Goal: Task Accomplishment & Management: Use online tool/utility

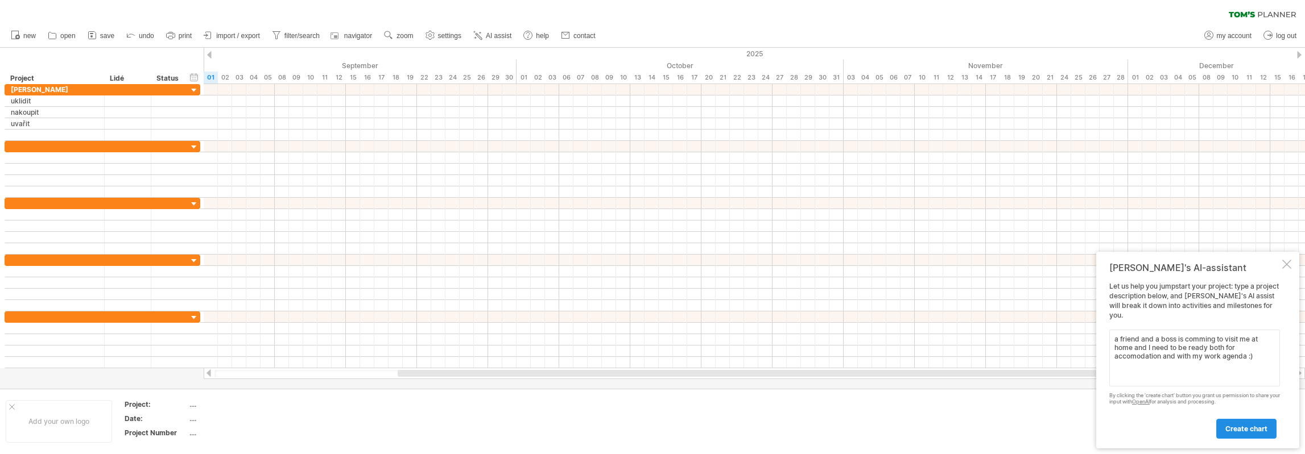
type textarea "a friend and a boss is comming to visit me at home and I need to be ready both …"
click at [1250, 429] on span "create chart" at bounding box center [1246, 429] width 42 height 9
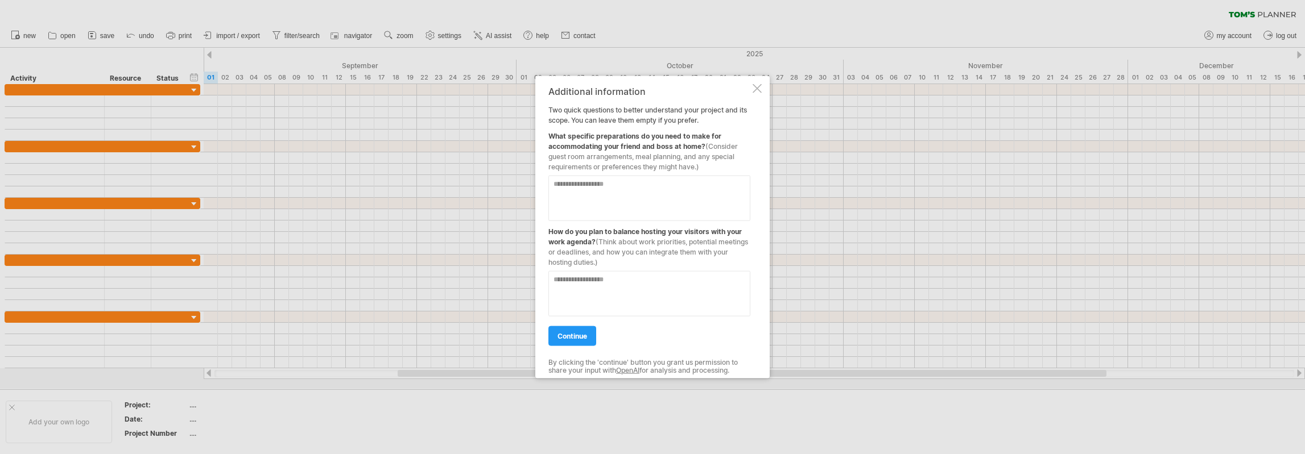
click at [634, 185] on textarea at bounding box center [649, 197] width 202 height 45
type textarea "**********"
click at [630, 280] on textarea at bounding box center [649, 293] width 202 height 45
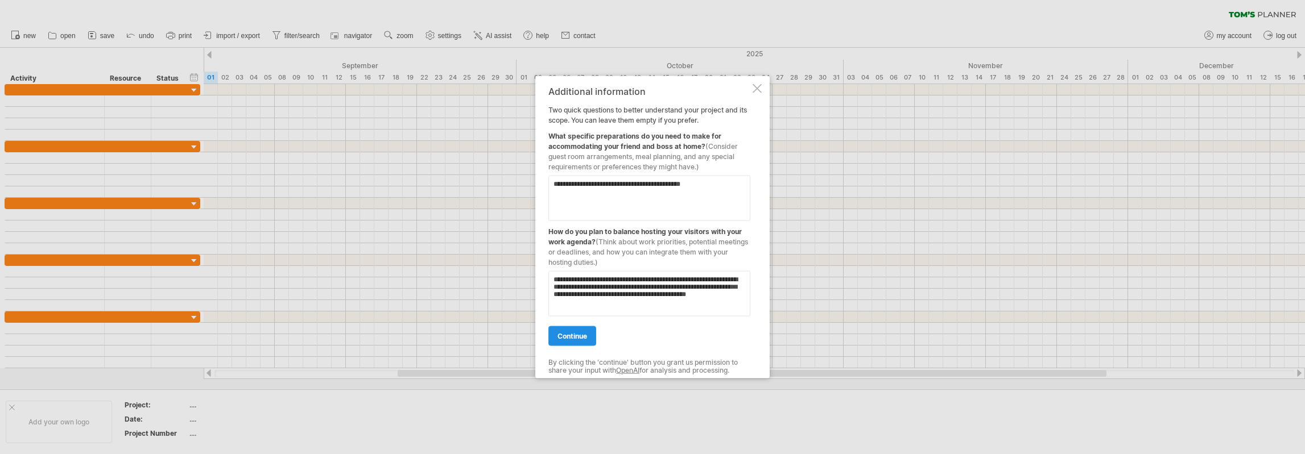
type textarea "**********"
click at [572, 341] on link "continue" at bounding box center [572, 336] width 48 height 20
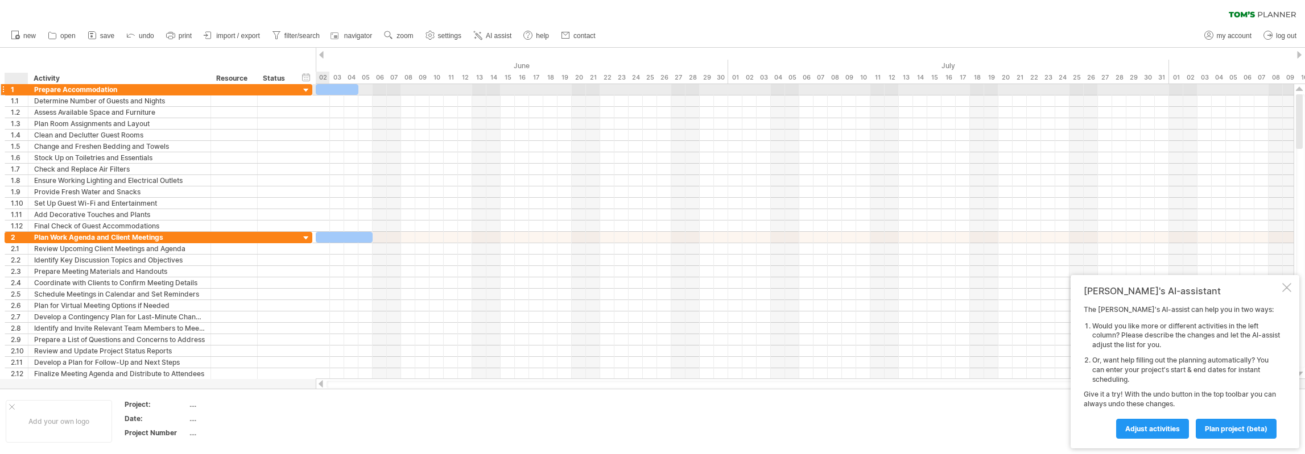
click at [13, 90] on div "1" at bounding box center [19, 89] width 17 height 11
click at [308, 91] on div at bounding box center [306, 90] width 11 height 11
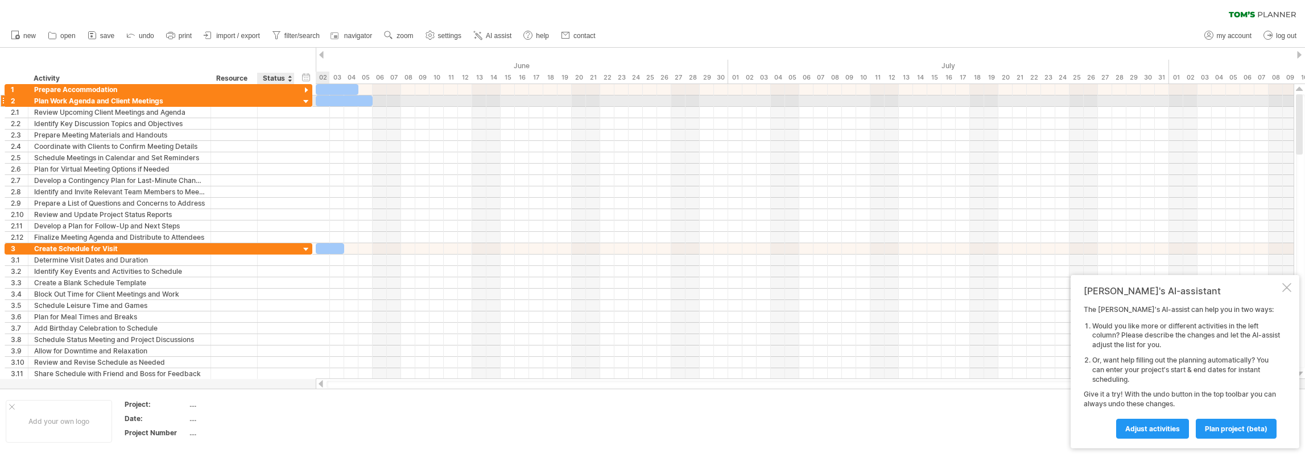
click at [306, 102] on div at bounding box center [306, 102] width 11 height 11
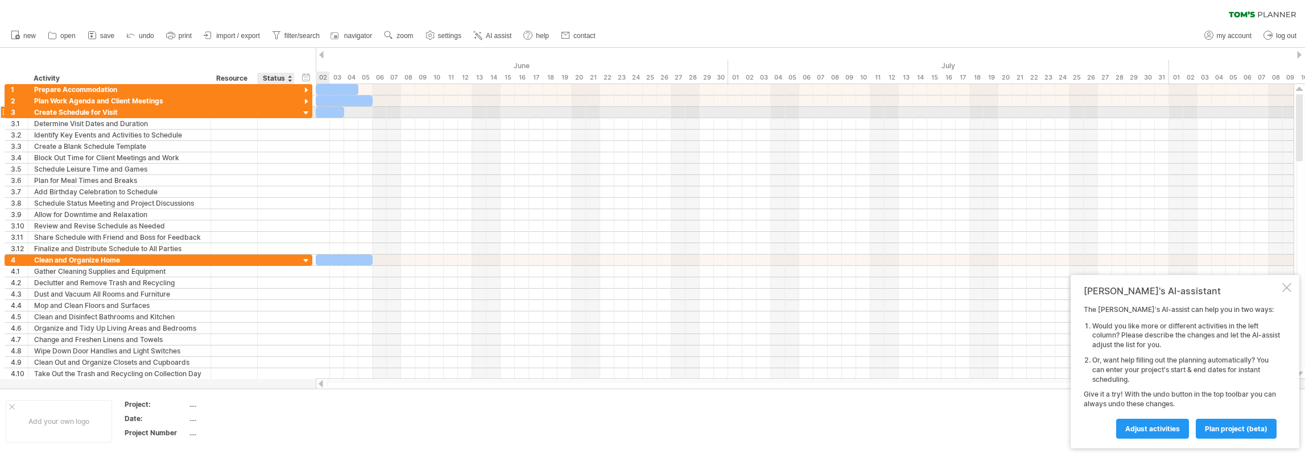
click at [306, 113] on div at bounding box center [306, 113] width 11 height 11
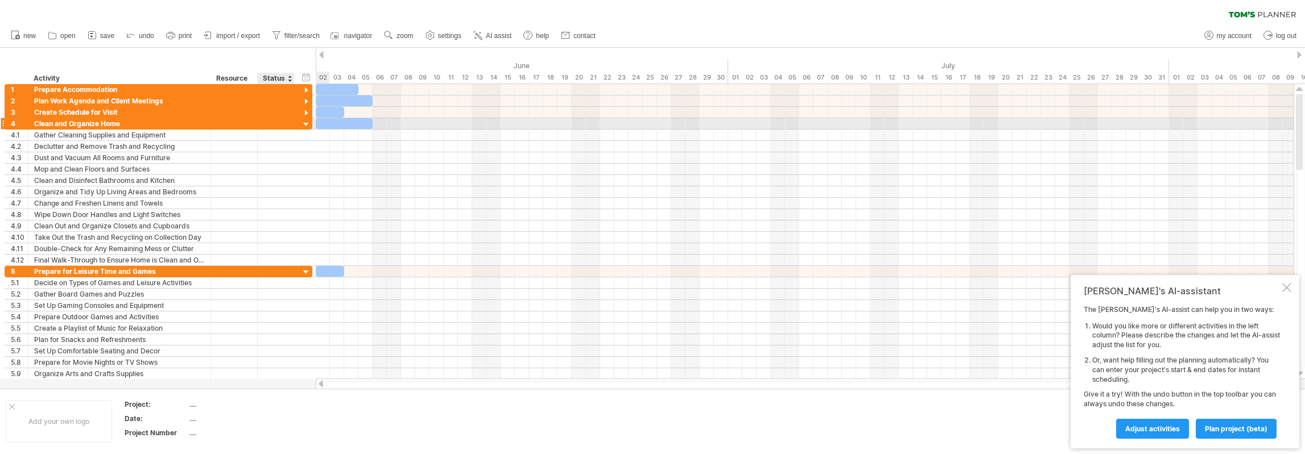
click at [305, 125] on div at bounding box center [306, 124] width 11 height 11
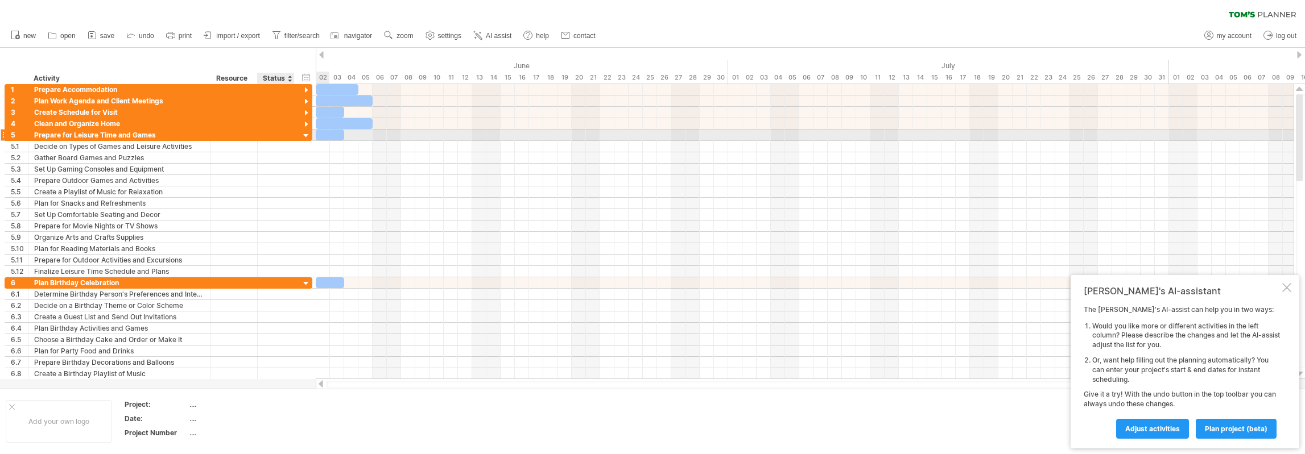
click at [306, 137] on div at bounding box center [306, 136] width 11 height 11
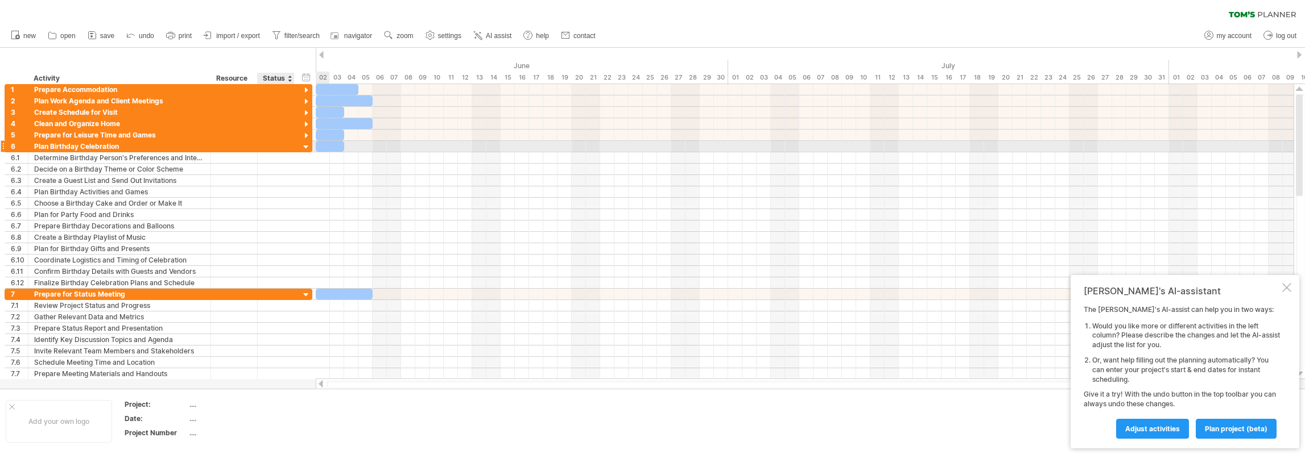
click at [305, 150] on div at bounding box center [306, 147] width 11 height 11
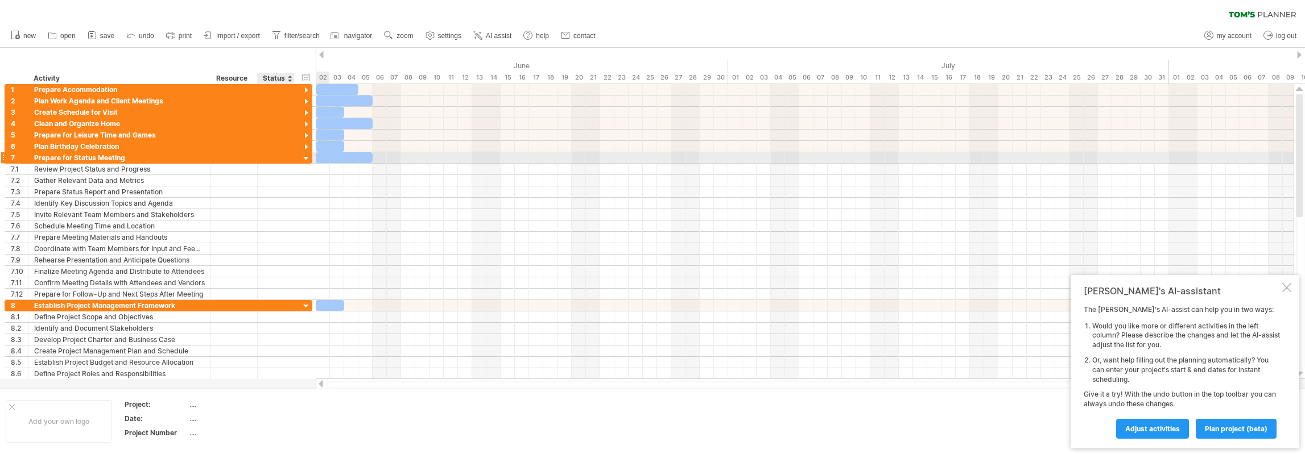
click at [305, 158] on div at bounding box center [306, 159] width 11 height 11
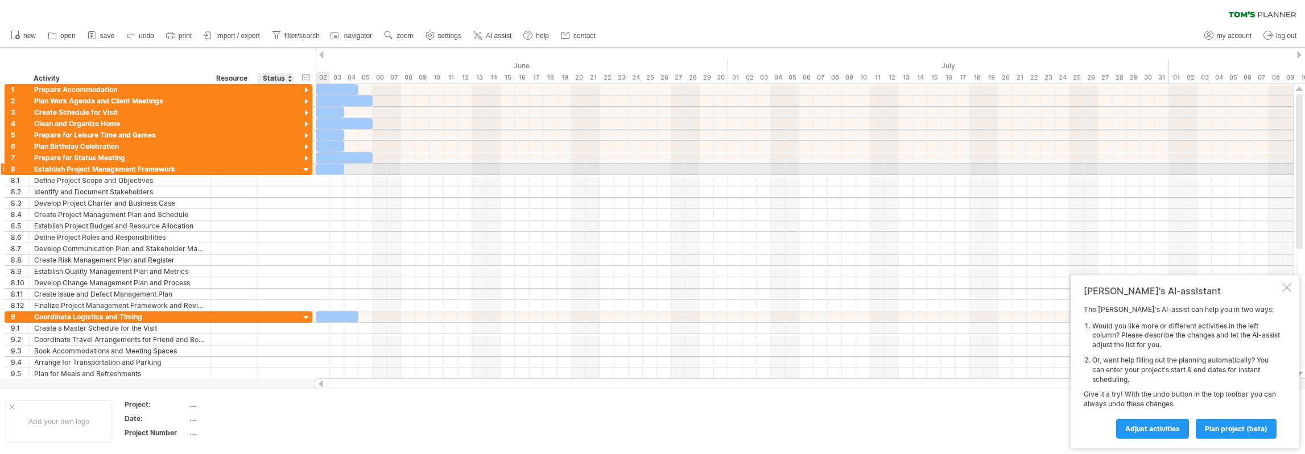
click at [307, 170] on div at bounding box center [306, 170] width 11 height 11
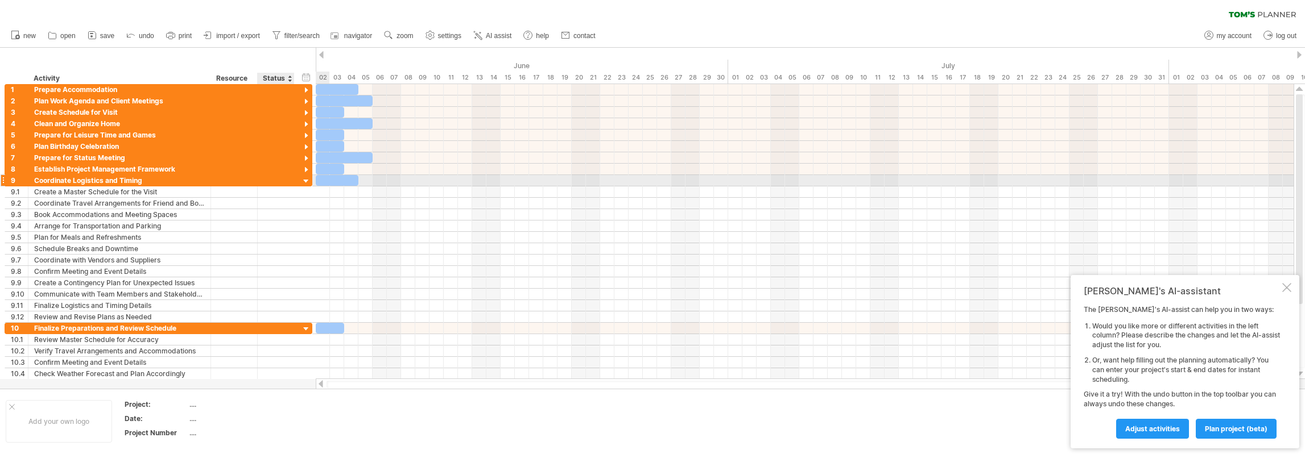
click at [306, 183] on div at bounding box center [306, 181] width 11 height 11
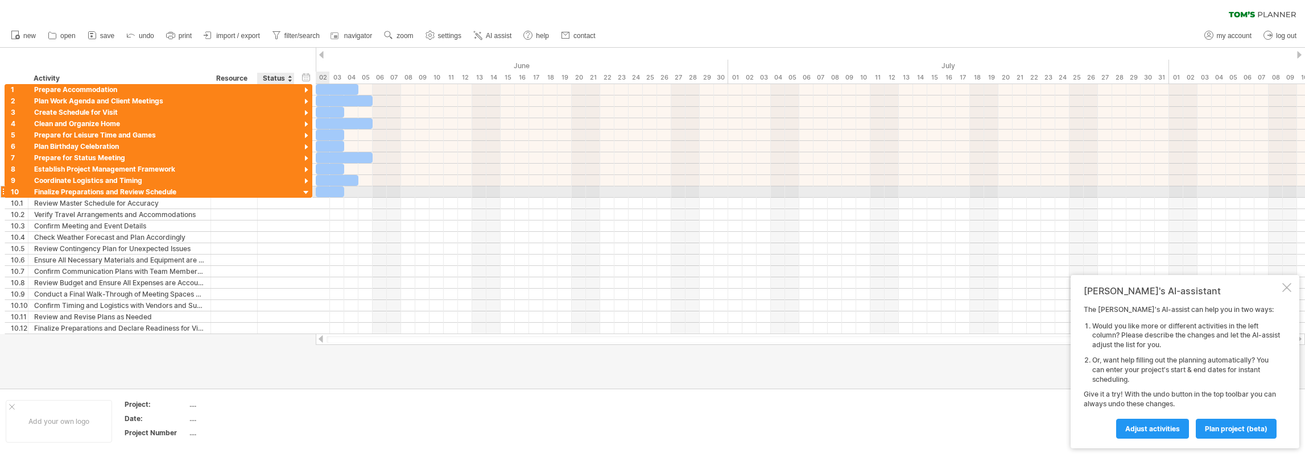
click at [305, 189] on div at bounding box center [306, 193] width 11 height 11
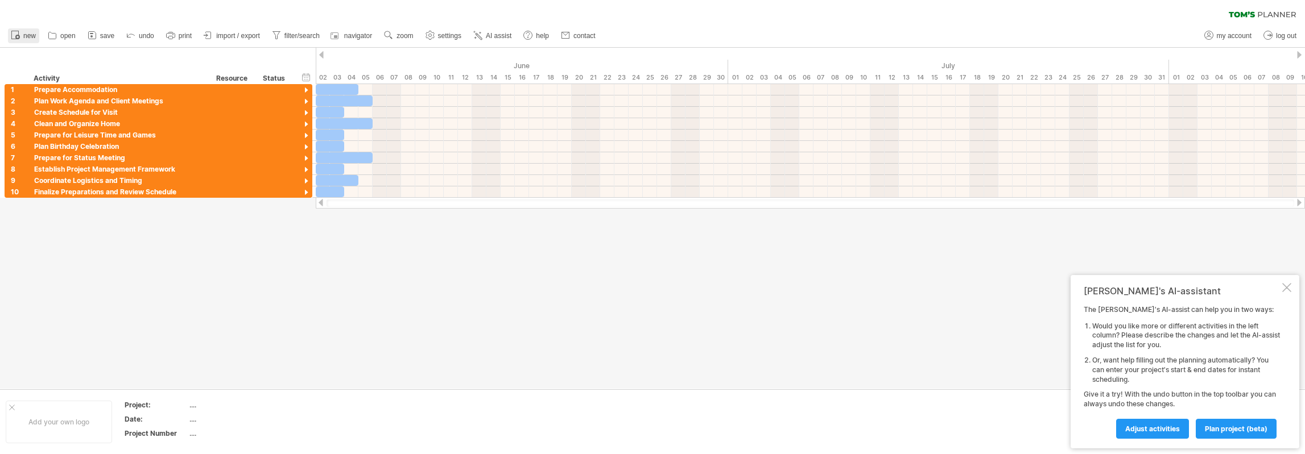
click at [20, 39] on icon at bounding box center [15, 34] width 11 height 11
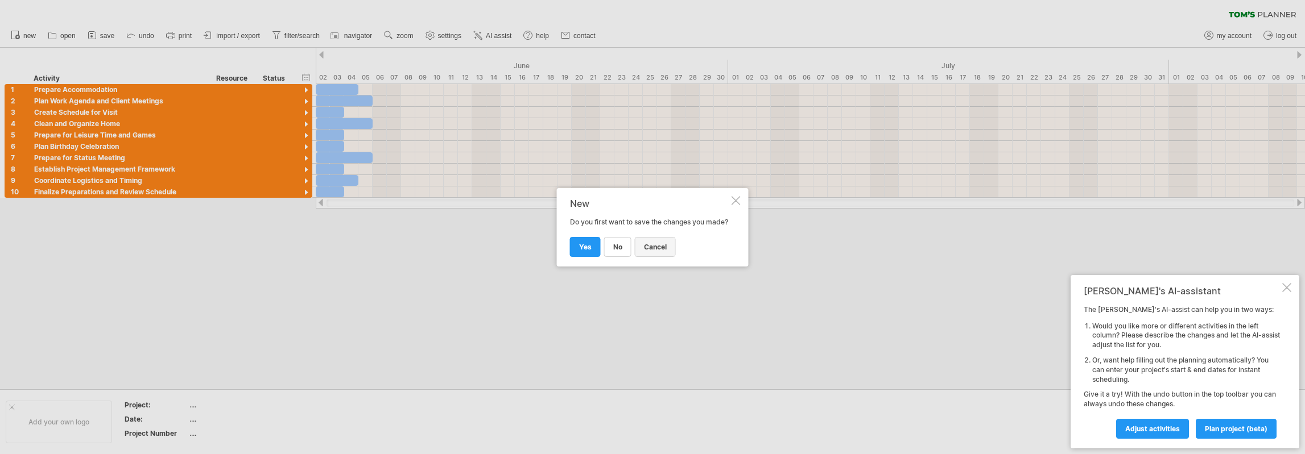
click at [656, 249] on span "cancel" at bounding box center [655, 247] width 23 height 9
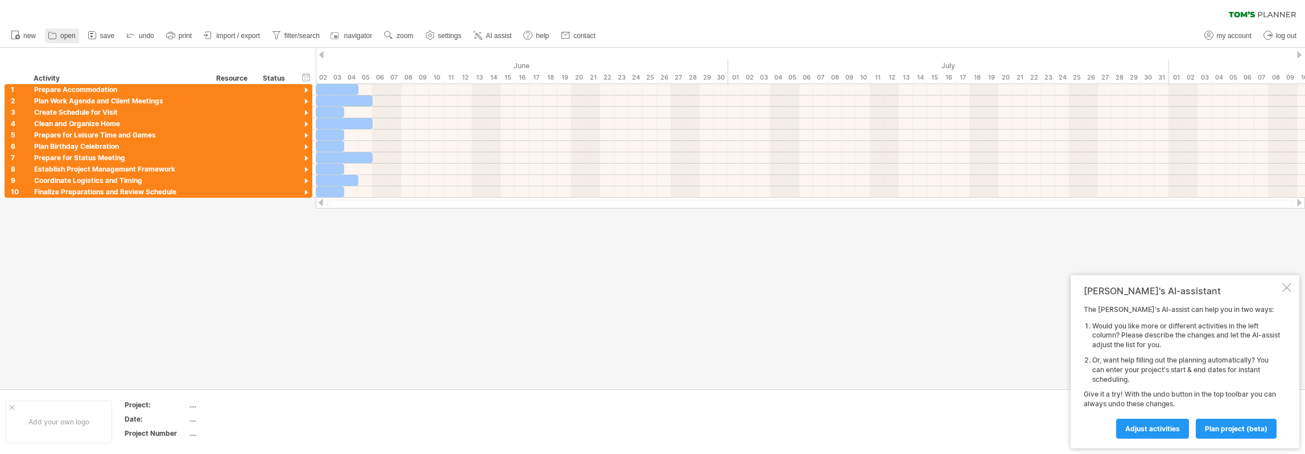
click at [61, 38] on span "open" at bounding box center [67, 36] width 15 height 8
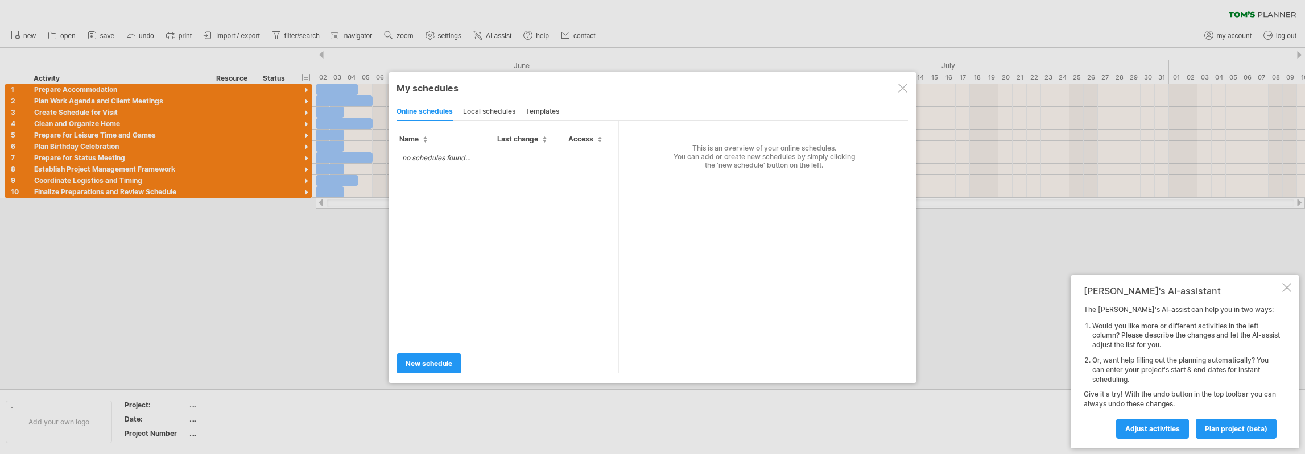
click at [502, 114] on div "local schedules" at bounding box center [489, 112] width 52 height 18
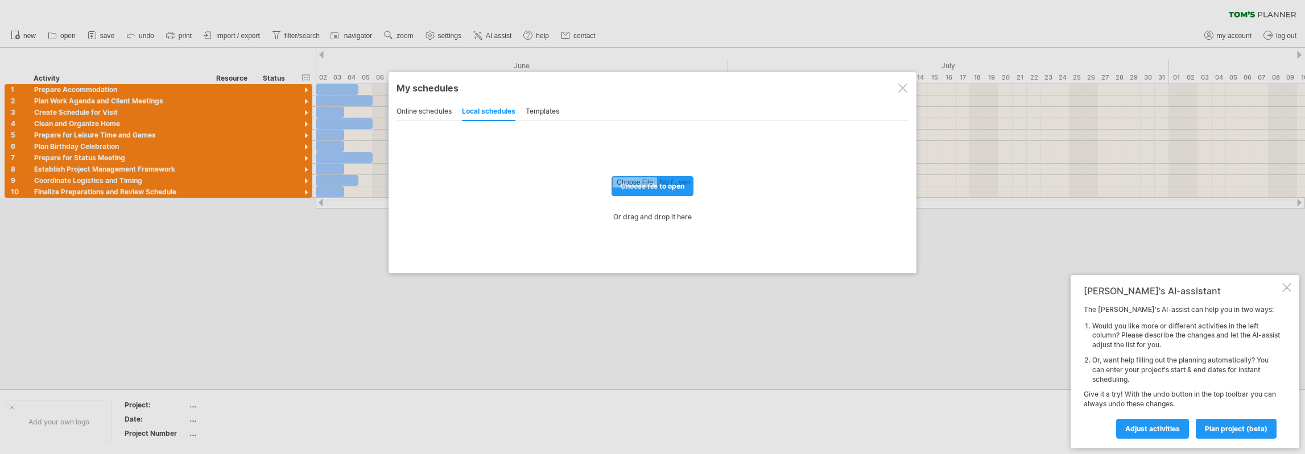
click at [537, 113] on div "templates" at bounding box center [543, 112] width 34 height 18
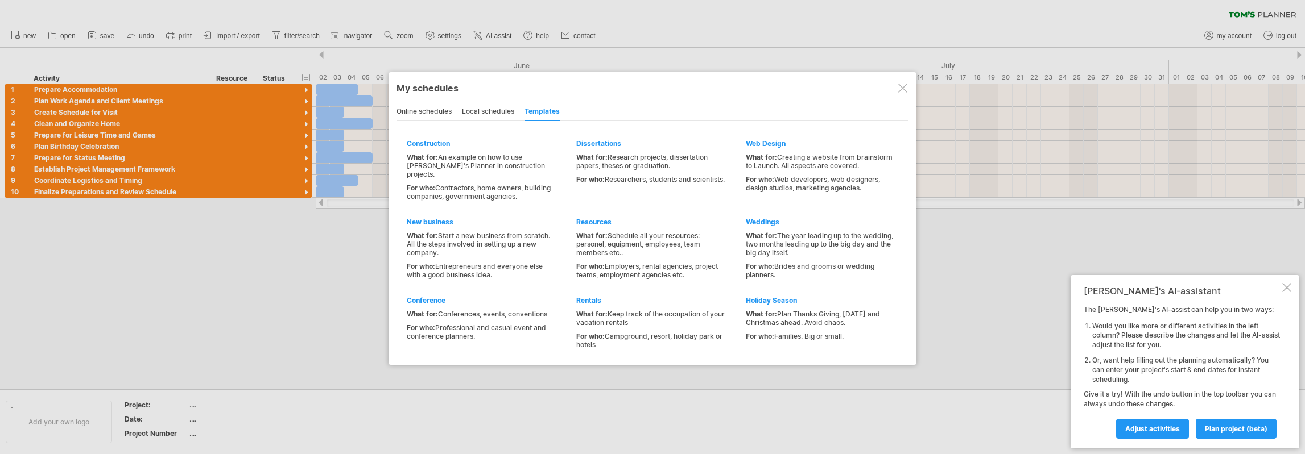
click at [438, 107] on div "online schedules" at bounding box center [423, 112] width 55 height 18
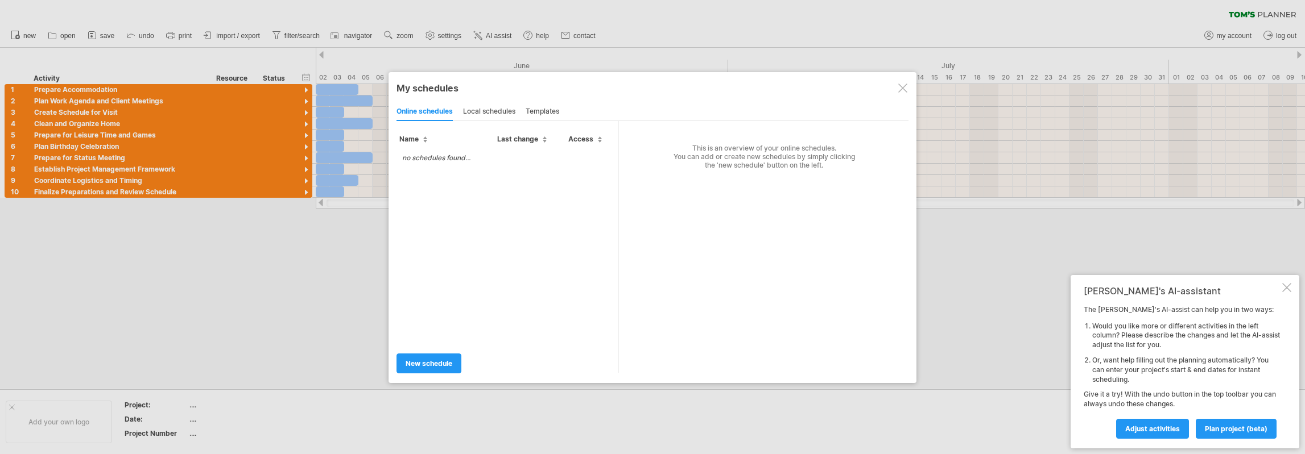
click at [907, 88] on div at bounding box center [902, 88] width 9 height 9
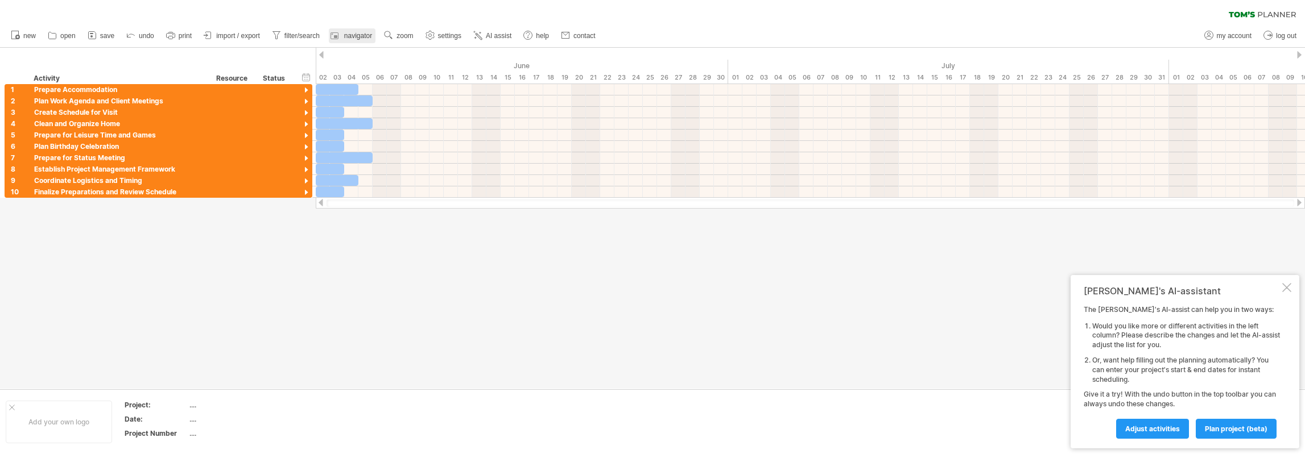
click at [364, 37] on span "navigator" at bounding box center [358, 36] width 28 height 8
click at [191, 405] on div "...." at bounding box center [237, 405] width 96 height 10
type input "**********"
click at [198, 418] on div "...." at bounding box center [237, 420] width 96 height 10
click at [1209, 434] on link "Save" at bounding box center [1207, 429] width 35 height 20
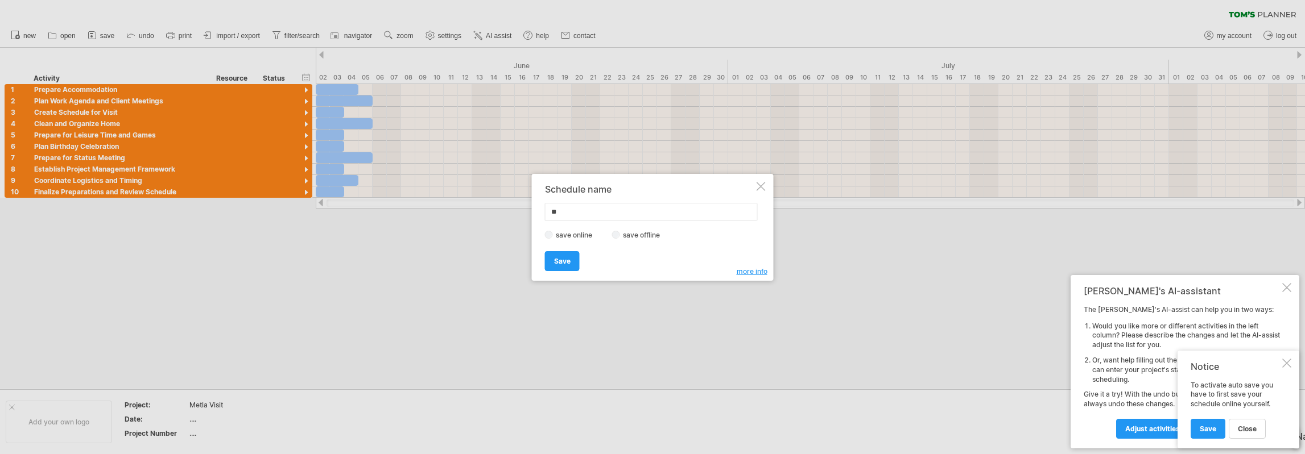
type input "*"
type input "****"
click at [571, 261] on link "Save" at bounding box center [562, 261] width 35 height 20
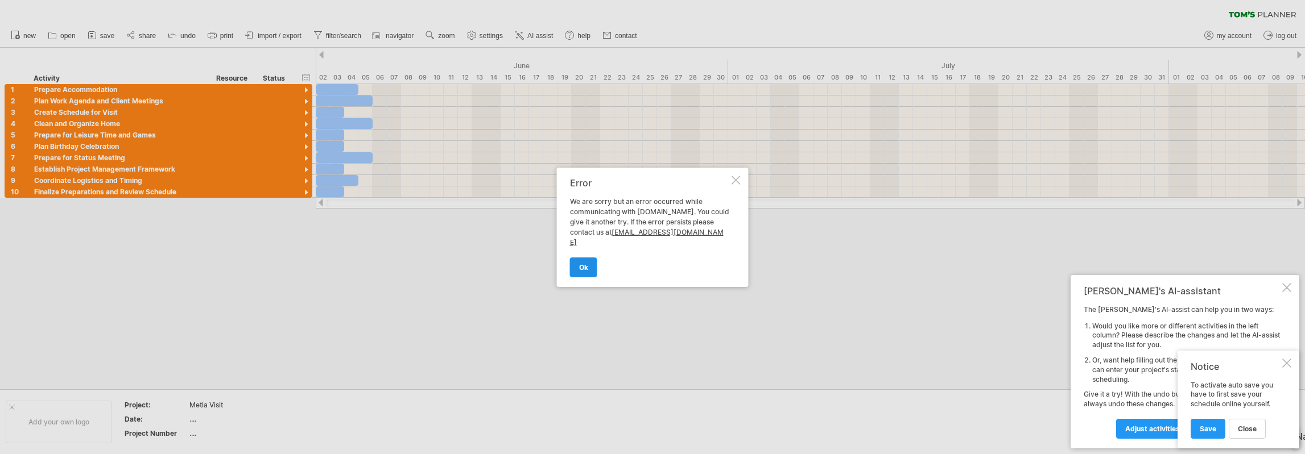
click at [582, 263] on span "ok" at bounding box center [583, 267] width 9 height 9
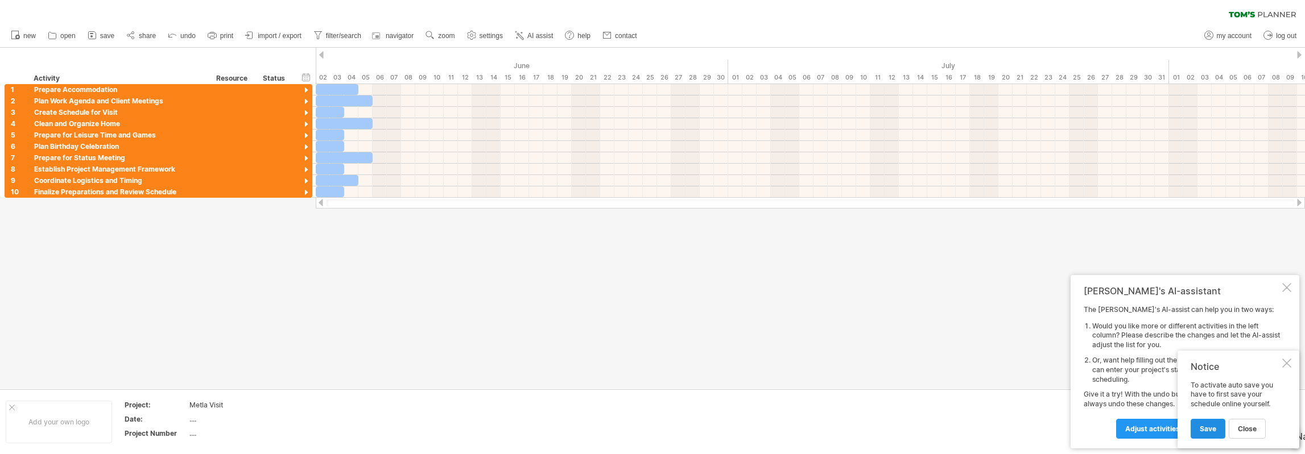
click at [1211, 430] on span "Save" at bounding box center [1207, 429] width 16 height 9
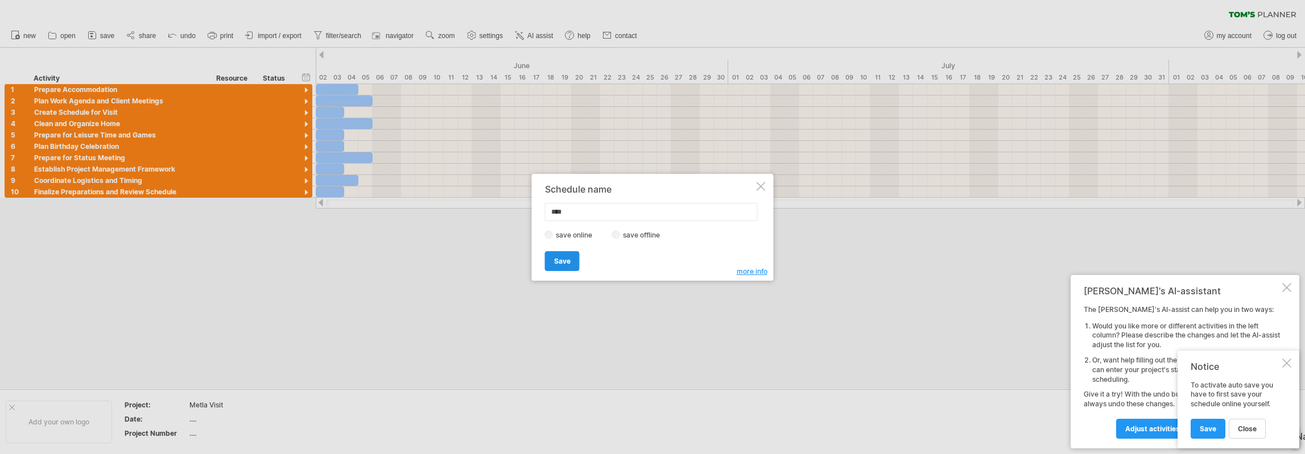
click at [570, 268] on link "Save" at bounding box center [562, 261] width 35 height 20
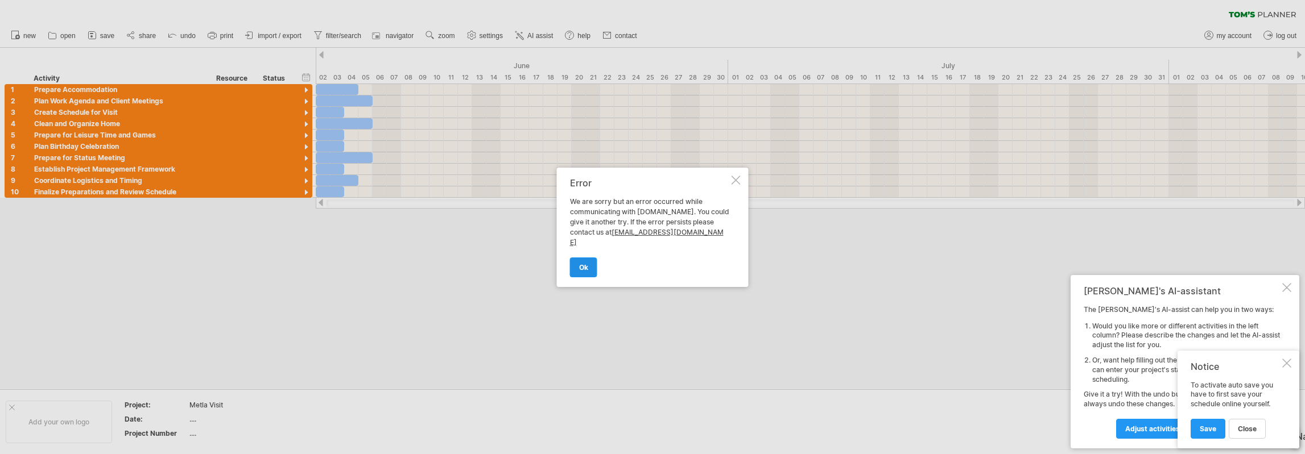
click at [585, 268] on link "ok" at bounding box center [583, 268] width 27 height 20
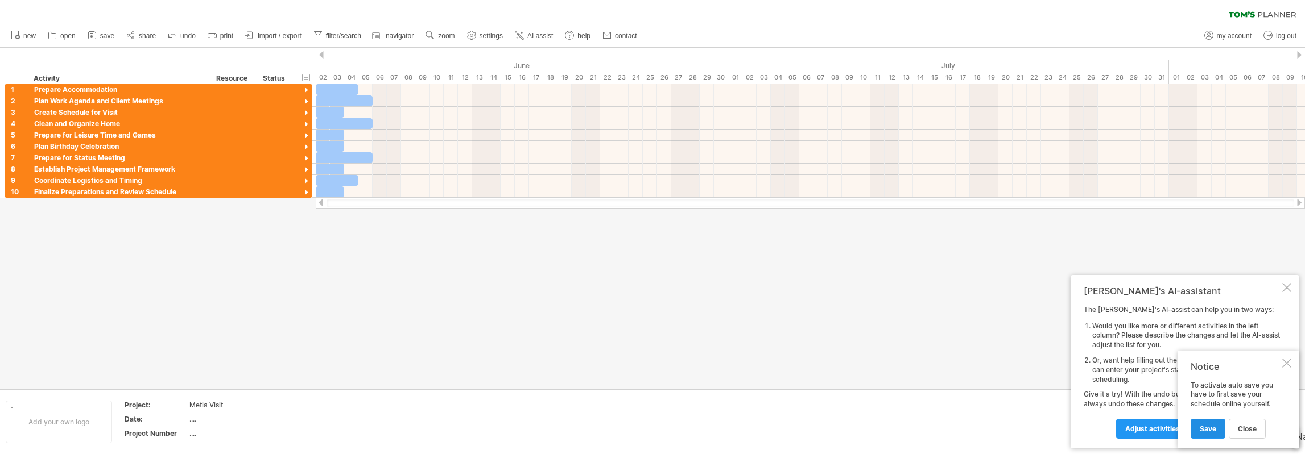
click at [1209, 429] on span "Save" at bounding box center [1207, 429] width 16 height 9
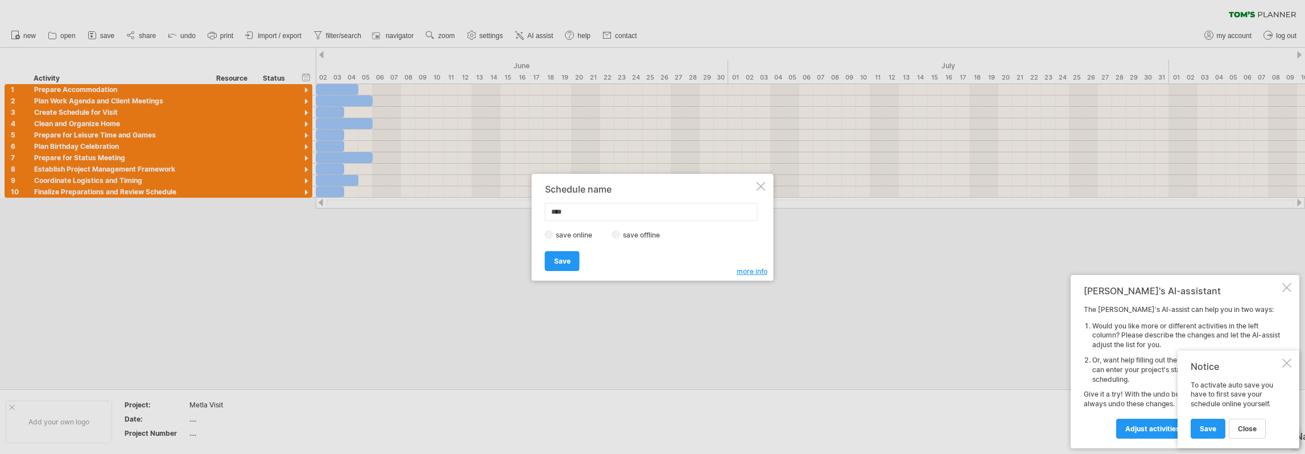
click at [754, 272] on span "more info" at bounding box center [752, 271] width 31 height 9
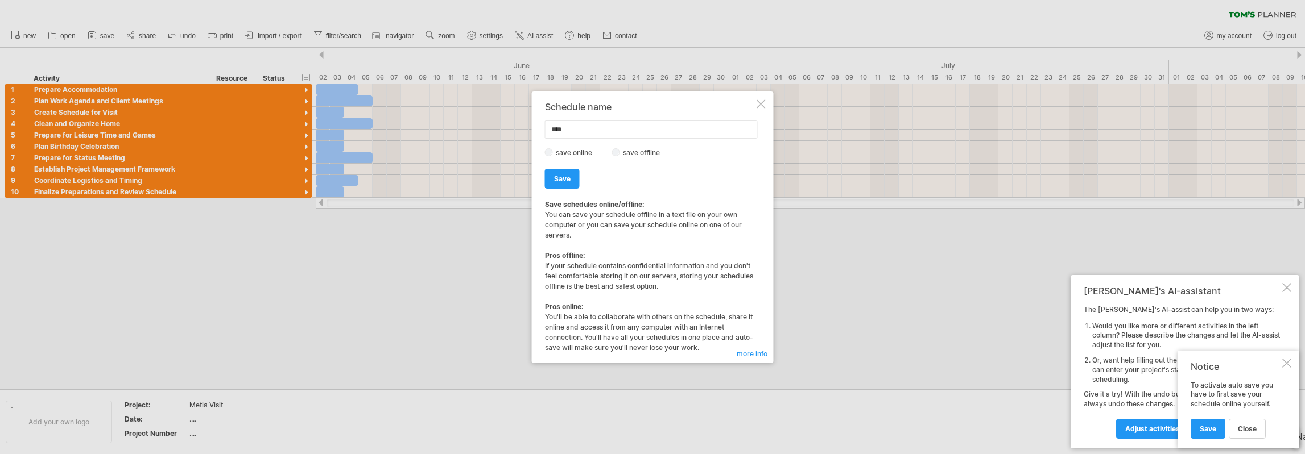
drag, startPoint x: 564, startPoint y: 173, endPoint x: 572, endPoint y: 175, distance: 8.6
click at [564, 173] on link "Save" at bounding box center [562, 179] width 35 height 20
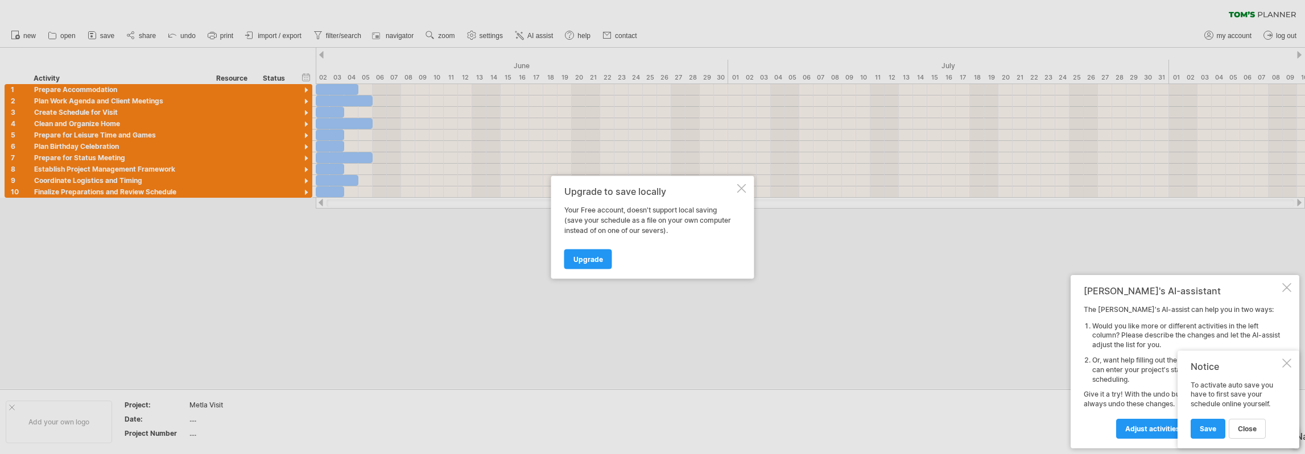
click at [744, 188] on div at bounding box center [741, 188] width 9 height 9
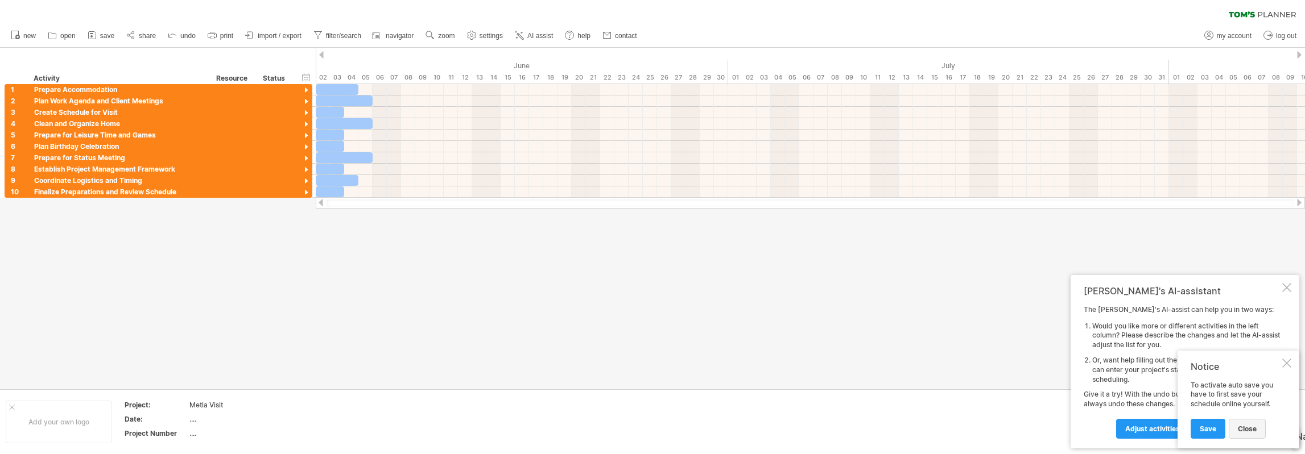
click at [1245, 430] on span "close" at bounding box center [1247, 429] width 19 height 9
click at [1290, 291] on div at bounding box center [1286, 287] width 9 height 9
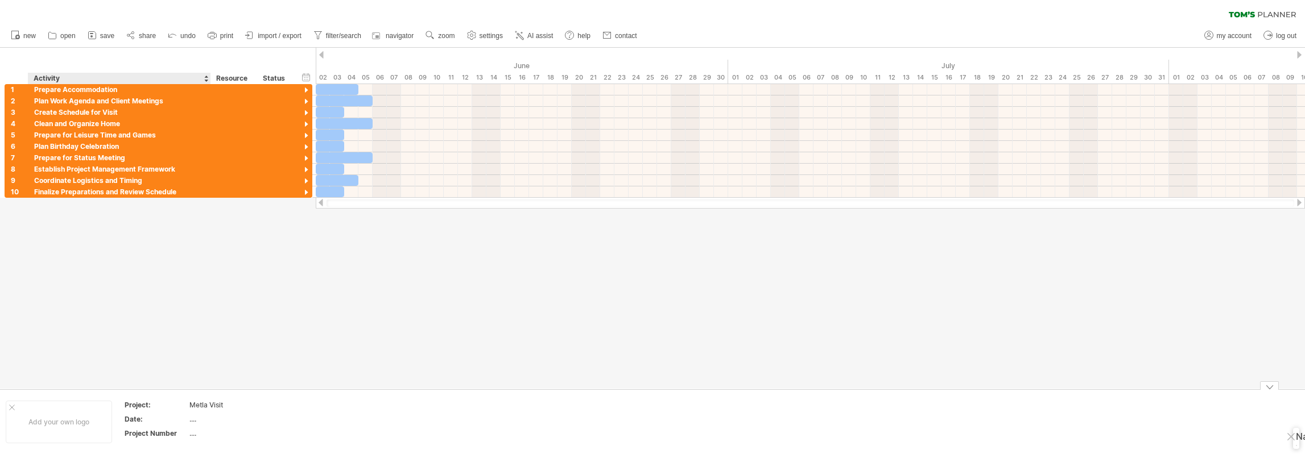
click at [196, 421] on div "...." at bounding box center [237, 420] width 96 height 10
click at [196, 433] on div "...." at bounding box center [237, 434] width 96 height 10
type input "*"
click at [197, 417] on div "...." at bounding box center [237, 420] width 96 height 10
type input "********"
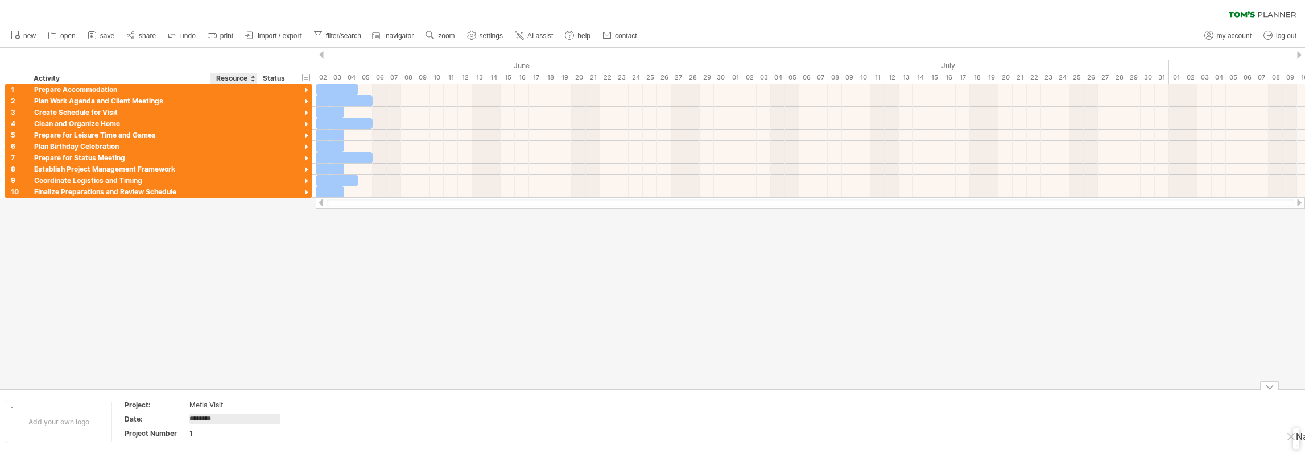
click at [271, 344] on div at bounding box center [652, 218] width 1305 height 341
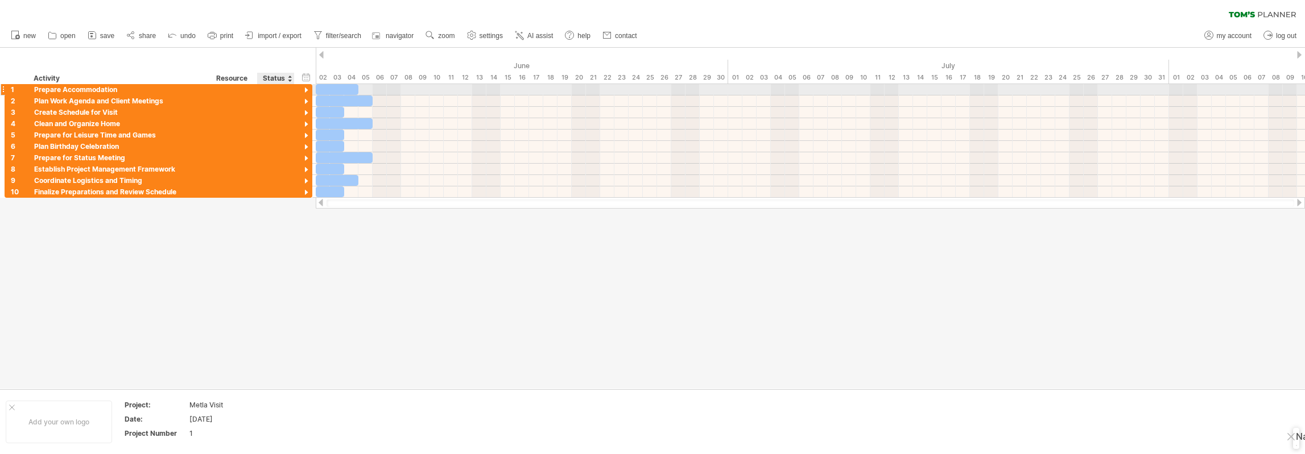
click at [307, 88] on div at bounding box center [306, 90] width 11 height 11
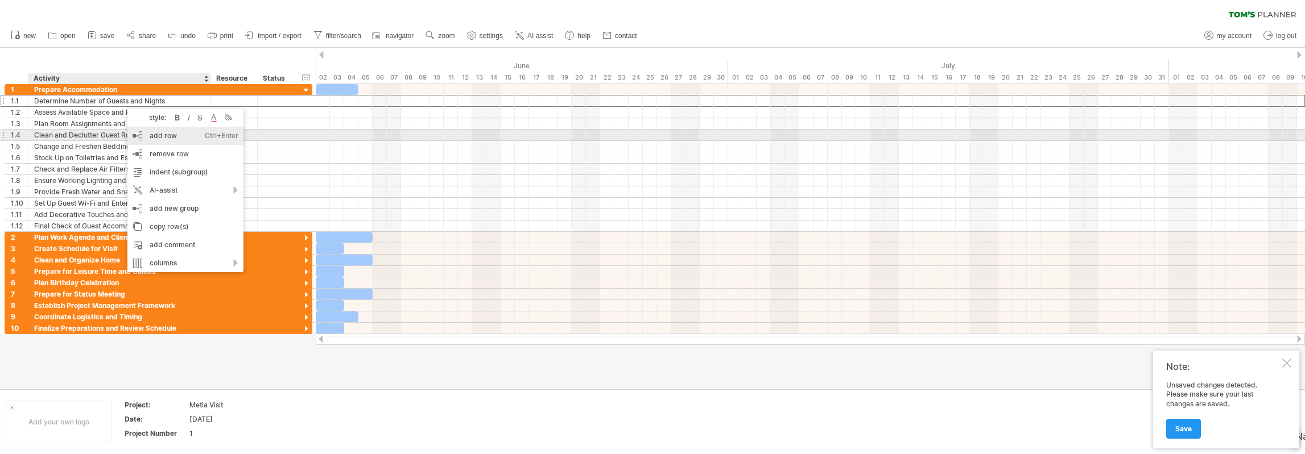
click at [159, 135] on div "add row Ctrl+Enter Cmd+Enter" at bounding box center [185, 136] width 116 height 18
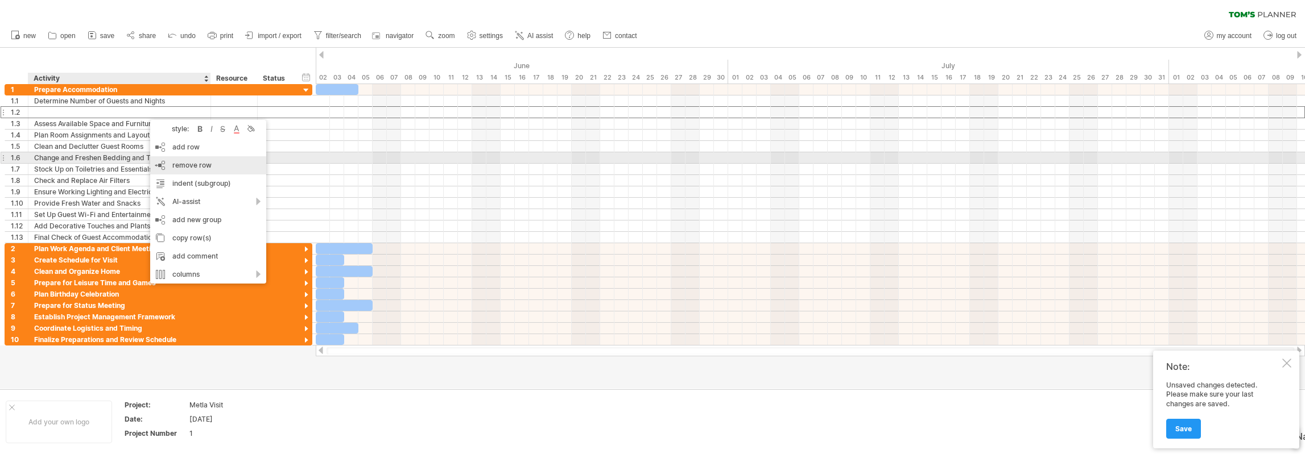
click at [183, 162] on span "remove row" at bounding box center [191, 165] width 39 height 9
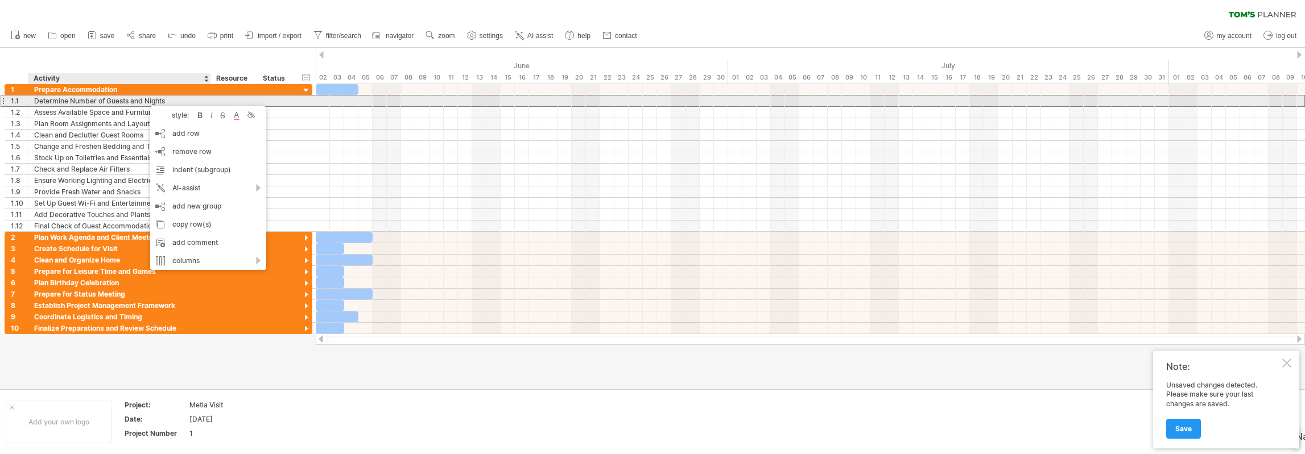
click at [109, 101] on div "Determine Number of Guests and Nights" at bounding box center [119, 101] width 171 height 11
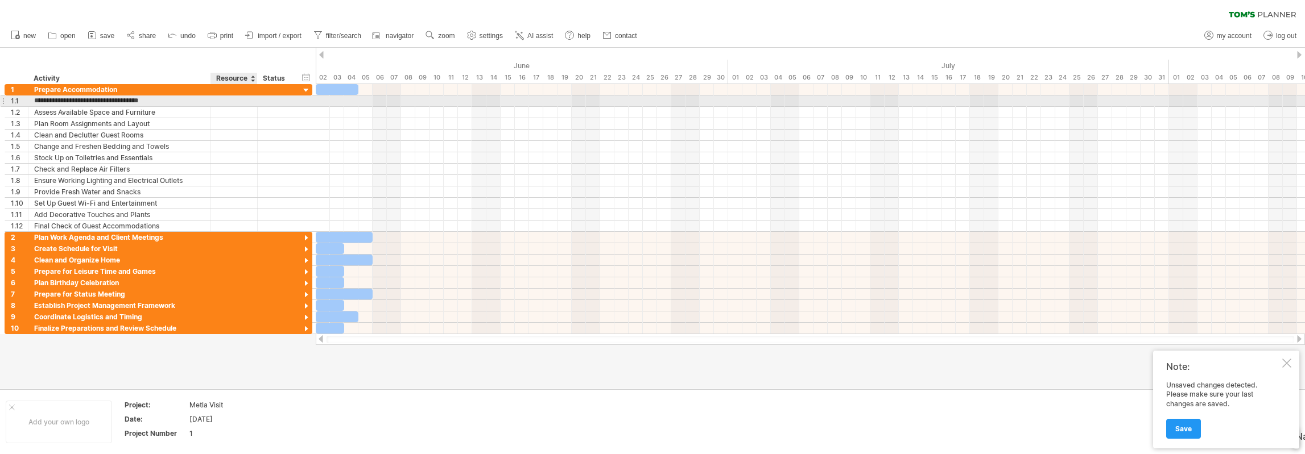
click at [232, 104] on div at bounding box center [234, 101] width 35 height 11
type input "*****"
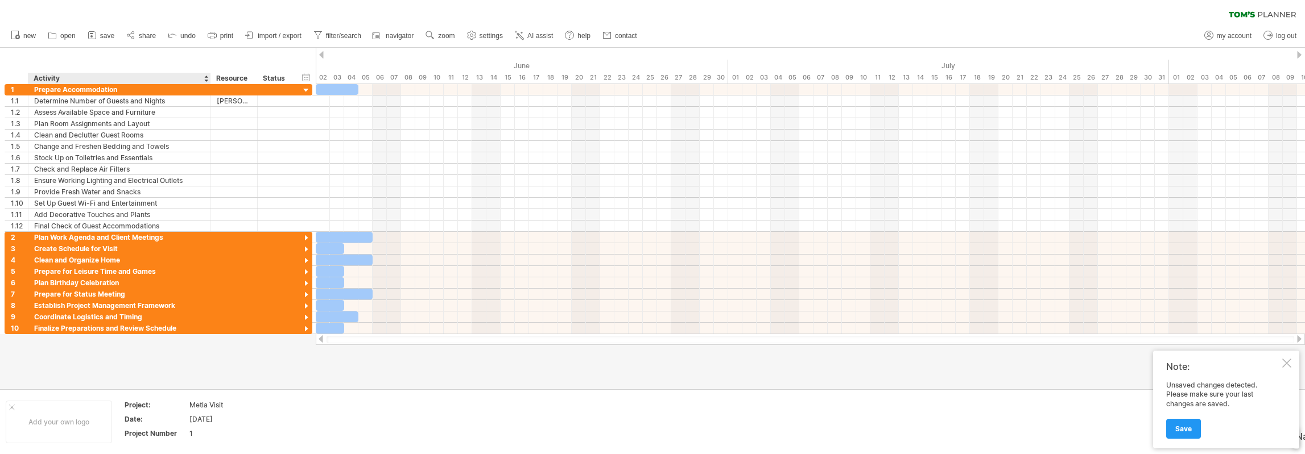
click at [177, 61] on div "hide start/end/duration show start/end/duration ******** Activity ******** Reso…" at bounding box center [158, 66] width 316 height 36
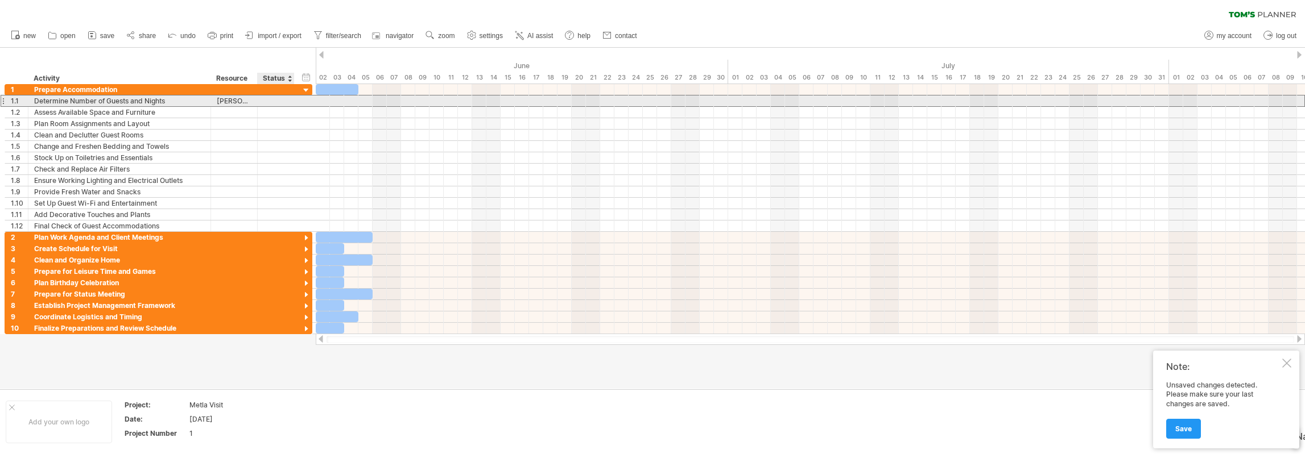
click at [284, 100] on div at bounding box center [275, 101] width 25 height 11
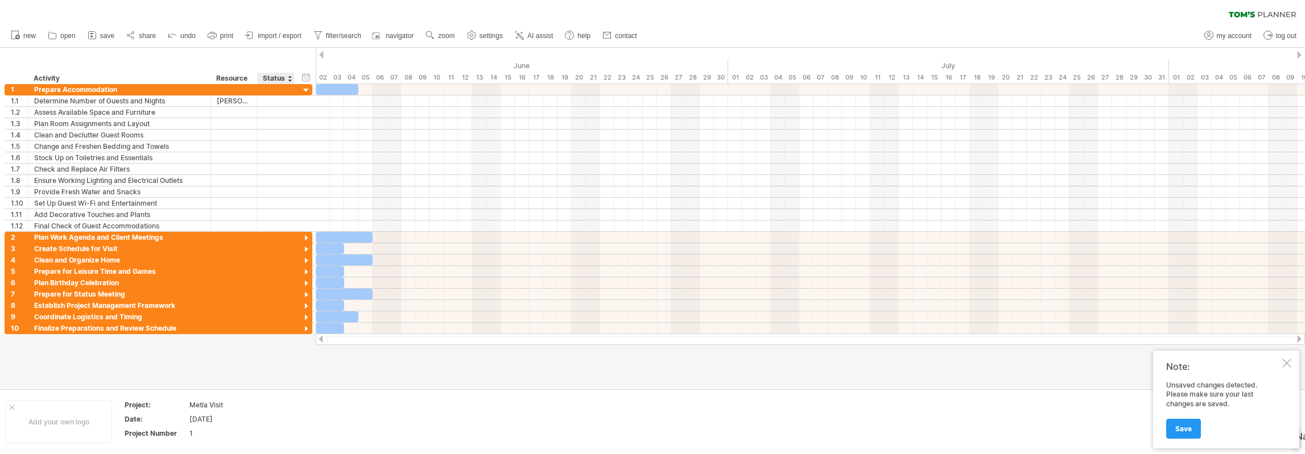
click at [277, 77] on div "Status" at bounding box center [275, 78] width 25 height 11
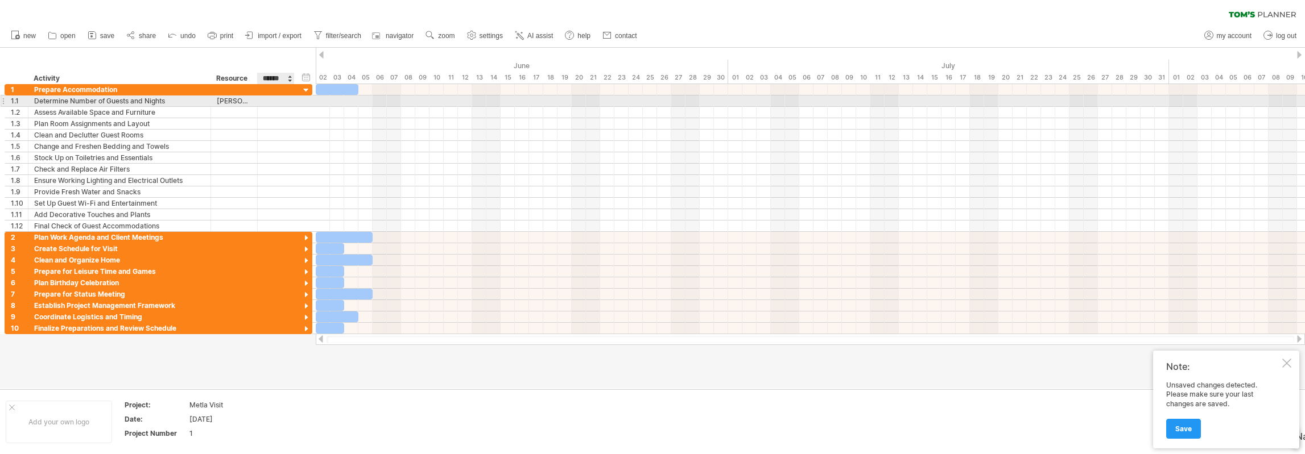
click at [282, 100] on div at bounding box center [275, 101] width 25 height 11
click at [282, 103] on input "text" at bounding box center [275, 101] width 25 height 11
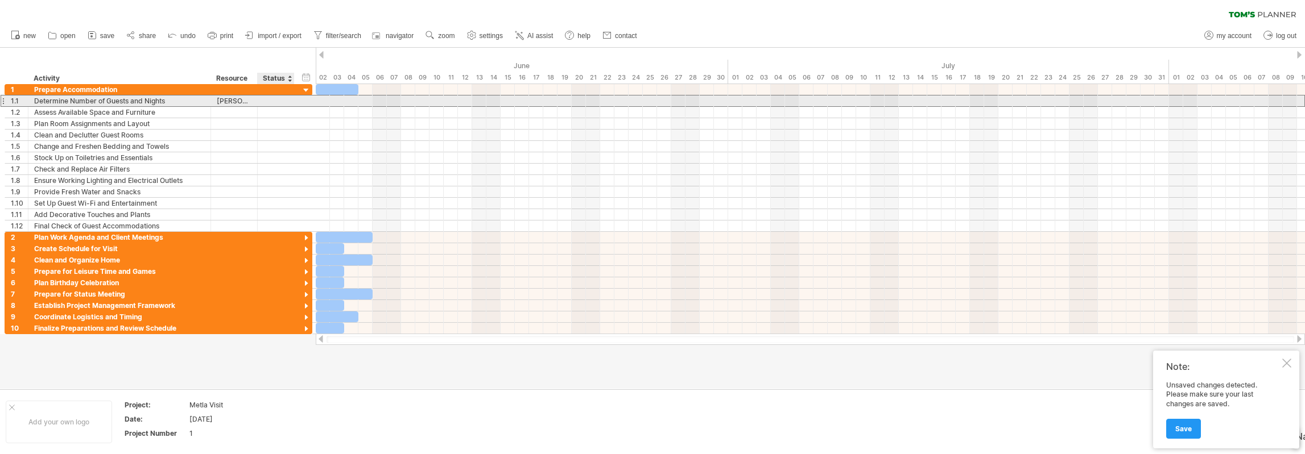
click at [282, 103] on input "text" at bounding box center [275, 101] width 25 height 11
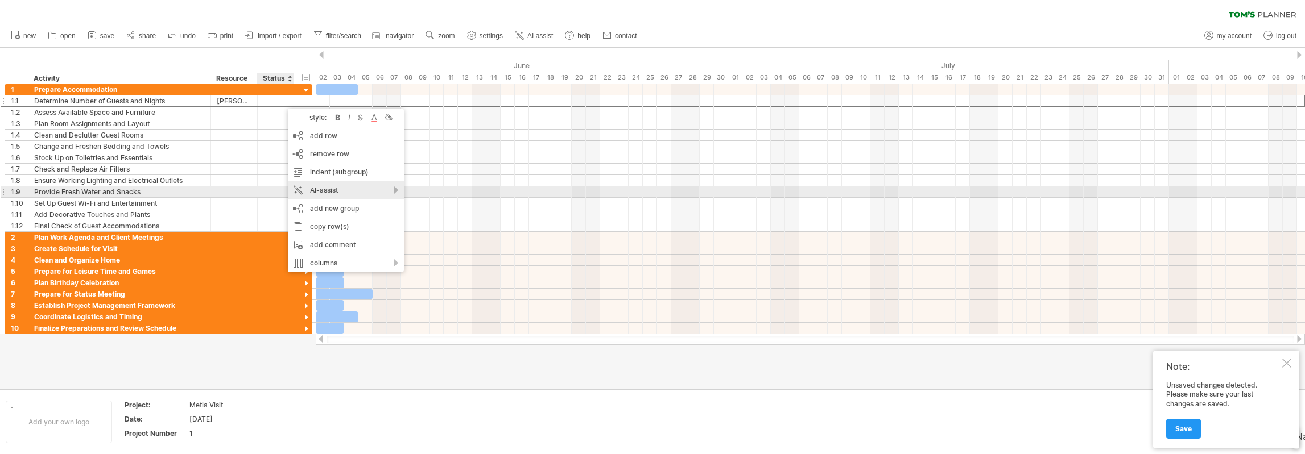
click at [398, 189] on div "AI-assist" at bounding box center [346, 190] width 116 height 18
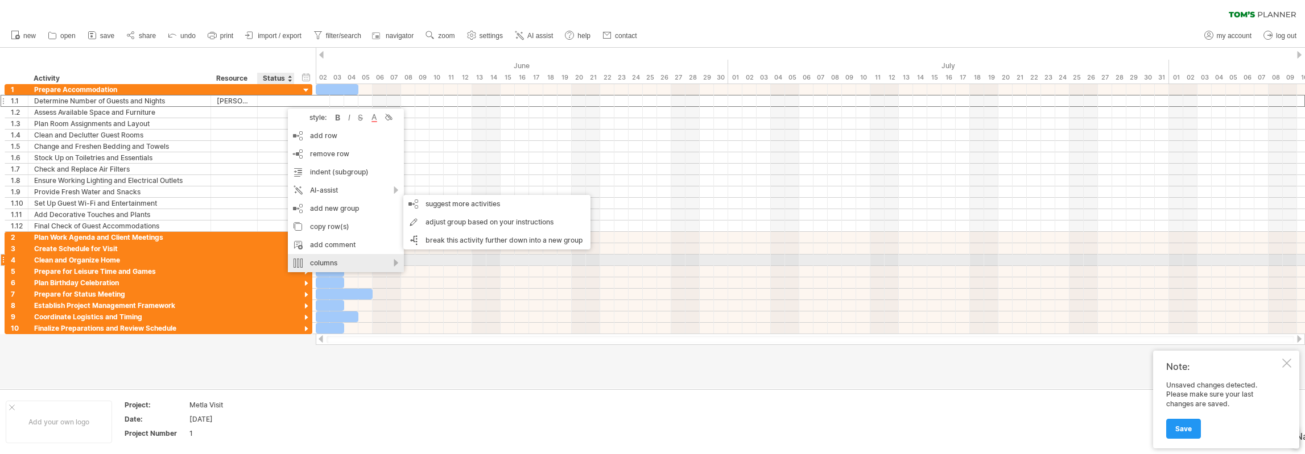
click at [395, 264] on div "columns" at bounding box center [346, 263] width 116 height 18
click at [175, 60] on div "hide start/end/duration show start/end/duration ******** Activity ******** Reso…" at bounding box center [158, 66] width 316 height 36
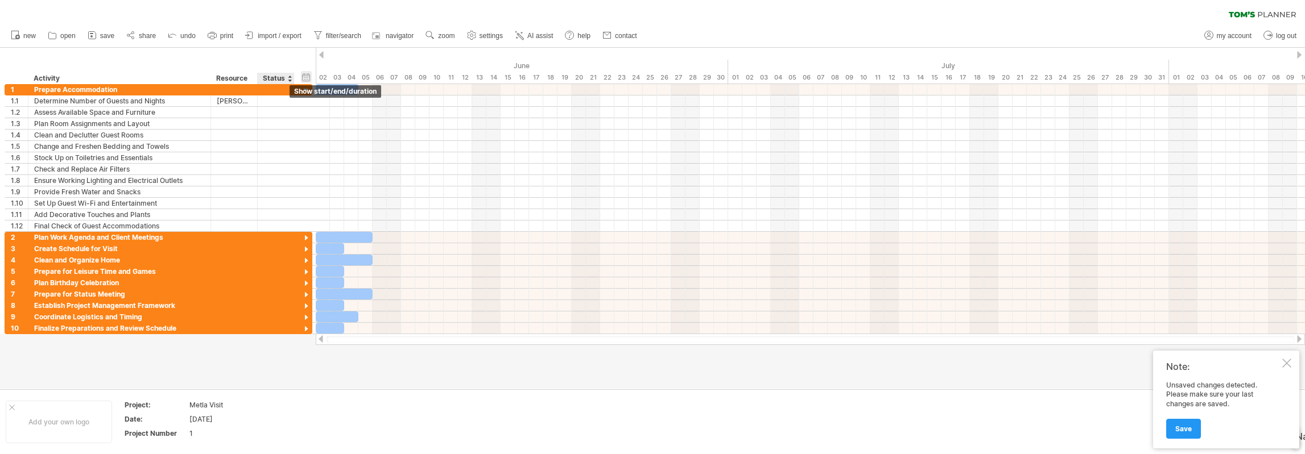
click at [305, 77] on div "hide start/end/duration show start/end/duration" at bounding box center [306, 77] width 11 height 12
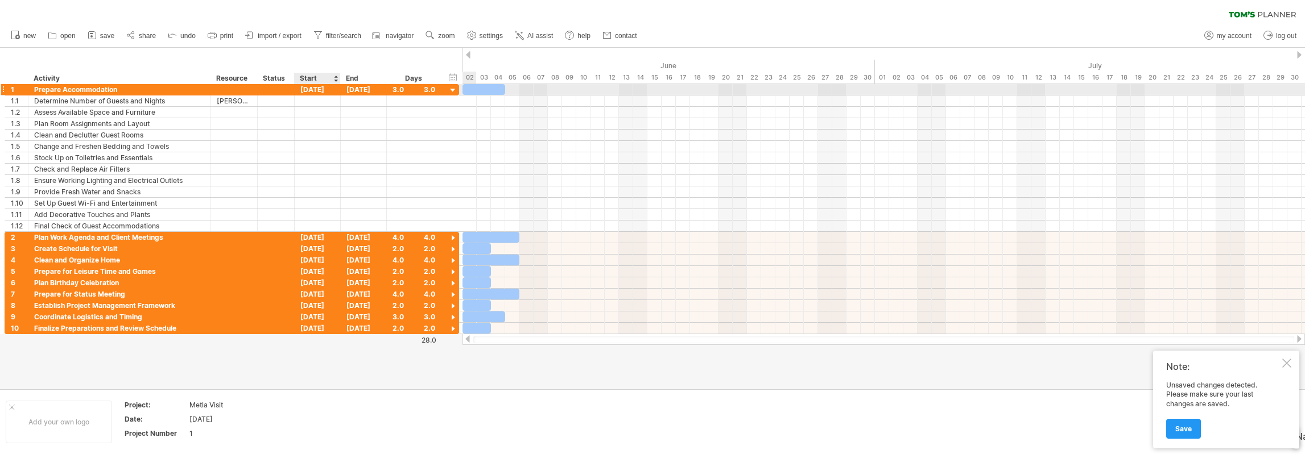
click at [320, 90] on div "[DATE]" at bounding box center [318, 89] width 46 height 11
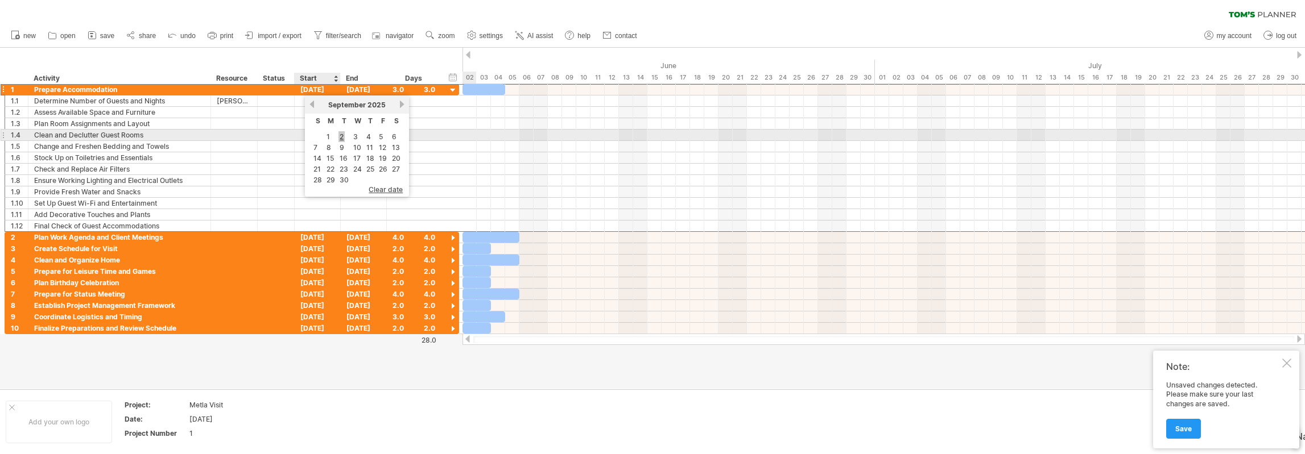
click at [341, 135] on link "2" at bounding box center [341, 136] width 6 height 11
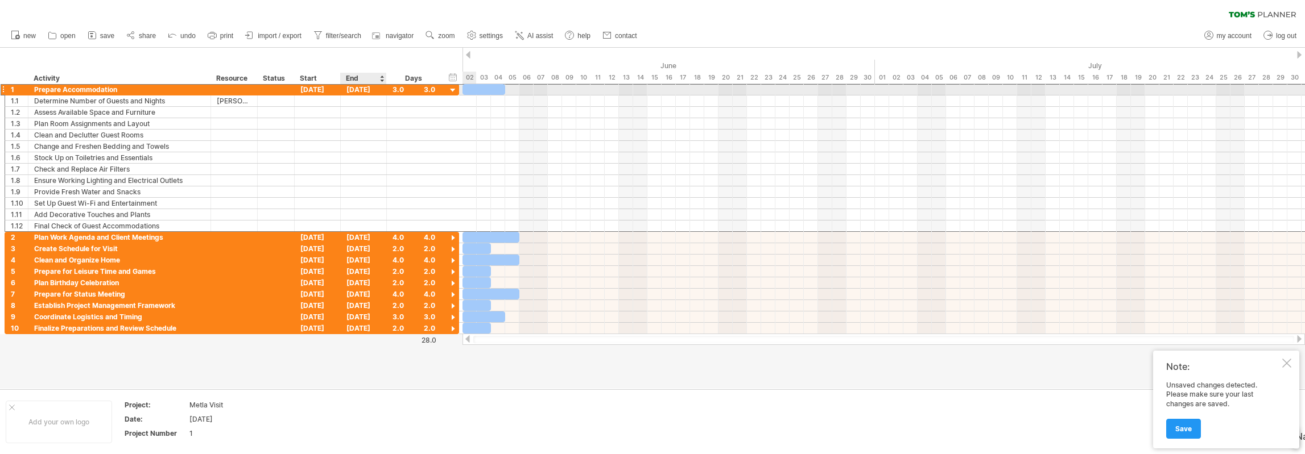
click at [362, 88] on div "[DATE]" at bounding box center [364, 89] width 46 height 11
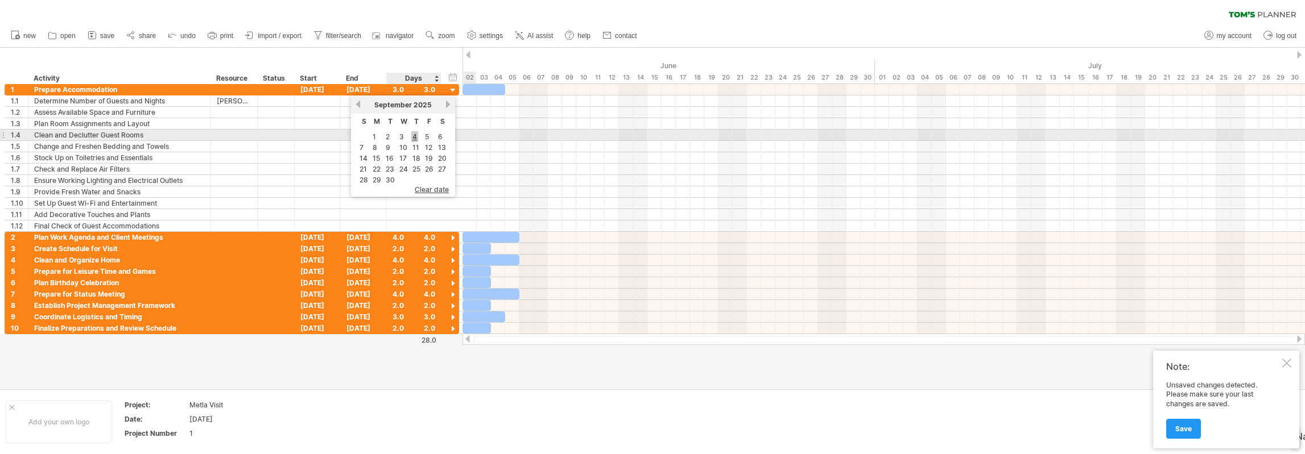
click at [413, 136] on link "4" at bounding box center [414, 136] width 7 height 11
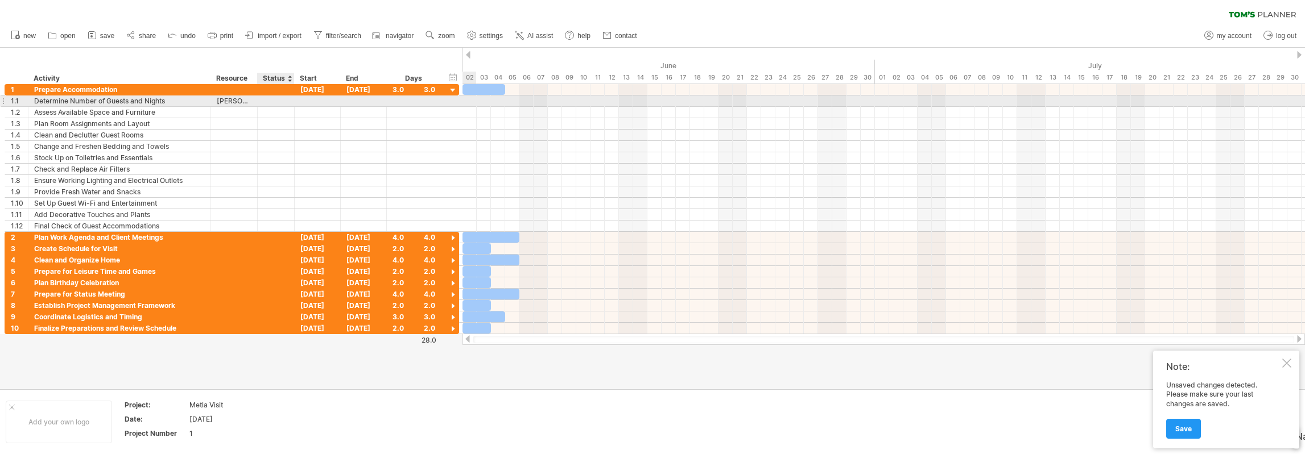
click at [278, 105] on div at bounding box center [275, 101] width 25 height 11
click at [278, 105] on input "text" at bounding box center [275, 101] width 25 height 11
click at [278, 101] on input "text" at bounding box center [275, 101] width 25 height 11
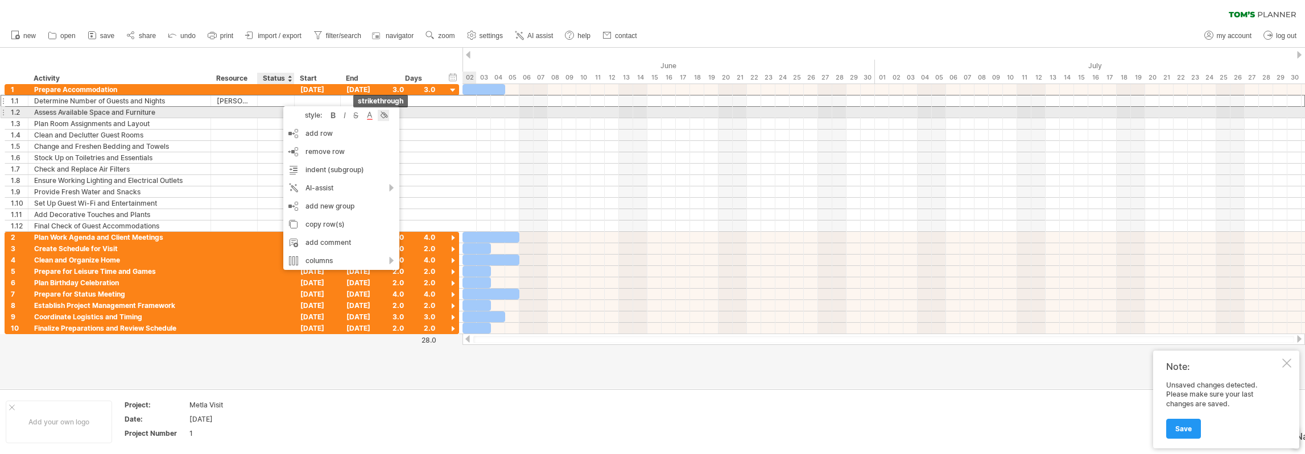
click at [382, 115] on div at bounding box center [383, 115] width 11 height 11
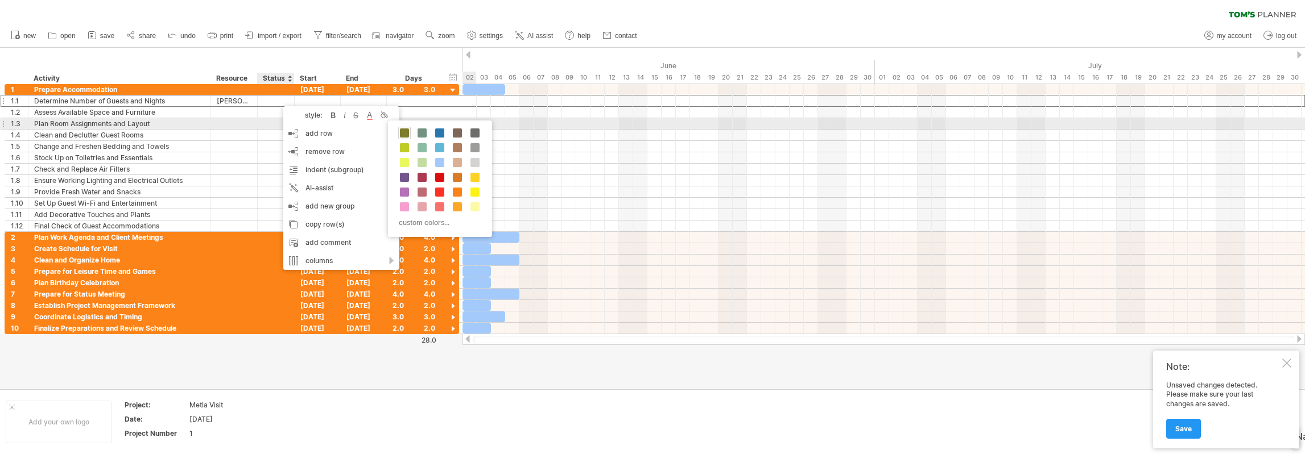
drag, startPoint x: 402, startPoint y: 129, endPoint x: 382, endPoint y: 122, distance: 21.6
click at [402, 129] on span at bounding box center [404, 133] width 9 height 9
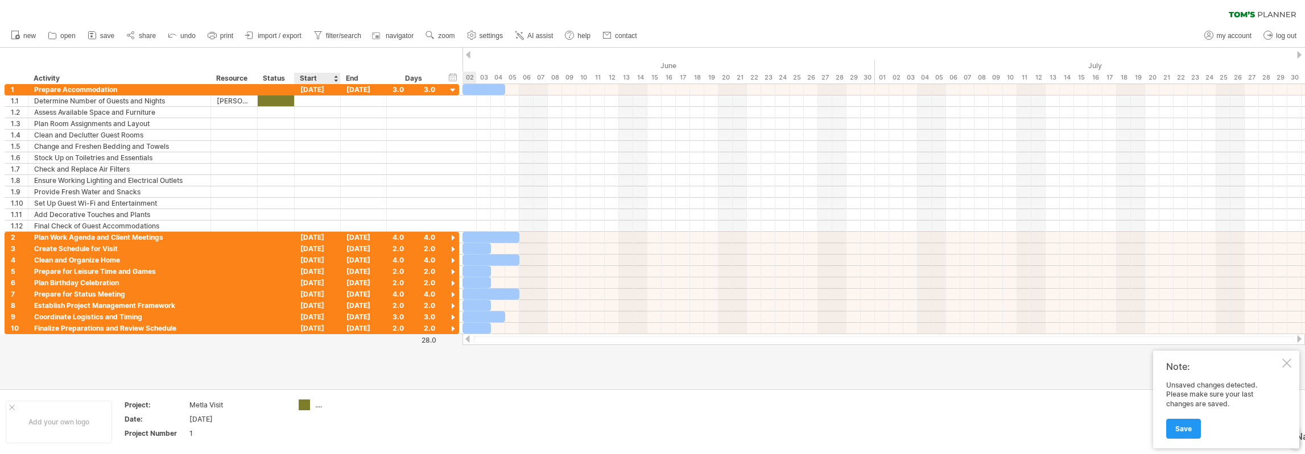
click at [306, 406] on div "Trying to reach [DOMAIN_NAME] Connected again... 0% loading... clear filter" at bounding box center [652, 227] width 1305 height 454
click at [318, 406] on div "...." at bounding box center [346, 405] width 62 height 10
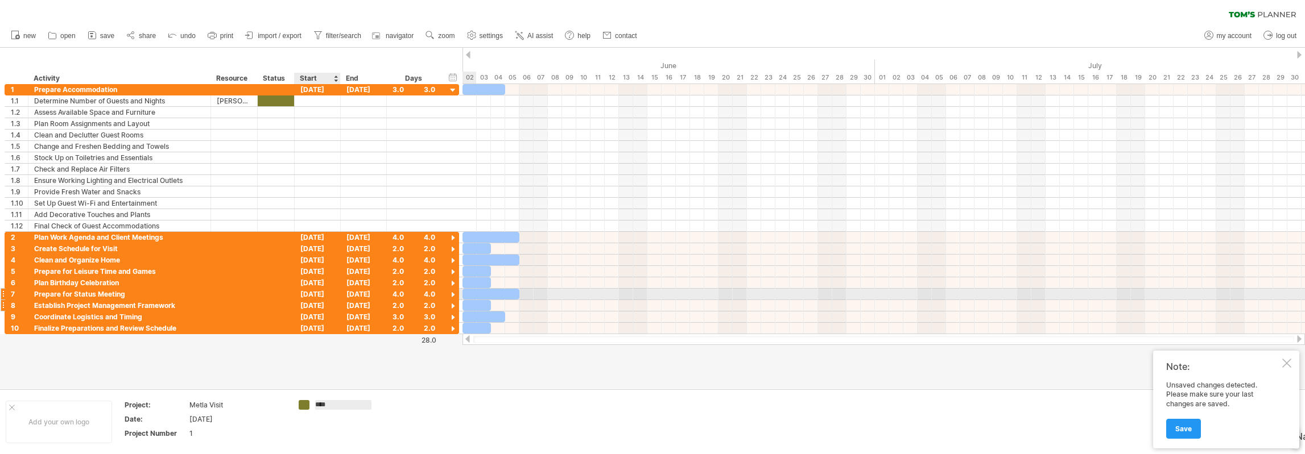
type input "****"
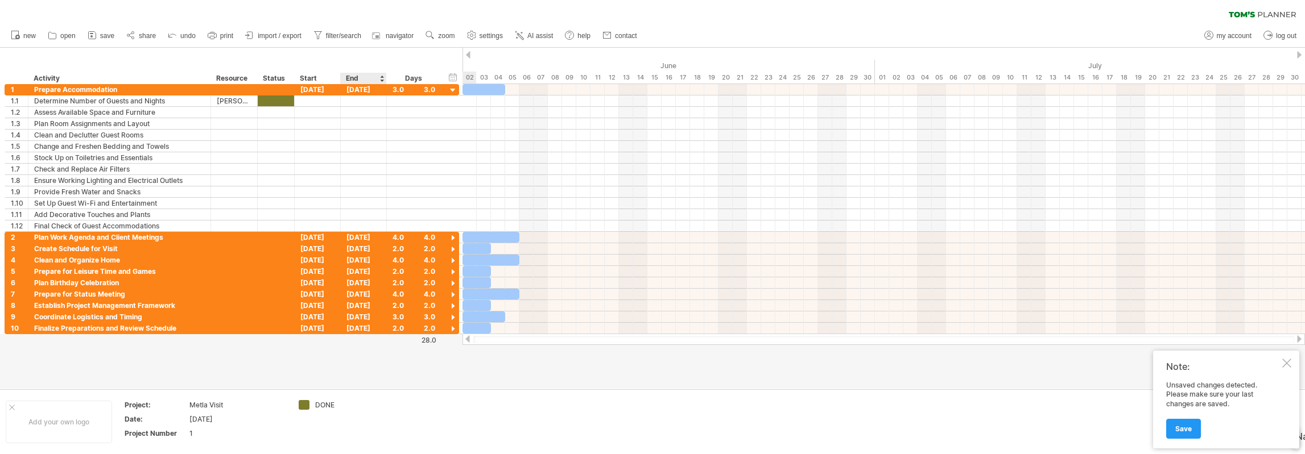
click at [385, 53] on div "hide start/end/duration show start/end/duration ******** Activity ******** Reso…" at bounding box center [231, 66] width 462 height 36
click at [307, 407] on div "Trying to reach [DOMAIN_NAME] Connected again... 0% loading... clear filter" at bounding box center [652, 227] width 1305 height 454
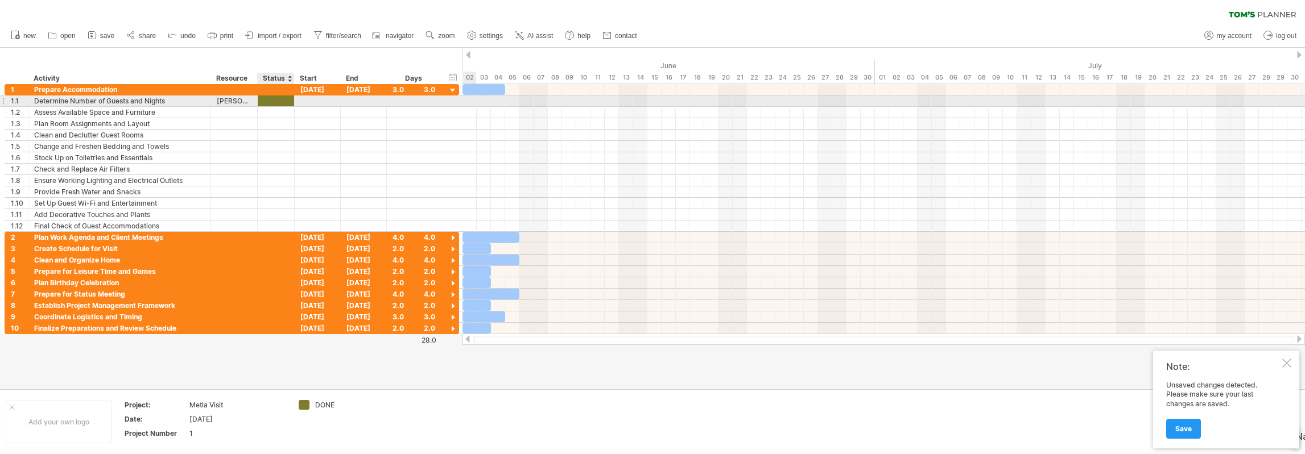
click at [275, 102] on div at bounding box center [275, 101] width 25 height 11
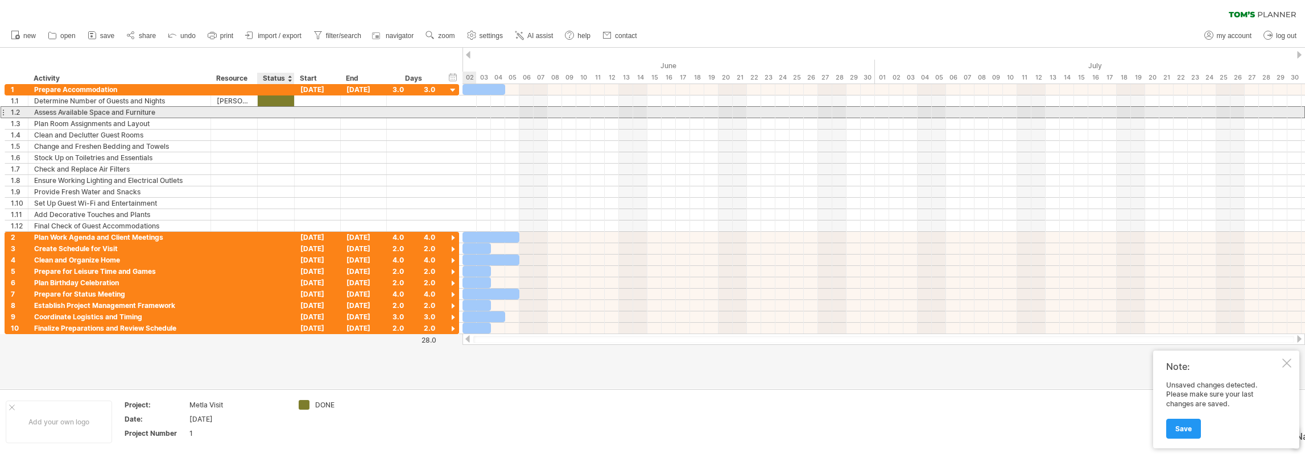
click at [280, 111] on div at bounding box center [275, 112] width 25 height 11
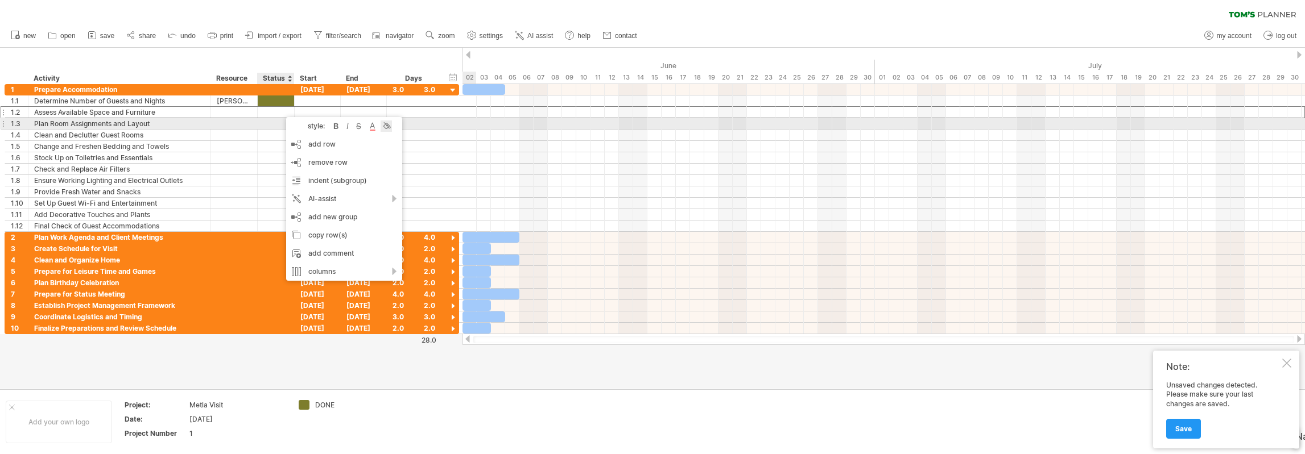
click at [385, 130] on div at bounding box center [385, 126] width 11 height 11
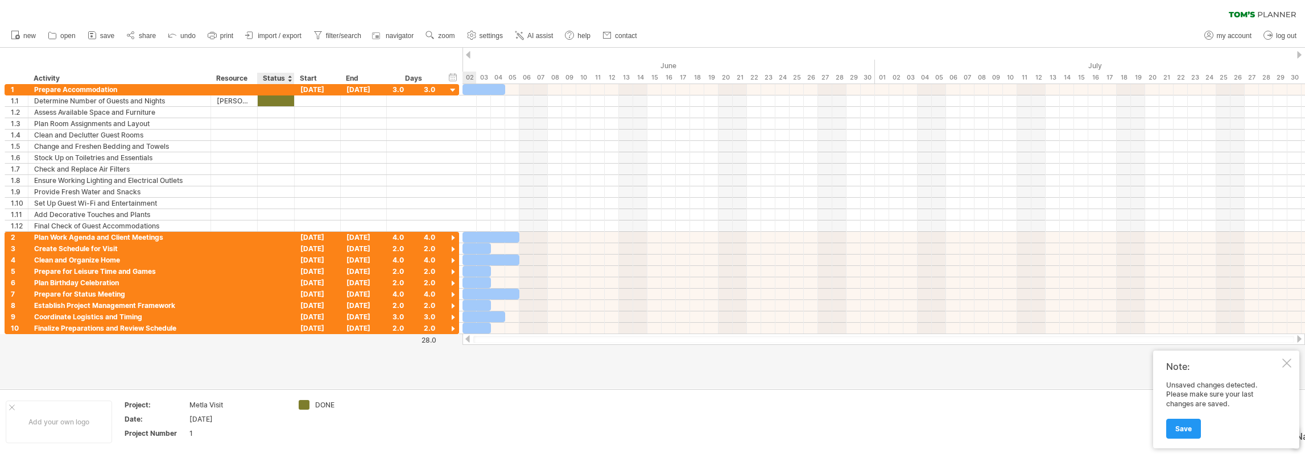
click at [263, 59] on div "hide start/end/duration show start/end/duration ******** Activity ******** Reso…" at bounding box center [231, 66] width 462 height 36
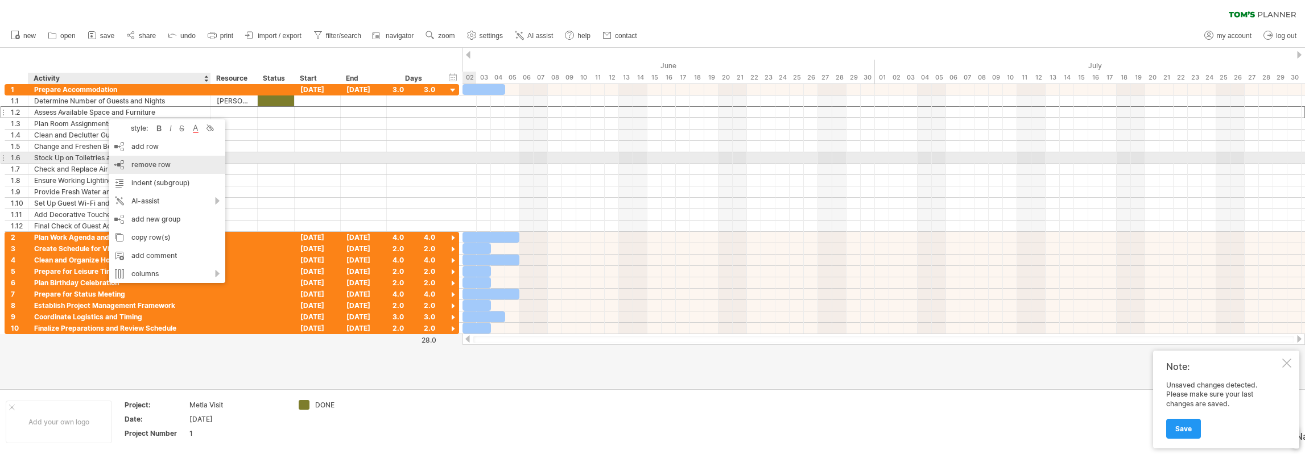
click at [142, 161] on span "remove row" at bounding box center [150, 164] width 39 height 9
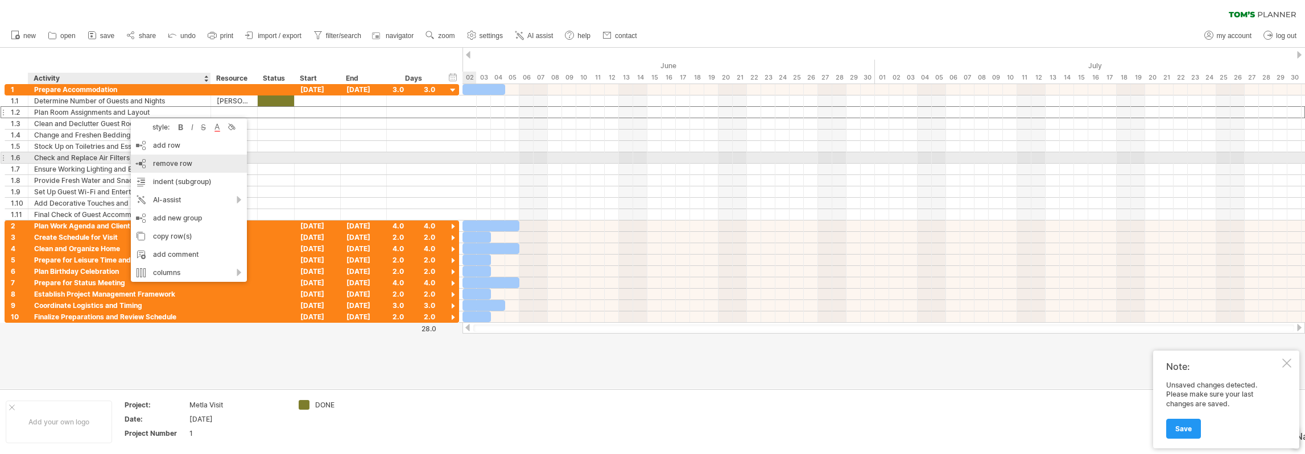
click at [155, 159] on span "remove row" at bounding box center [172, 163] width 39 height 9
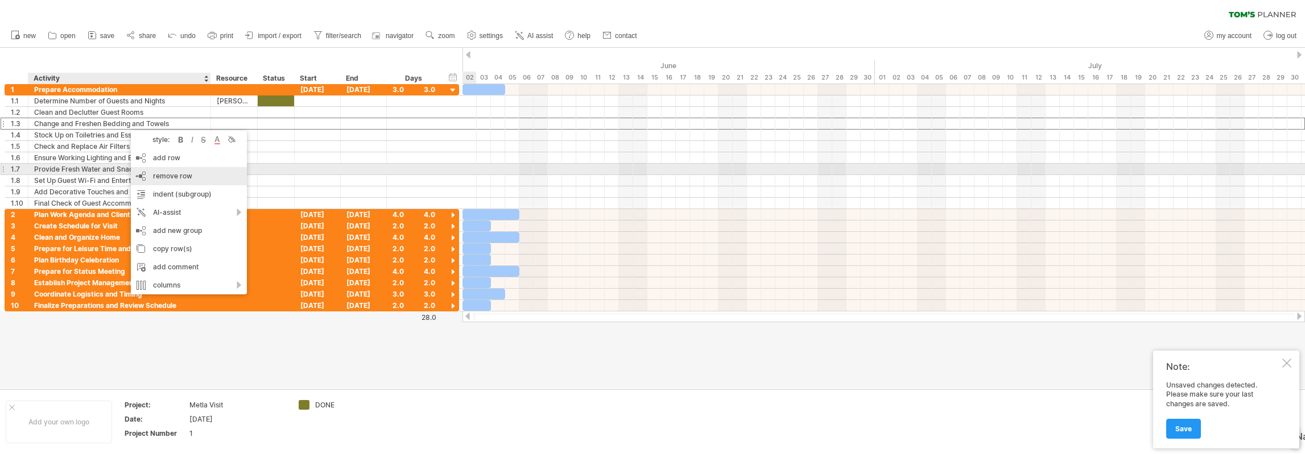
click at [156, 175] on span "remove row" at bounding box center [172, 176] width 39 height 9
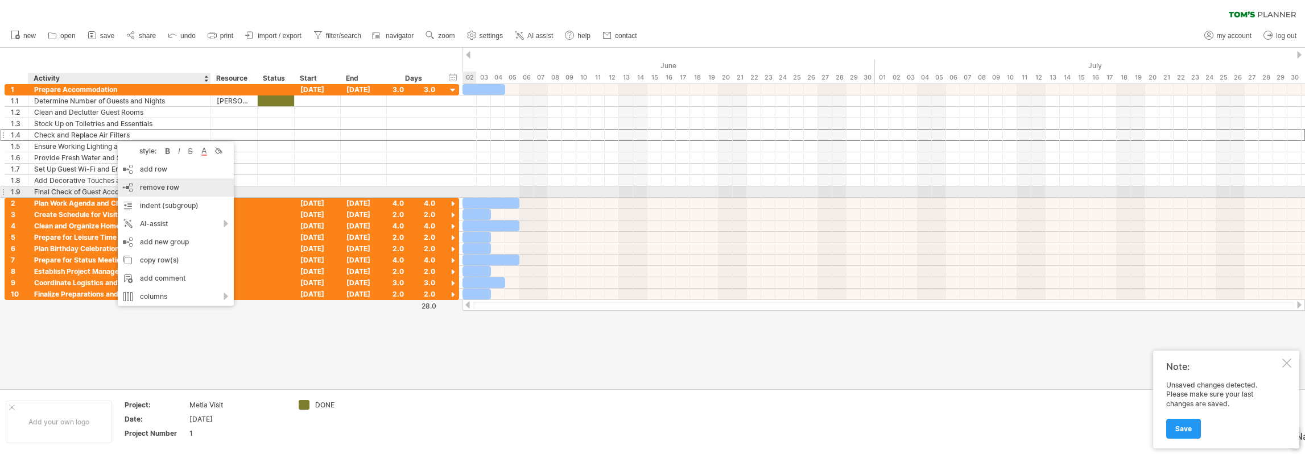
click at [150, 188] on span "remove row" at bounding box center [159, 187] width 39 height 9
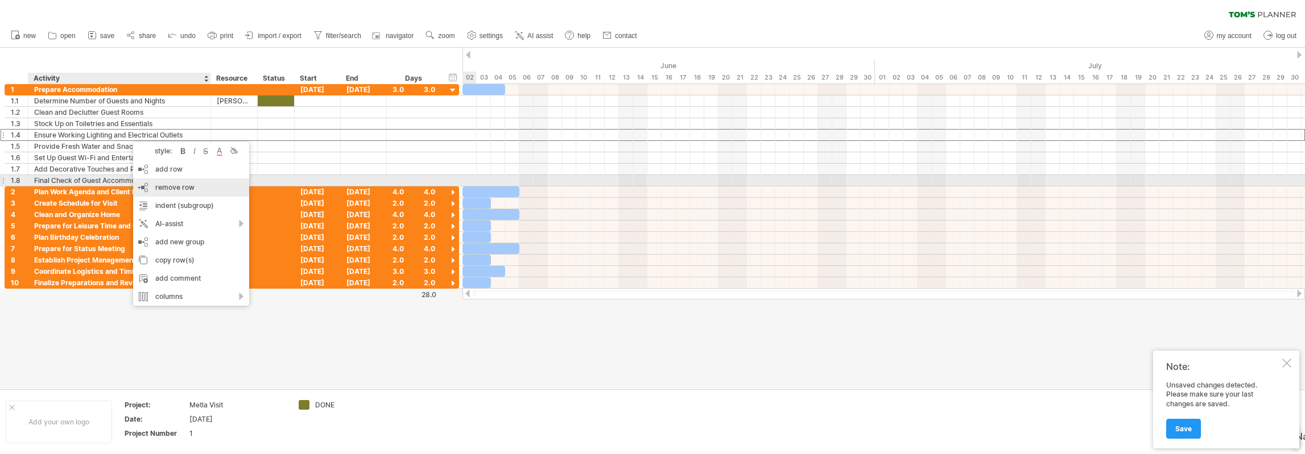
click at [159, 184] on span "remove row" at bounding box center [174, 187] width 39 height 9
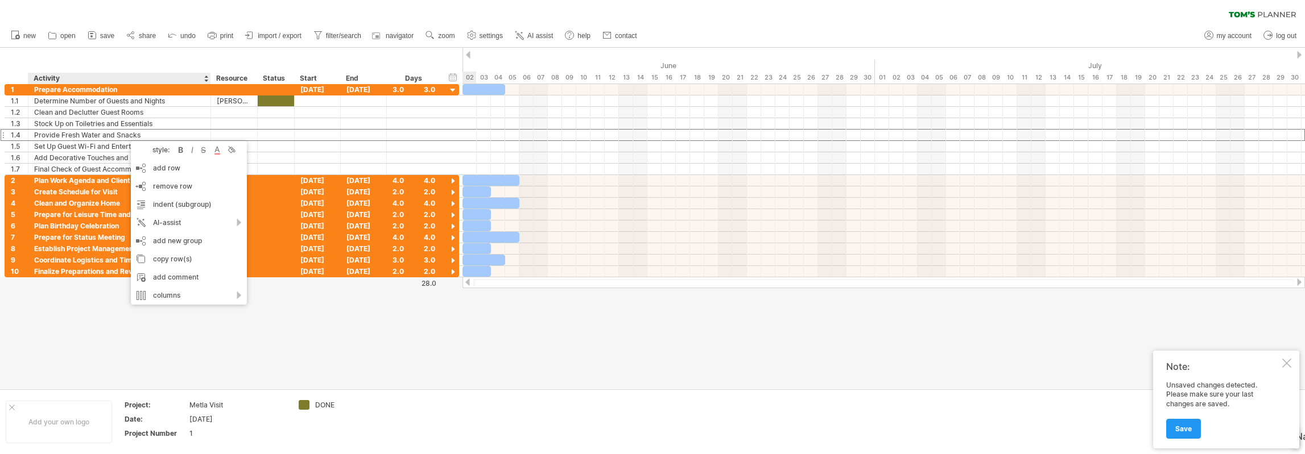
click at [133, 60] on div "hide start/end/duration show start/end/duration ******** Activity ******** Reso…" at bounding box center [231, 66] width 462 height 36
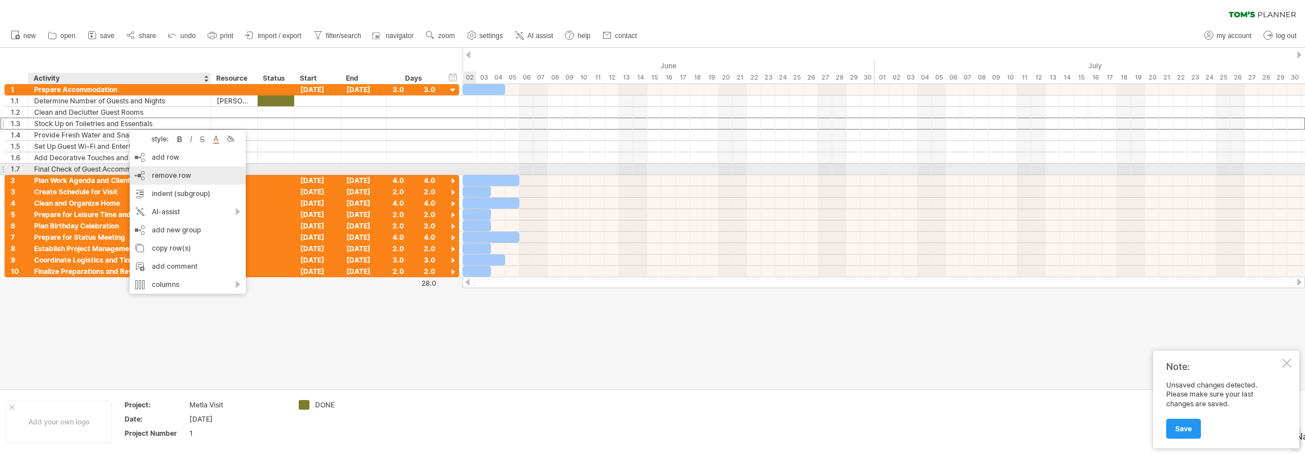
click at [152, 173] on span "remove row" at bounding box center [171, 175] width 39 height 9
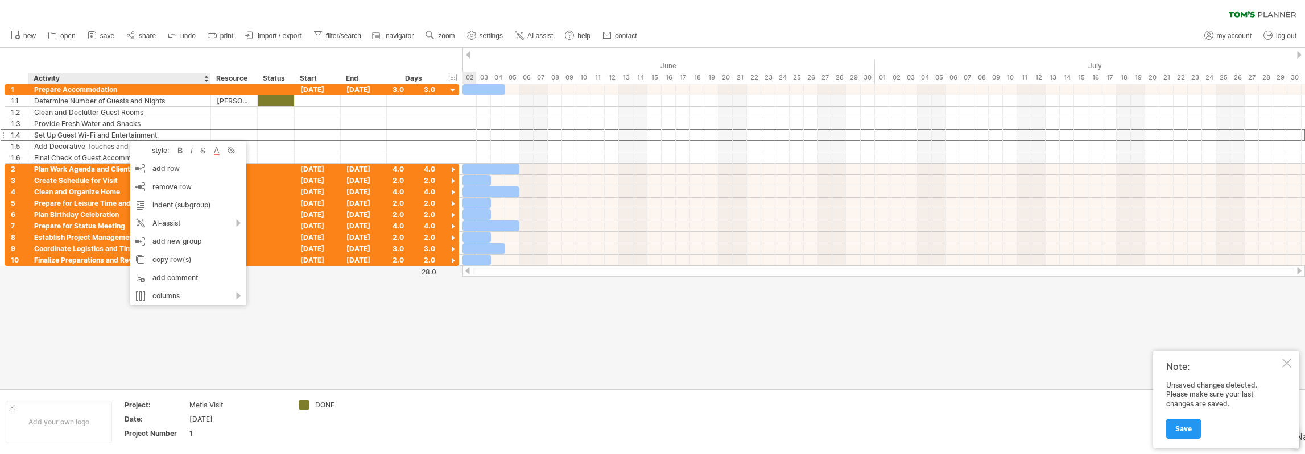
click at [164, 57] on div "hide start/end/duration show start/end/duration ******** Activity ******** Reso…" at bounding box center [231, 66] width 462 height 36
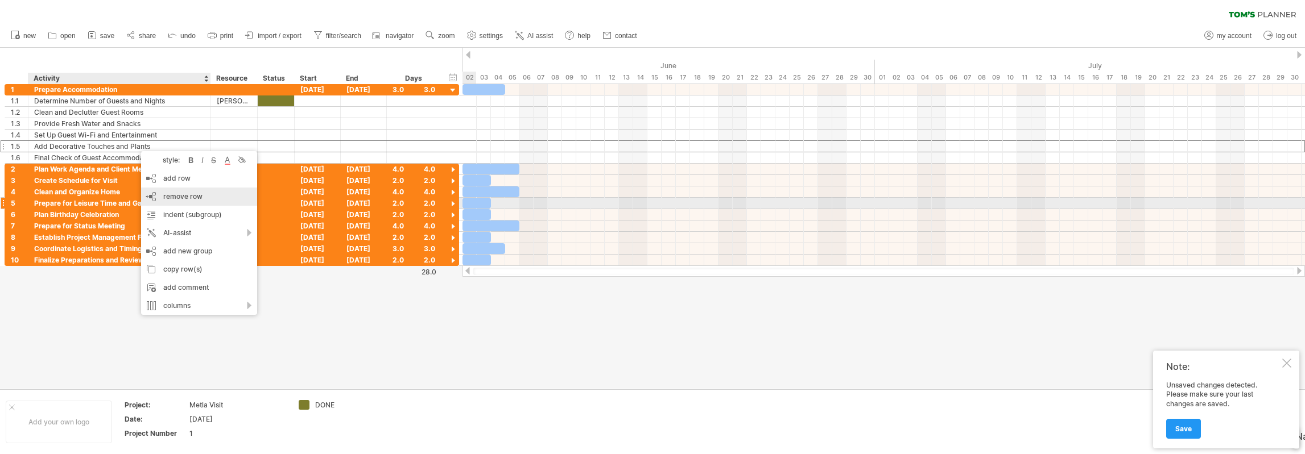
click at [173, 198] on span "remove row" at bounding box center [182, 196] width 39 height 9
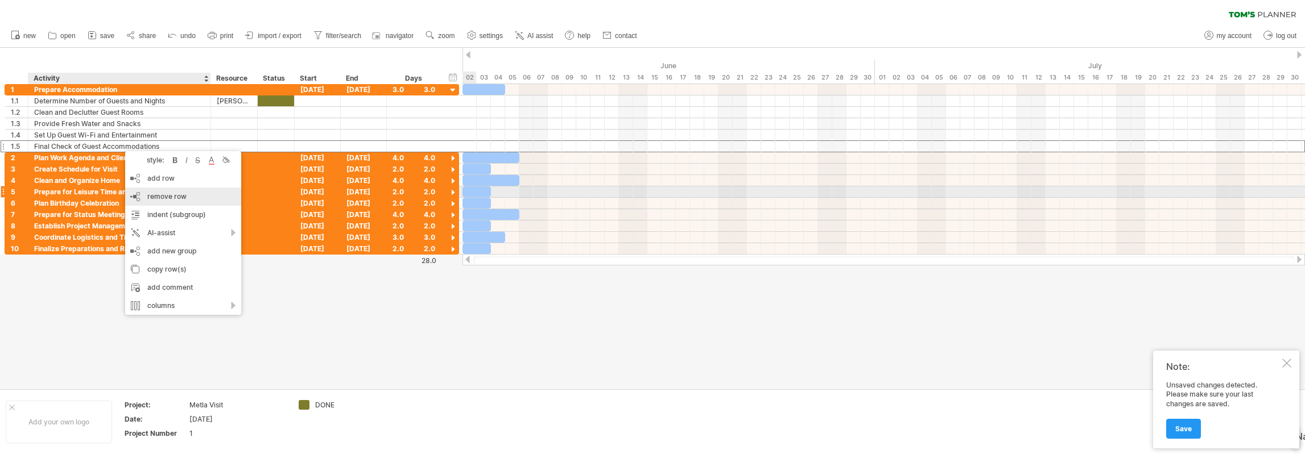
click at [153, 196] on span "remove row" at bounding box center [166, 196] width 39 height 9
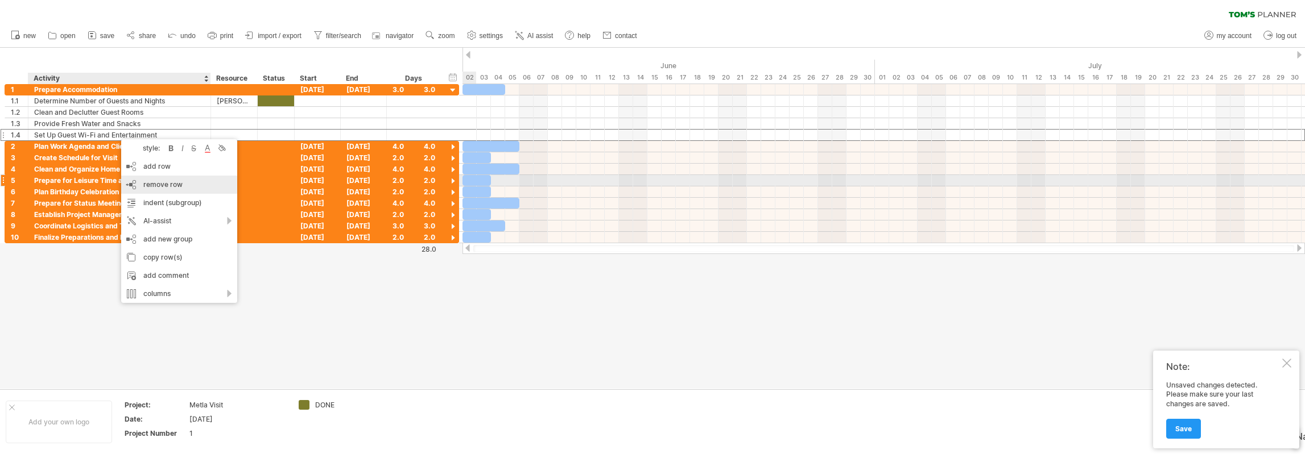
click at [155, 181] on span "remove row" at bounding box center [162, 184] width 39 height 9
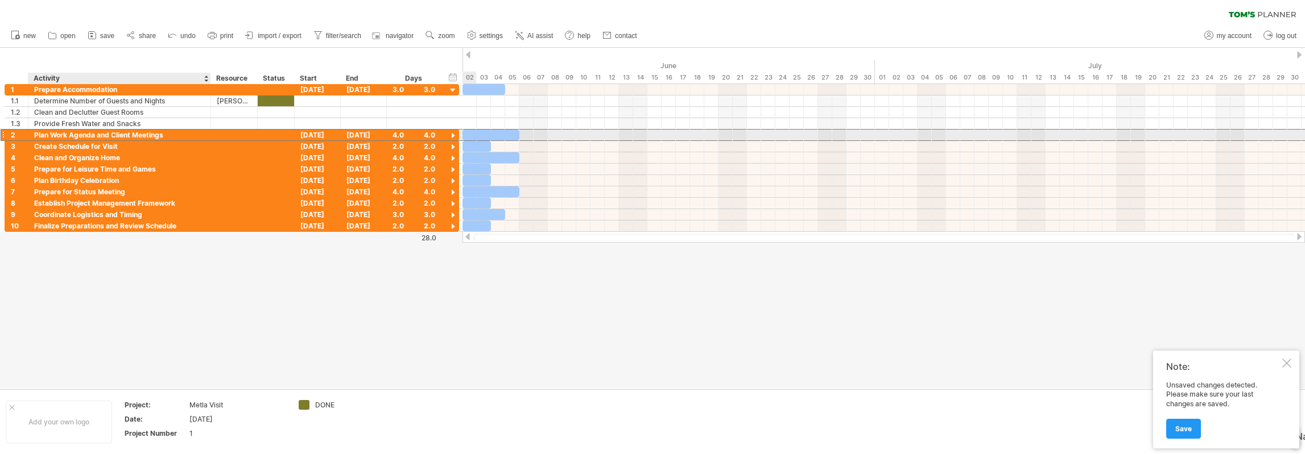
click at [116, 134] on div "Plan Work Agenda and Client Meetings" at bounding box center [119, 135] width 171 height 11
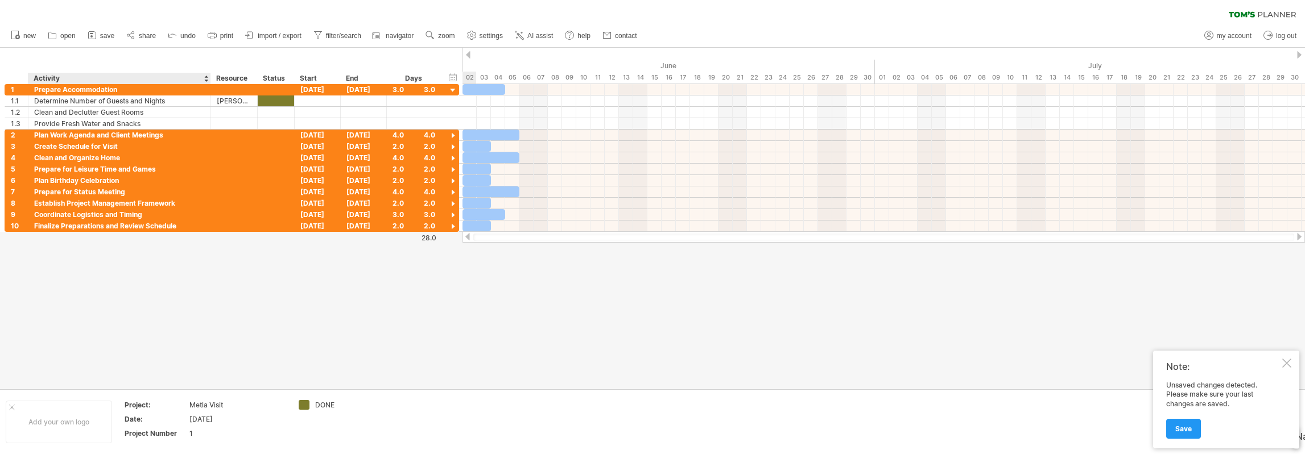
click at [171, 280] on div at bounding box center [652, 218] width 1305 height 341
click at [454, 134] on div at bounding box center [453, 136] width 11 height 11
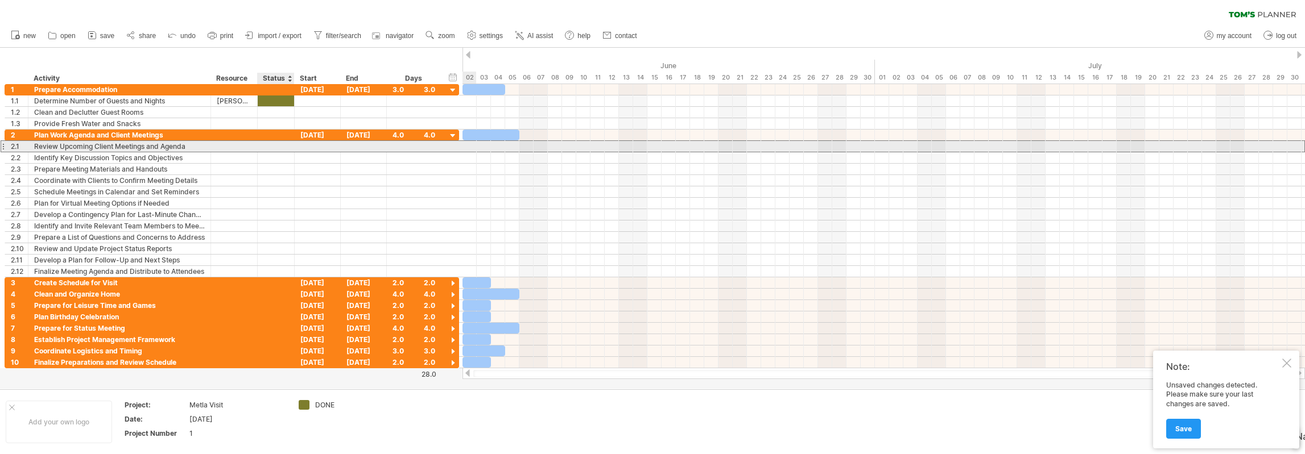
click at [287, 149] on div at bounding box center [275, 146] width 25 height 11
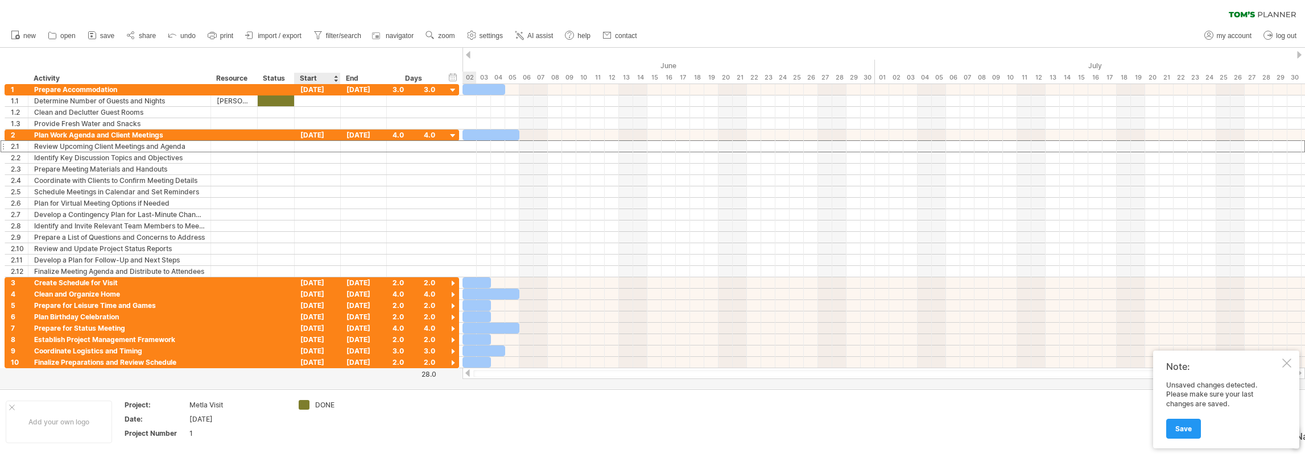
click at [306, 406] on div "Trying to reach [DOMAIN_NAME] Connected again... 0% loading... clear filter" at bounding box center [652, 227] width 1305 height 454
click at [304, 404] on div "Trying to reach [DOMAIN_NAME] Connected again... 0% loading... clear filter" at bounding box center [652, 227] width 1305 height 454
click at [276, 146] on div at bounding box center [275, 146] width 25 height 11
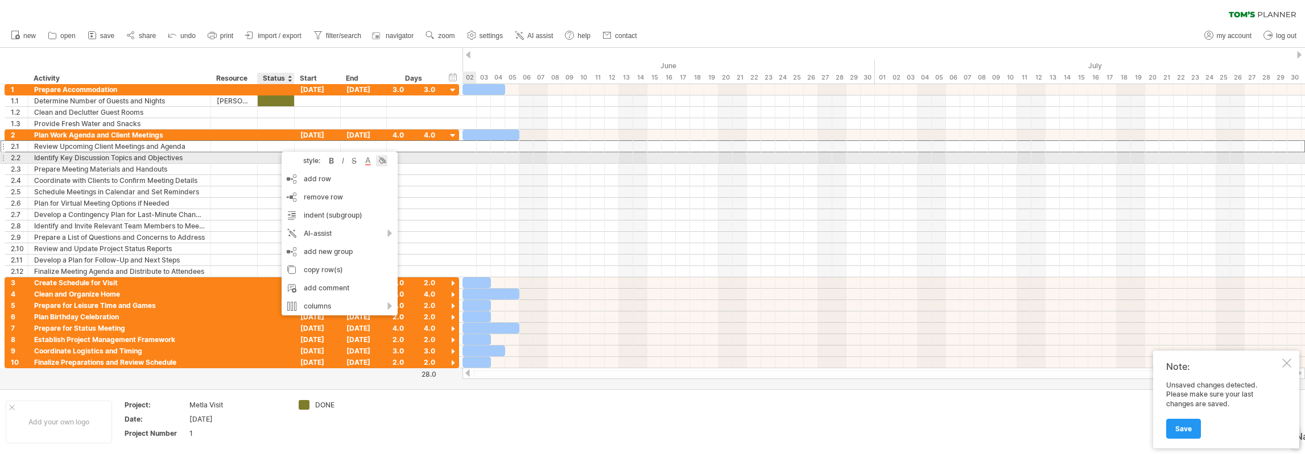
click at [381, 160] on div at bounding box center [381, 160] width 11 height 11
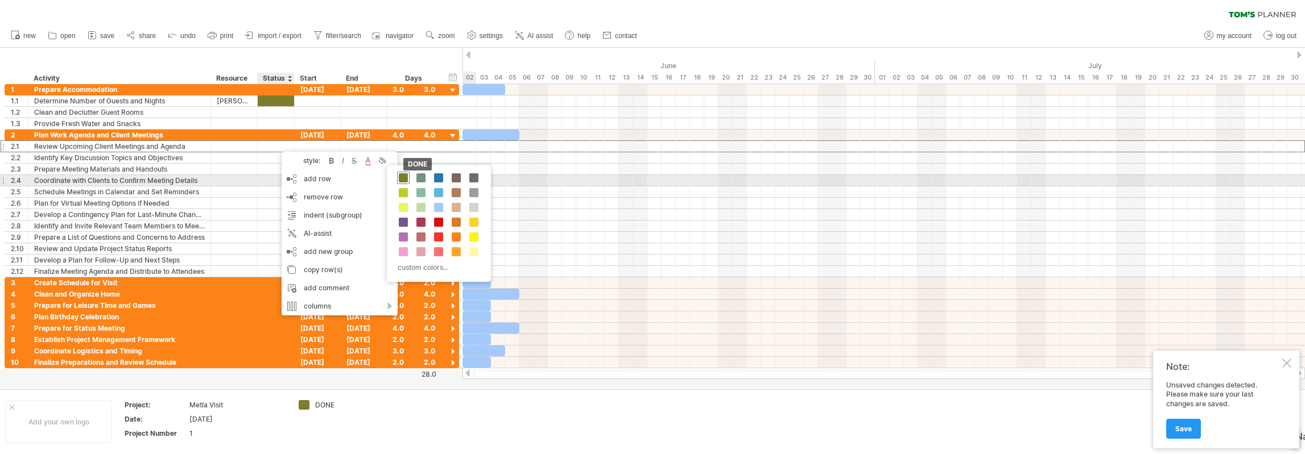
click at [404, 179] on span at bounding box center [403, 177] width 9 height 9
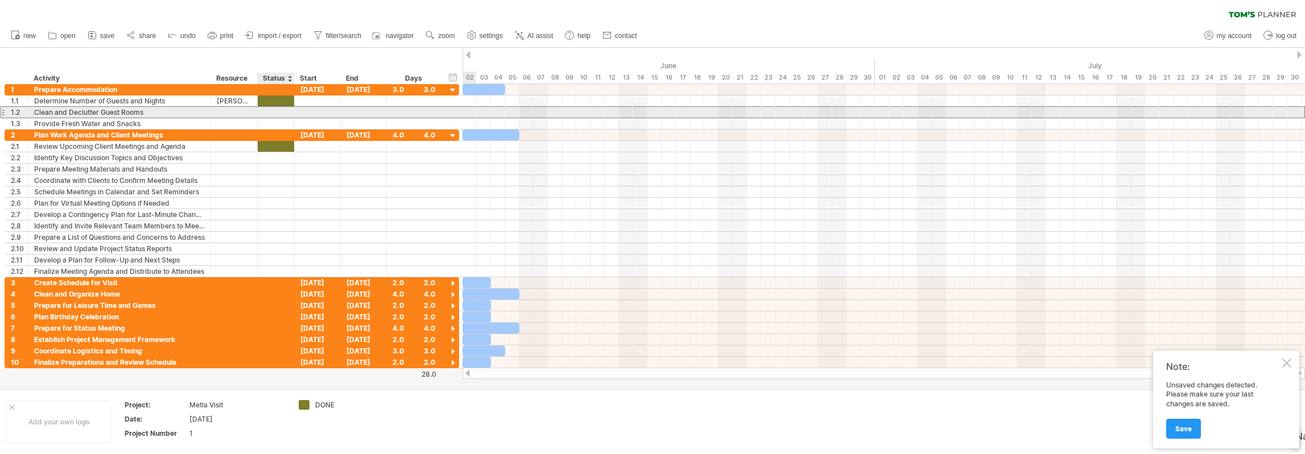
click at [279, 112] on div at bounding box center [275, 112] width 25 height 11
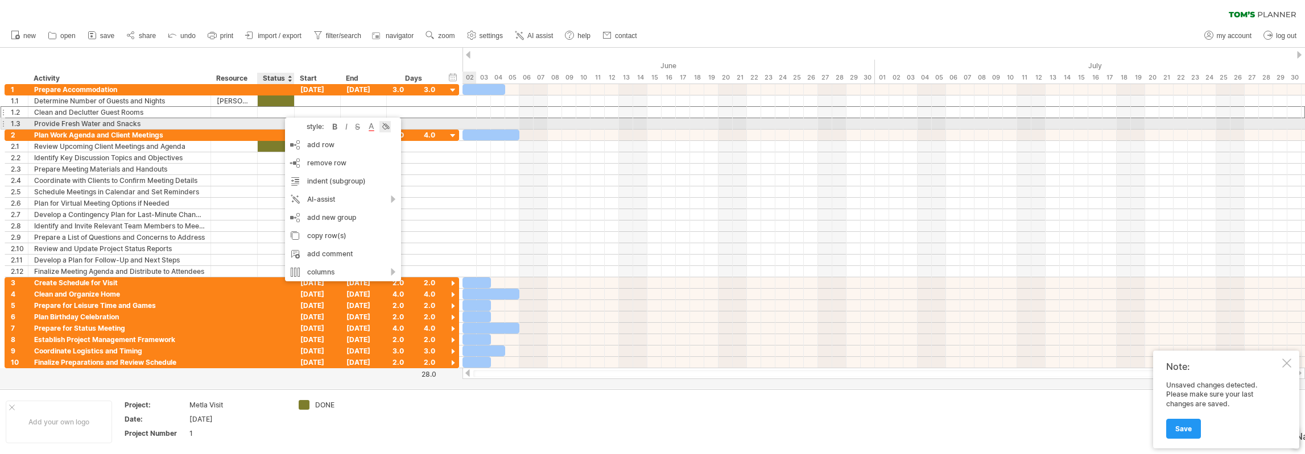
click at [386, 126] on div at bounding box center [384, 126] width 11 height 11
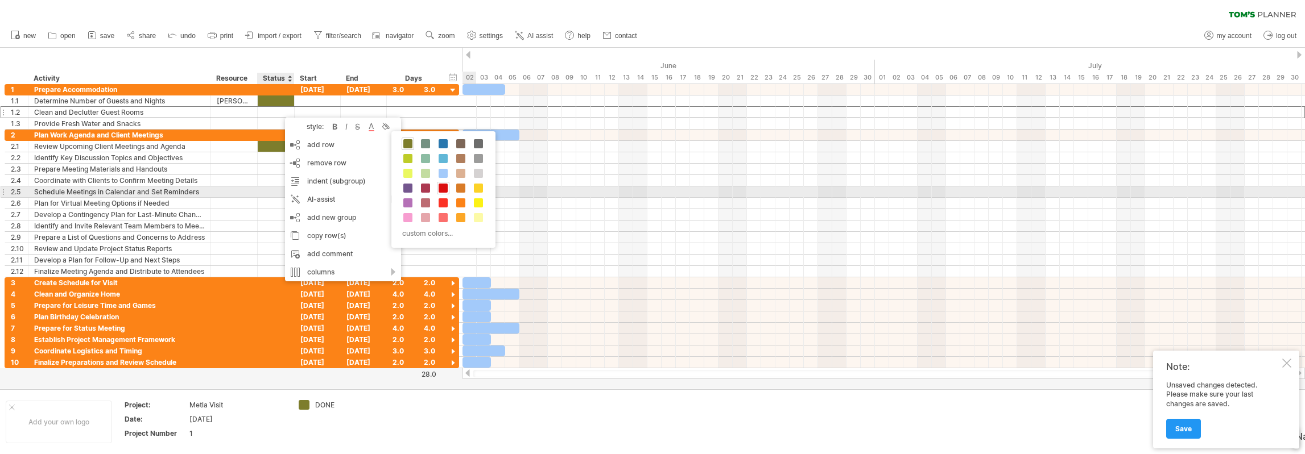
click at [443, 189] on span at bounding box center [442, 188] width 9 height 9
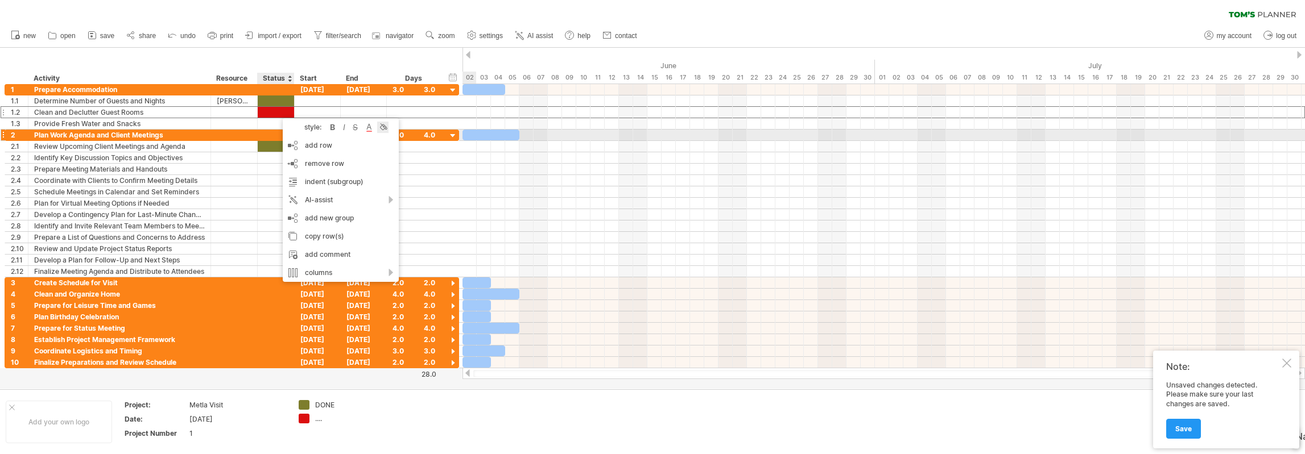
click at [383, 130] on div at bounding box center [382, 127] width 11 height 11
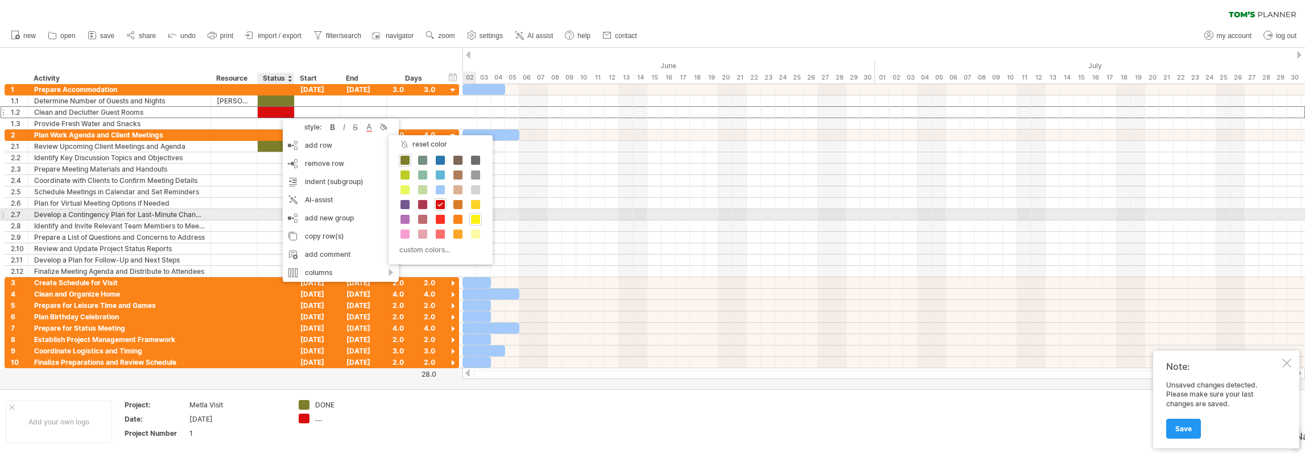
click at [473, 218] on span at bounding box center [475, 219] width 9 height 9
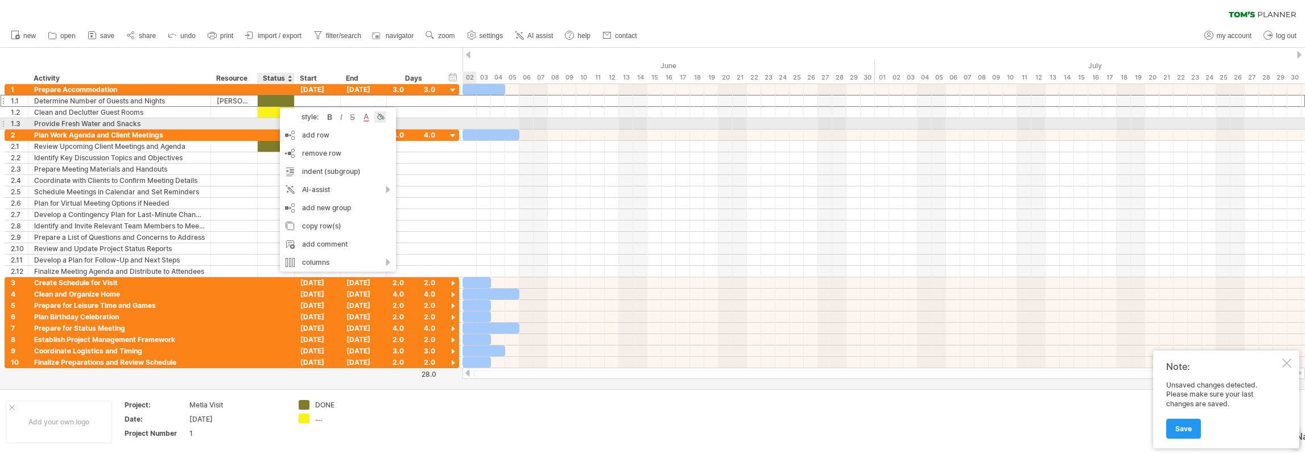
click at [379, 119] on div at bounding box center [379, 116] width 11 height 11
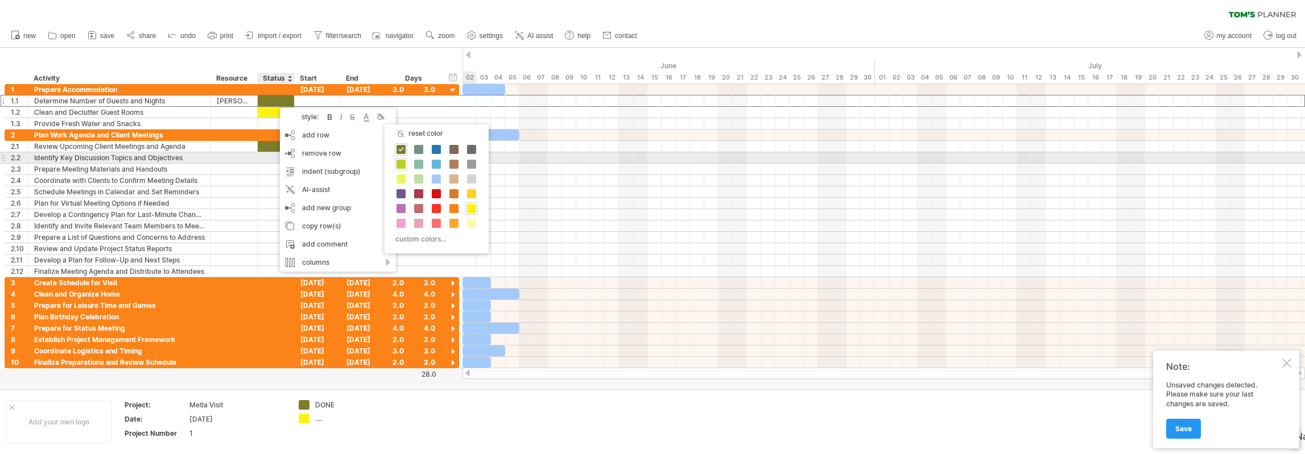
click at [402, 162] on span at bounding box center [400, 164] width 9 height 9
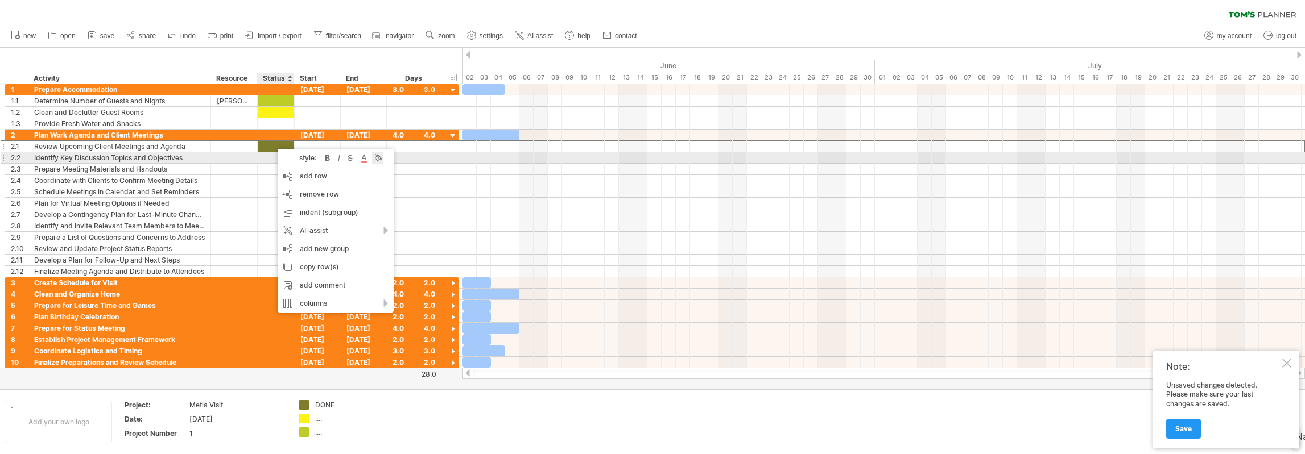
click at [377, 159] on div at bounding box center [377, 157] width 11 height 11
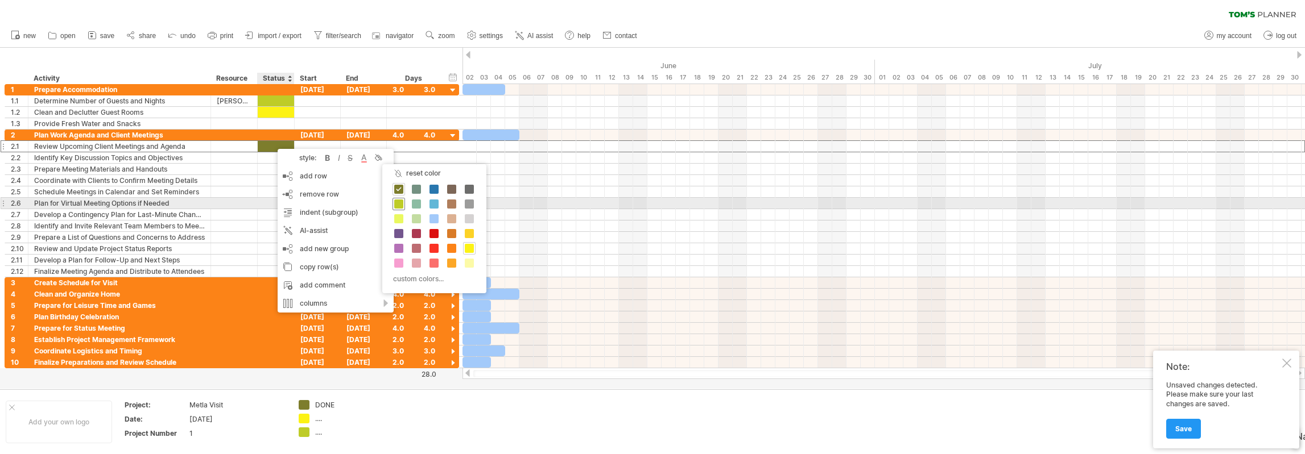
click at [400, 204] on span at bounding box center [398, 204] width 9 height 9
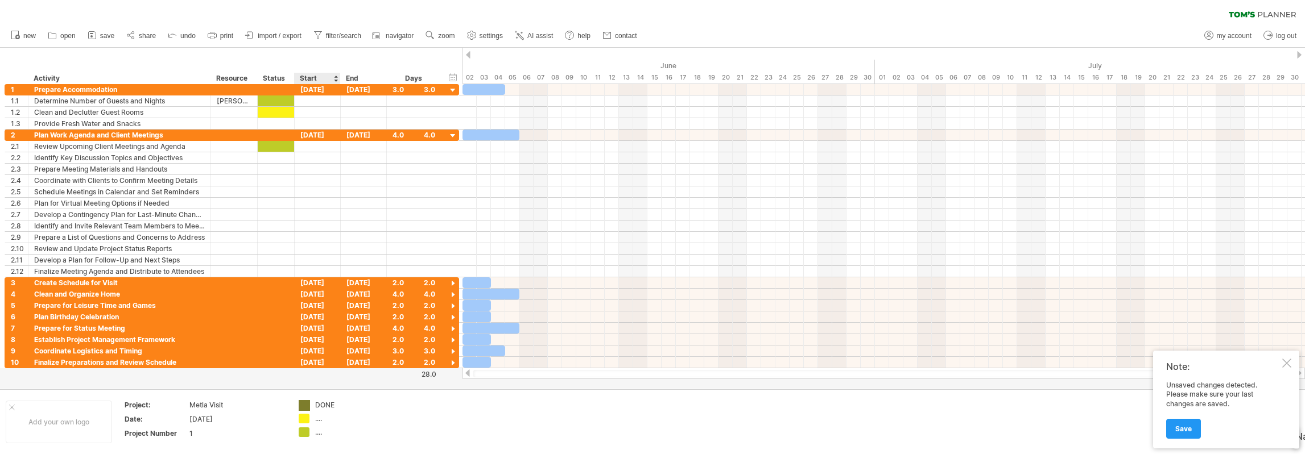
click at [307, 402] on div "Trying to reach [DOMAIN_NAME] Connected again... 0% loading... clear filter" at bounding box center [652, 227] width 1305 height 454
click at [351, 411] on div "remove color" at bounding box center [350, 409] width 76 height 18
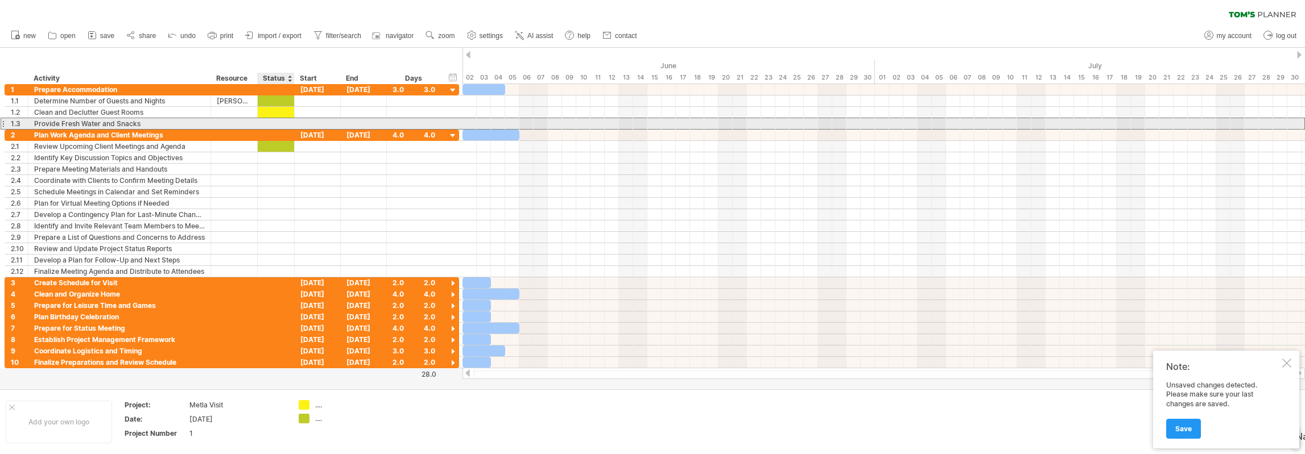
click at [276, 125] on div at bounding box center [275, 123] width 25 height 11
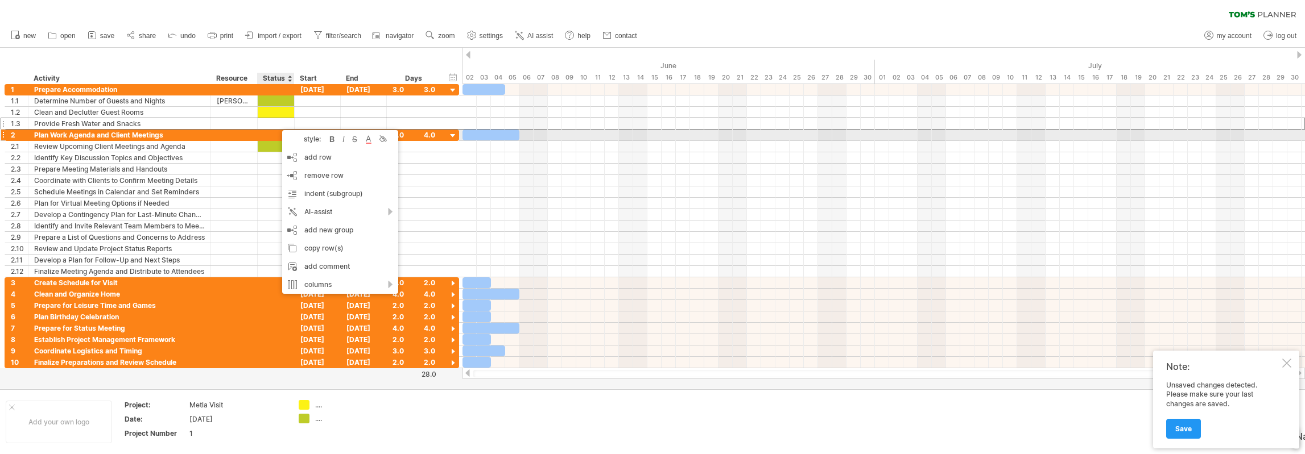
click at [390, 139] on div "style: bold italic strikethrough text color background color" at bounding box center [340, 139] width 116 height 18
click at [384, 139] on div at bounding box center [382, 139] width 11 height 11
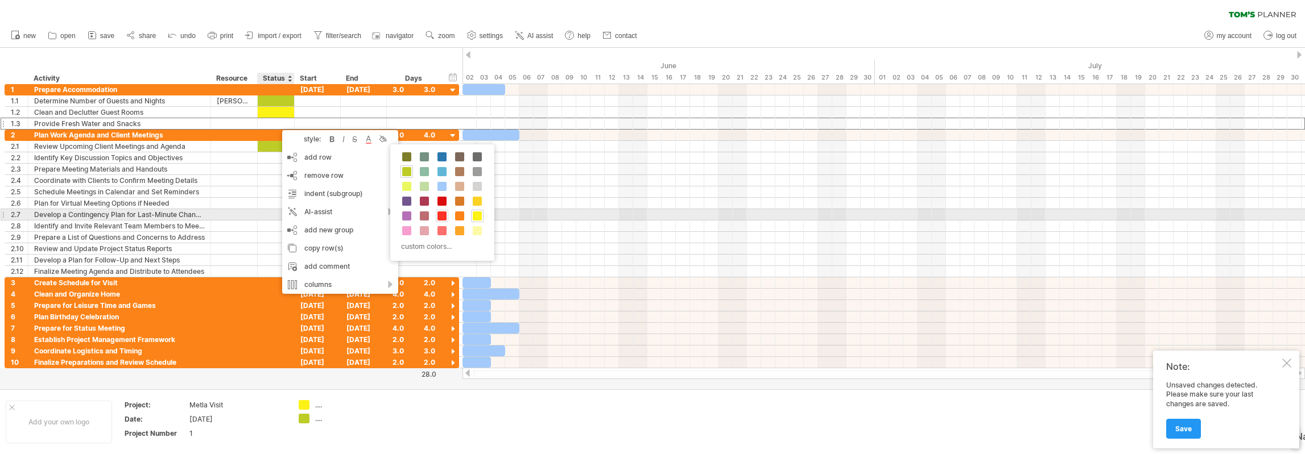
click at [442, 216] on span at bounding box center [441, 216] width 9 height 9
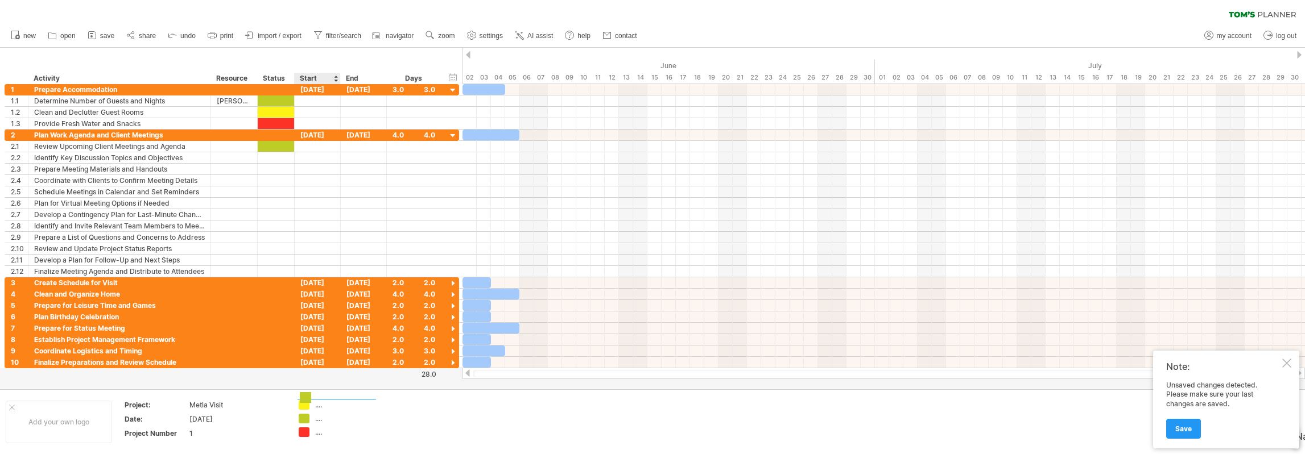
drag, startPoint x: 301, startPoint y: 420, endPoint x: 303, endPoint y: 399, distance: 21.1
click at [321, 404] on div "...." at bounding box center [346, 405] width 62 height 10
type input "****"
type input "**********"
type input "*****"
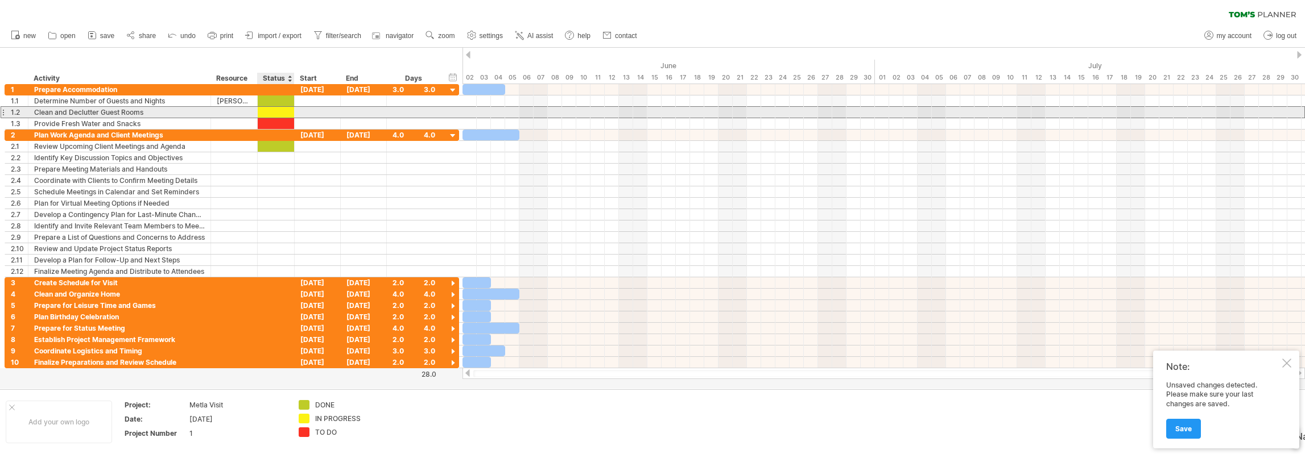
click at [287, 109] on div at bounding box center [275, 112] width 25 height 11
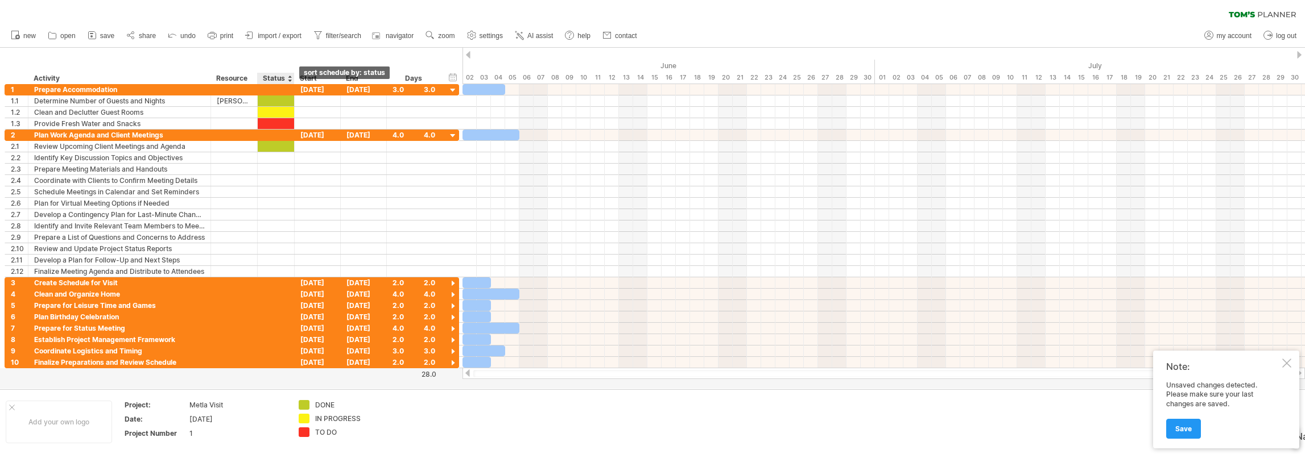
click at [291, 76] on div at bounding box center [289, 78] width 5 height 11
click at [332, 56] on div "hide start/end/duration show start/end/duration ******** Activity ******** Reso…" at bounding box center [231, 66] width 462 height 36
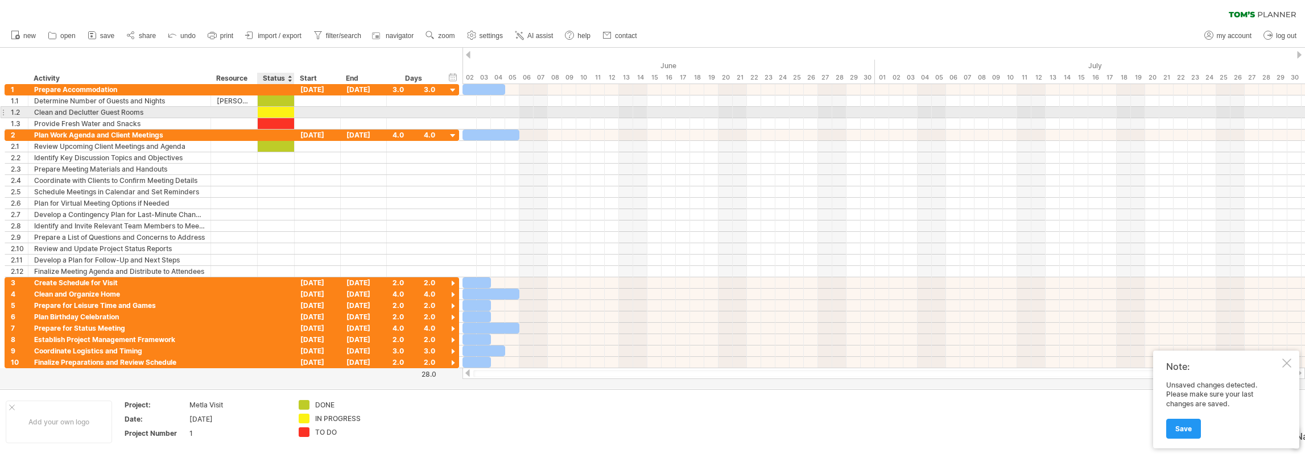
click at [284, 112] on div at bounding box center [275, 112] width 25 height 11
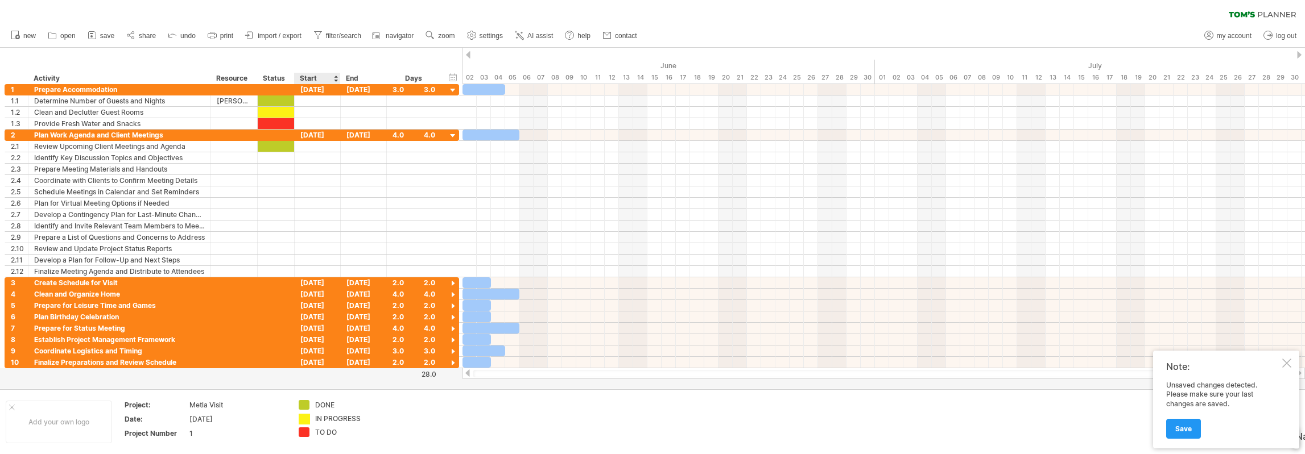
click at [304, 419] on div "Trying to reach [DOMAIN_NAME] Connected again... 0% loading... clear filter" at bounding box center [652, 227] width 1305 height 454
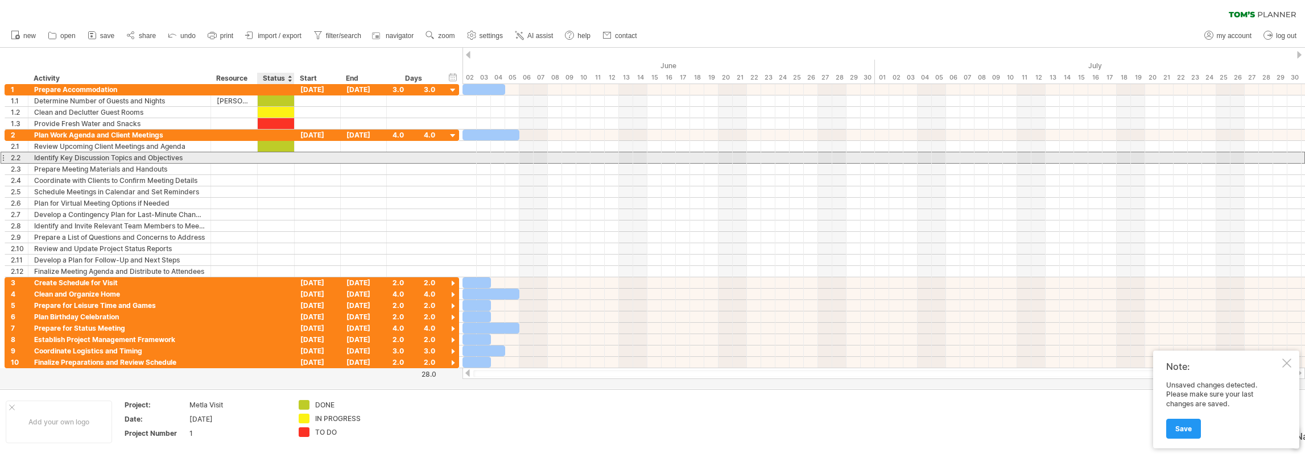
click at [278, 158] on div at bounding box center [275, 157] width 25 height 11
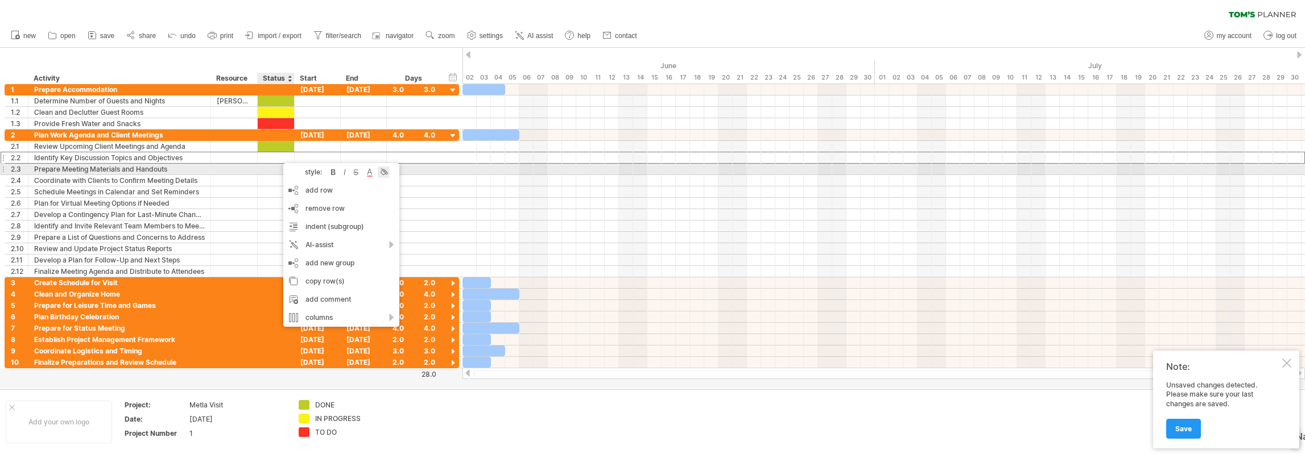
click at [388, 173] on div at bounding box center [383, 172] width 11 height 11
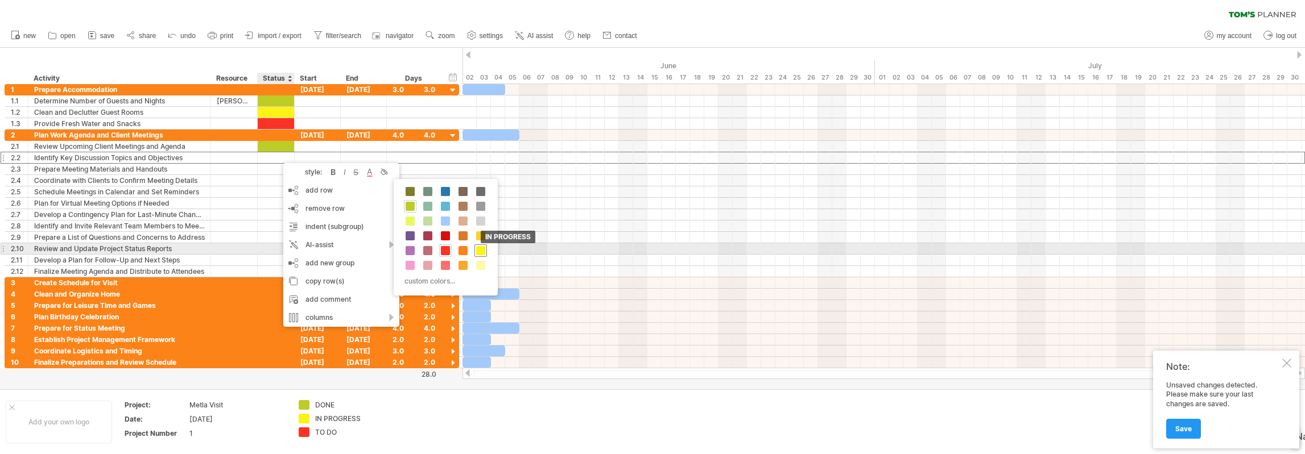
click at [478, 250] on span at bounding box center [480, 250] width 9 height 9
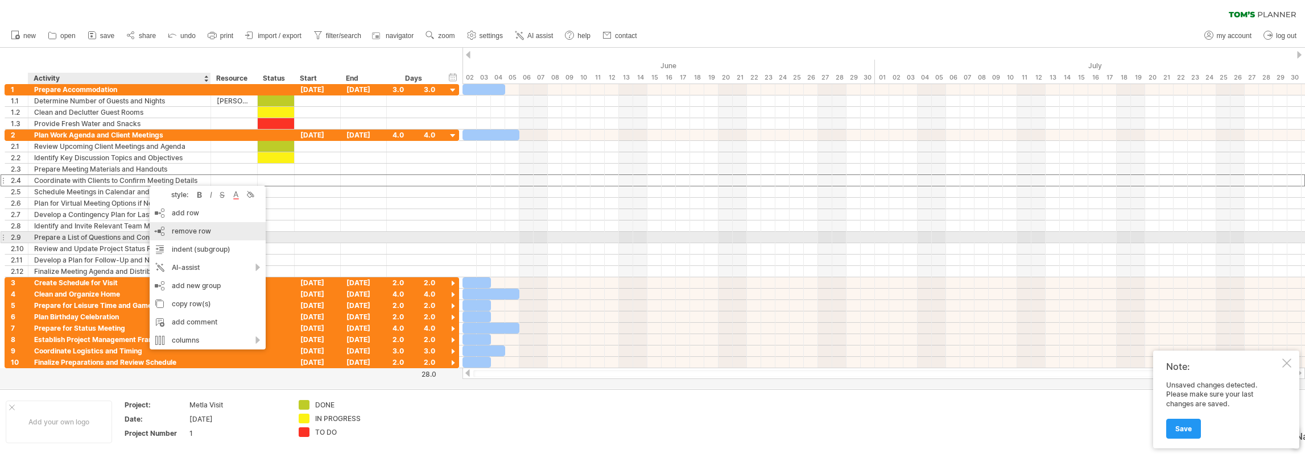
click at [192, 233] on span "remove row" at bounding box center [191, 231] width 39 height 9
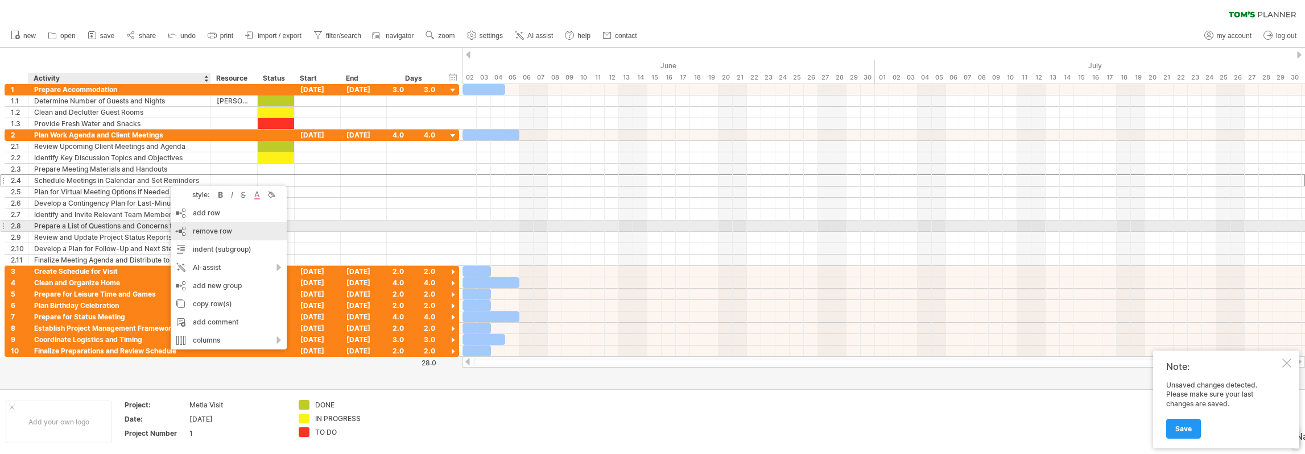
click at [204, 228] on span "remove row" at bounding box center [212, 231] width 39 height 9
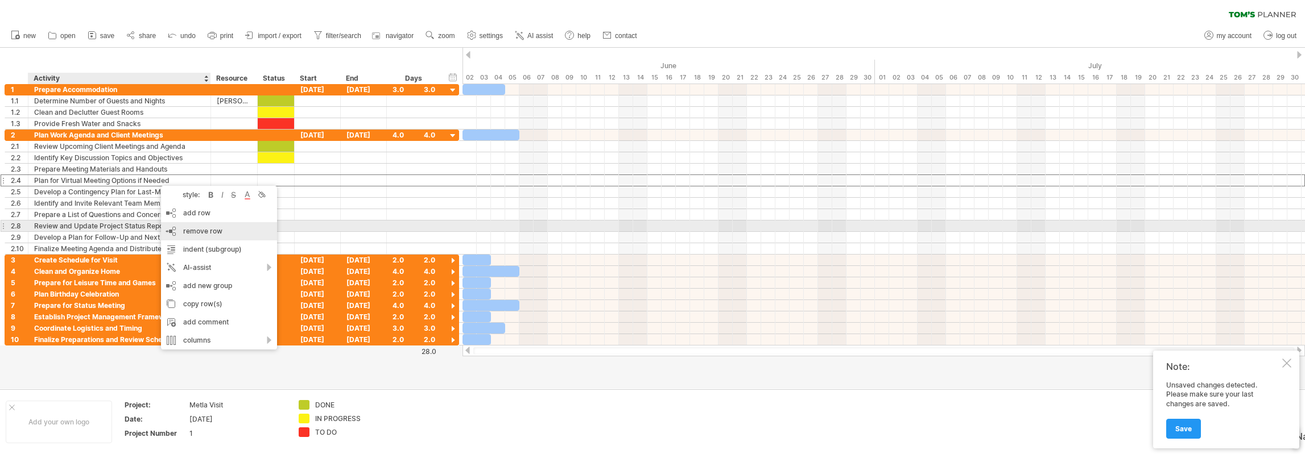
click at [187, 227] on span "remove row" at bounding box center [202, 231] width 39 height 9
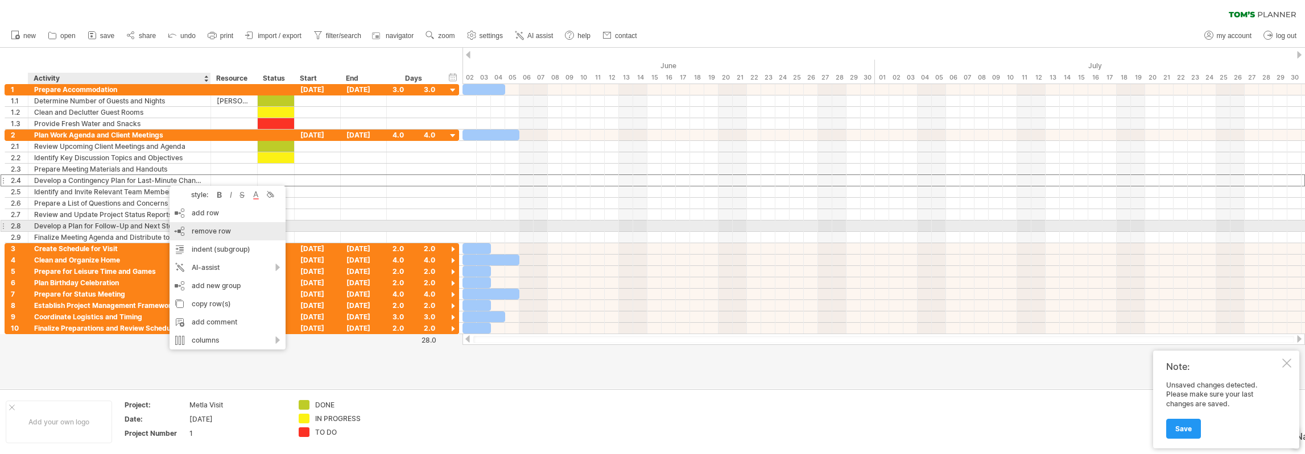
click at [202, 230] on span "remove row" at bounding box center [211, 231] width 39 height 9
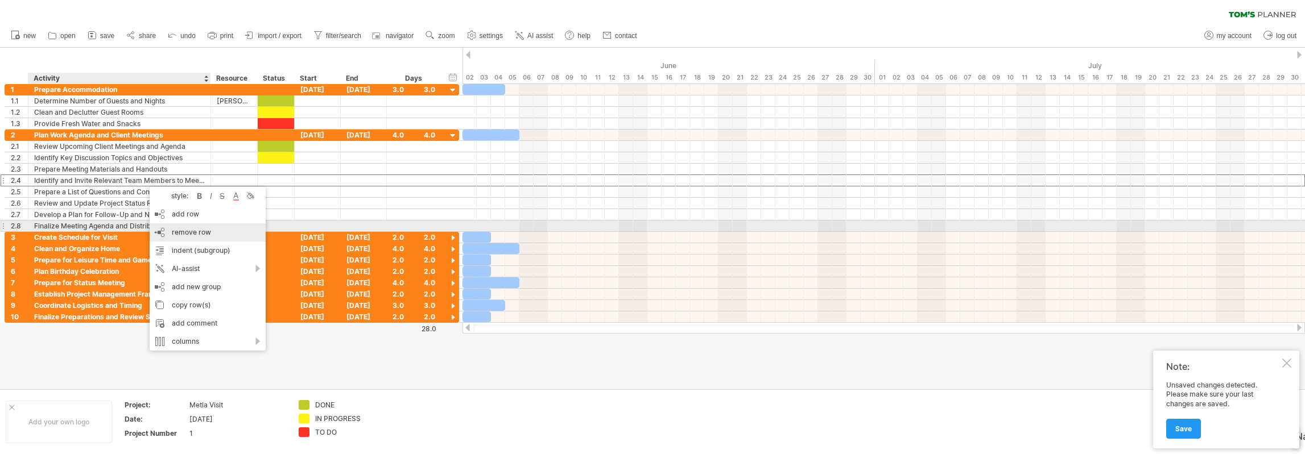
click at [186, 231] on span "remove row" at bounding box center [191, 232] width 39 height 9
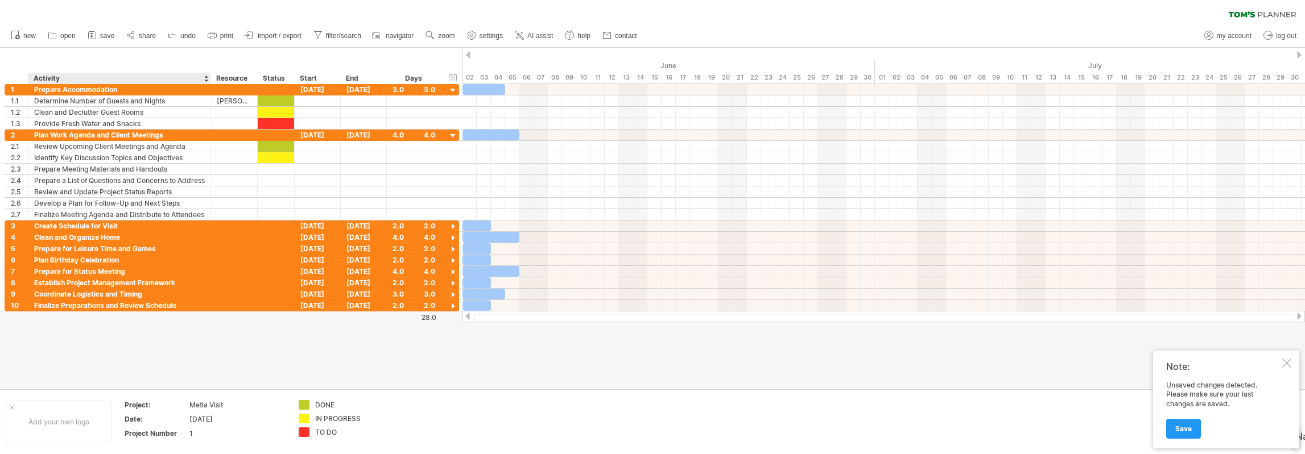
click at [171, 59] on div "hide start/end/duration show start/end/duration ******** Activity ******** Reso…" at bounding box center [231, 66] width 462 height 36
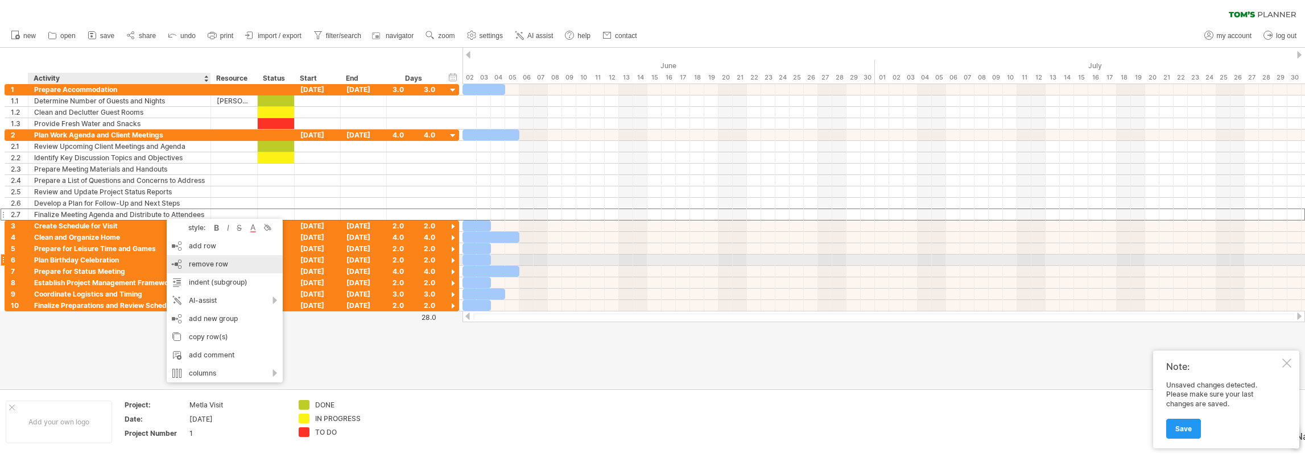
click at [192, 261] on span "remove row" at bounding box center [208, 264] width 39 height 9
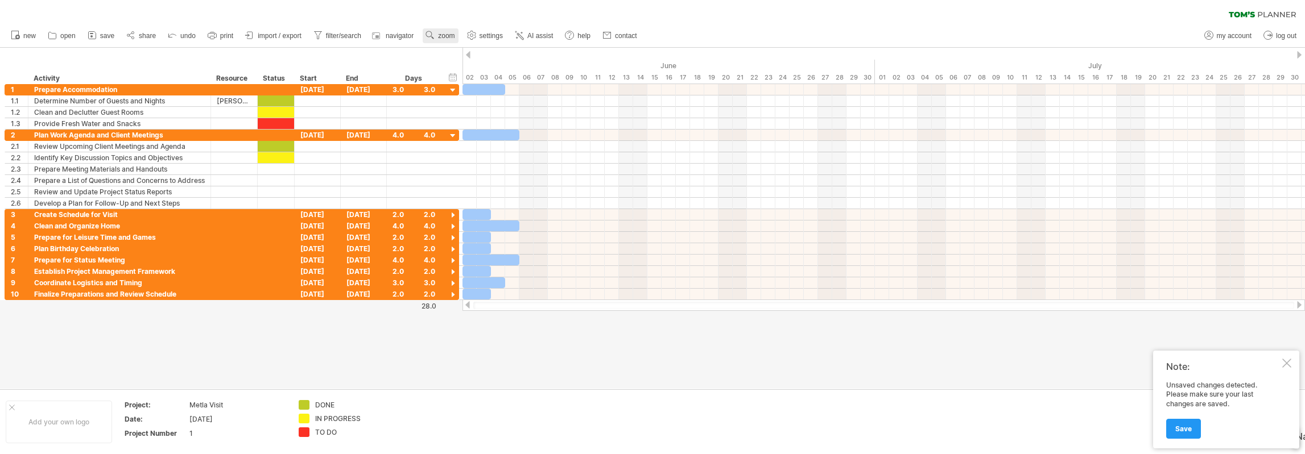
click at [447, 35] on span "zoom" at bounding box center [446, 36] width 16 height 8
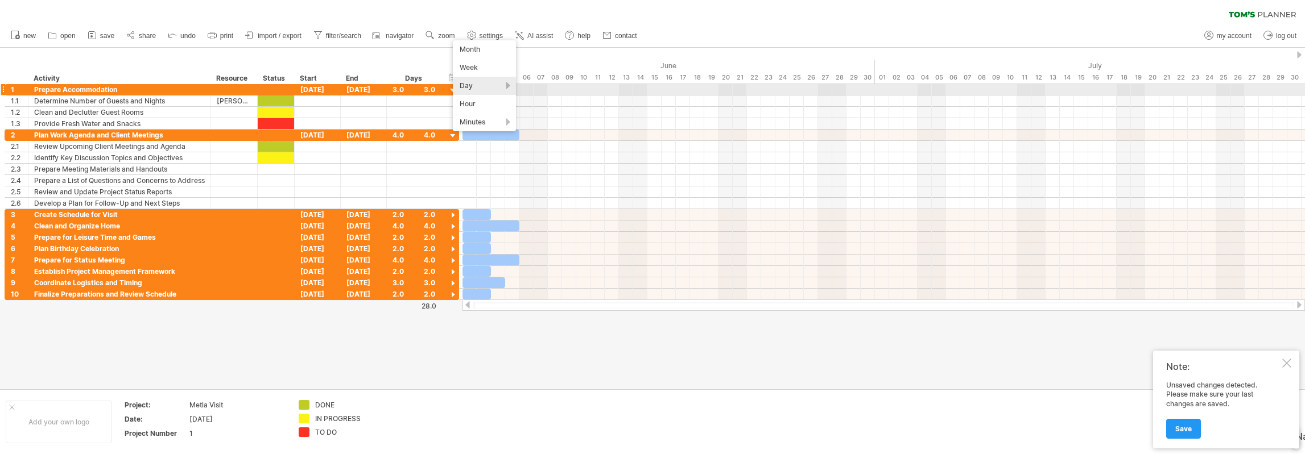
click at [478, 87] on div "Day" at bounding box center [484, 86] width 63 height 18
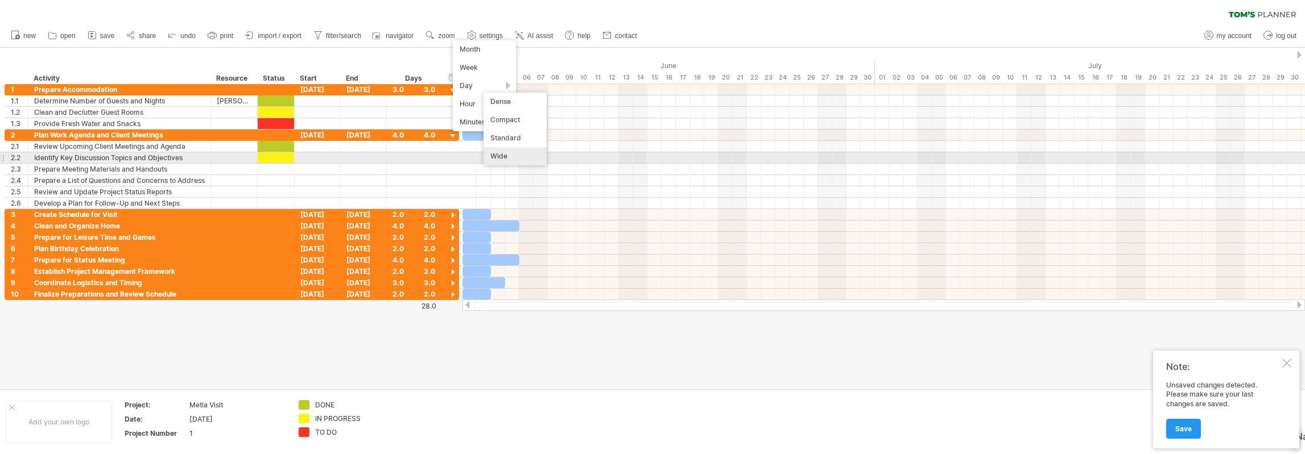
click at [507, 159] on div "Wide" at bounding box center [514, 156] width 63 height 18
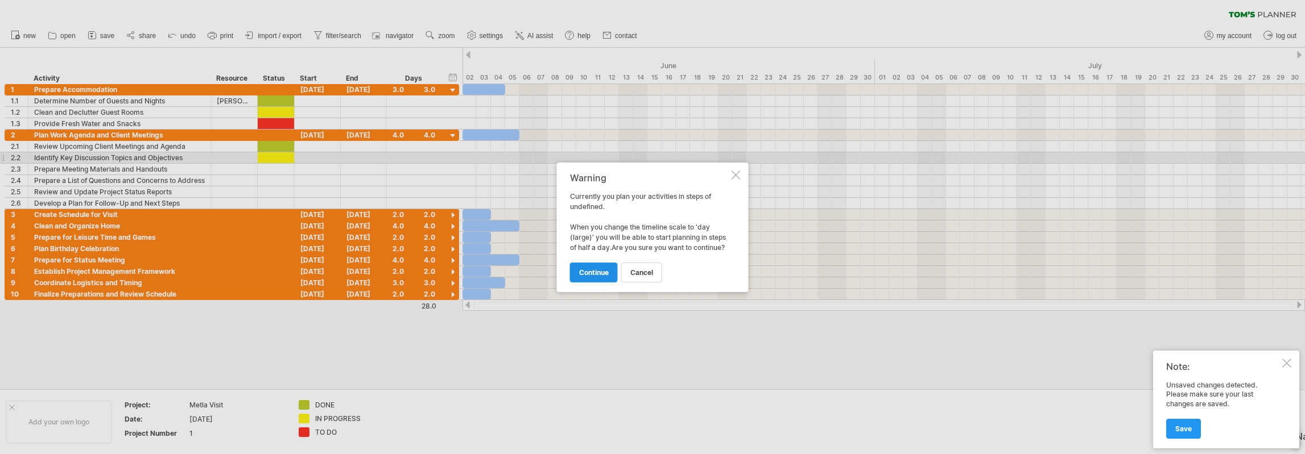
click at [602, 267] on link "continue" at bounding box center [594, 273] width 48 height 20
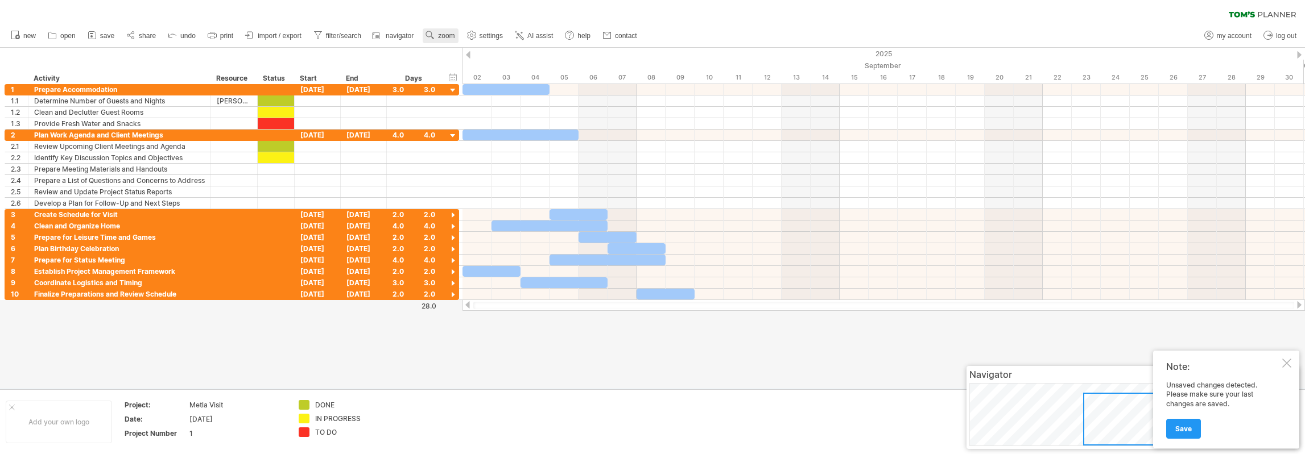
click at [442, 34] on span "zoom" at bounding box center [446, 36] width 16 height 8
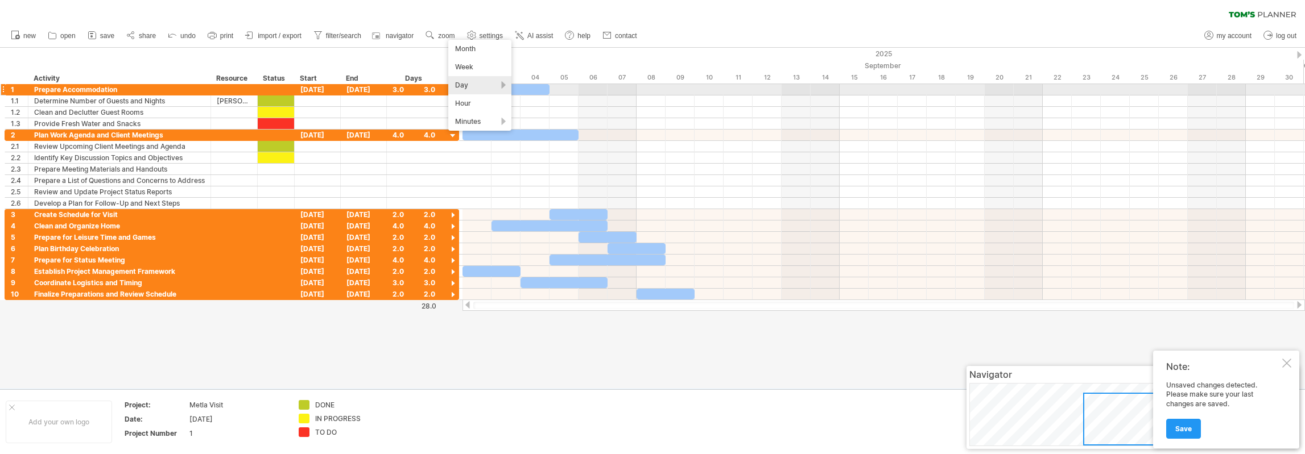
click at [493, 89] on div "Day" at bounding box center [479, 85] width 63 height 18
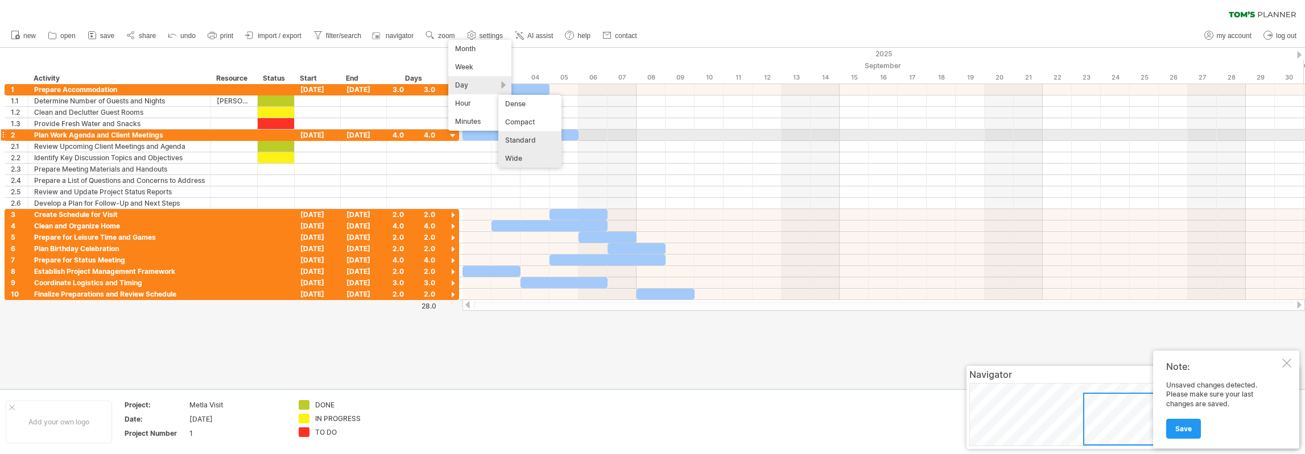
click at [527, 140] on div "Standard" at bounding box center [529, 140] width 63 height 18
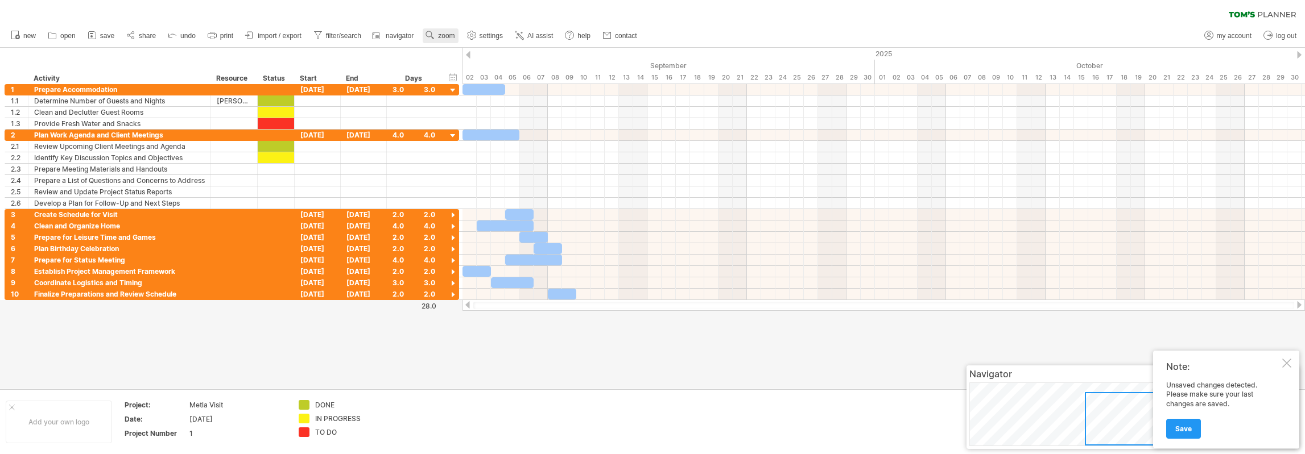
click at [448, 33] on span "zoom" at bounding box center [446, 36] width 16 height 8
click at [484, 82] on div "Day" at bounding box center [484, 84] width 63 height 18
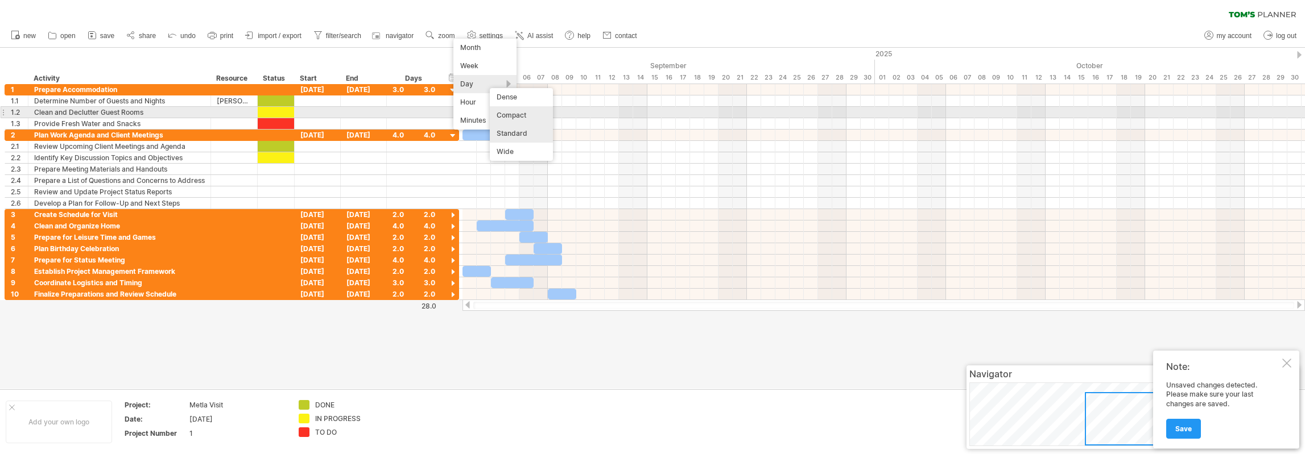
click at [514, 111] on div "Compact" at bounding box center [521, 115] width 63 height 18
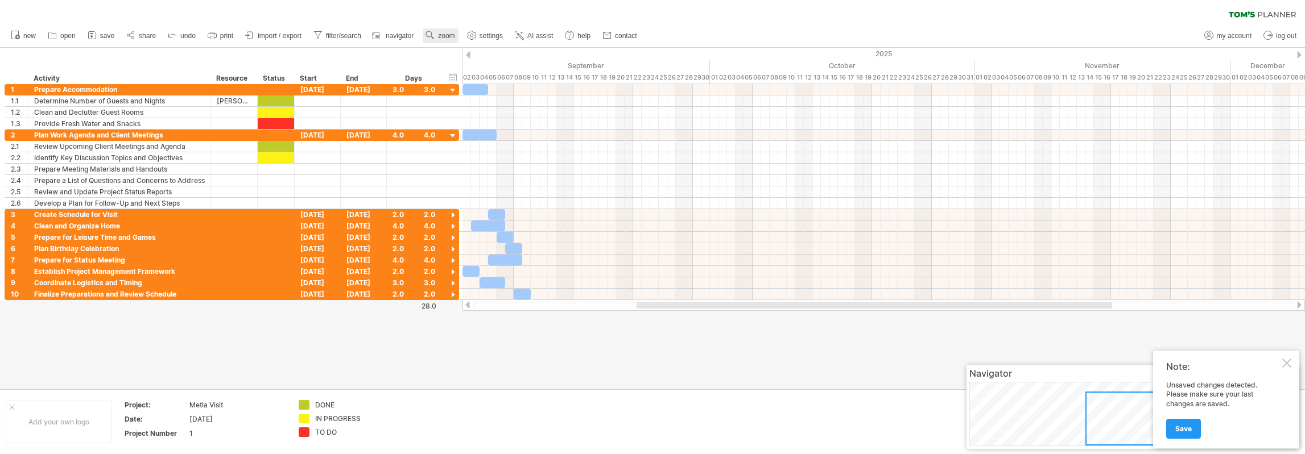
click at [447, 37] on span "zoom" at bounding box center [446, 36] width 16 height 8
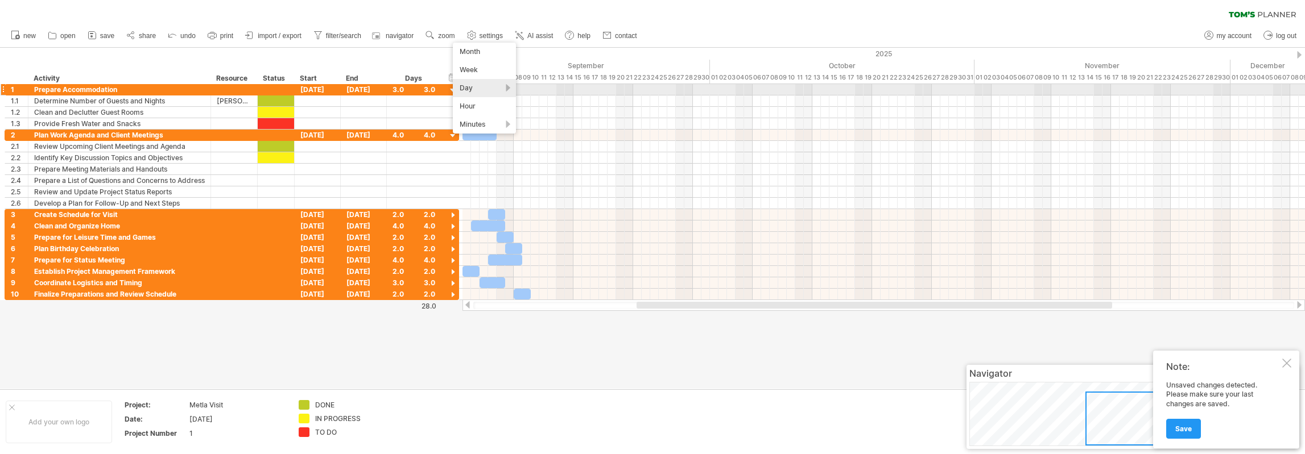
click at [481, 89] on div "Day" at bounding box center [484, 88] width 63 height 18
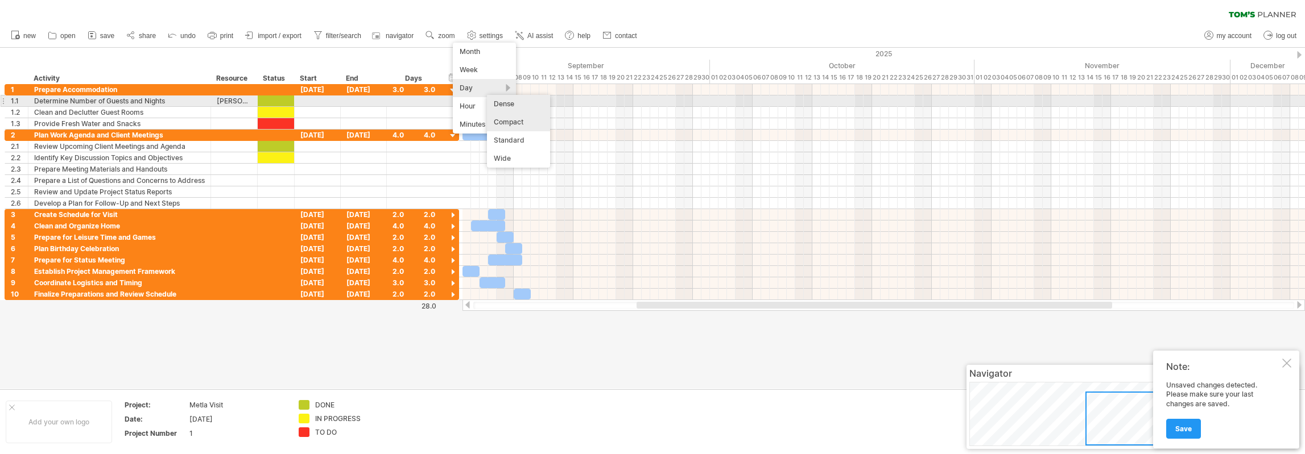
click at [520, 104] on div "Dense" at bounding box center [518, 104] width 63 height 18
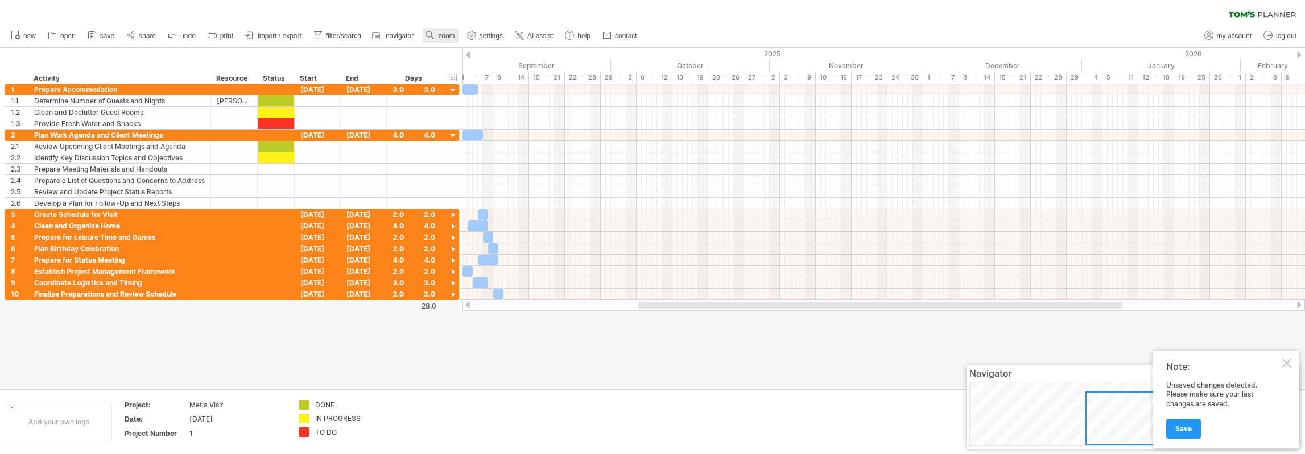
click at [448, 31] on link "zoom" at bounding box center [440, 35] width 35 height 15
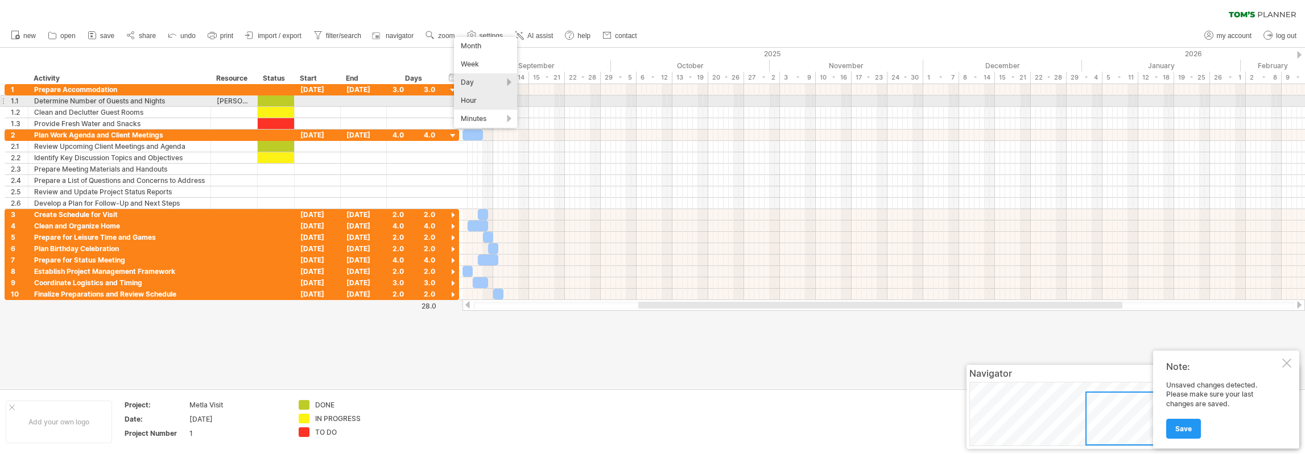
click at [487, 106] on div "Hour" at bounding box center [485, 101] width 63 height 18
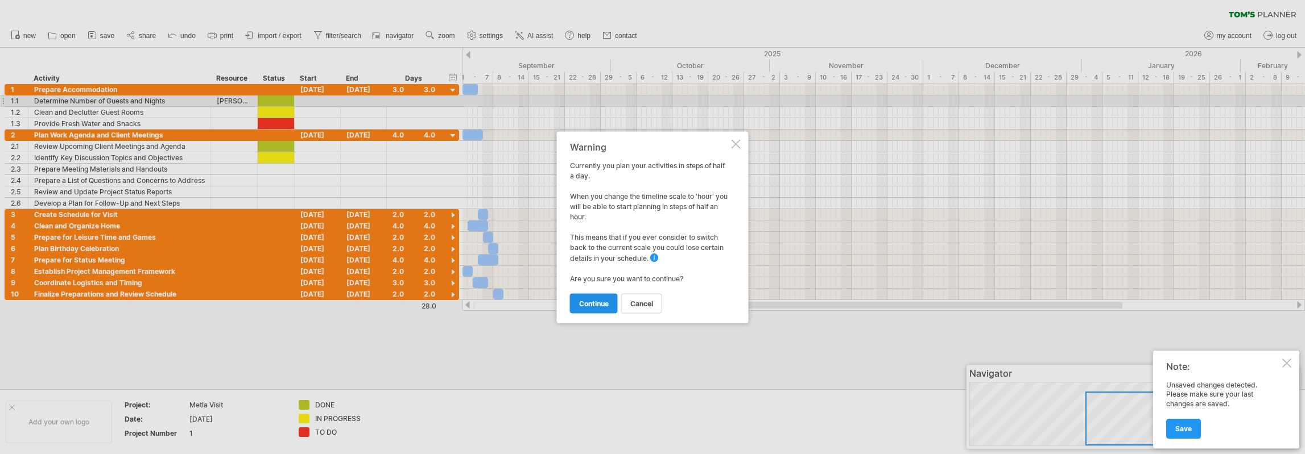
click at [607, 304] on span "continue" at bounding box center [594, 303] width 30 height 9
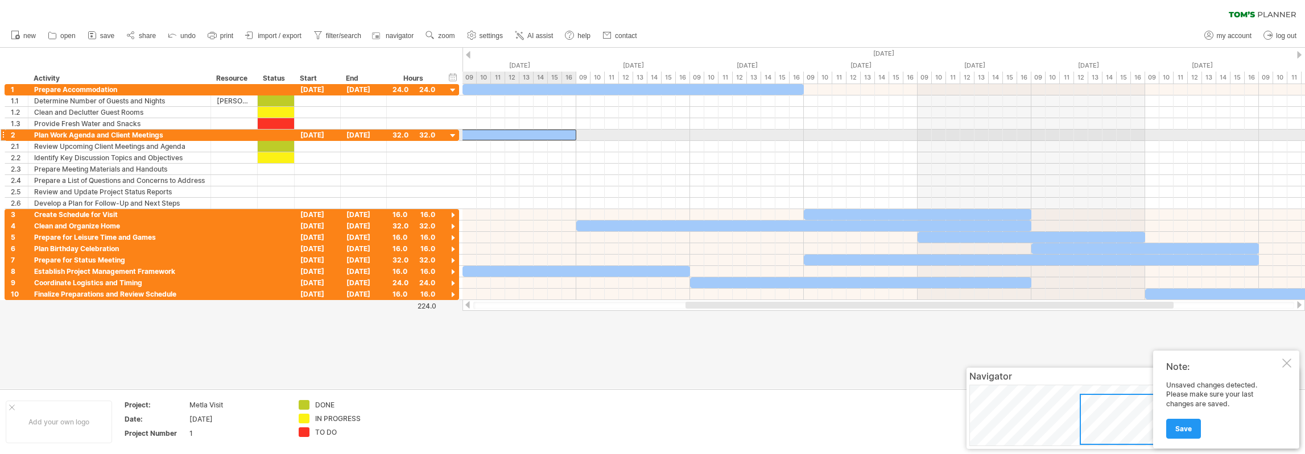
drag, startPoint x: 913, startPoint y: 135, endPoint x: 570, endPoint y: 134, distance: 342.4
click at [570, 134] on div at bounding box center [348, 135] width 455 height 11
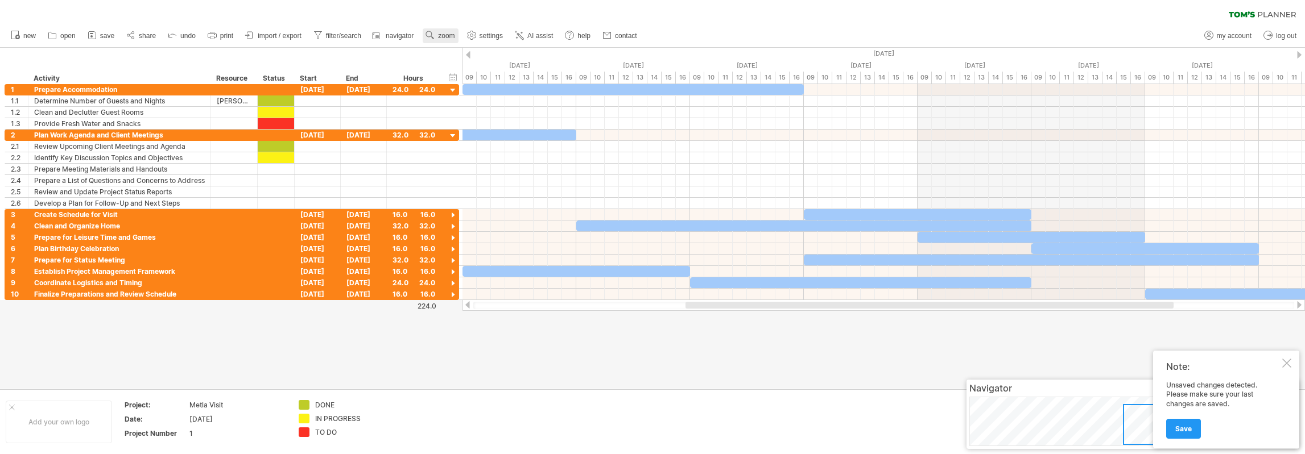
click at [445, 29] on link "zoom" at bounding box center [440, 35] width 35 height 15
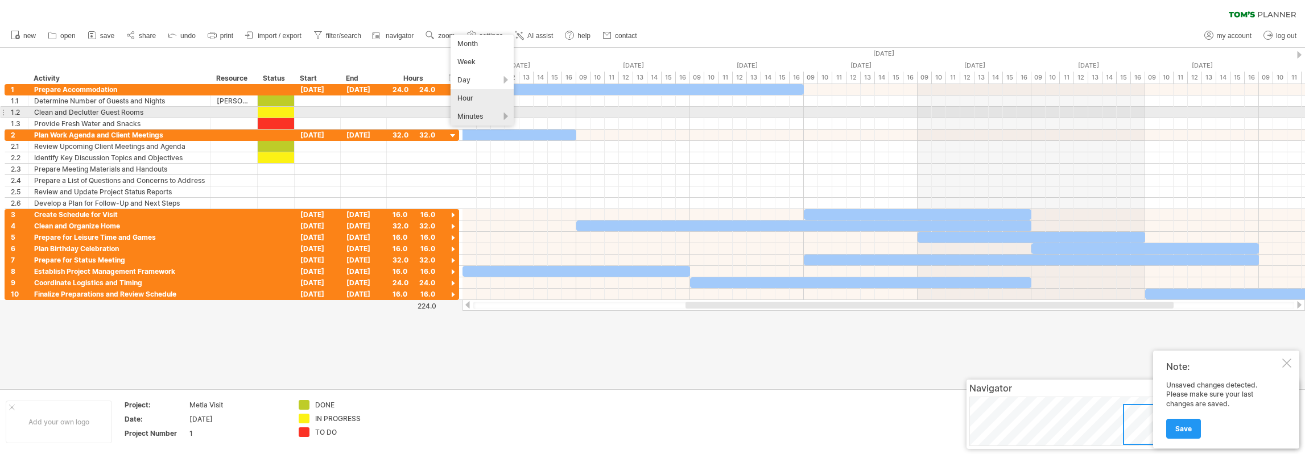
click at [486, 117] on div "Minutes" at bounding box center [481, 116] width 63 height 18
click at [522, 128] on div "15 minutes" at bounding box center [522, 131] width 63 height 18
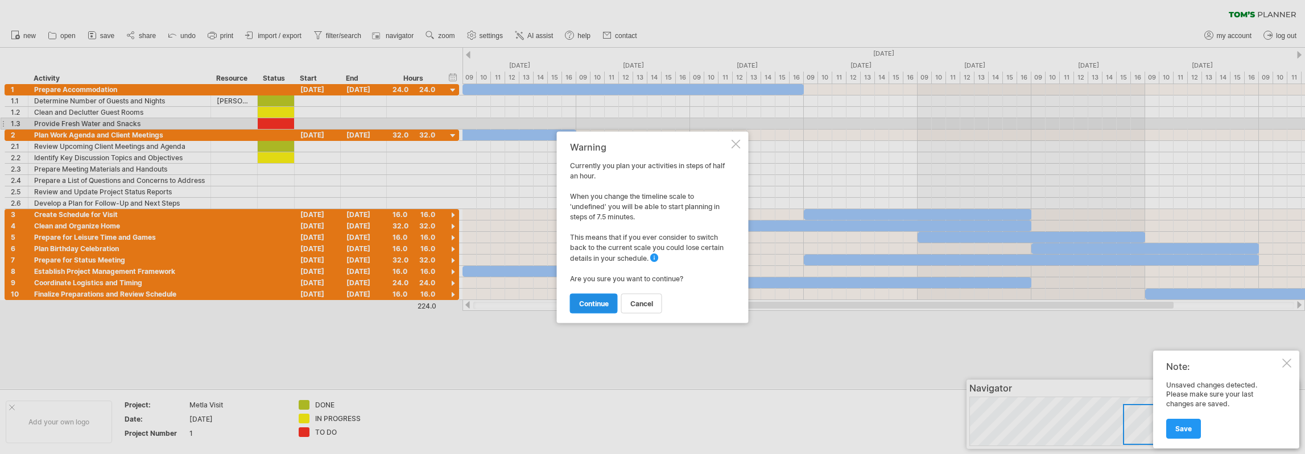
click at [606, 304] on span "continue" at bounding box center [594, 303] width 30 height 9
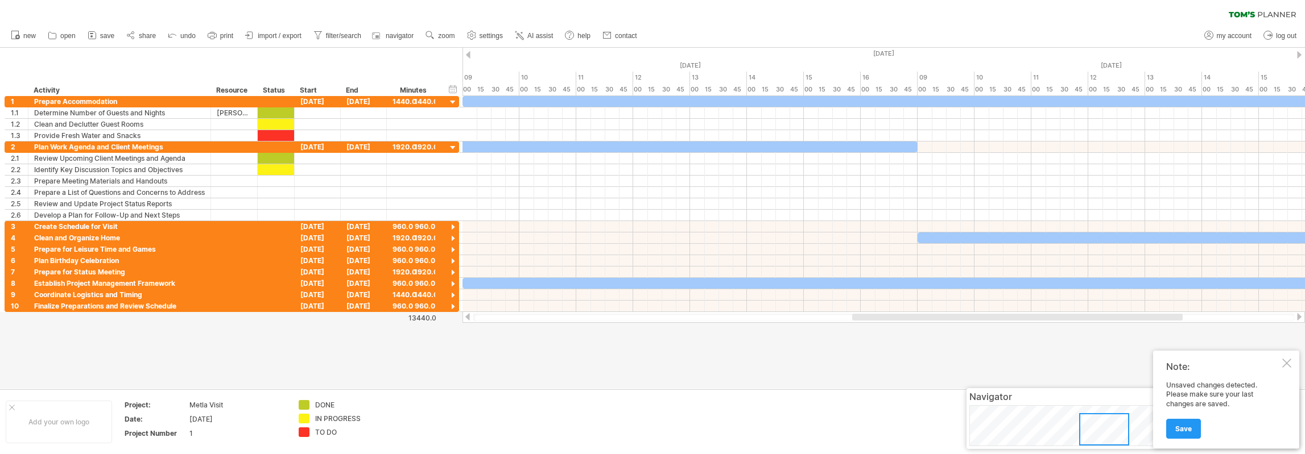
click at [932, 20] on div "clear filter reapply filter" at bounding box center [652, 12] width 1305 height 24
click at [938, 90] on div "timeline settings" at bounding box center [956, 91] width 83 height 18
select select "*"
select select "**"
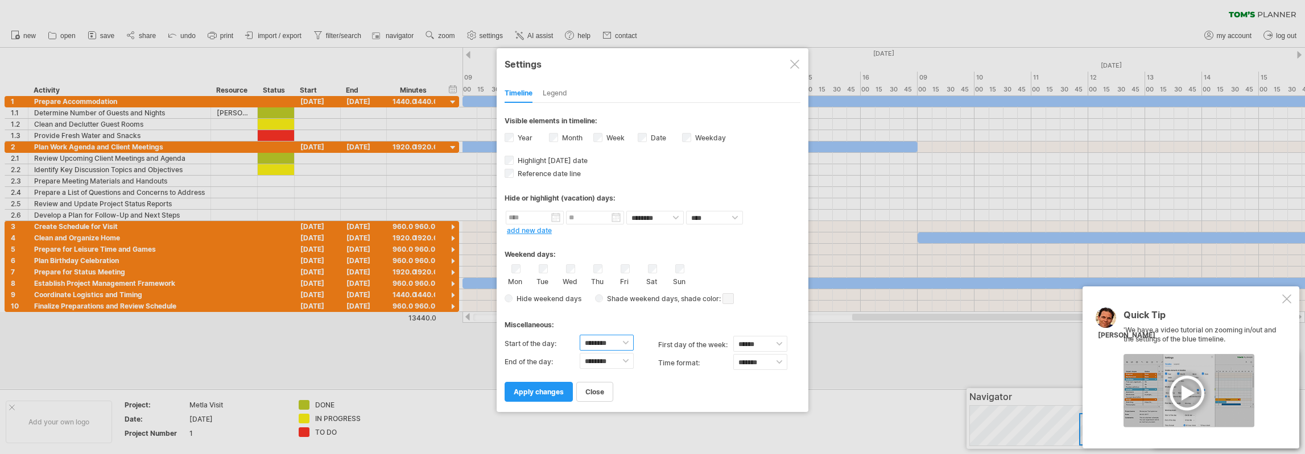
click at [627, 337] on select "******** ******** ******** ******** ******** ******** ******** ******** *******…" at bounding box center [607, 343] width 54 height 16
select select "*"
click at [580, 335] on select "******** ******** ******** ******** ******** ******** ******** ******** *******…" at bounding box center [607, 343] width 54 height 16
click at [627, 354] on select "******** ******** ******** ******** ******** ******** ******** ******** *******…" at bounding box center [607, 361] width 54 height 16
select select "**"
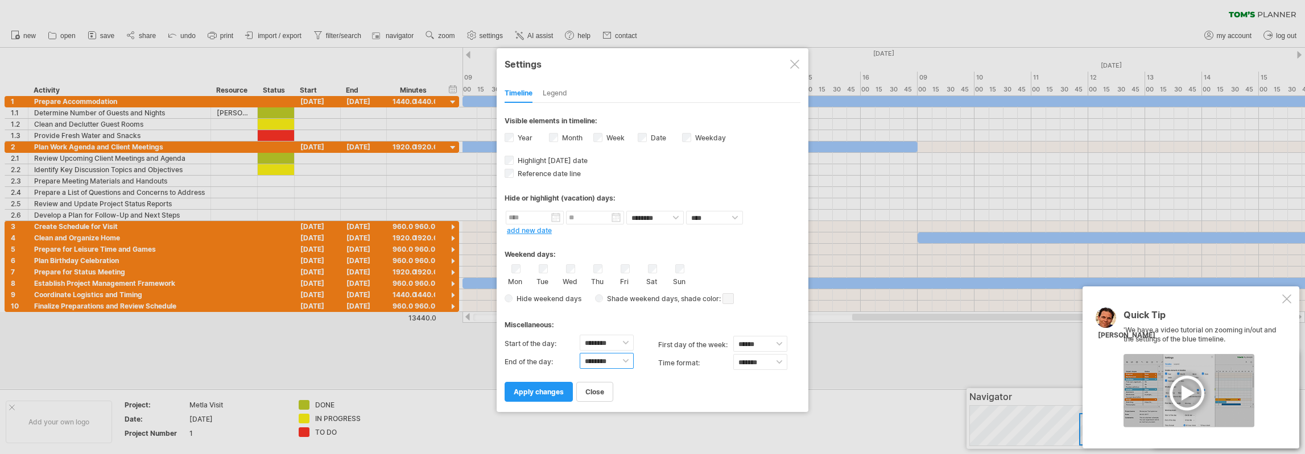
click at [580, 353] on select "******** ******** ******** ******** ******** ******** ******** ******** *******…" at bounding box center [607, 361] width 54 height 16
click at [547, 388] on span "apply changes" at bounding box center [539, 392] width 50 height 9
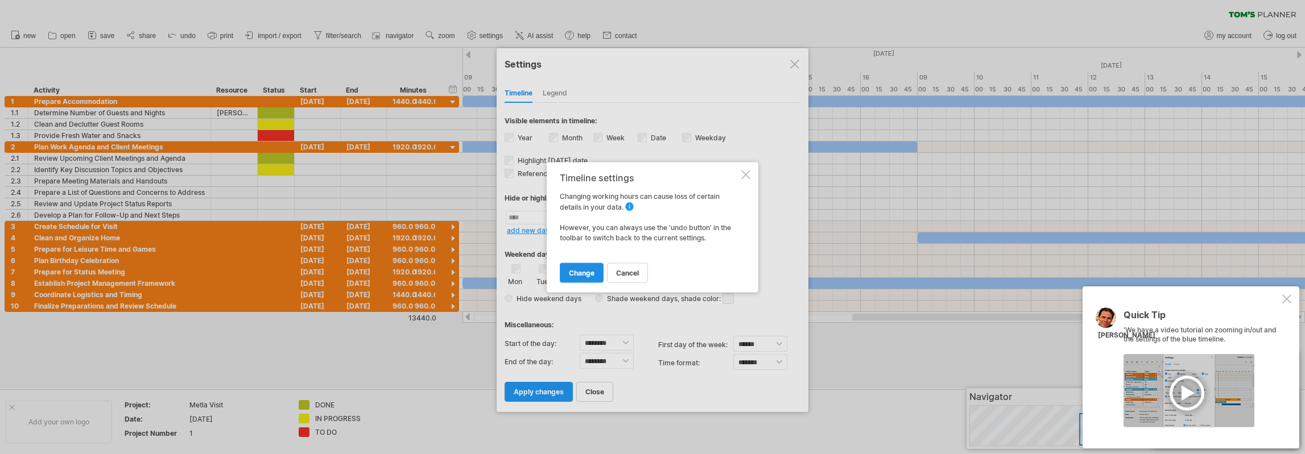
click at [581, 275] on span "change" at bounding box center [582, 272] width 26 height 9
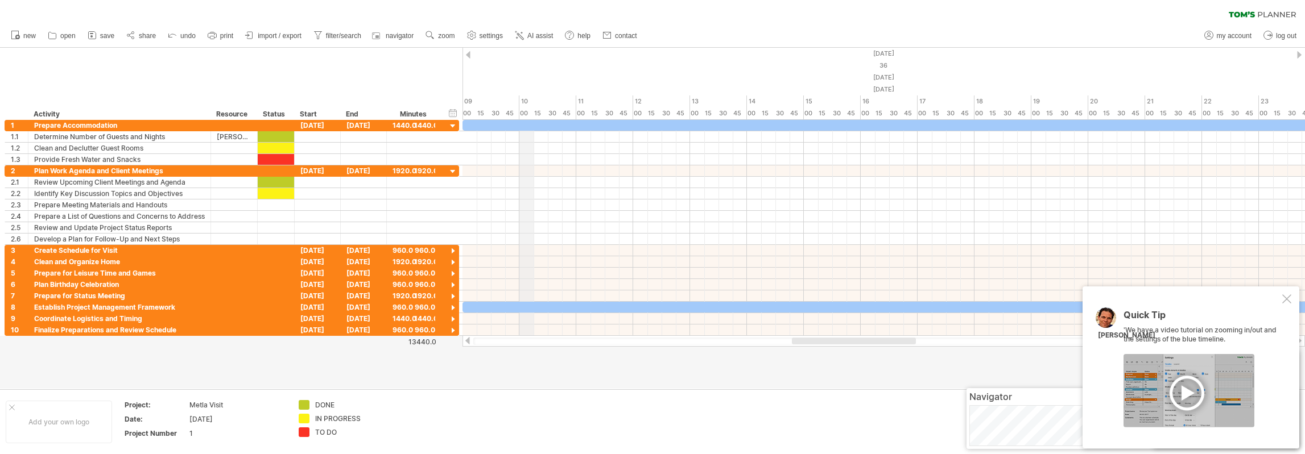
click at [527, 101] on div "10" at bounding box center [547, 102] width 57 height 12
click at [485, 36] on span "settings" at bounding box center [490, 36] width 23 height 8
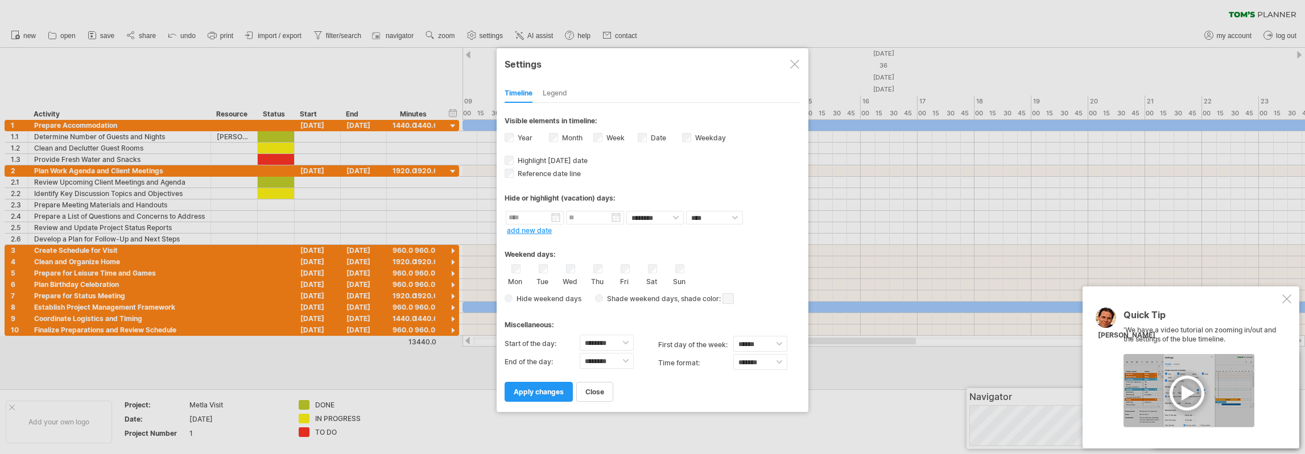
click at [796, 65] on div at bounding box center [794, 64] width 9 height 9
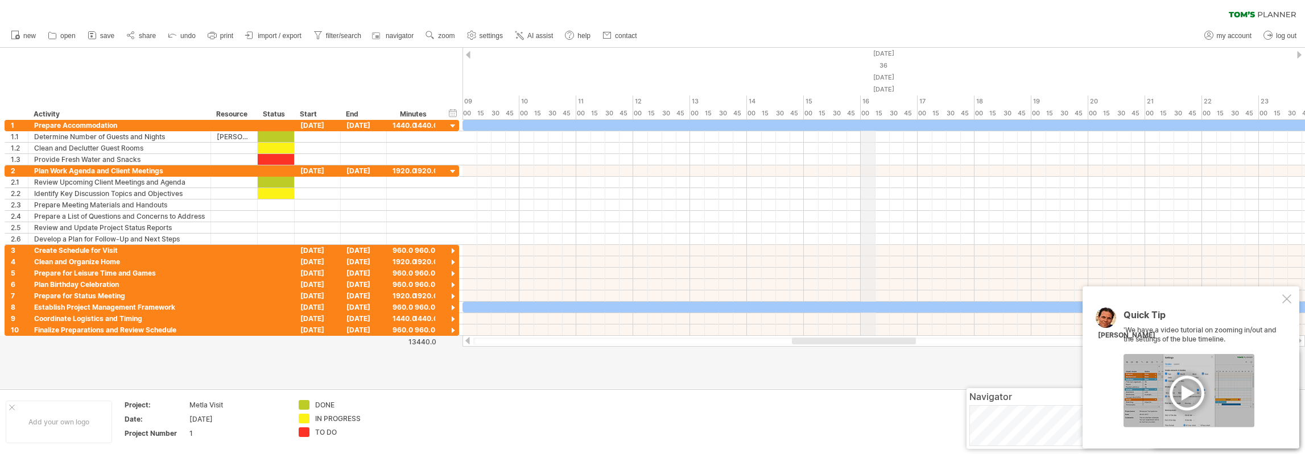
click at [866, 102] on div "16" at bounding box center [889, 102] width 57 height 12
click at [444, 35] on span "zoom" at bounding box center [446, 36] width 16 height 8
click at [483, 105] on div "Hour" at bounding box center [480, 104] width 63 height 18
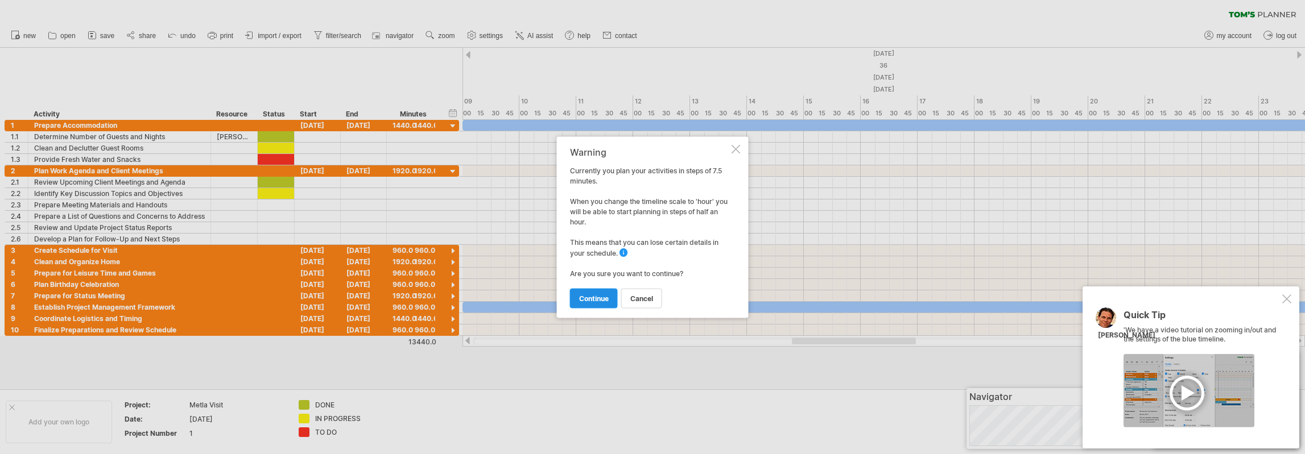
click at [594, 294] on span "continue" at bounding box center [594, 298] width 30 height 9
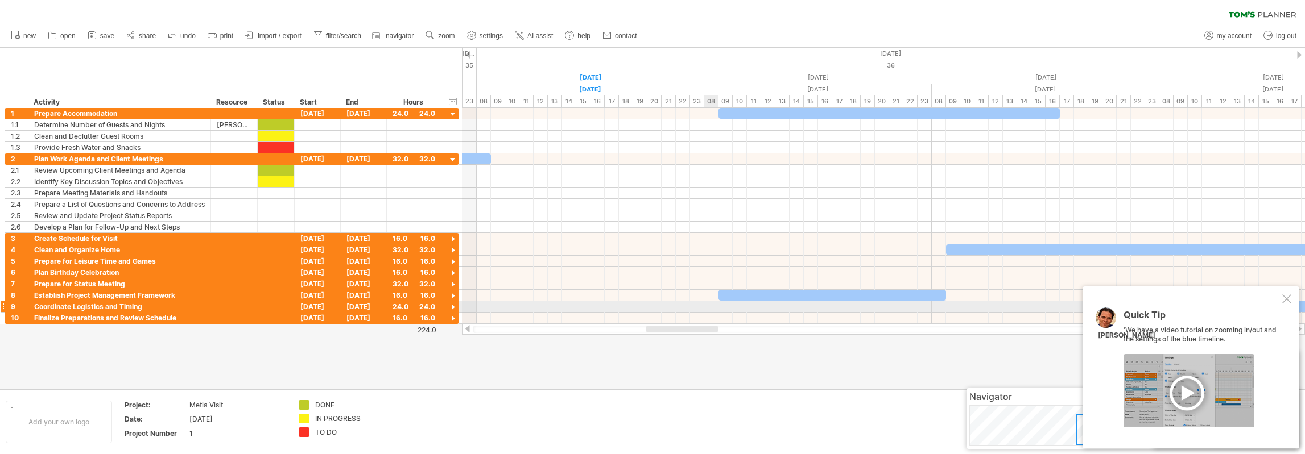
drag, startPoint x: 729, startPoint y: 330, endPoint x: 709, endPoint y: 312, distance: 27.4
click at [709, 312] on div "Trying to reach [DOMAIN_NAME] Connected again... 0% clear filter new 1" at bounding box center [652, 227] width 1305 height 454
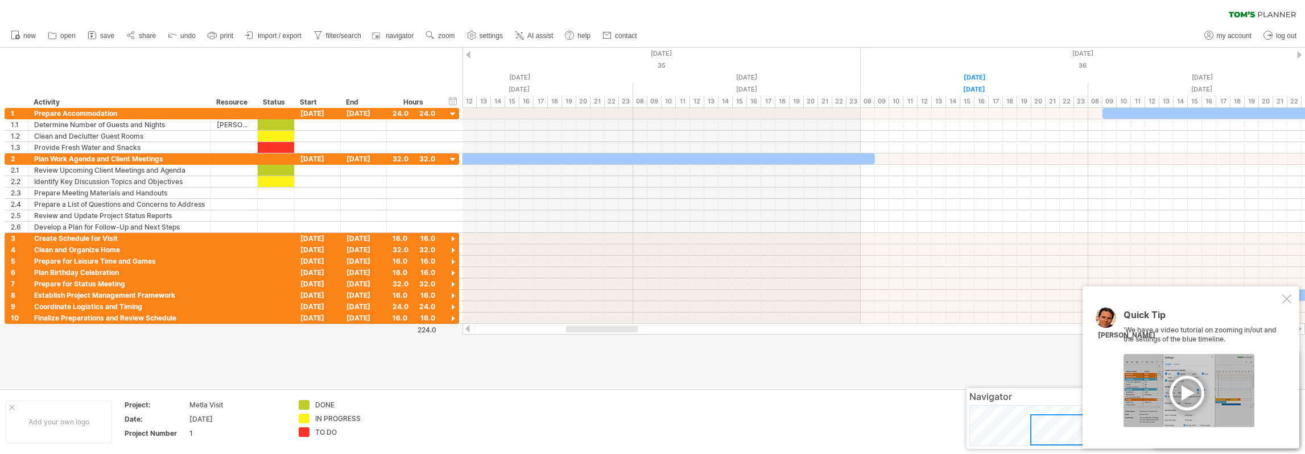
drag, startPoint x: 718, startPoint y: 328, endPoint x: 609, endPoint y: 324, distance: 108.7
click at [609, 324] on div at bounding box center [883, 329] width 842 height 11
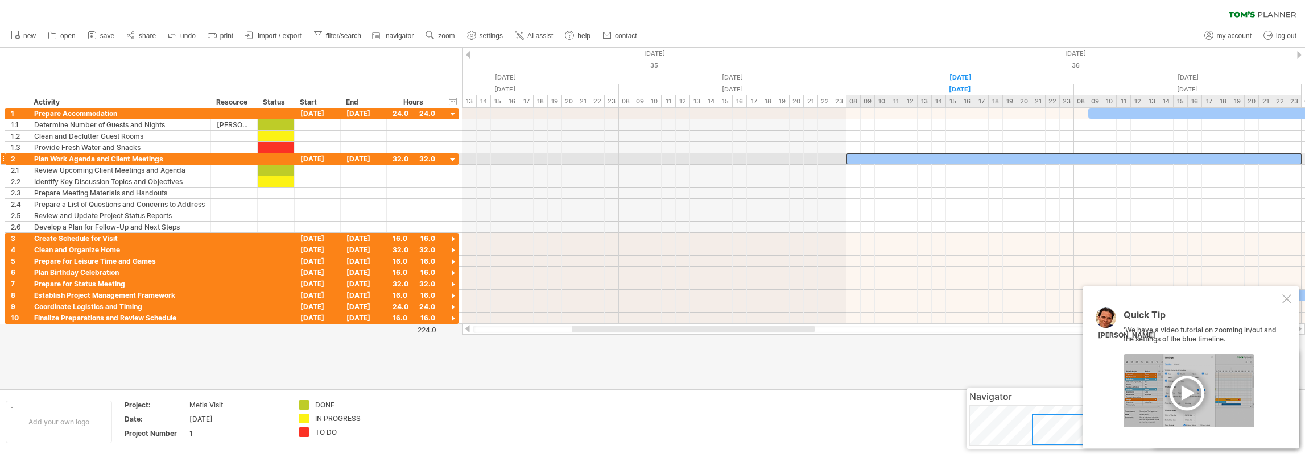
drag, startPoint x: 679, startPoint y: 158, endPoint x: 1119, endPoint y: 155, distance: 439.6
click at [1119, 155] on div at bounding box center [1073, 159] width 455 height 11
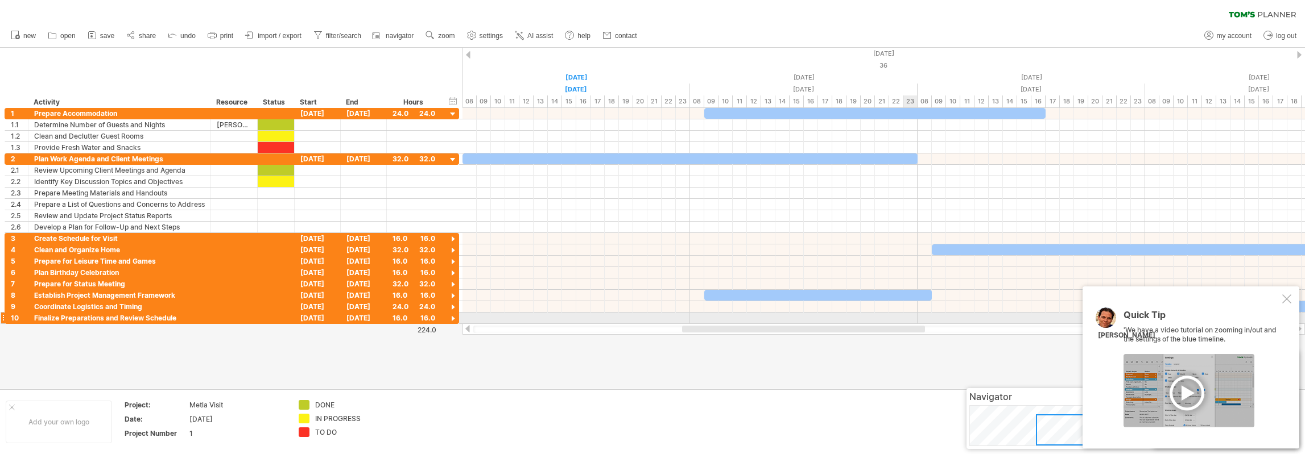
drag, startPoint x: 793, startPoint y: 329, endPoint x: 886, endPoint y: 308, distance: 95.6
click at [902, 321] on div "Trying to reach [DOMAIN_NAME] Connected again... 0% clear filter new 1" at bounding box center [652, 227] width 1305 height 454
click at [908, 156] on div at bounding box center [689, 159] width 455 height 11
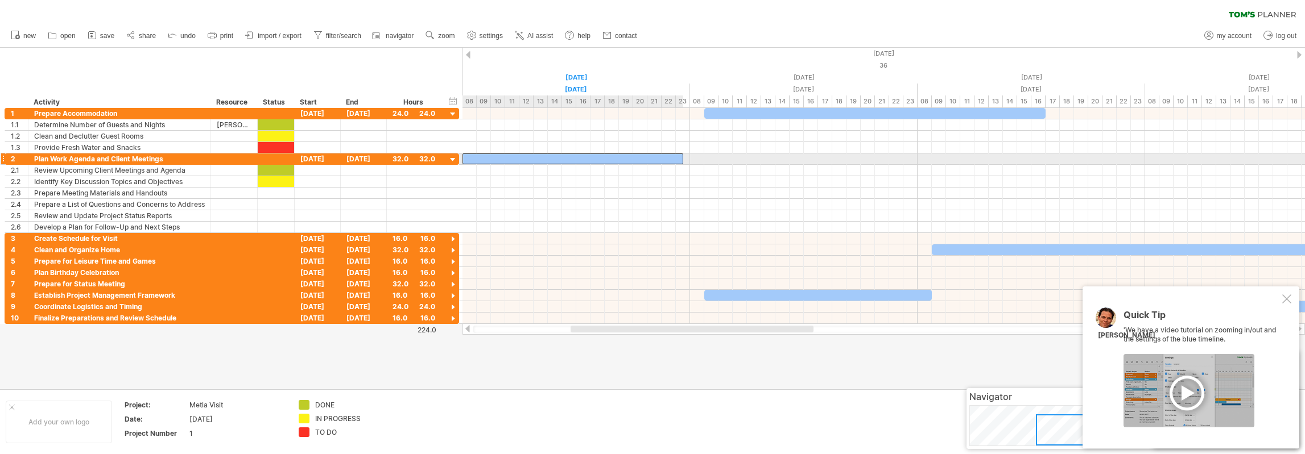
drag, startPoint x: 916, startPoint y: 157, endPoint x: 679, endPoint y: 156, distance: 237.2
click at [679, 156] on div at bounding box center [572, 159] width 221 height 11
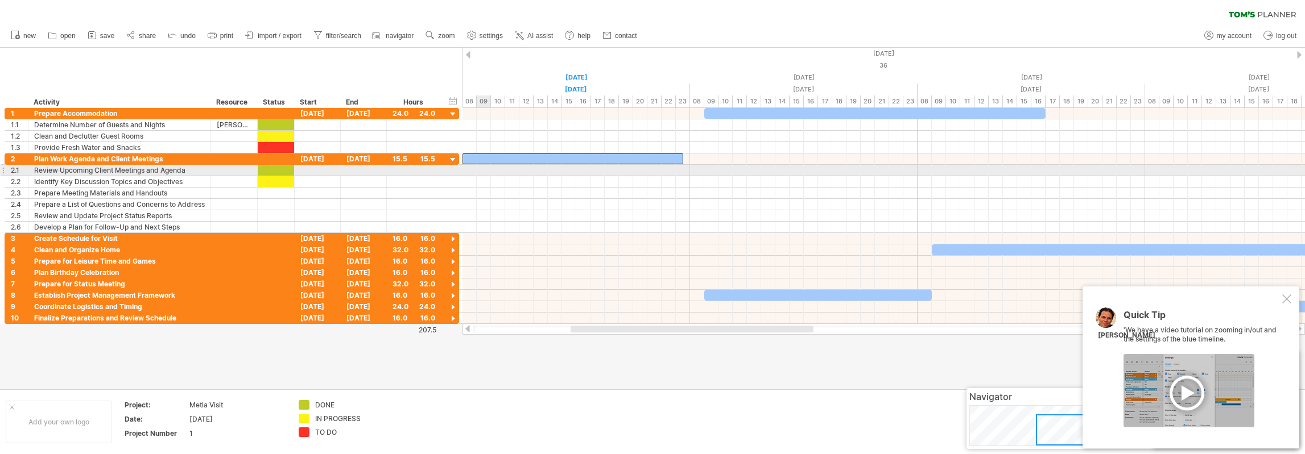
click at [484, 171] on div at bounding box center [883, 170] width 842 height 11
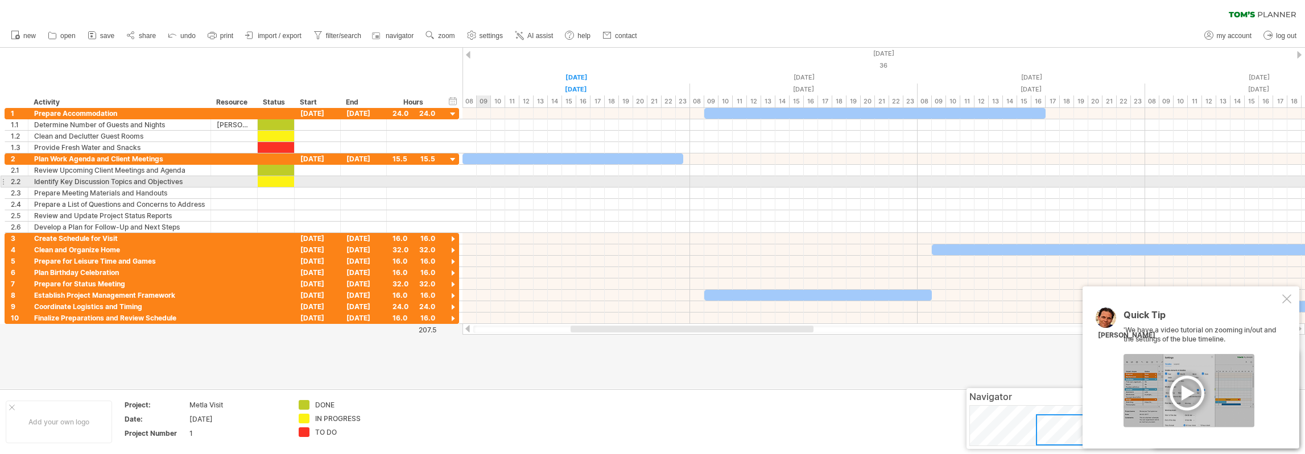
click at [483, 182] on div at bounding box center [883, 181] width 842 height 11
click at [533, 196] on div "add time block" at bounding box center [528, 197] width 78 height 18
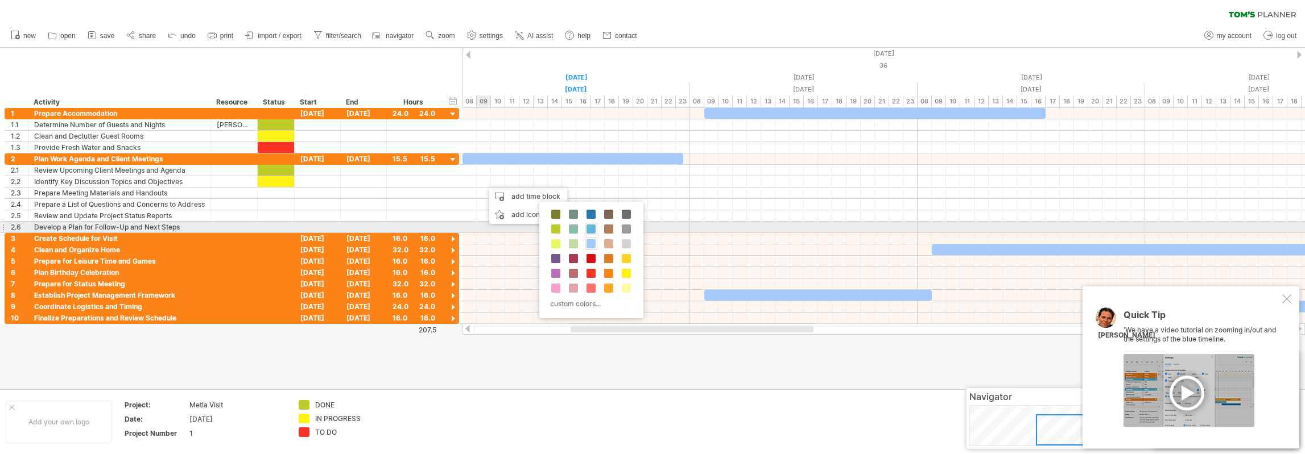
click at [593, 229] on span at bounding box center [590, 229] width 9 height 9
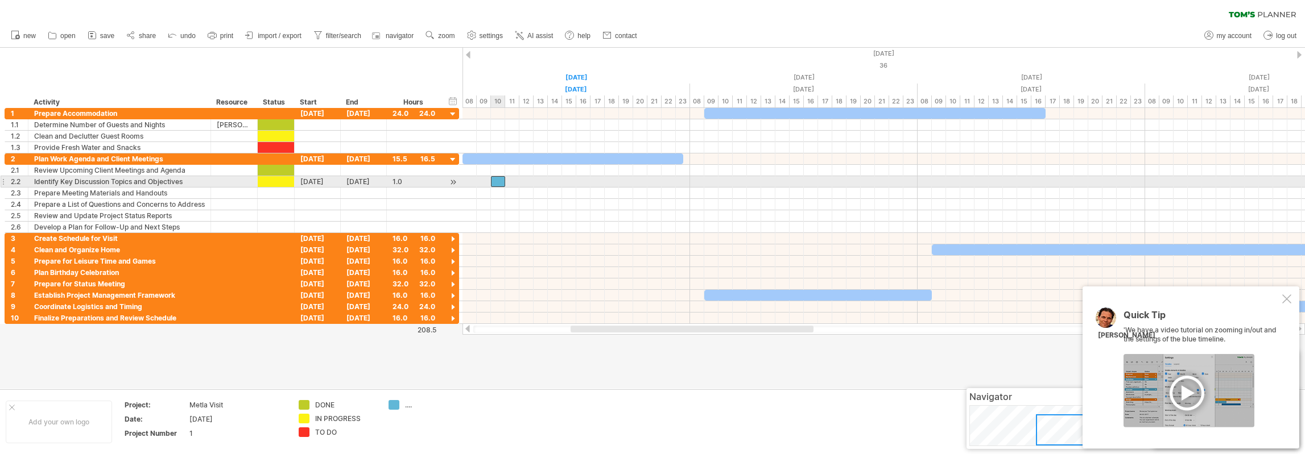
drag, startPoint x: 491, startPoint y: 183, endPoint x: 499, endPoint y: 181, distance: 8.0
click at [499, 181] on div at bounding box center [498, 181] width 14 height 11
drag, startPoint x: 498, startPoint y: 179, endPoint x: 484, endPoint y: 179, distance: 14.2
click at [484, 179] on div at bounding box center [484, 181] width 14 height 11
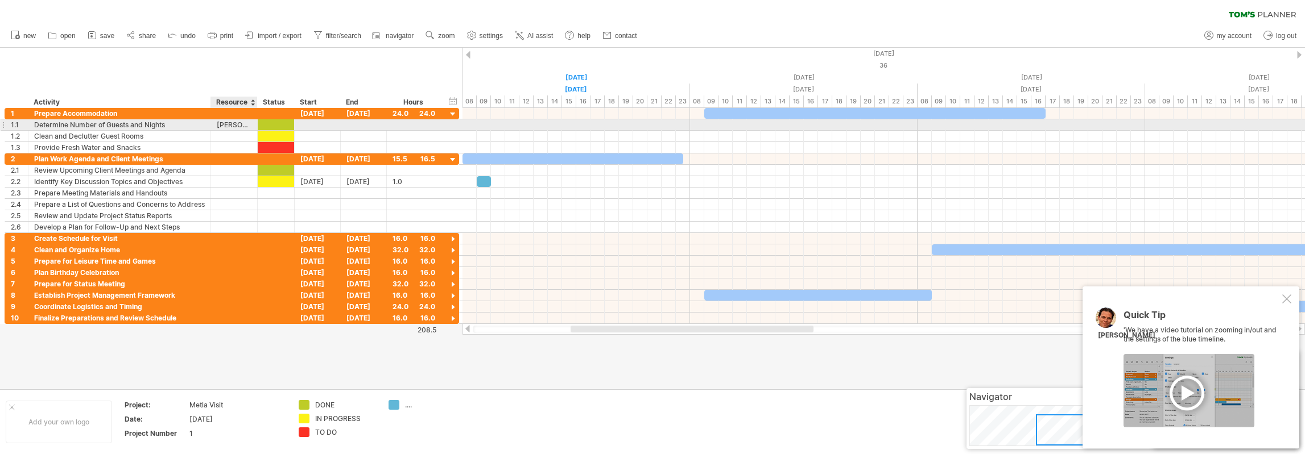
click at [237, 127] on div "[PERSON_NAME]" at bounding box center [234, 124] width 35 height 11
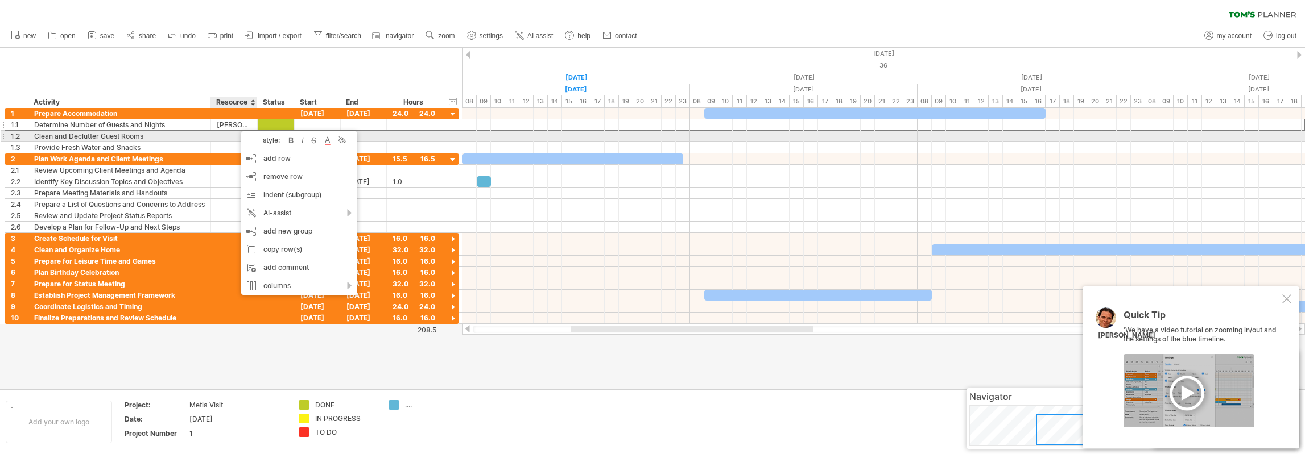
click at [226, 139] on div at bounding box center [234, 136] width 35 height 11
click at [221, 137] on div at bounding box center [234, 136] width 35 height 11
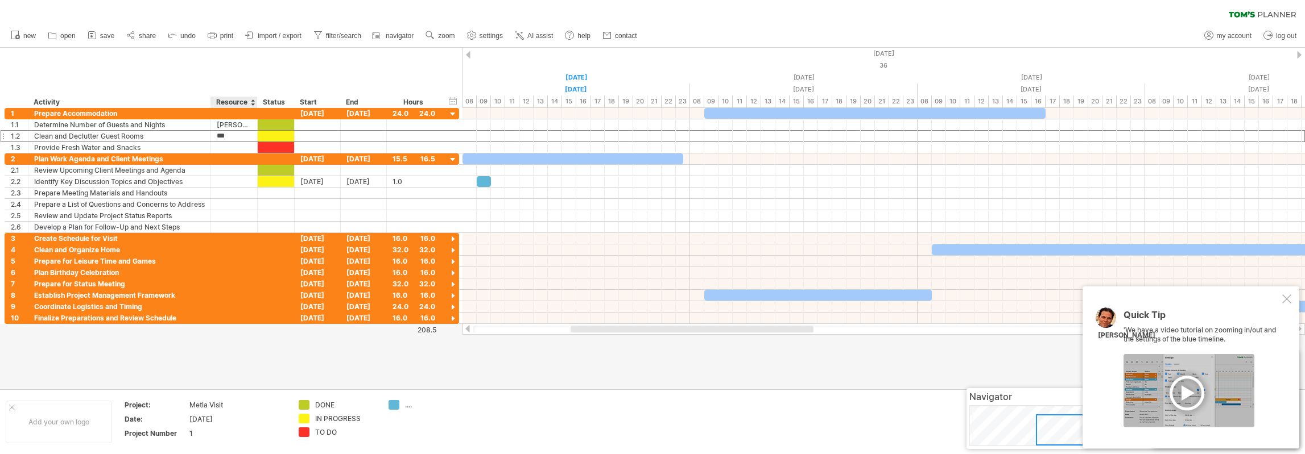
type input "***"
click at [254, 67] on div "hide start/end/duration show start/end/duration ******** Activity ******** Reso…" at bounding box center [231, 78] width 462 height 60
click at [237, 136] on div "luk" at bounding box center [234, 136] width 35 height 11
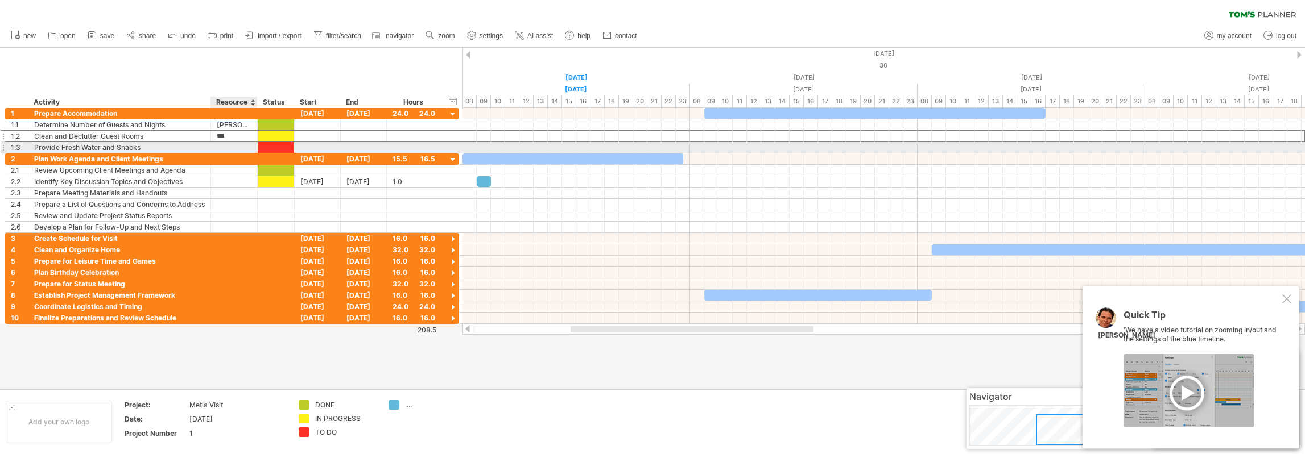
click at [236, 147] on div at bounding box center [234, 147] width 35 height 11
type input "***"
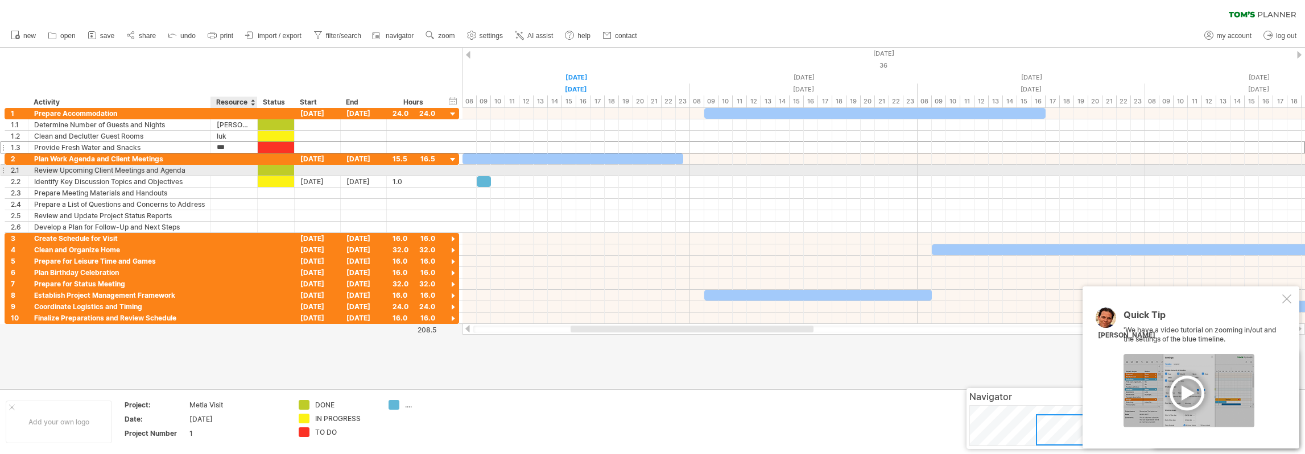
click at [235, 167] on div at bounding box center [234, 170] width 35 height 11
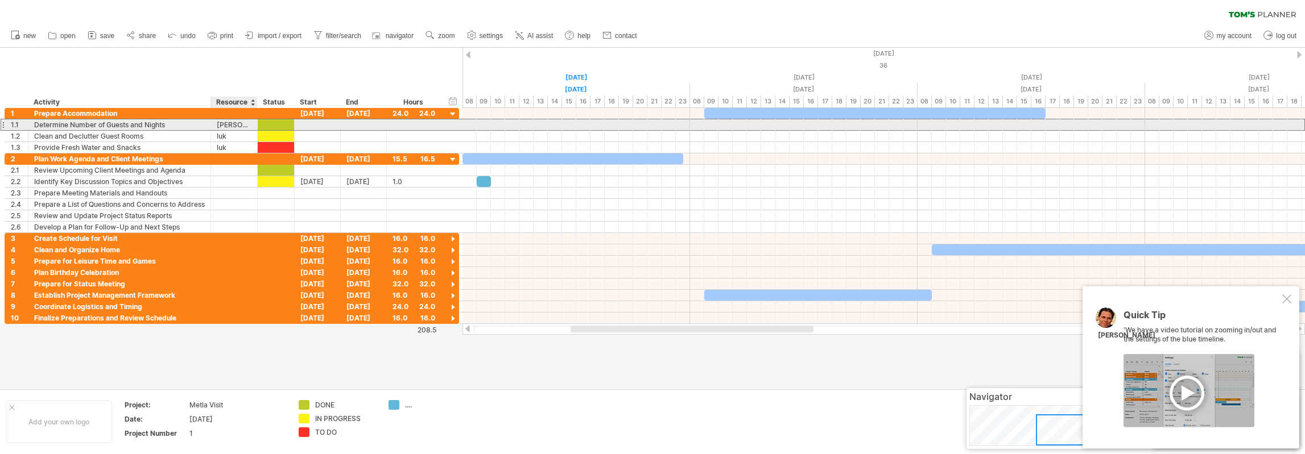
click at [235, 125] on div "[PERSON_NAME]" at bounding box center [234, 124] width 35 height 11
drag, startPoint x: 236, startPoint y: 125, endPoint x: 214, endPoint y: 126, distance: 21.6
click at [214, 126] on div "***** [PERSON_NAME]" at bounding box center [234, 124] width 47 height 11
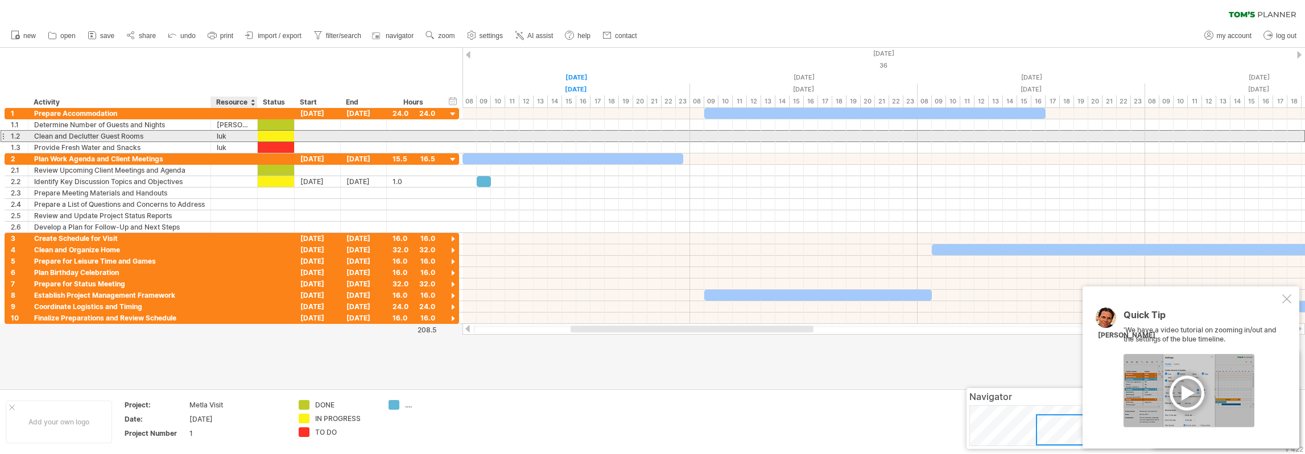
click at [237, 133] on div "luk" at bounding box center [234, 136] width 35 height 11
paste input "**"
type input "*****"
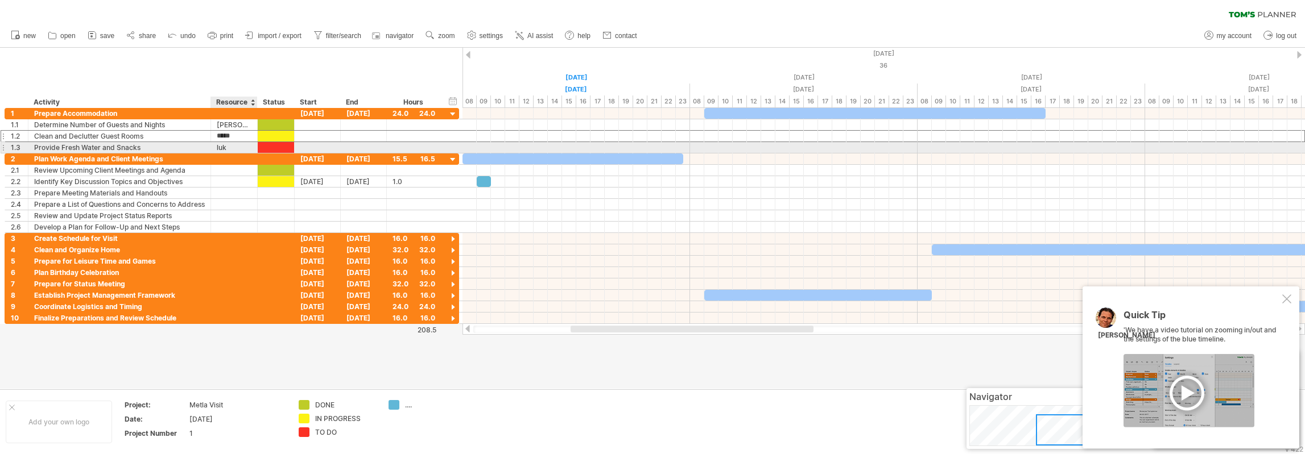
click at [235, 144] on div "luk" at bounding box center [234, 147] width 35 height 11
paste input "**"
type input "*****"
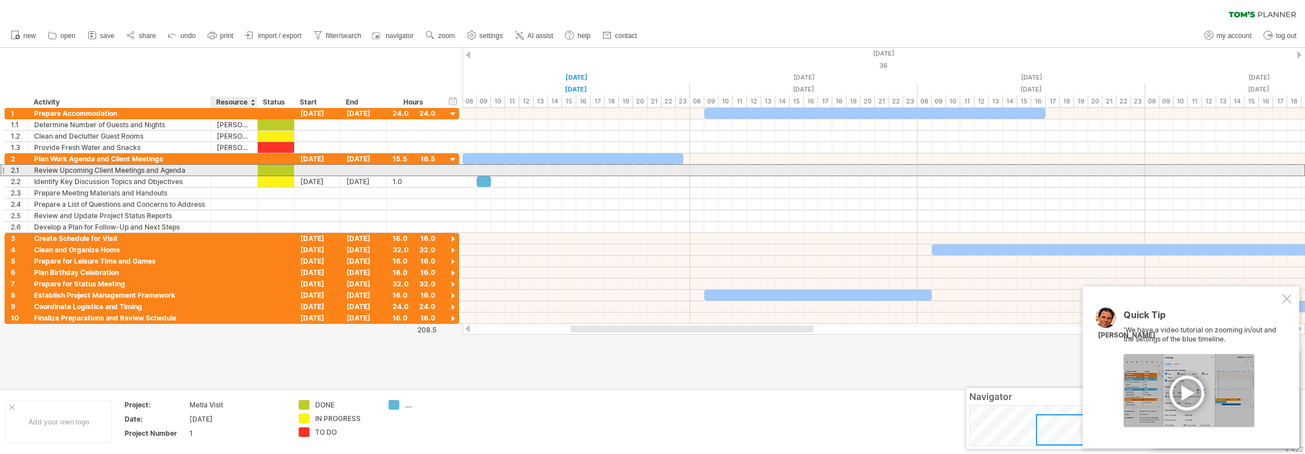
click at [235, 168] on div at bounding box center [234, 170] width 35 height 11
paste input "*****"
type input "*****"
click at [233, 179] on div at bounding box center [234, 181] width 35 height 11
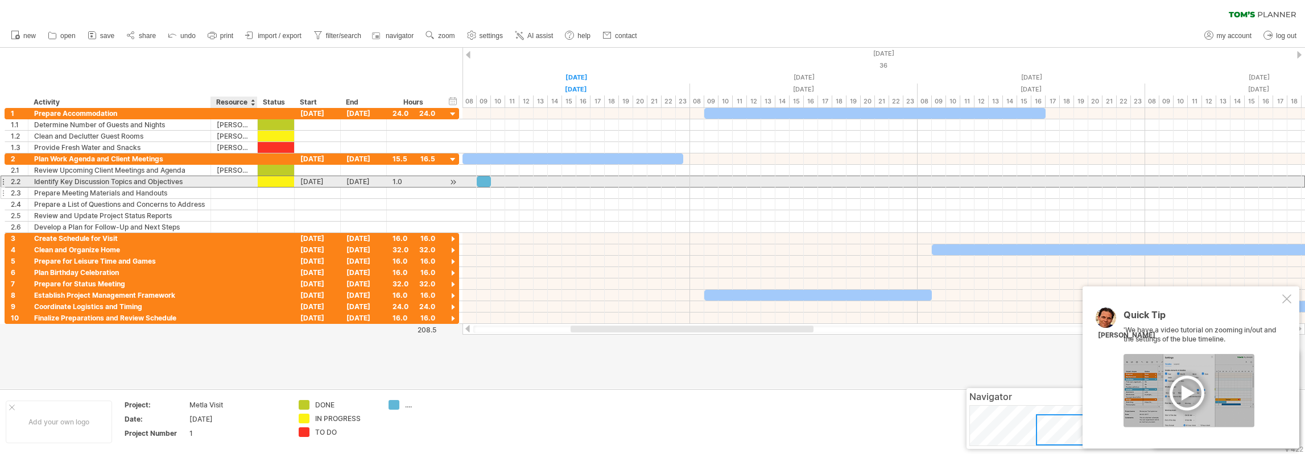
paste input "*****"
type input "*****"
click at [235, 193] on div at bounding box center [234, 193] width 35 height 11
paste input "*****"
type input "*****"
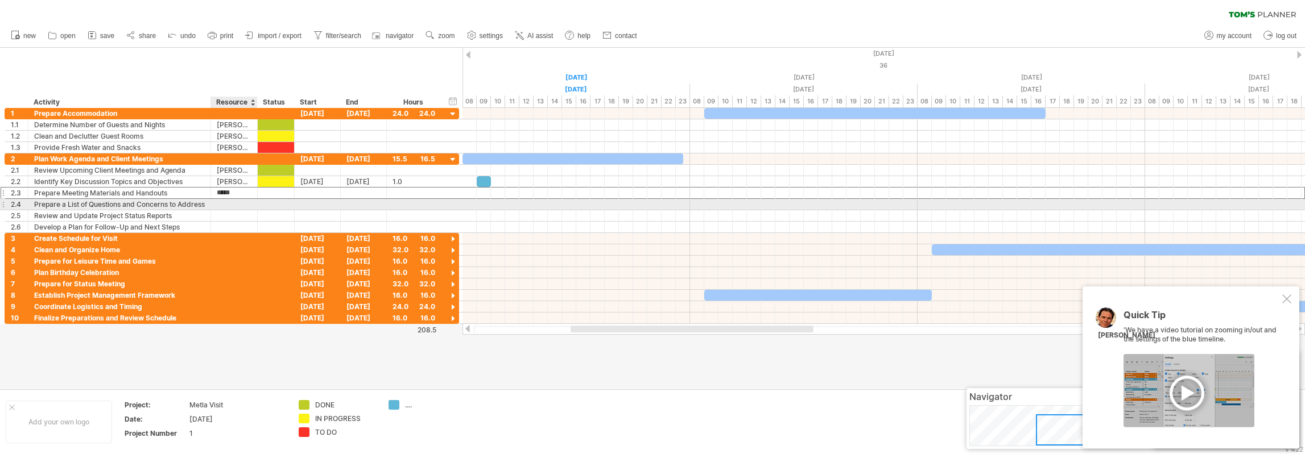
click at [235, 202] on div at bounding box center [234, 204] width 35 height 11
paste input "*****"
type input "*****"
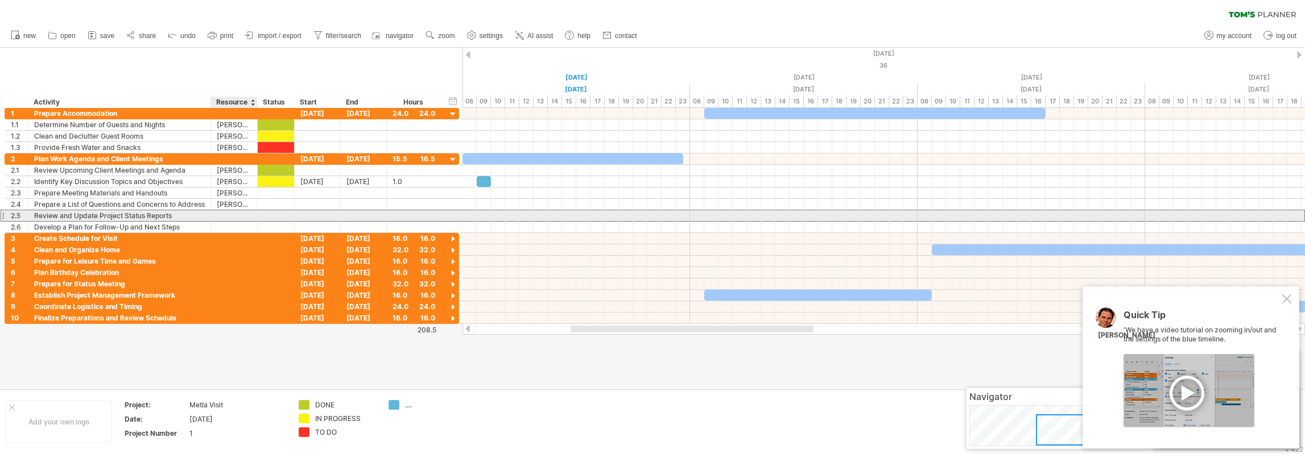
click at [238, 213] on div at bounding box center [234, 215] width 35 height 11
paste input "*****"
type input "*****"
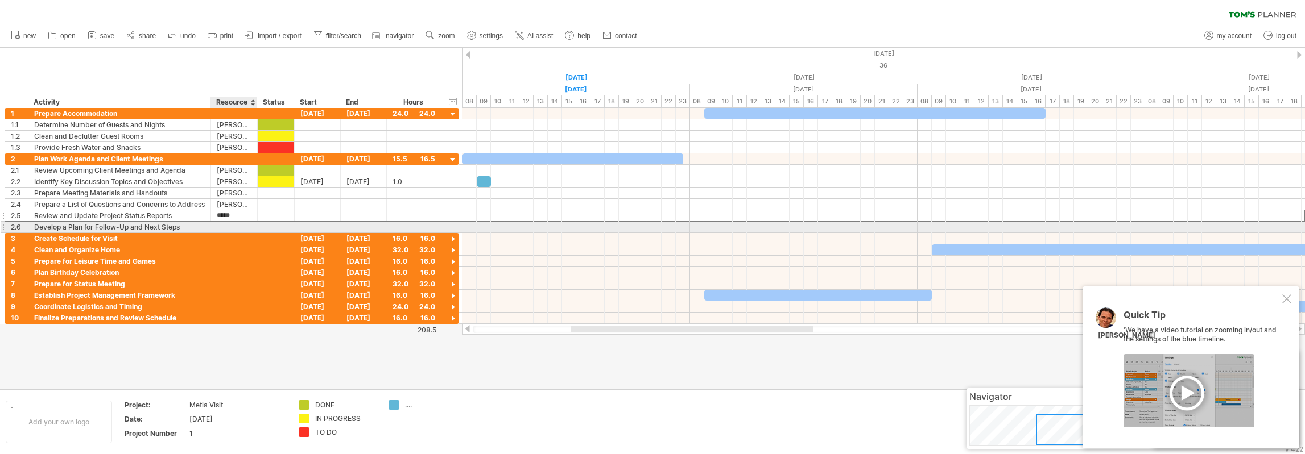
click at [240, 225] on div at bounding box center [234, 227] width 35 height 11
paste input "*****"
type input "*****"
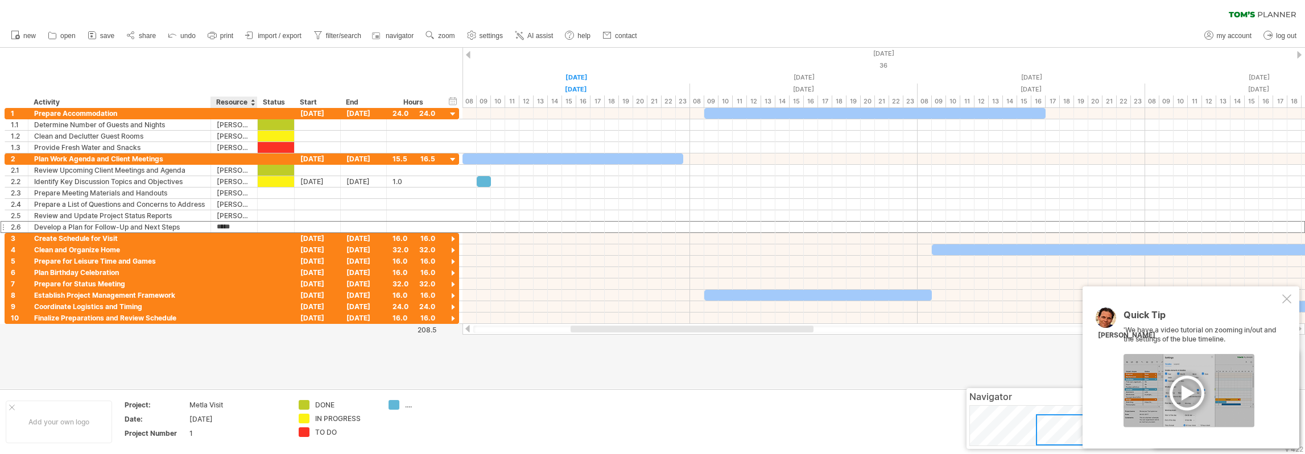
click at [241, 72] on div "hide start/end/duration show start/end/duration ******** Activity ******** Reso…" at bounding box center [231, 78] width 462 height 60
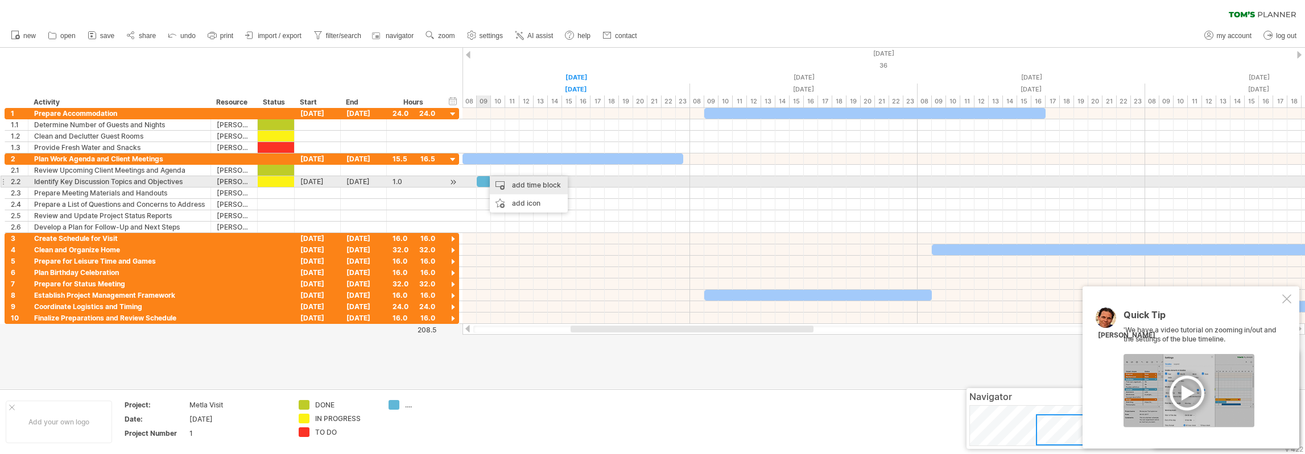
click at [522, 183] on div "add time block" at bounding box center [529, 185] width 78 height 18
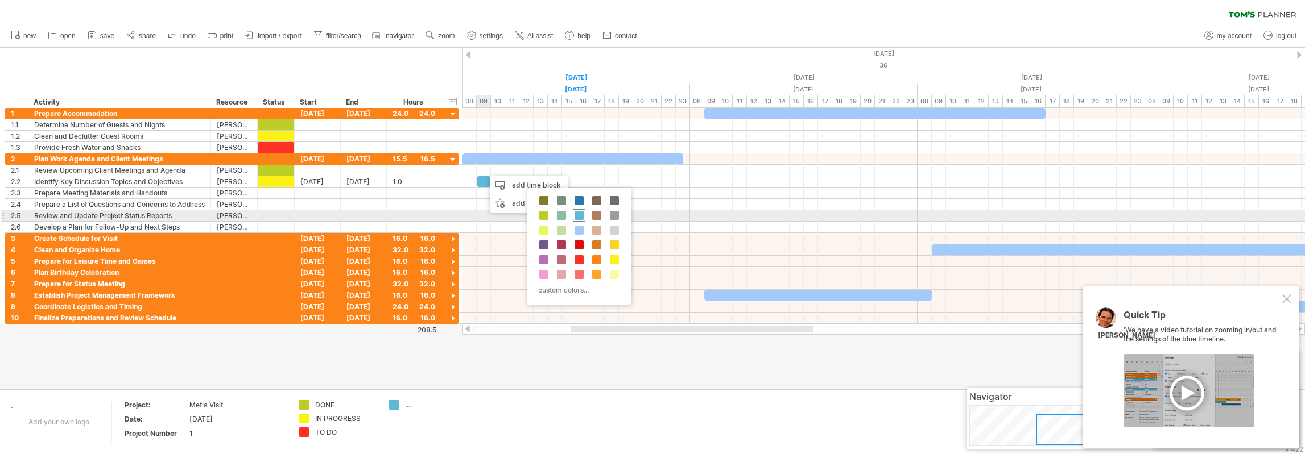
click at [578, 214] on span at bounding box center [578, 215] width 9 height 9
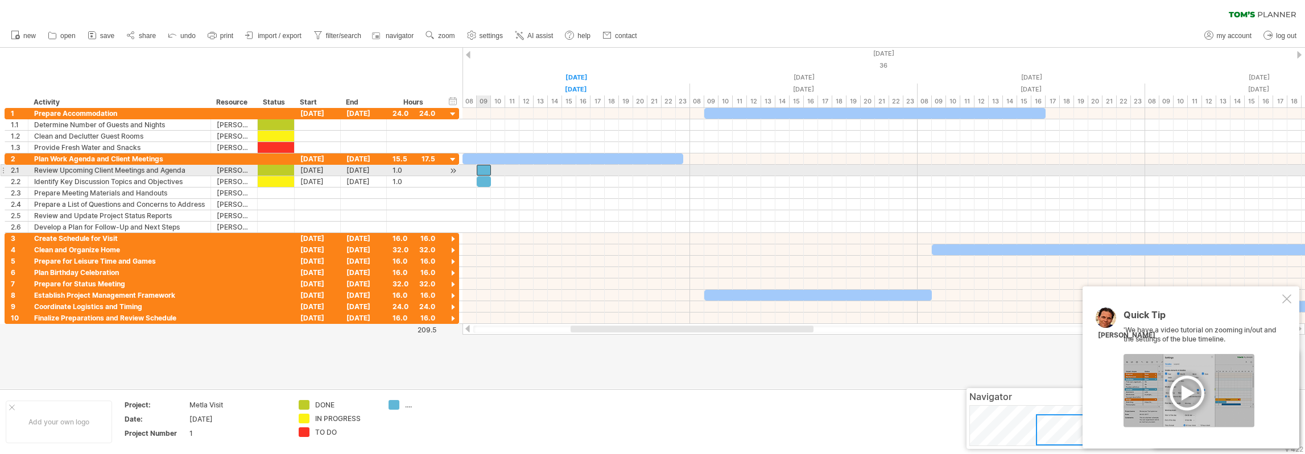
click at [487, 172] on div at bounding box center [484, 170] width 14 height 11
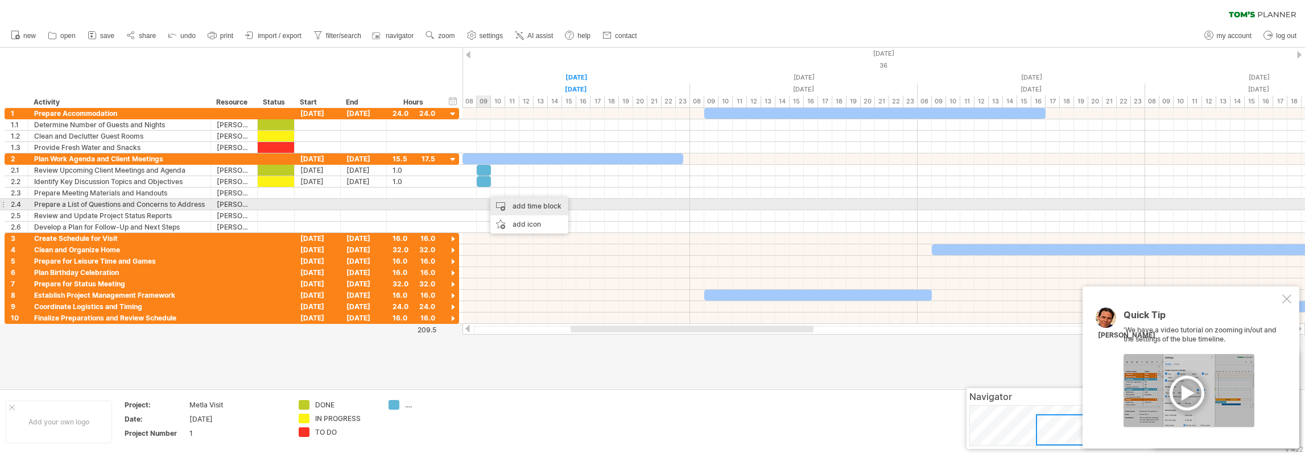
click at [511, 204] on div "add time block" at bounding box center [529, 206] width 78 height 18
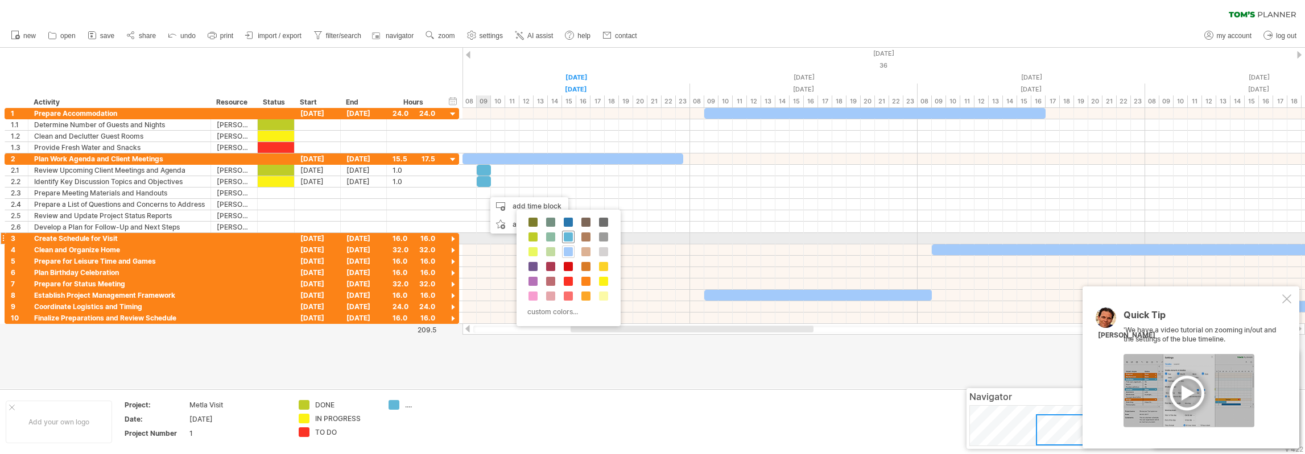
click at [565, 234] on span at bounding box center [568, 237] width 9 height 9
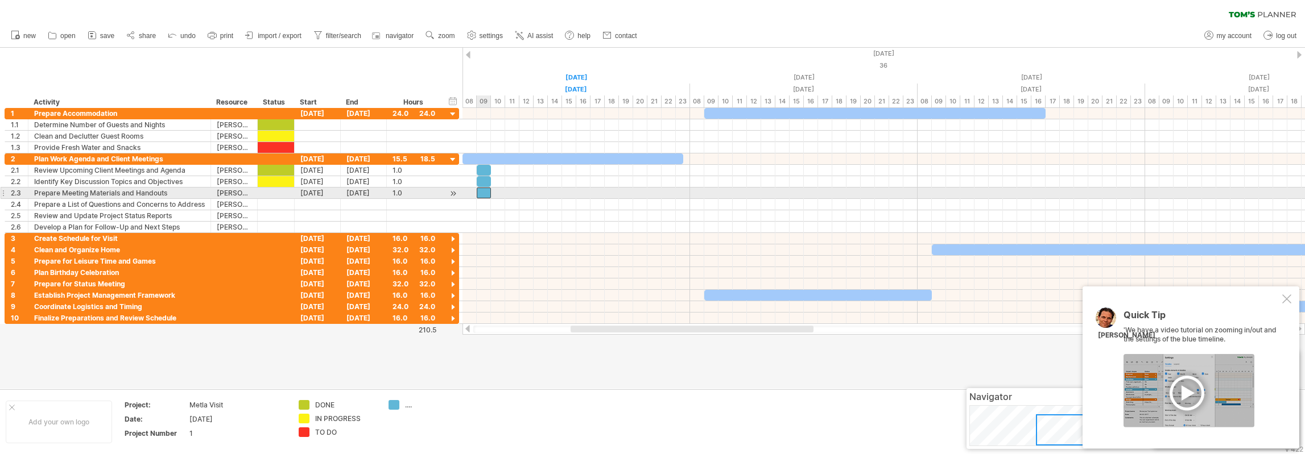
drag, startPoint x: 491, startPoint y: 194, endPoint x: 484, endPoint y: 195, distance: 7.4
click at [484, 195] on div at bounding box center [484, 193] width 14 height 11
click at [484, 192] on div at bounding box center [484, 193] width 14 height 11
click at [486, 203] on div at bounding box center [883, 204] width 842 height 11
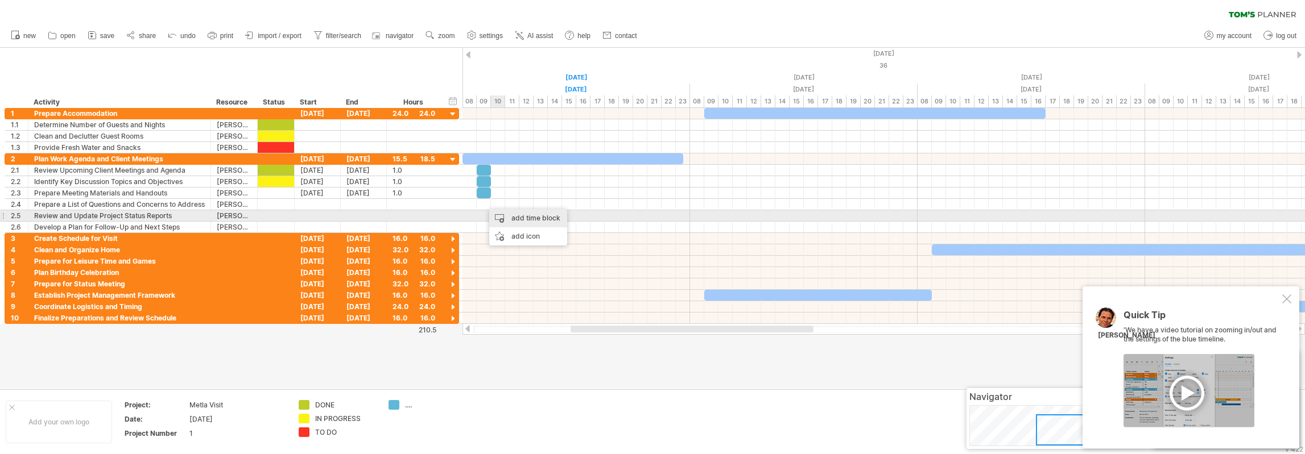
click at [518, 216] on div "add time block" at bounding box center [528, 218] width 78 height 18
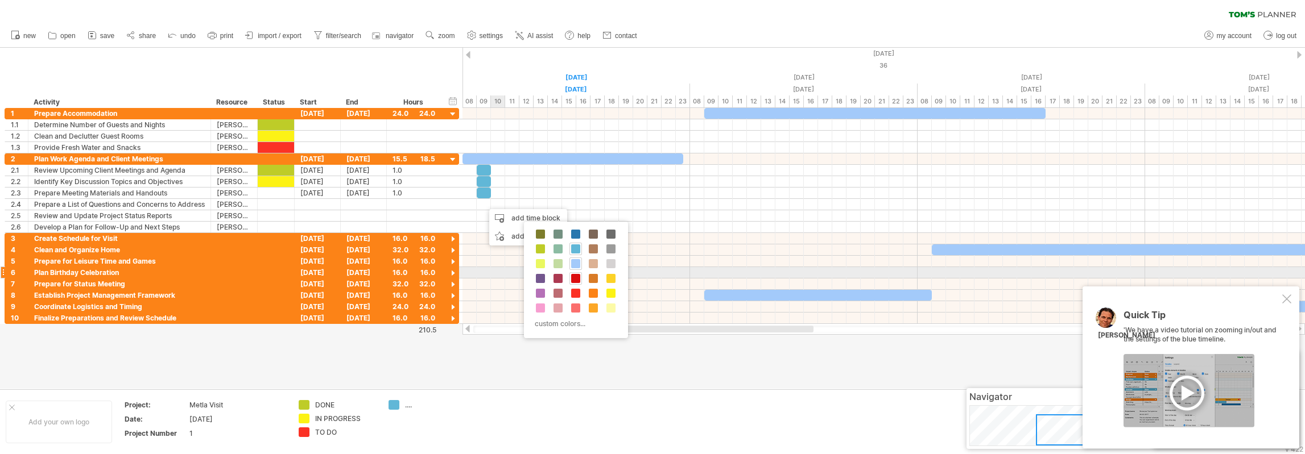
click at [577, 278] on span at bounding box center [575, 278] width 9 height 9
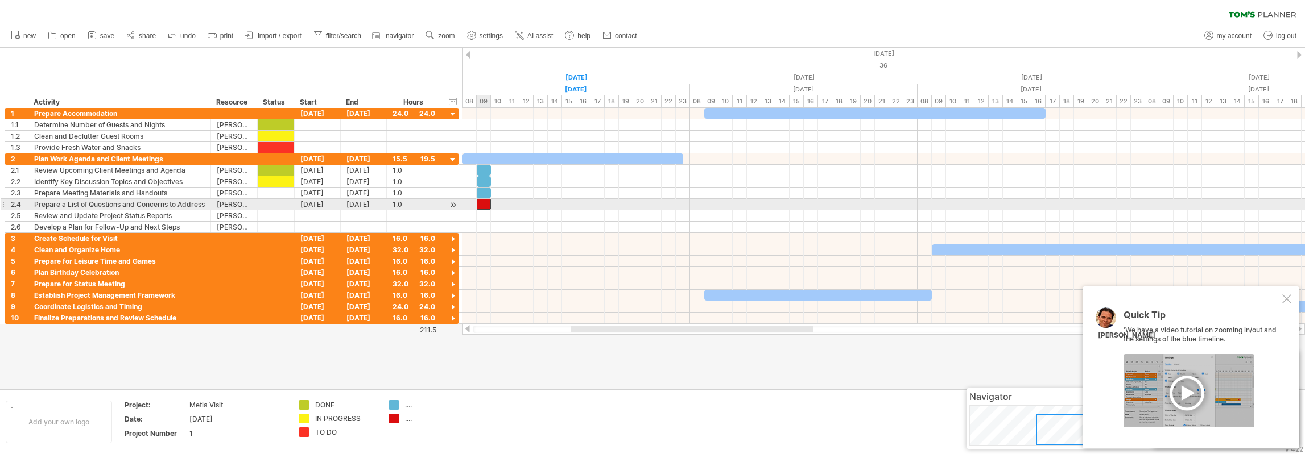
drag, startPoint x: 493, startPoint y: 204, endPoint x: 487, endPoint y: 205, distance: 5.8
click at [487, 204] on div at bounding box center [484, 204] width 14 height 11
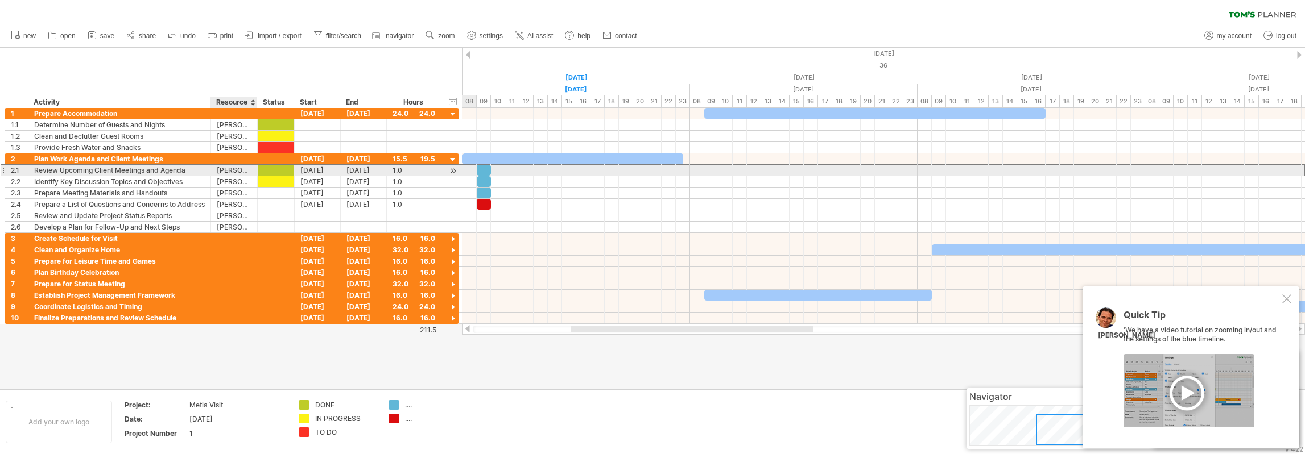
click at [239, 169] on div "[PERSON_NAME]" at bounding box center [234, 170] width 35 height 11
drag, startPoint x: 243, startPoint y: 170, endPoint x: 209, endPoint y: 172, distance: 34.2
click at [209, 172] on div "**********" at bounding box center [232, 170] width 454 height 12
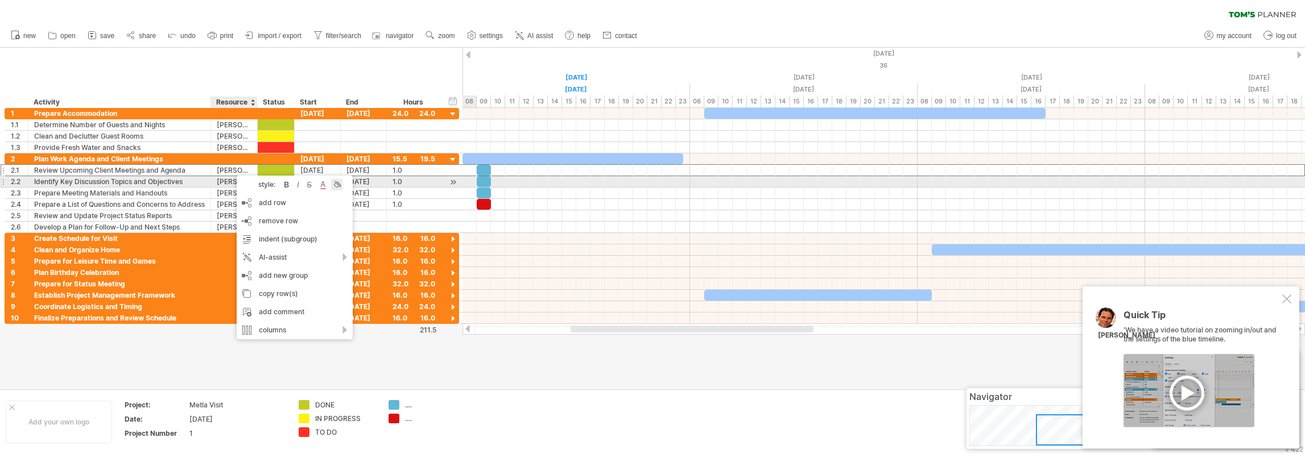
click at [337, 187] on div at bounding box center [336, 184] width 11 height 11
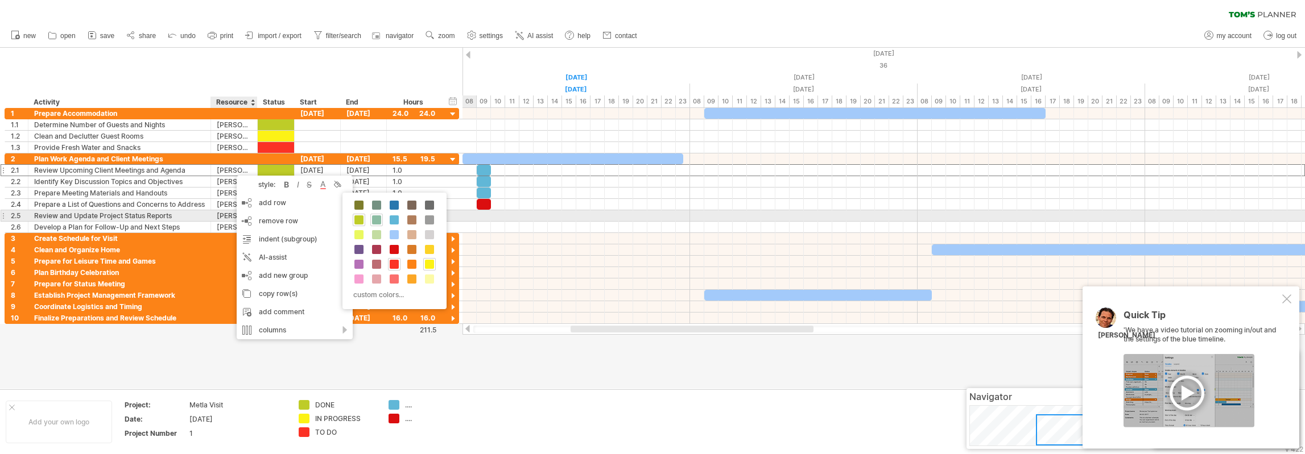
click at [377, 221] on span at bounding box center [376, 220] width 9 height 9
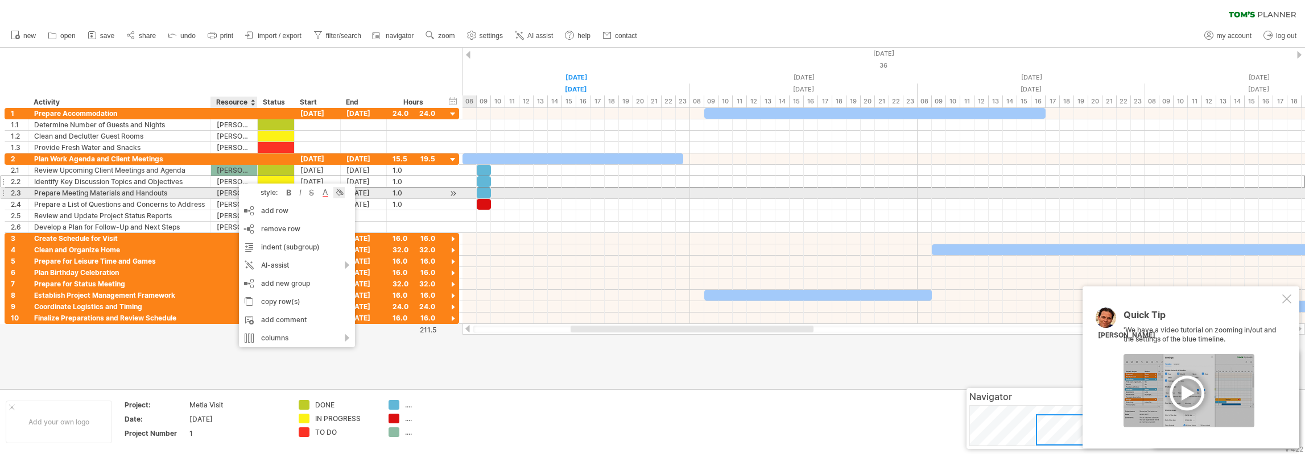
click at [338, 194] on div at bounding box center [338, 192] width 11 height 11
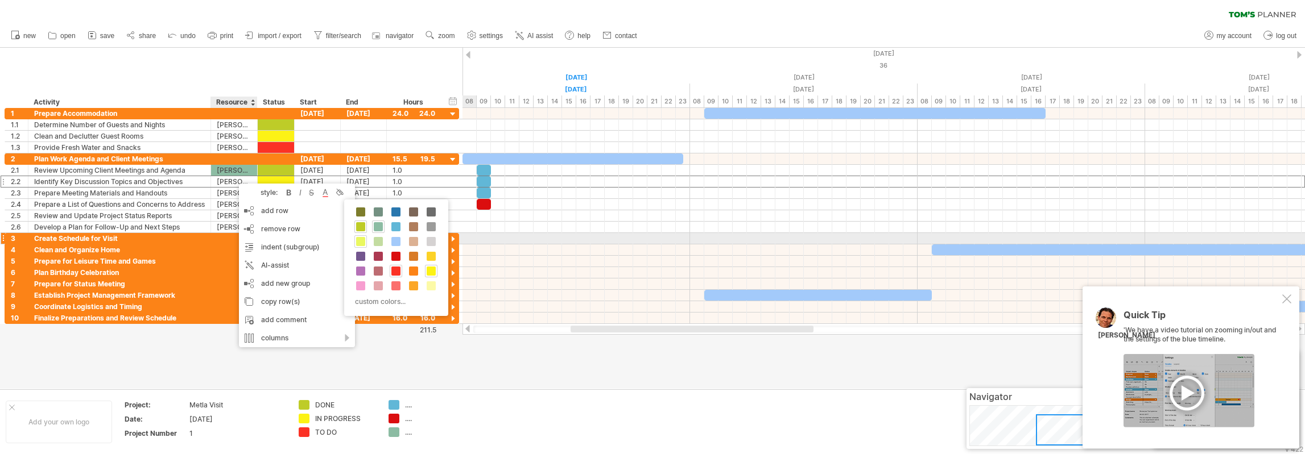
click at [363, 237] on span at bounding box center [360, 241] width 9 height 9
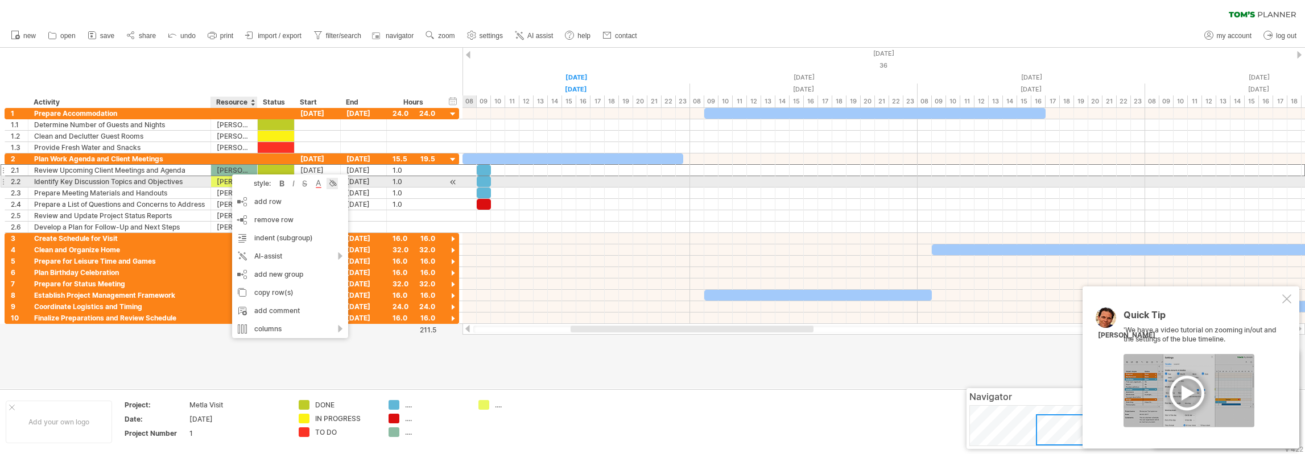
click at [333, 184] on div at bounding box center [331, 183] width 11 height 11
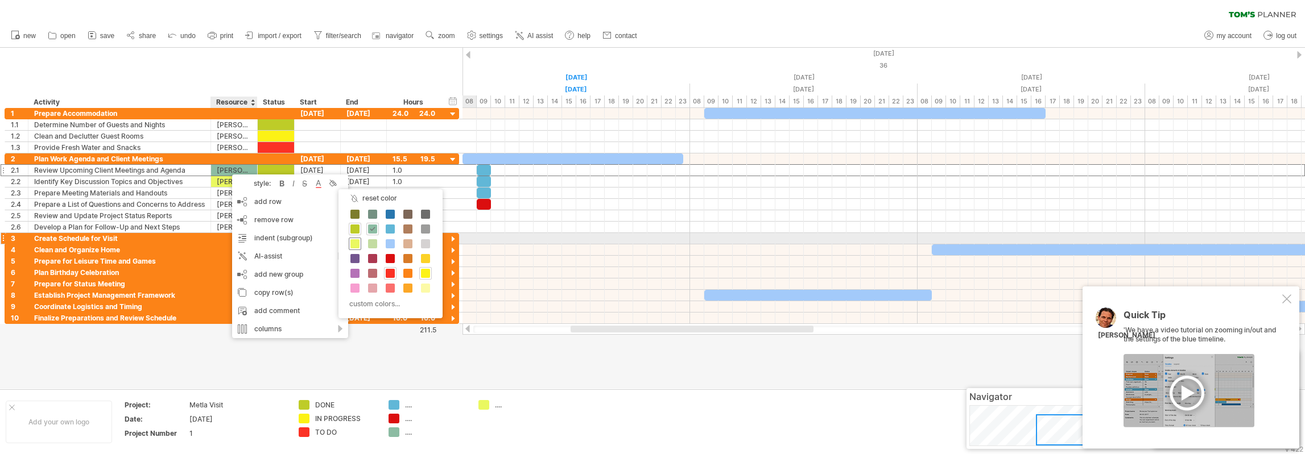
click at [355, 241] on span at bounding box center [354, 243] width 9 height 9
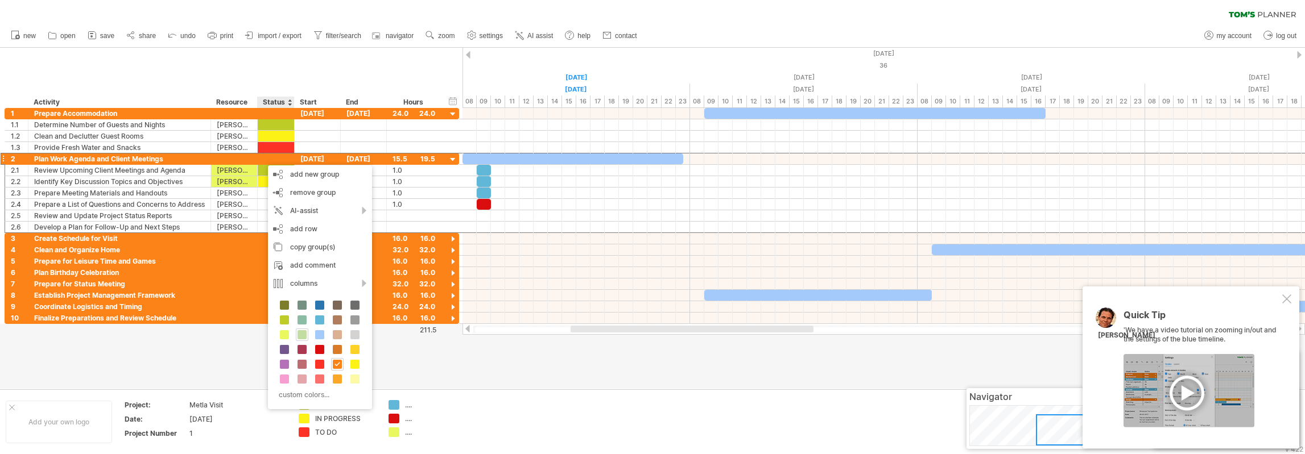
click at [300, 334] on span at bounding box center [301, 334] width 9 height 9
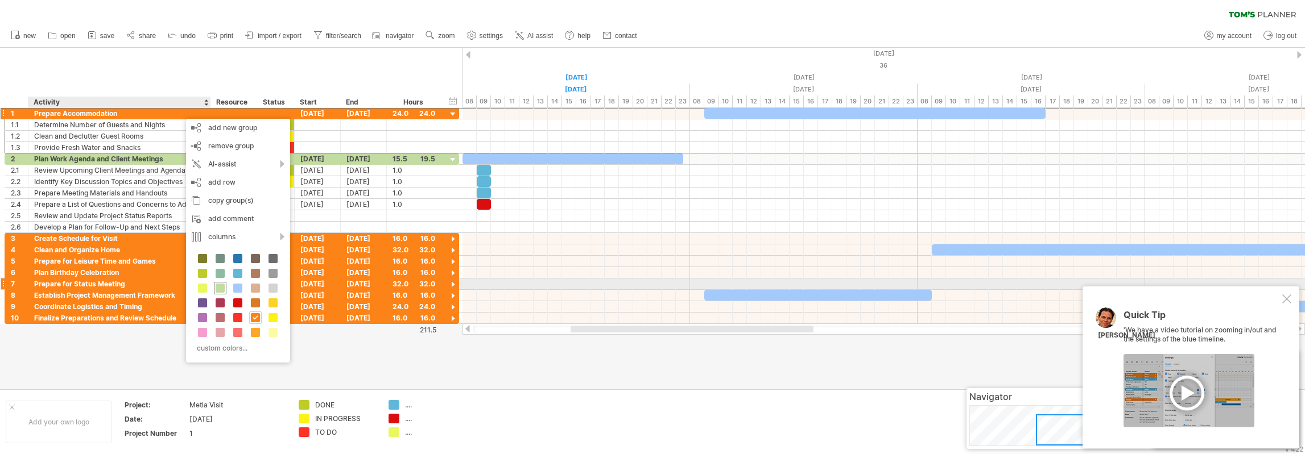
click at [220, 287] on span at bounding box center [220, 288] width 9 height 9
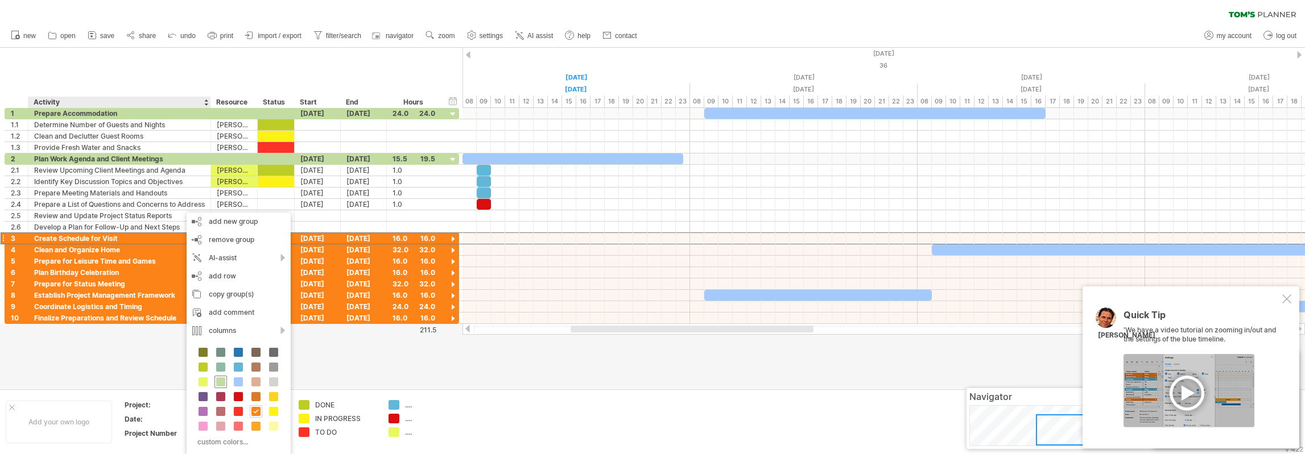
click at [222, 379] on span at bounding box center [220, 382] width 9 height 9
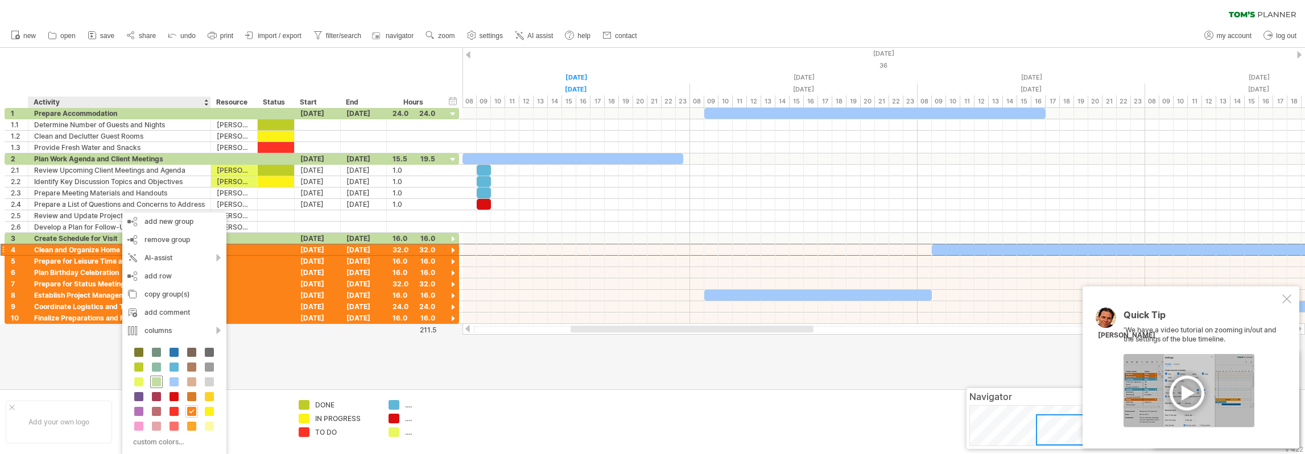
click at [156, 379] on span at bounding box center [156, 382] width 9 height 9
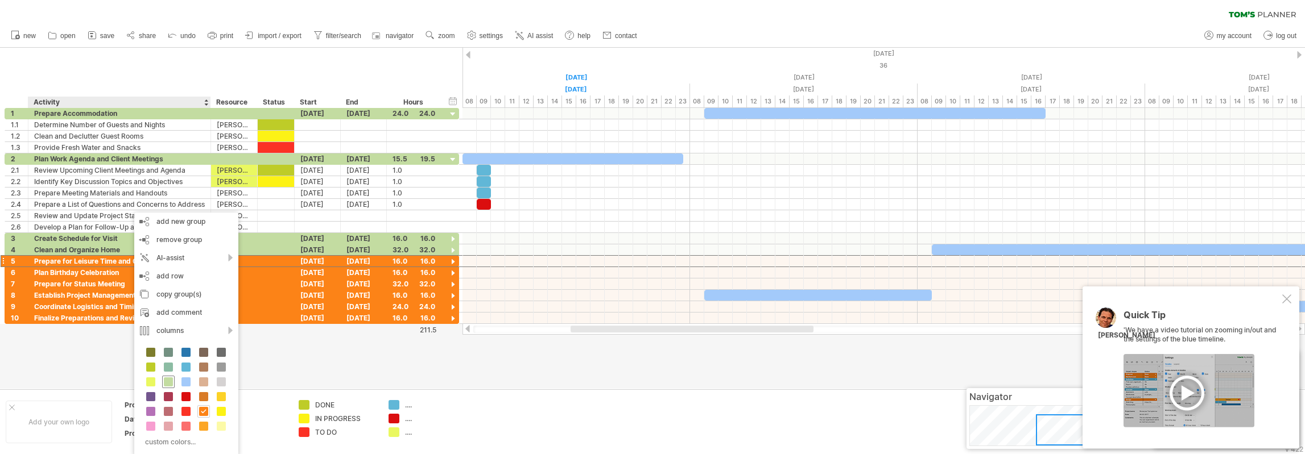
click at [166, 379] on span at bounding box center [168, 382] width 9 height 9
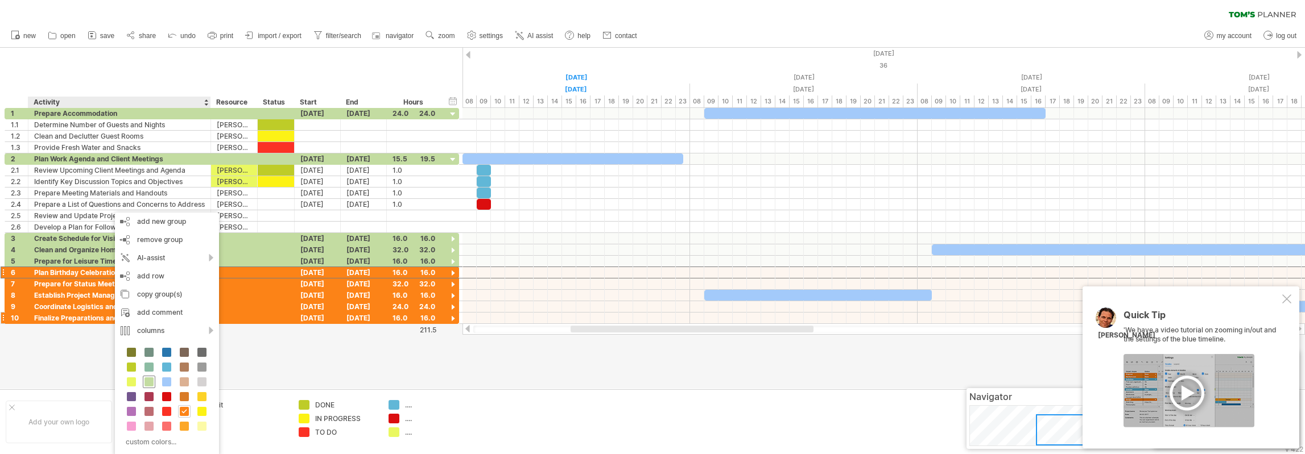
drag, startPoint x: 151, startPoint y: 380, endPoint x: 137, endPoint y: 317, distance: 65.3
click at [151, 380] on span at bounding box center [148, 382] width 9 height 9
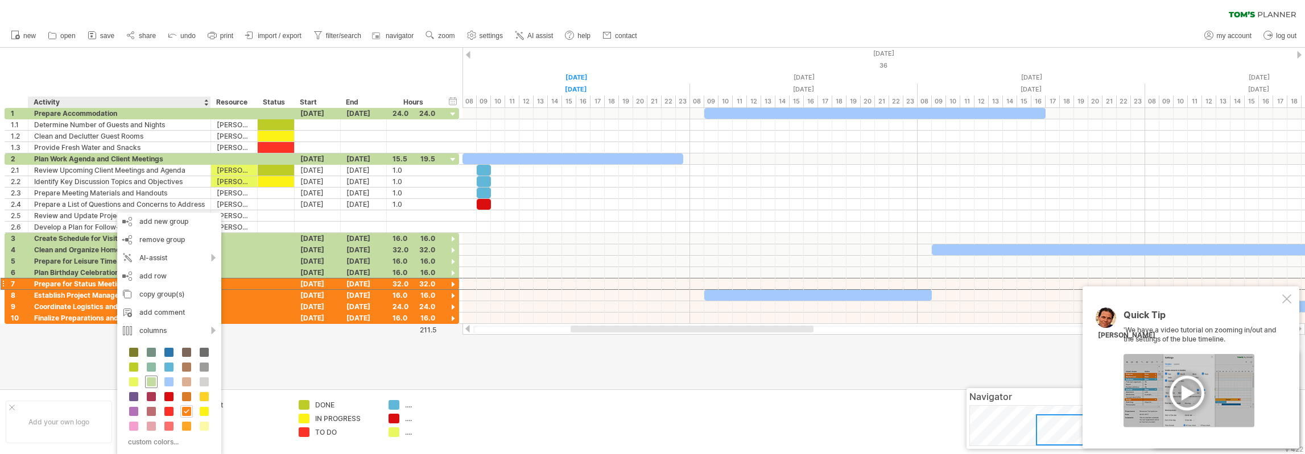
click at [152, 378] on span at bounding box center [151, 382] width 9 height 9
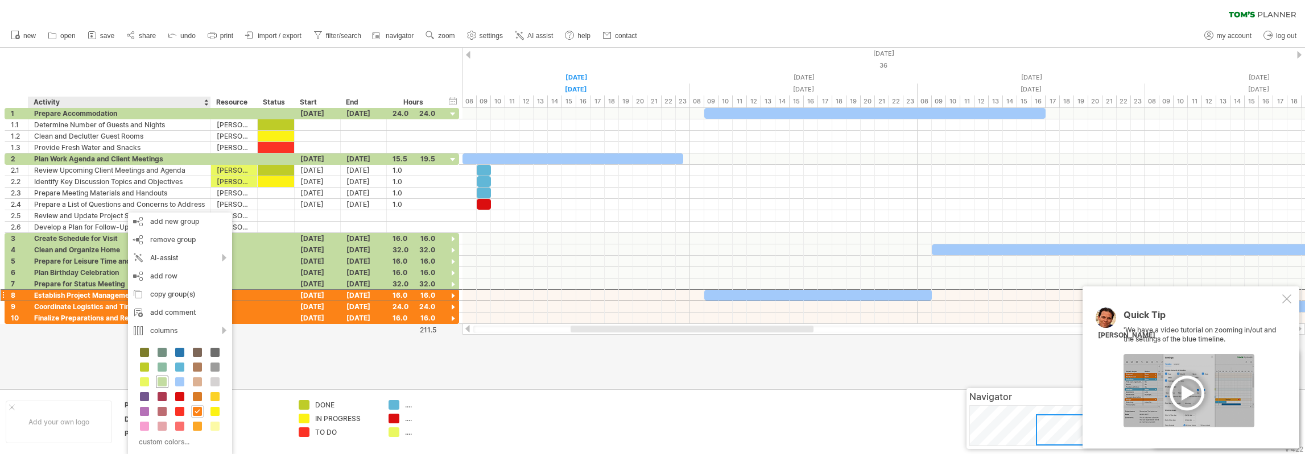
click at [161, 380] on span at bounding box center [162, 382] width 9 height 9
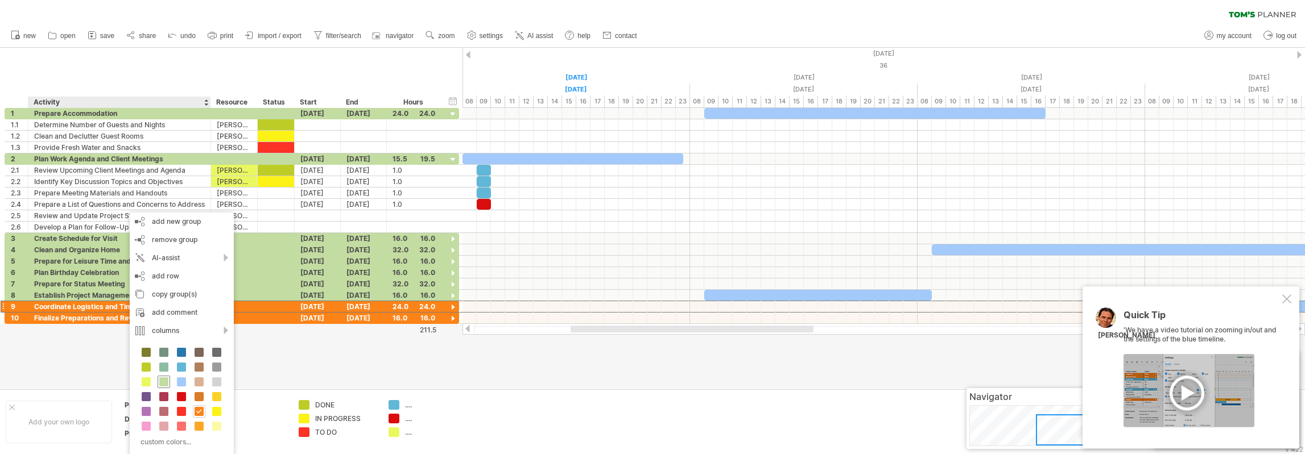
click at [160, 378] on span at bounding box center [163, 382] width 9 height 9
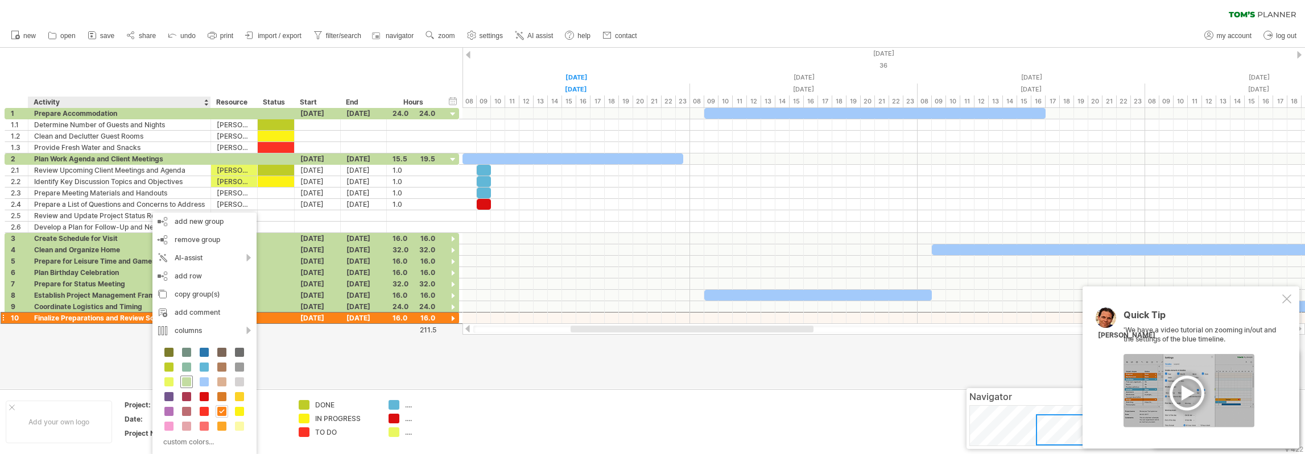
click at [184, 378] on span at bounding box center [186, 382] width 9 height 9
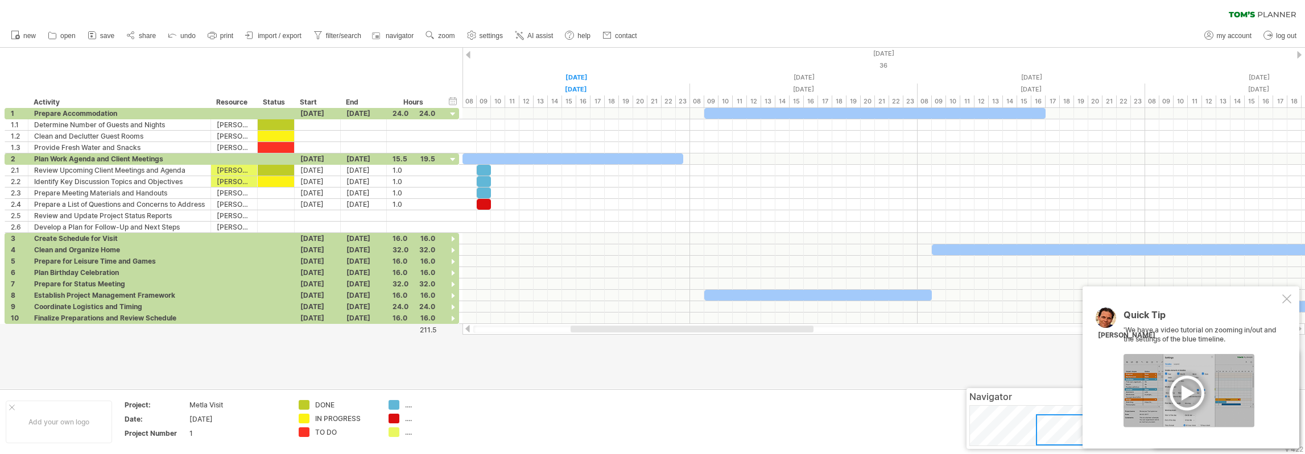
click at [543, 363] on div at bounding box center [652, 218] width 1305 height 341
click at [1289, 298] on div at bounding box center [1286, 299] width 9 height 9
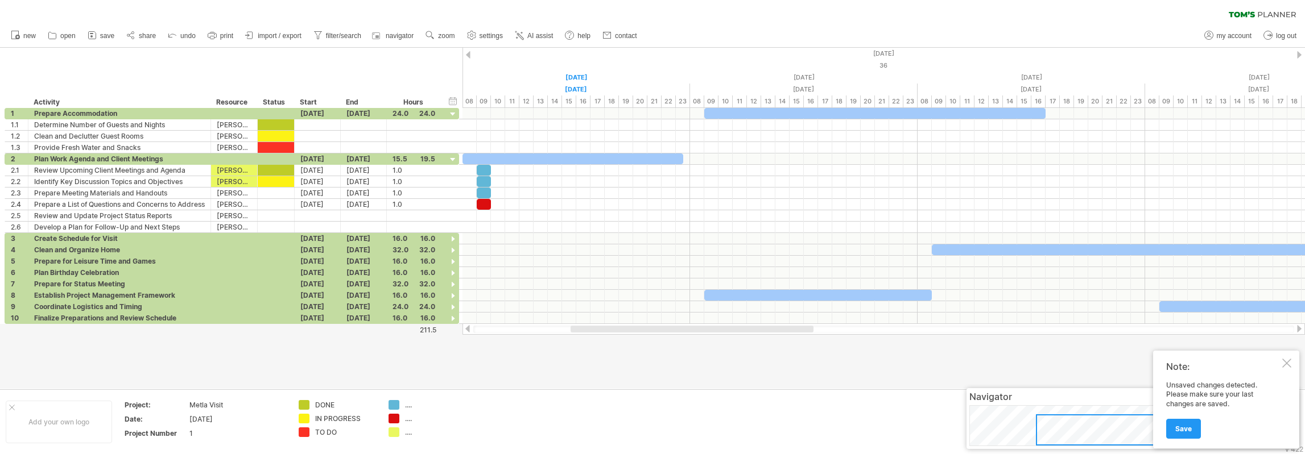
click at [1293, 362] on div "Note: Unsaved changes detected. Please make sure your last changes are saved. S…" at bounding box center [1226, 400] width 146 height 98
click at [1285, 366] on div at bounding box center [1286, 363] width 9 height 9
drag, startPoint x: 1123, startPoint y: 434, endPoint x: 1122, endPoint y: 440, distance: 5.8
click at [1122, 440] on div at bounding box center [1095, 430] width 120 height 31
click at [428, 114] on div "24.0" at bounding box center [413, 113] width 43 height 11
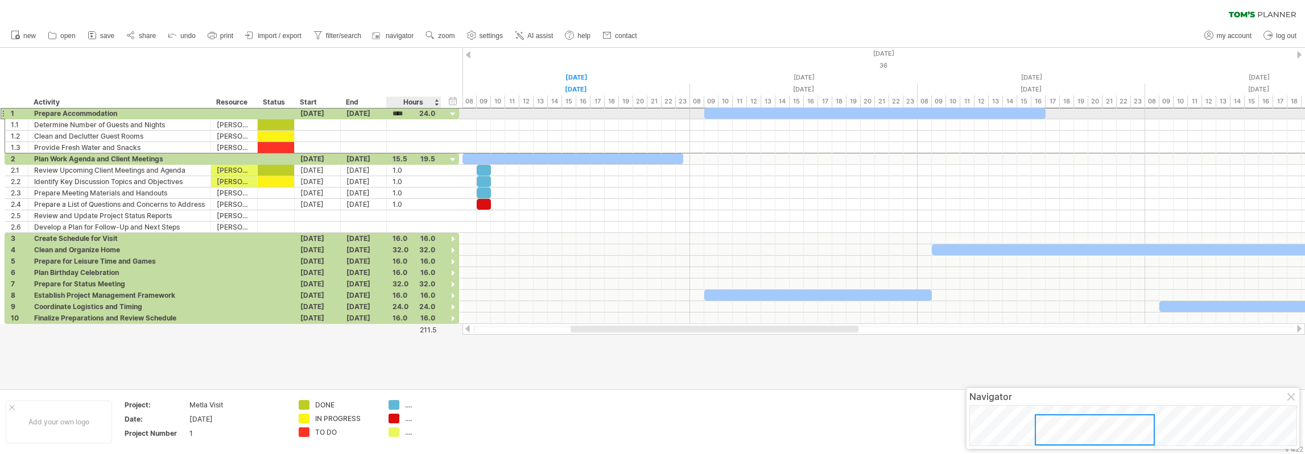
click at [428, 114] on div "****" at bounding box center [413, 113] width 43 height 11
click at [428, 114] on div "24.0" at bounding box center [413, 113] width 43 height 11
click at [408, 69] on div "hide start/end/duration show start/end/duration ******** Activity ******** Reso…" at bounding box center [231, 78] width 462 height 60
click at [429, 158] on div "15.5" at bounding box center [413, 159] width 43 height 11
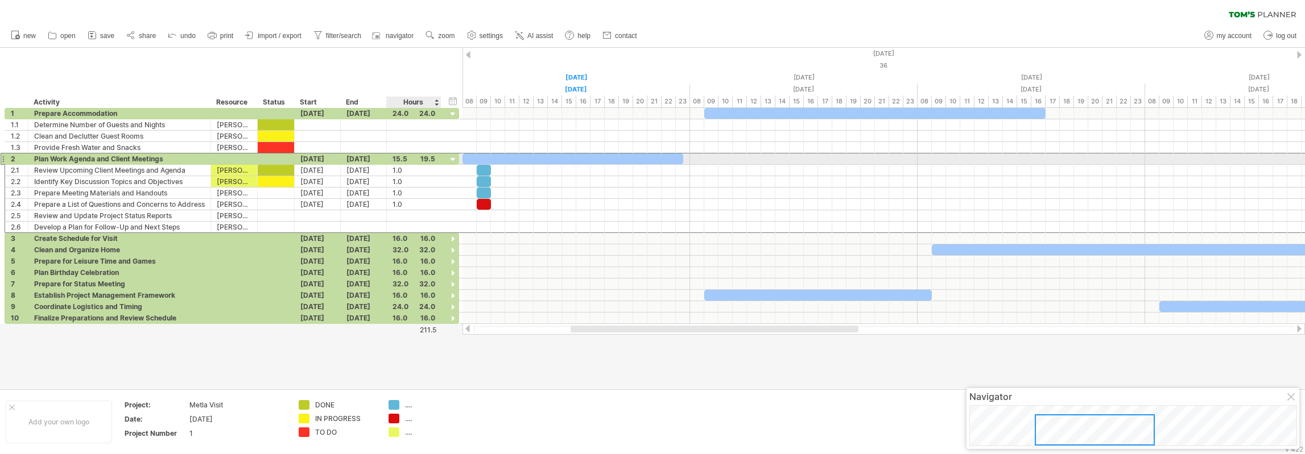
click at [429, 158] on div "15.5" at bounding box center [413, 159] width 43 height 11
click at [500, 155] on div at bounding box center [572, 159] width 221 height 11
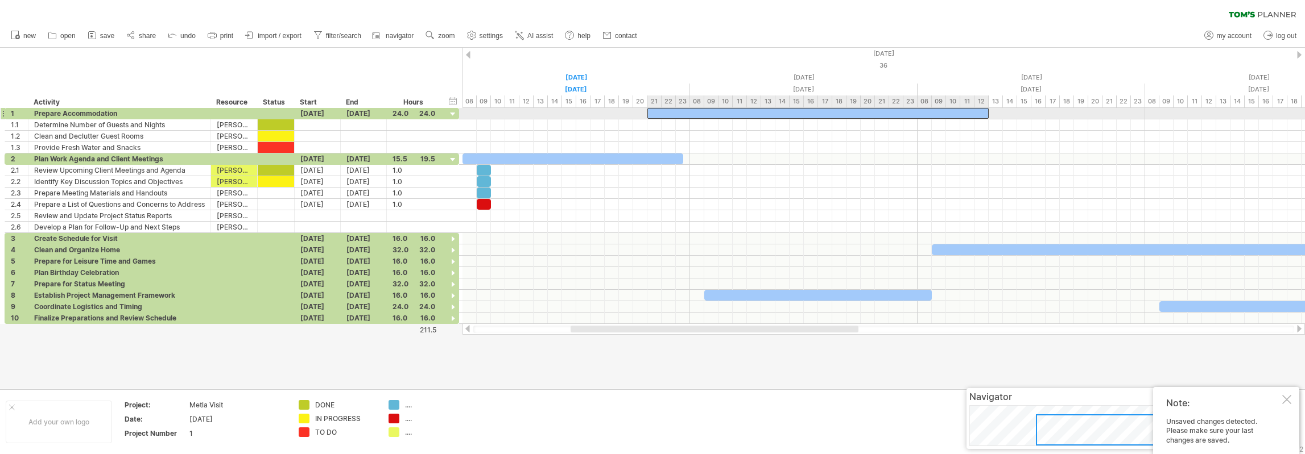
drag, startPoint x: 745, startPoint y: 114, endPoint x: 690, endPoint y: 116, distance: 55.2
click at [690, 116] on div at bounding box center [817, 113] width 341 height 11
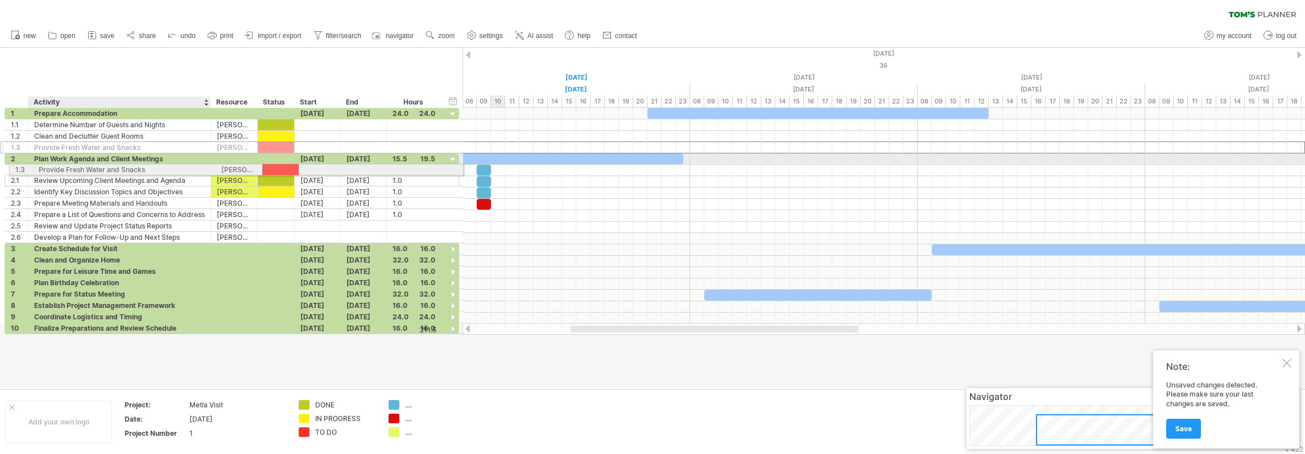
drag, startPoint x: 85, startPoint y: 147, endPoint x: 86, endPoint y: 168, distance: 20.5
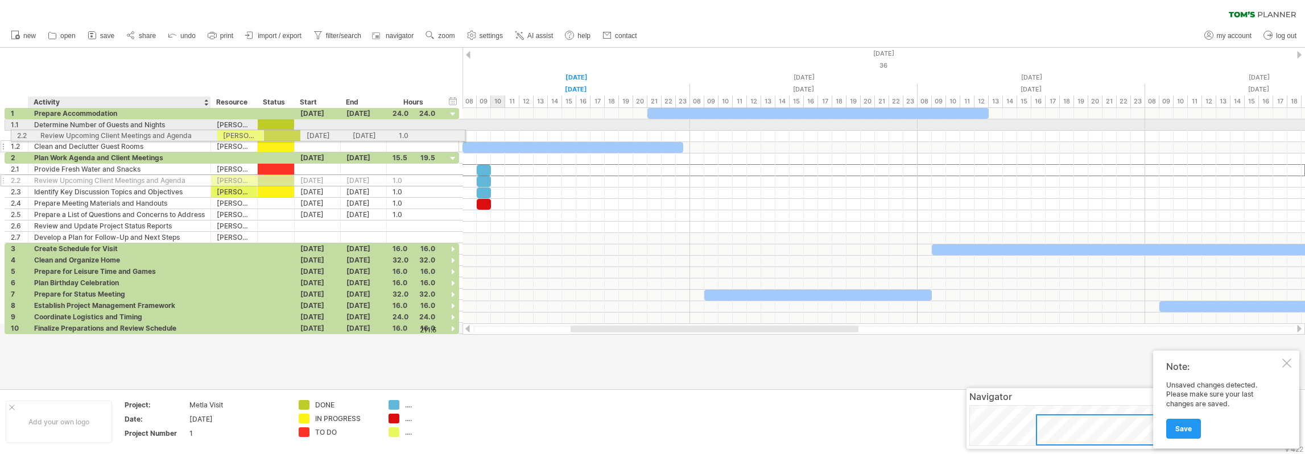
drag, startPoint x: 101, startPoint y: 171, endPoint x: 105, endPoint y: 134, distance: 37.7
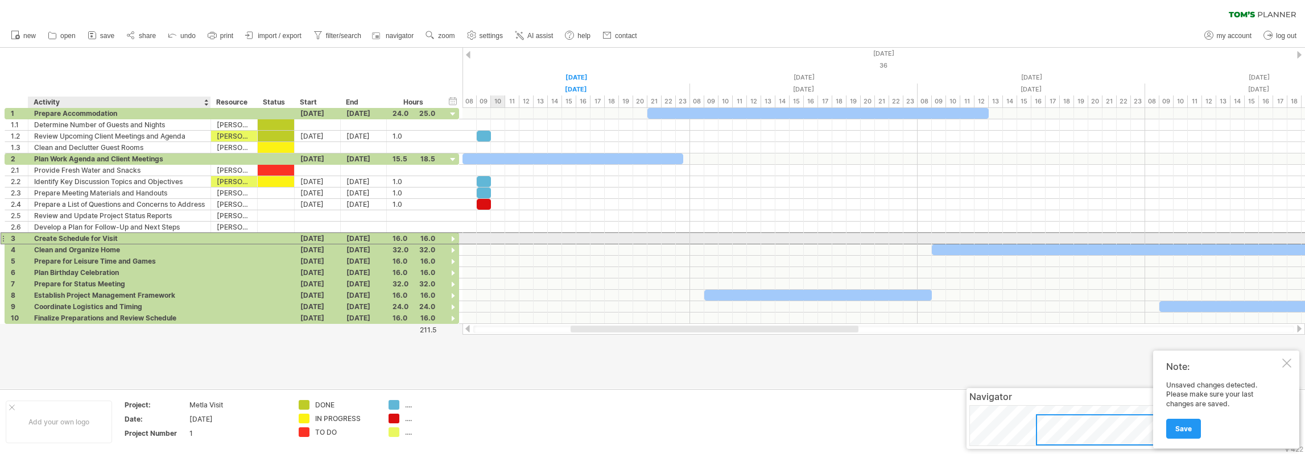
click at [65, 237] on div "Create Schedule for Visit" at bounding box center [119, 238] width 171 height 11
click at [454, 237] on div at bounding box center [453, 239] width 11 height 11
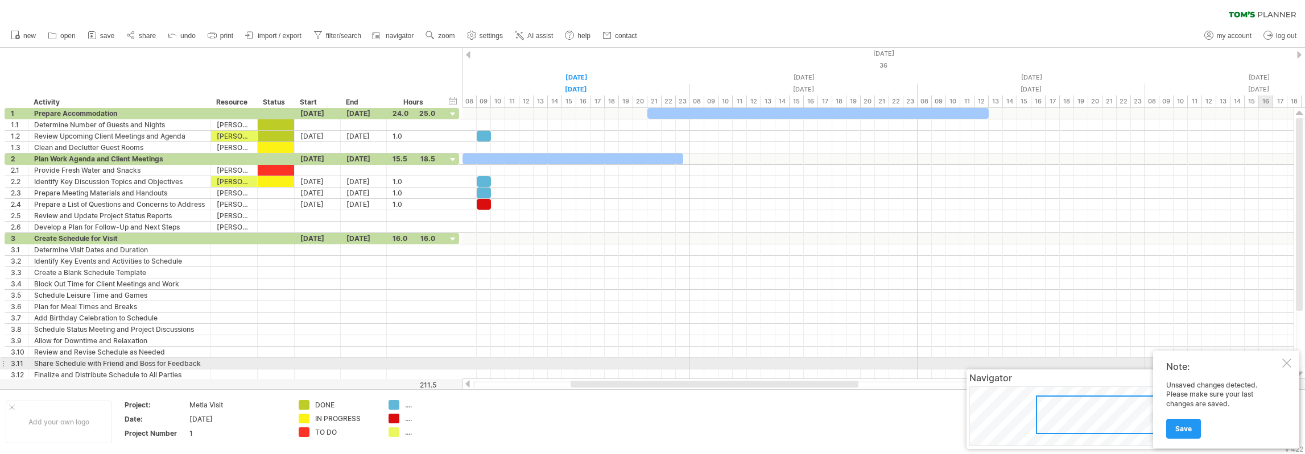
click at [1289, 362] on div at bounding box center [1286, 363] width 9 height 9
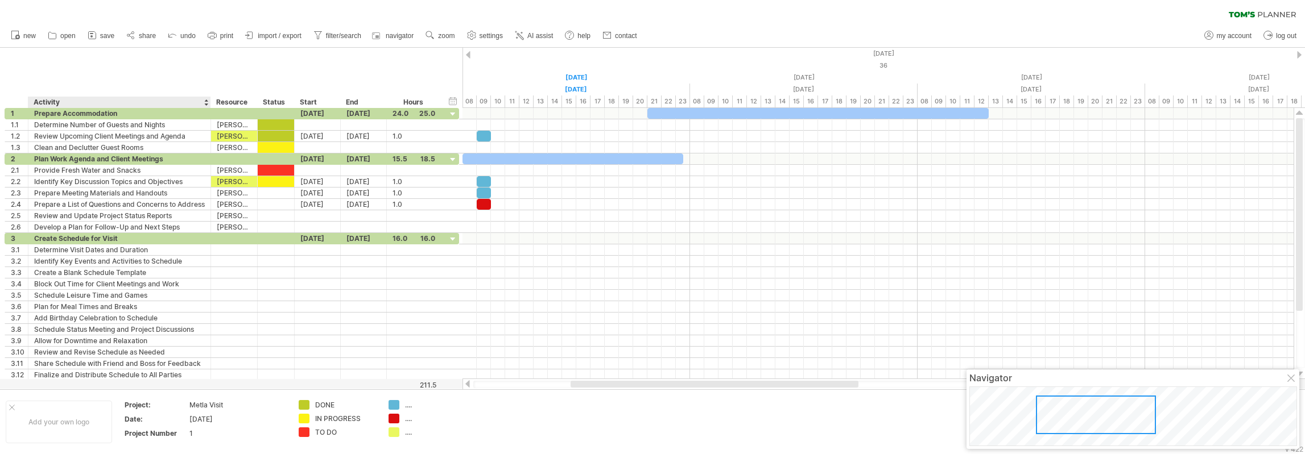
click at [130, 101] on div "Activity" at bounding box center [119, 102] width 171 height 11
click at [144, 71] on div "hide start/end/duration show start/end/duration ******** Activity ******** Reso…" at bounding box center [231, 78] width 462 height 60
click at [552, 39] on span "AI assist" at bounding box center [540, 36] width 26 height 8
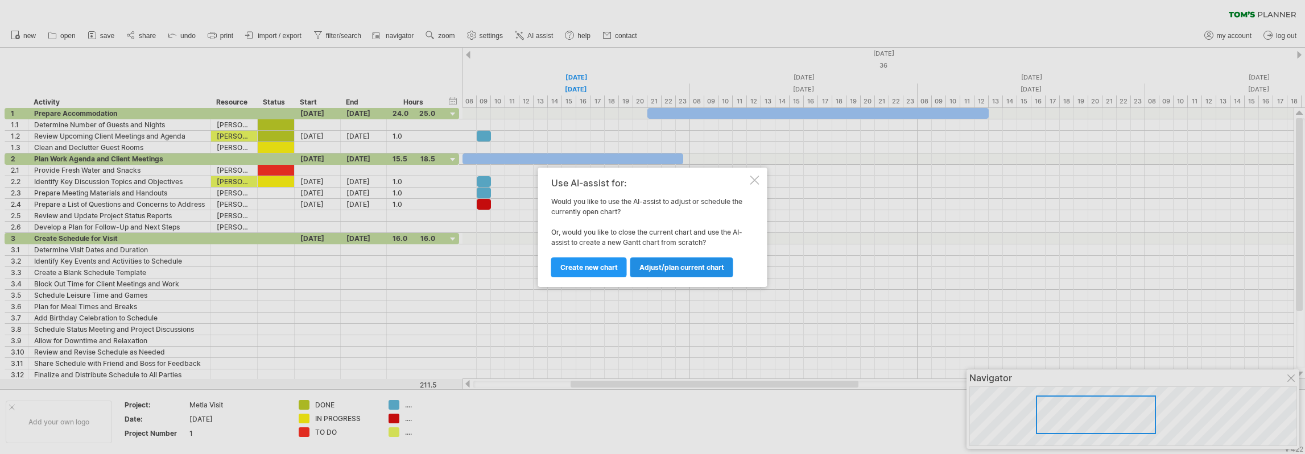
click at [690, 266] on span "Adjust/plan current chart" at bounding box center [681, 267] width 85 height 9
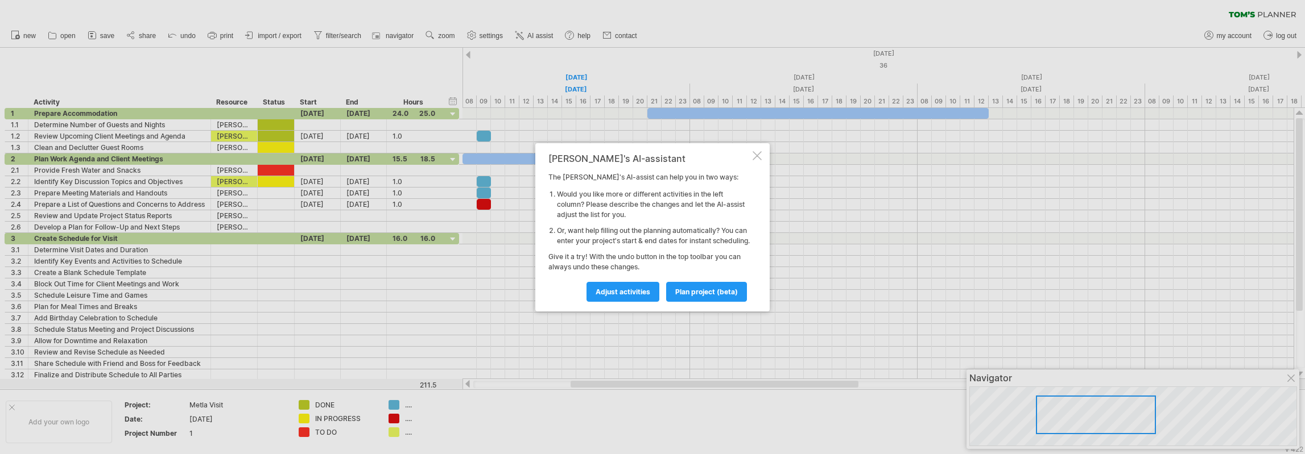
drag, startPoint x: 624, startPoint y: 299, endPoint x: 629, endPoint y: 279, distance: 20.4
click at [624, 296] on span "Adjust activities" at bounding box center [622, 292] width 55 height 9
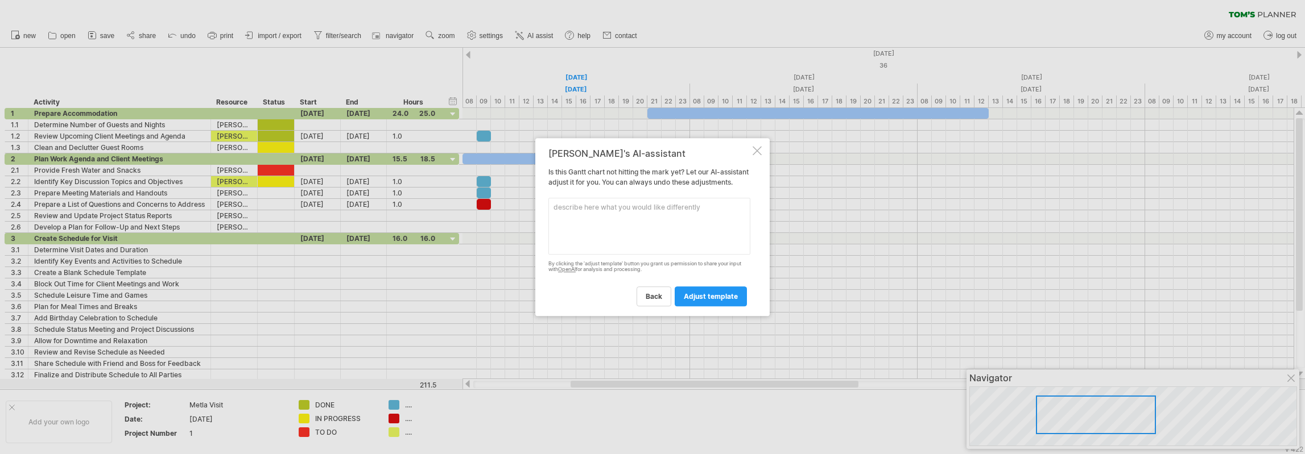
click at [647, 213] on textarea at bounding box center [649, 226] width 202 height 57
type textarea "Please reduce the number of activities, this is too detailed"
click at [697, 301] on span "adjust template" at bounding box center [711, 296] width 54 height 9
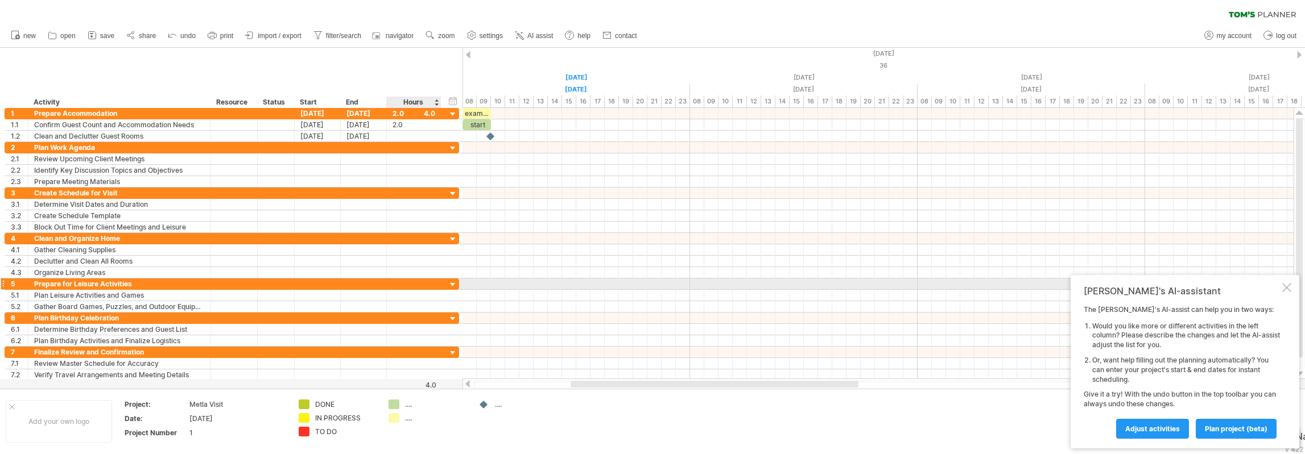
click at [454, 283] on div at bounding box center [453, 285] width 11 height 11
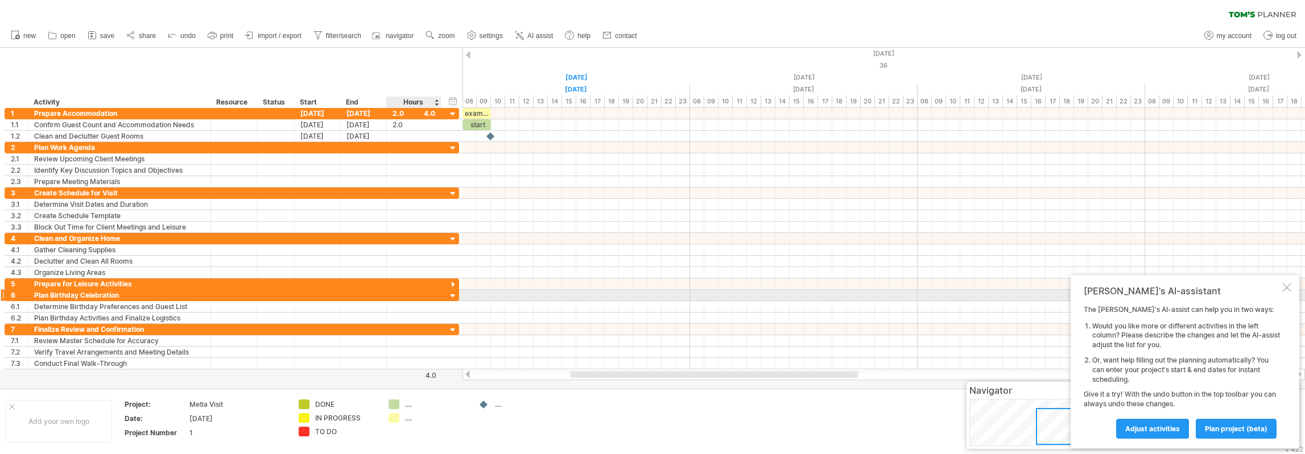
click at [454, 293] on div at bounding box center [453, 296] width 11 height 11
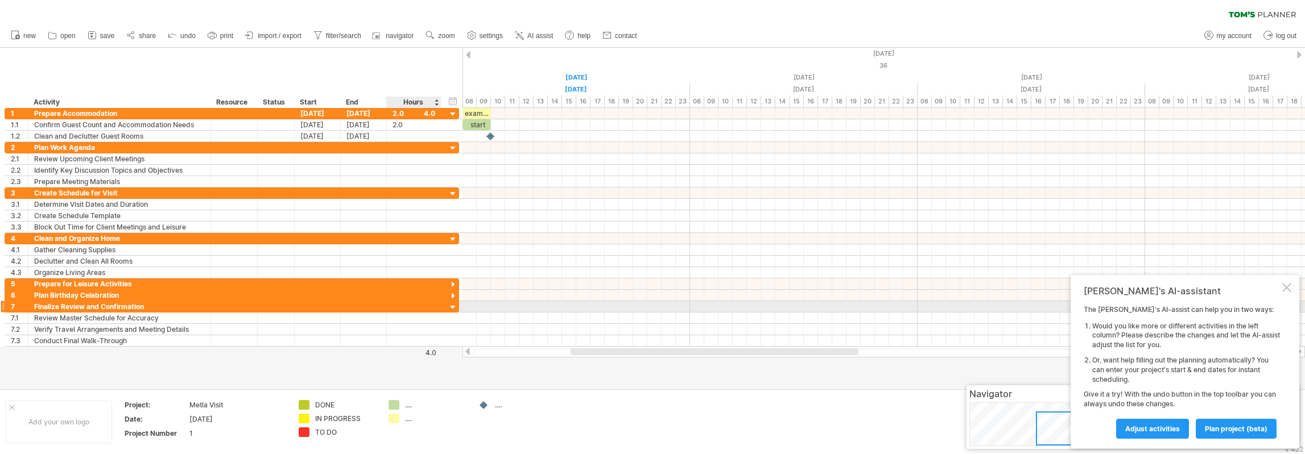
click at [453, 305] on div at bounding box center [453, 308] width 11 height 11
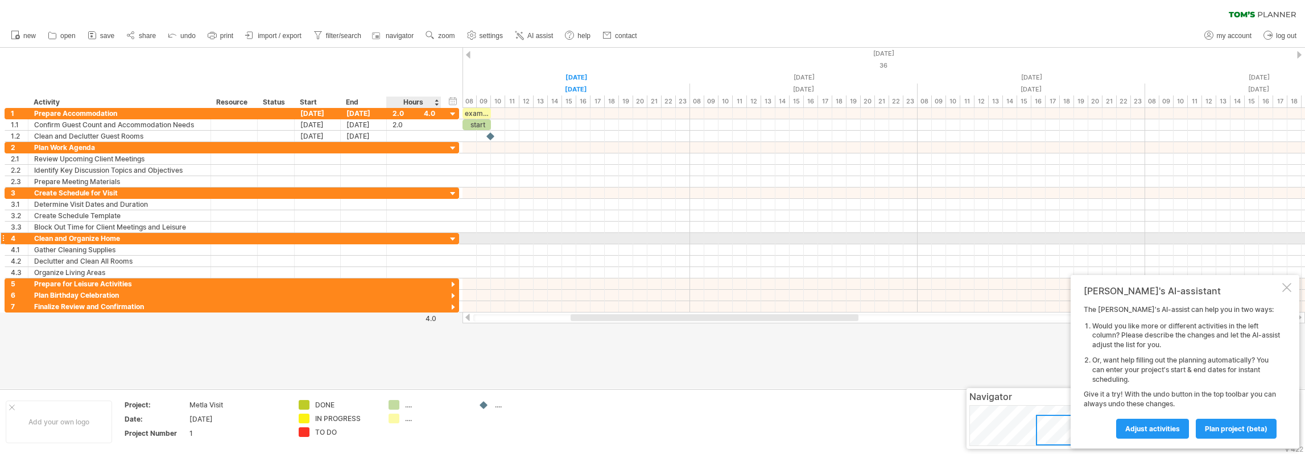
click at [453, 239] on div at bounding box center [453, 239] width 11 height 11
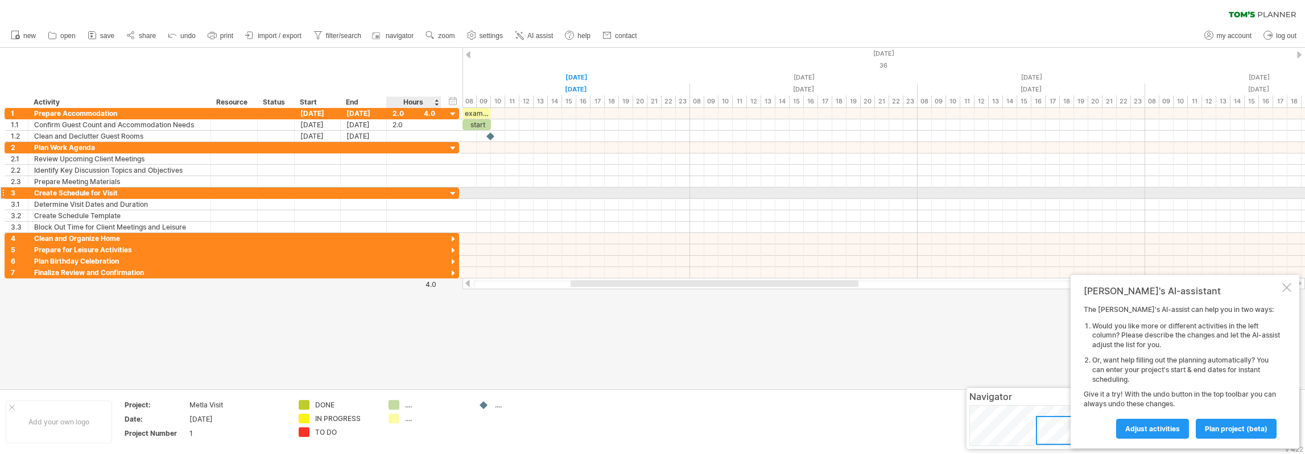
click at [453, 194] on div at bounding box center [453, 194] width 11 height 11
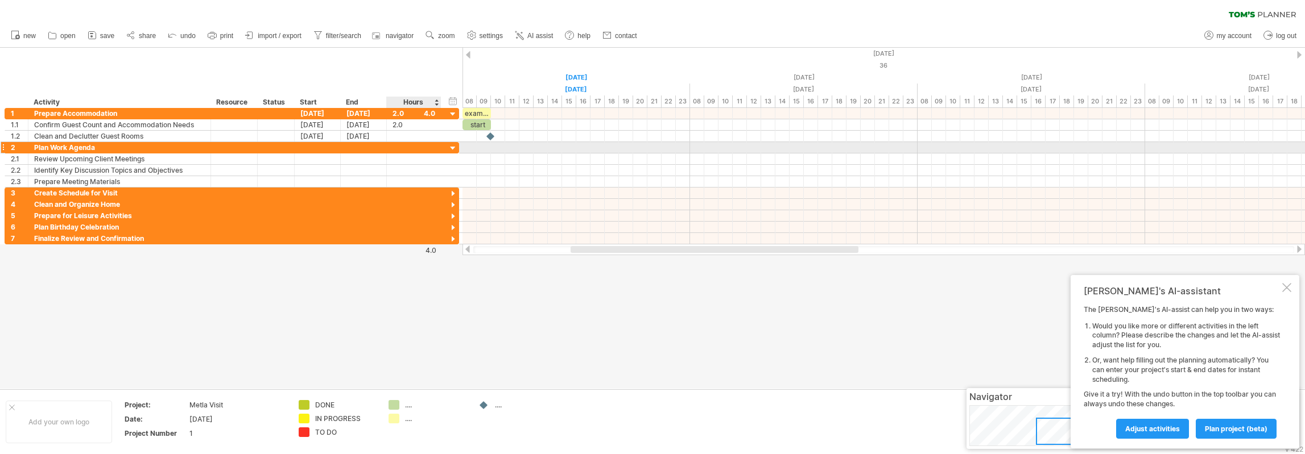
click at [453, 146] on div at bounding box center [453, 148] width 11 height 11
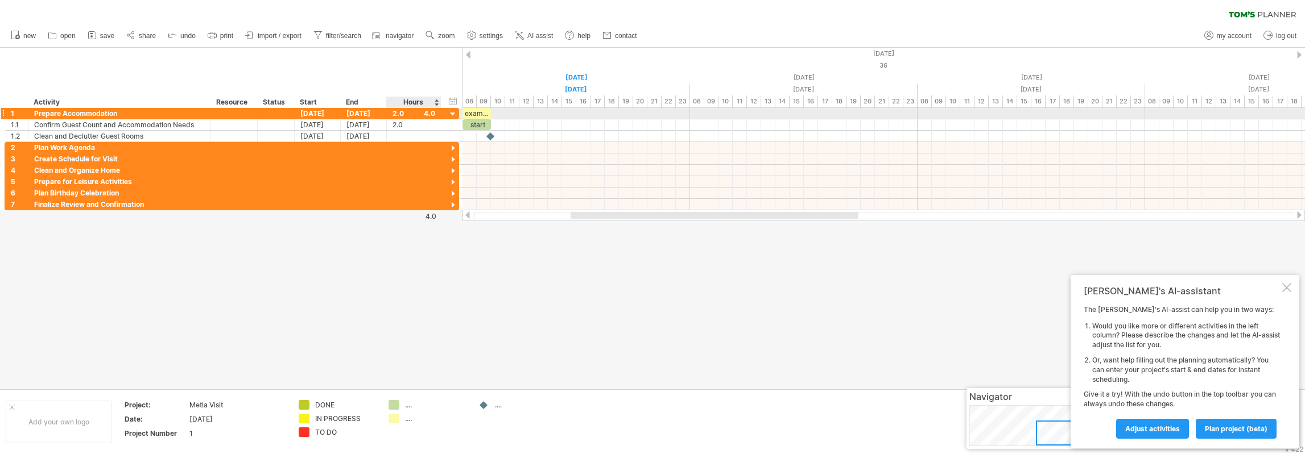
click at [454, 114] on div at bounding box center [453, 114] width 11 height 11
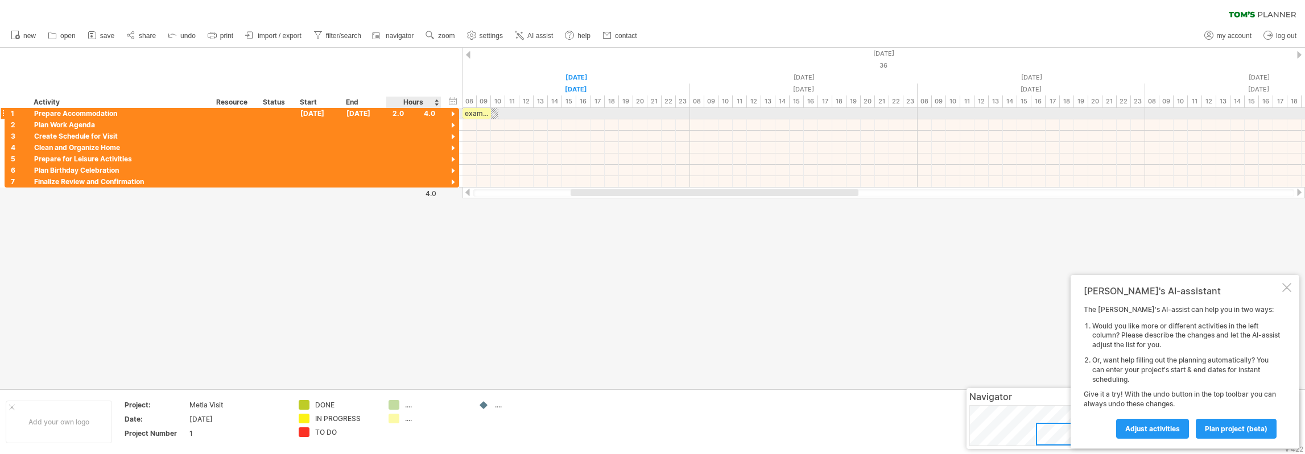
click at [452, 112] on div at bounding box center [453, 114] width 11 height 11
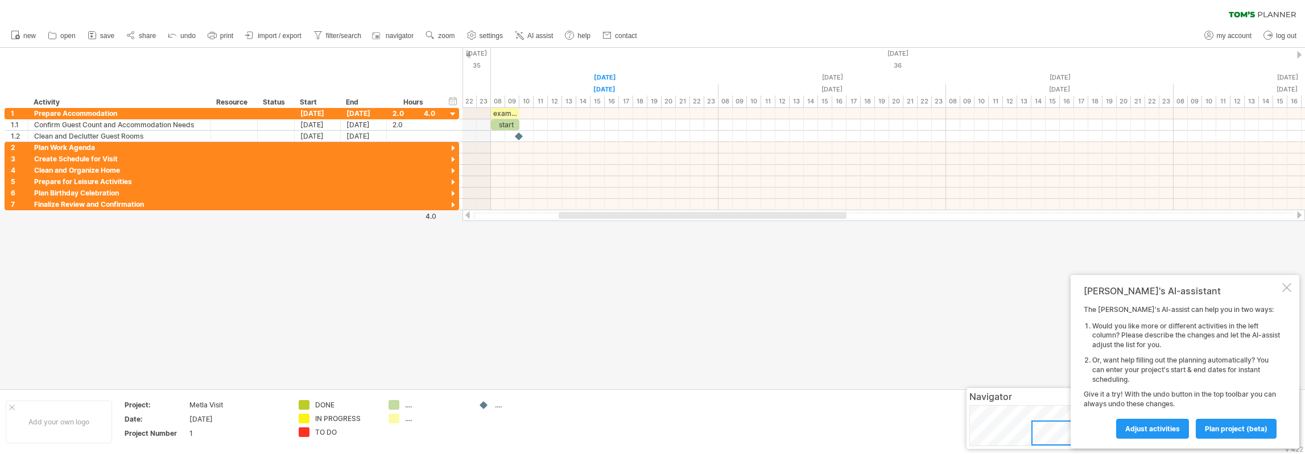
drag, startPoint x: 607, startPoint y: 217, endPoint x: 598, endPoint y: 216, distance: 8.6
click at [598, 216] on div at bounding box center [703, 215] width 288 height 7
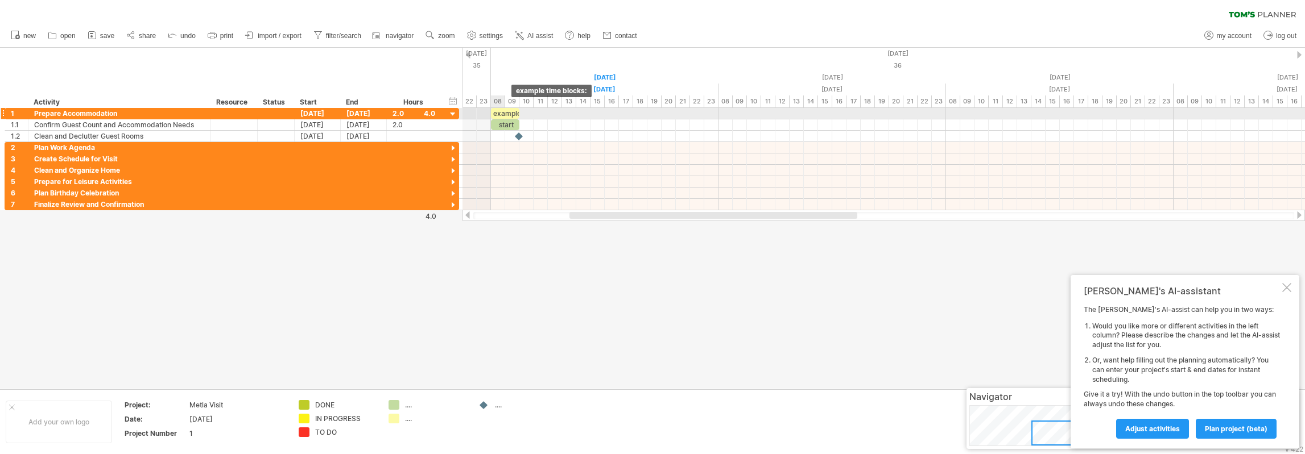
click at [504, 114] on div "example time blocks:" at bounding box center [505, 113] width 28 height 11
click at [544, 122] on div at bounding box center [883, 124] width 842 height 11
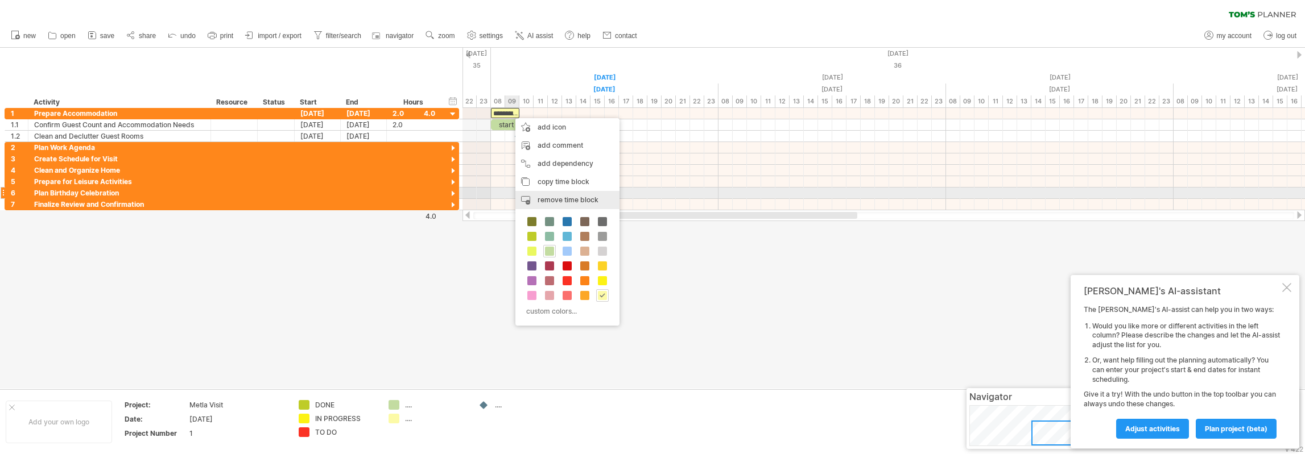
click at [574, 198] on span "remove time block" at bounding box center [567, 200] width 61 height 9
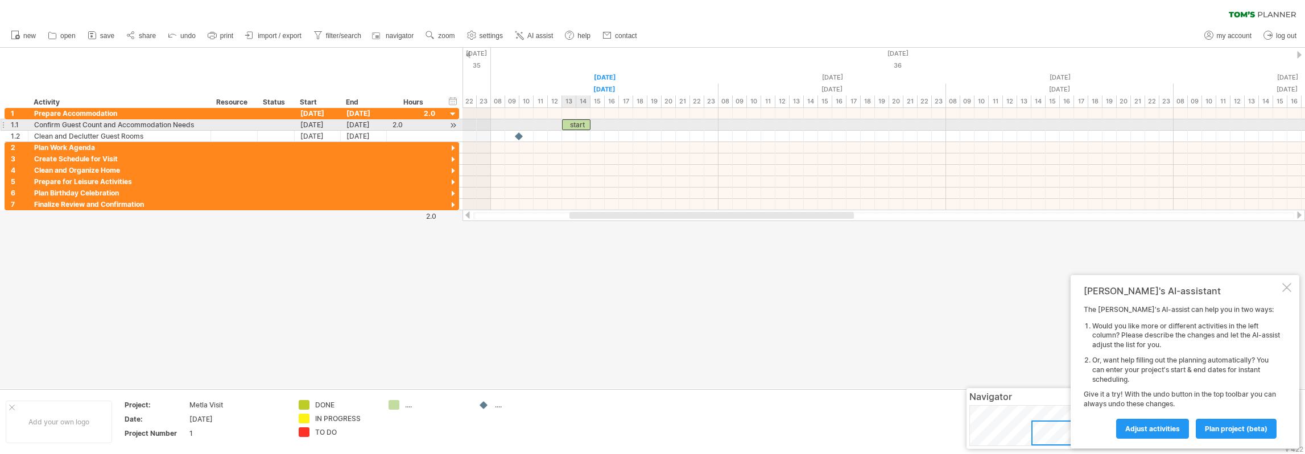
drag, startPoint x: 510, startPoint y: 125, endPoint x: 581, endPoint y: 123, distance: 71.1
click at [581, 123] on div "start" at bounding box center [576, 124] width 28 height 11
click at [578, 125] on div "start" at bounding box center [576, 124] width 28 height 11
click at [660, 267] on div at bounding box center [652, 218] width 1305 height 341
click at [1286, 289] on div at bounding box center [1286, 287] width 9 height 9
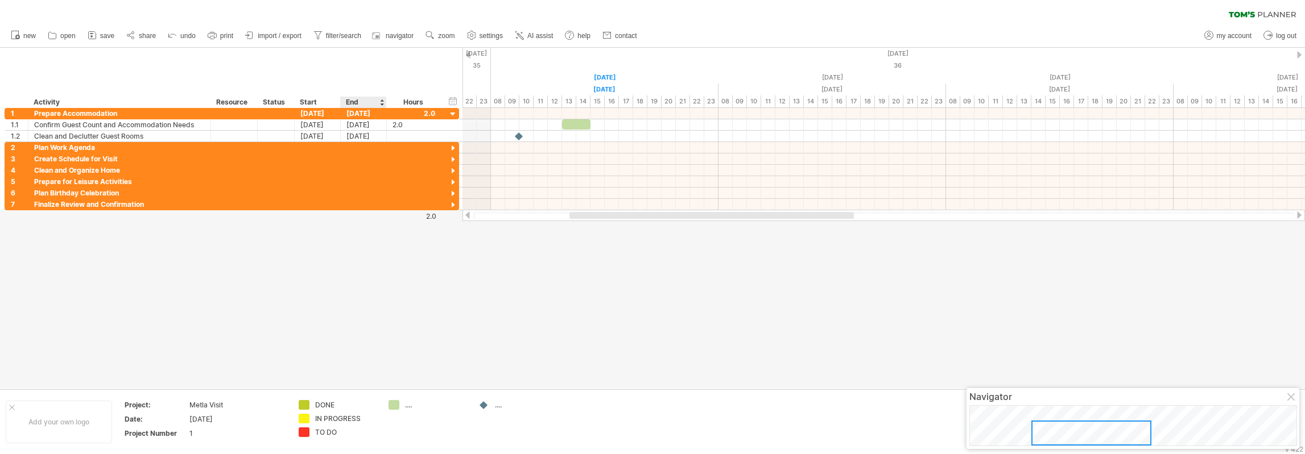
click at [348, 295] on div at bounding box center [652, 218] width 1305 height 341
click at [452, 125] on div at bounding box center [453, 125] width 11 height 12
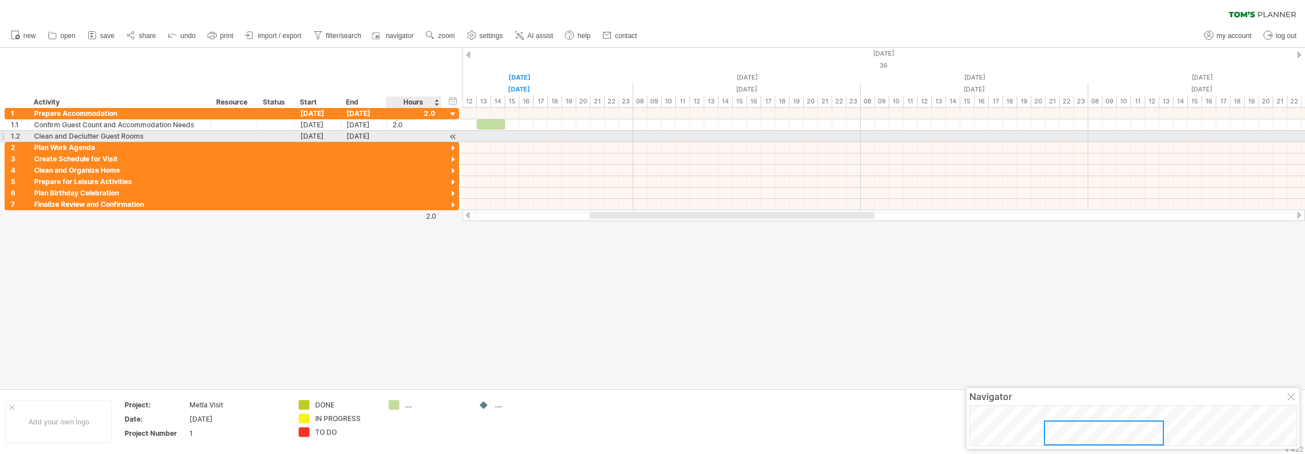
click at [453, 136] on div at bounding box center [453, 137] width 11 height 12
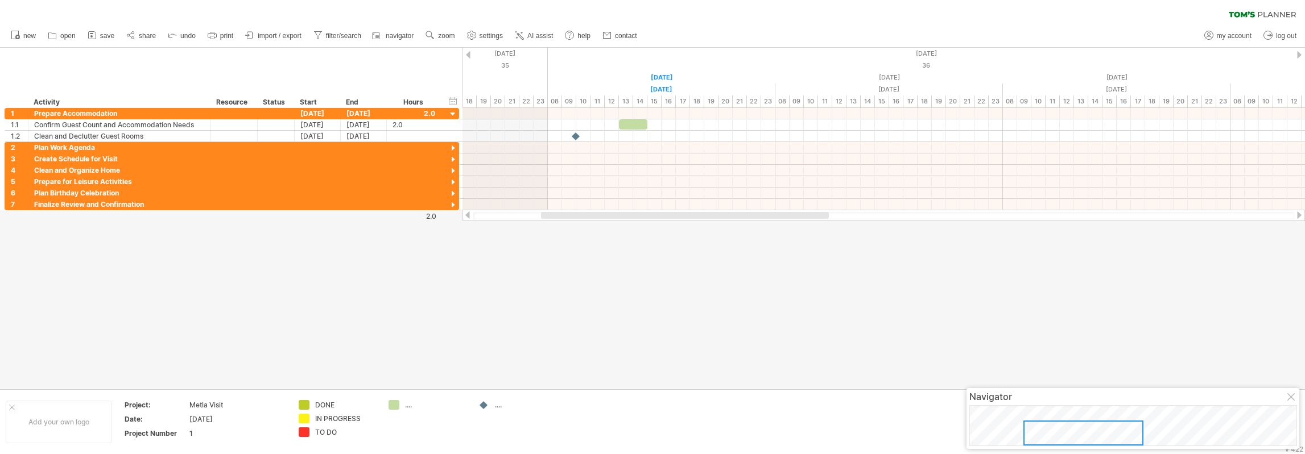
drag, startPoint x: 635, startPoint y: 217, endPoint x: 601, endPoint y: 220, distance: 34.3
click at [601, 220] on div at bounding box center [883, 215] width 842 height 11
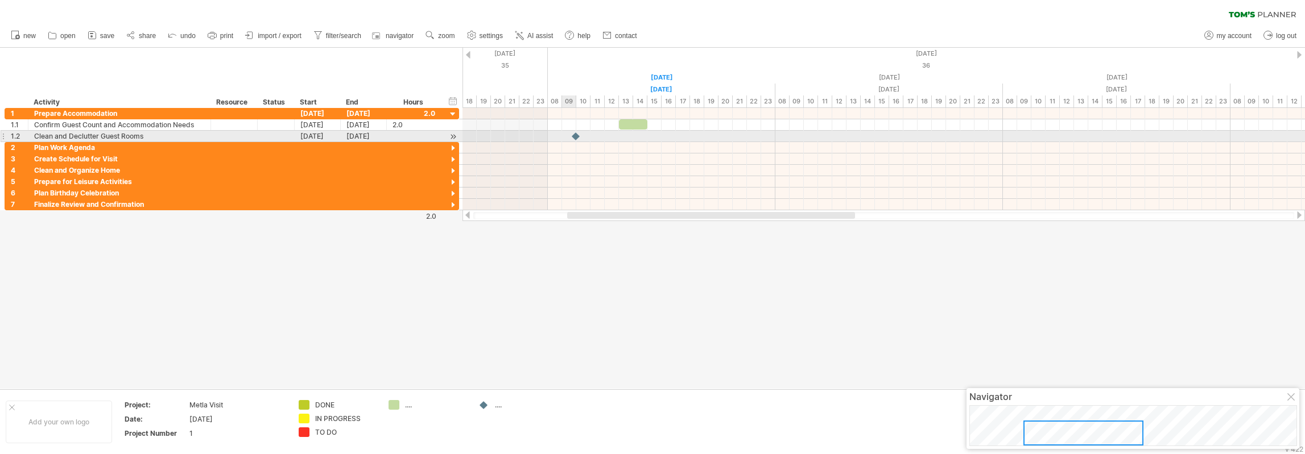
click at [575, 136] on div at bounding box center [575, 136] width 11 height 11
drag, startPoint x: 575, startPoint y: 136, endPoint x: 590, endPoint y: 139, distance: 15.1
click at [590, 139] on div at bounding box center [590, 136] width 13 height 11
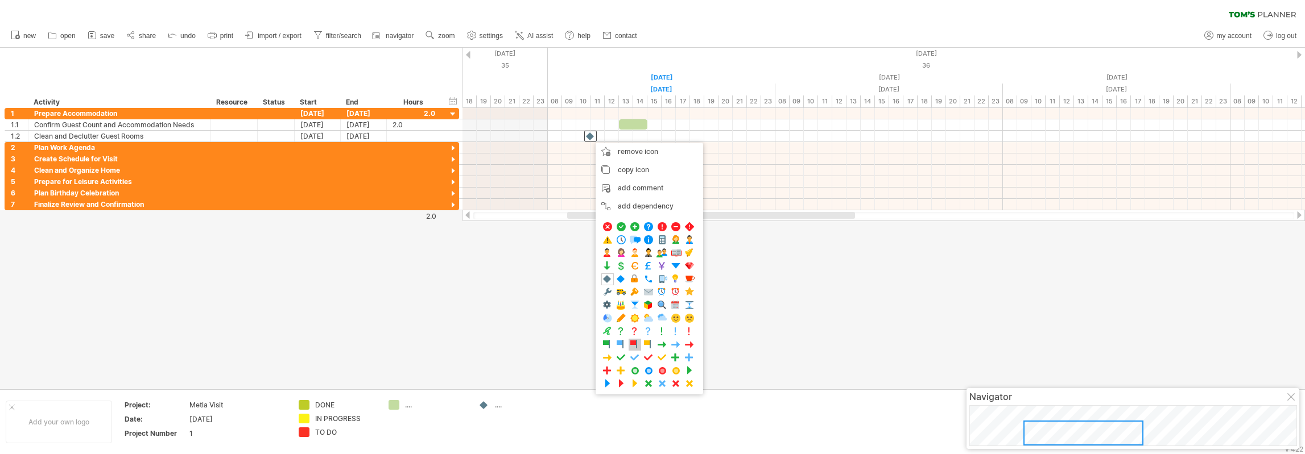
click at [635, 341] on span at bounding box center [634, 345] width 11 height 11
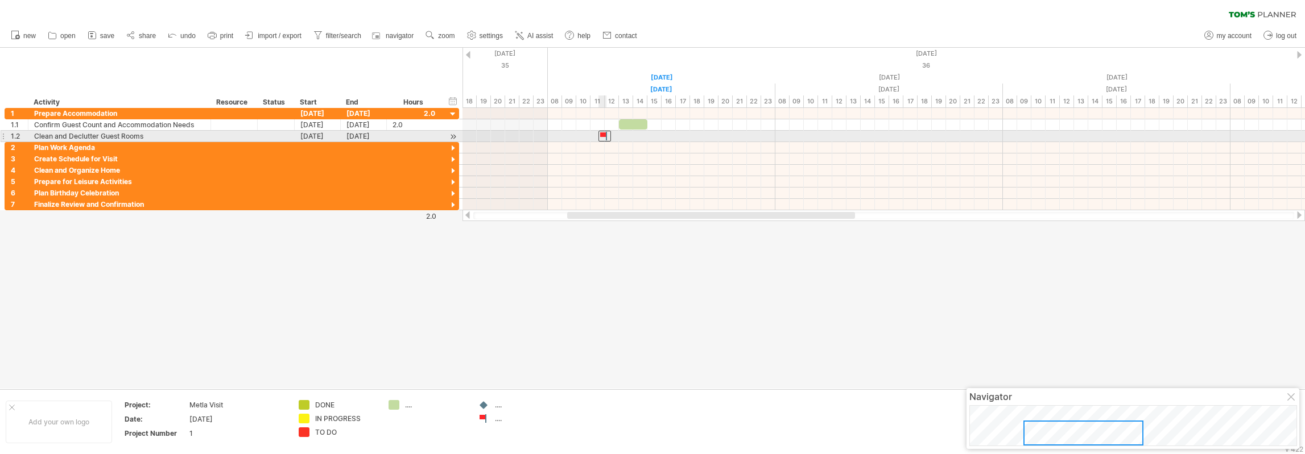
drag, startPoint x: 591, startPoint y: 135, endPoint x: 619, endPoint y: 138, distance: 27.5
click at [611, 138] on div at bounding box center [604, 136] width 13 height 11
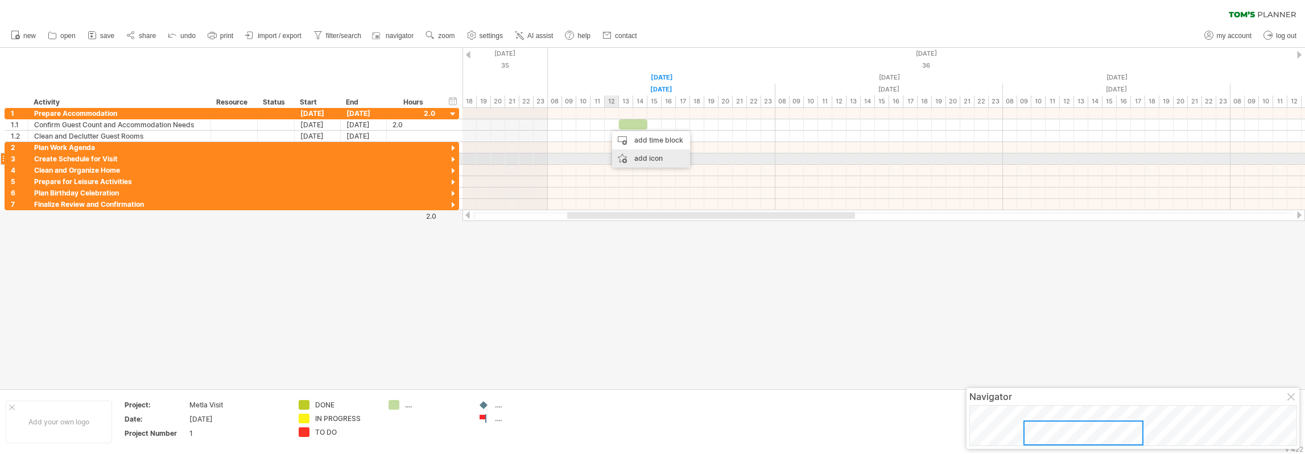
click at [641, 156] on div "add icon" at bounding box center [651, 159] width 78 height 18
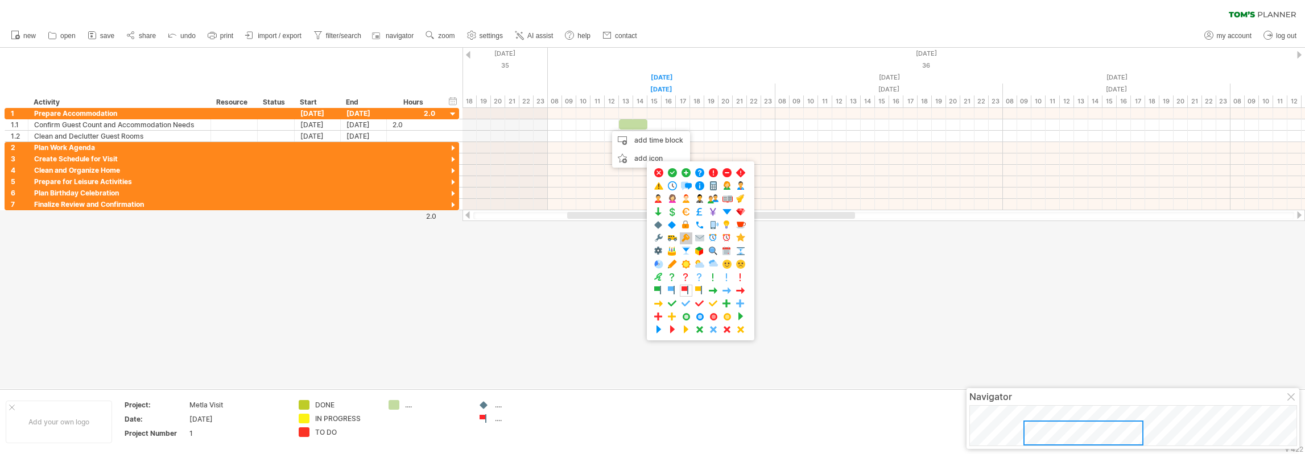
click at [682, 236] on span at bounding box center [685, 238] width 11 height 11
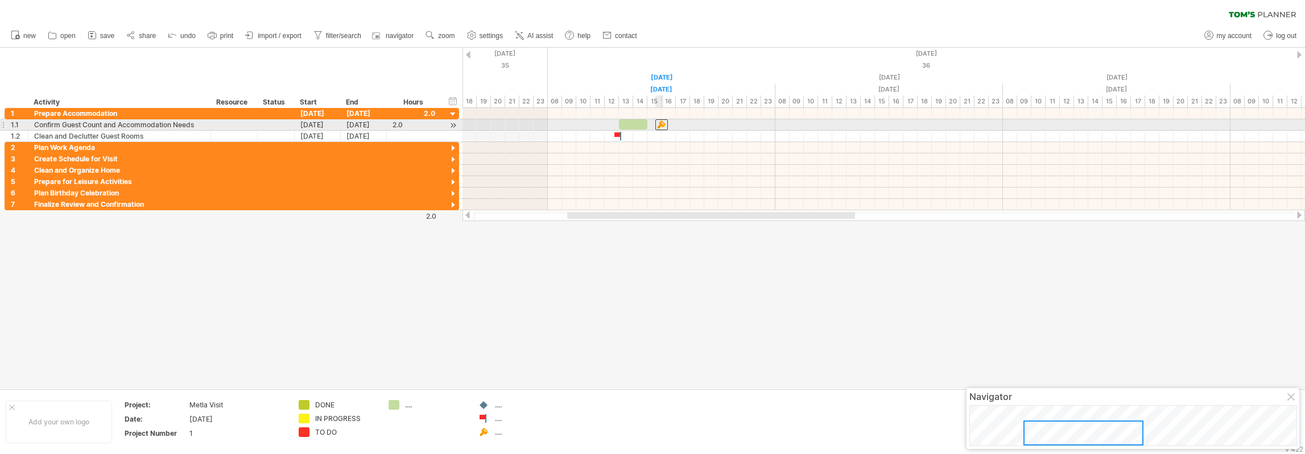
drag, startPoint x: 605, startPoint y: 126, endPoint x: 662, endPoint y: 128, distance: 56.9
click at [662, 128] on div at bounding box center [661, 124] width 13 height 11
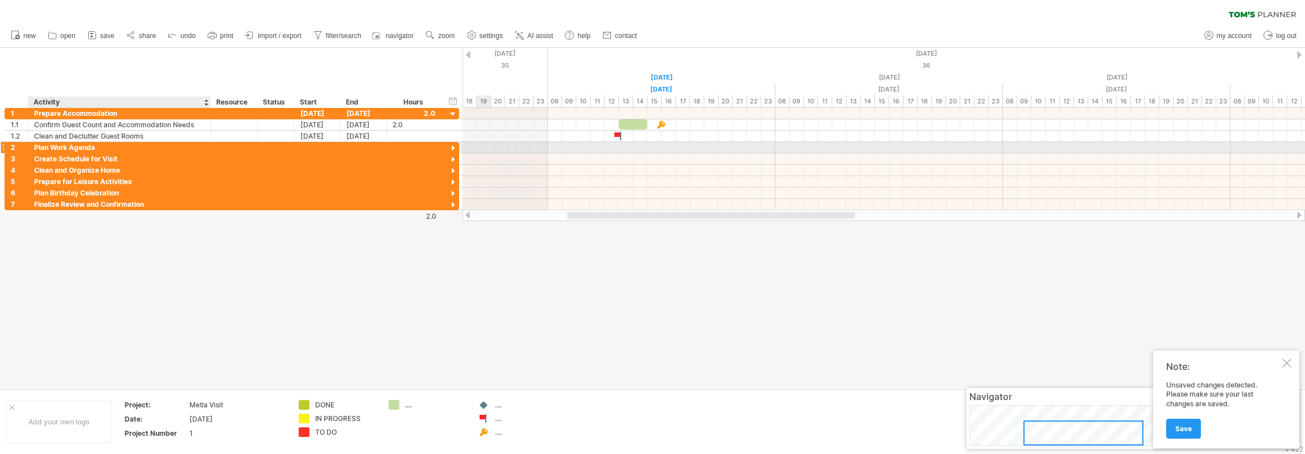
click at [48, 147] on div "Plan Work Agenda" at bounding box center [119, 147] width 171 height 11
click at [454, 147] on div at bounding box center [453, 148] width 11 height 11
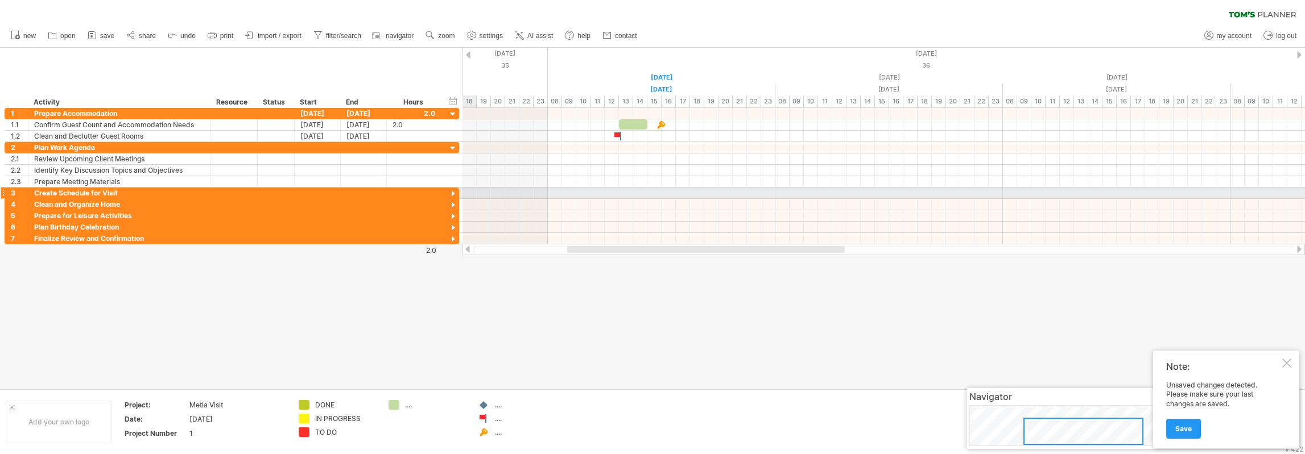
click at [453, 194] on div at bounding box center [453, 194] width 11 height 11
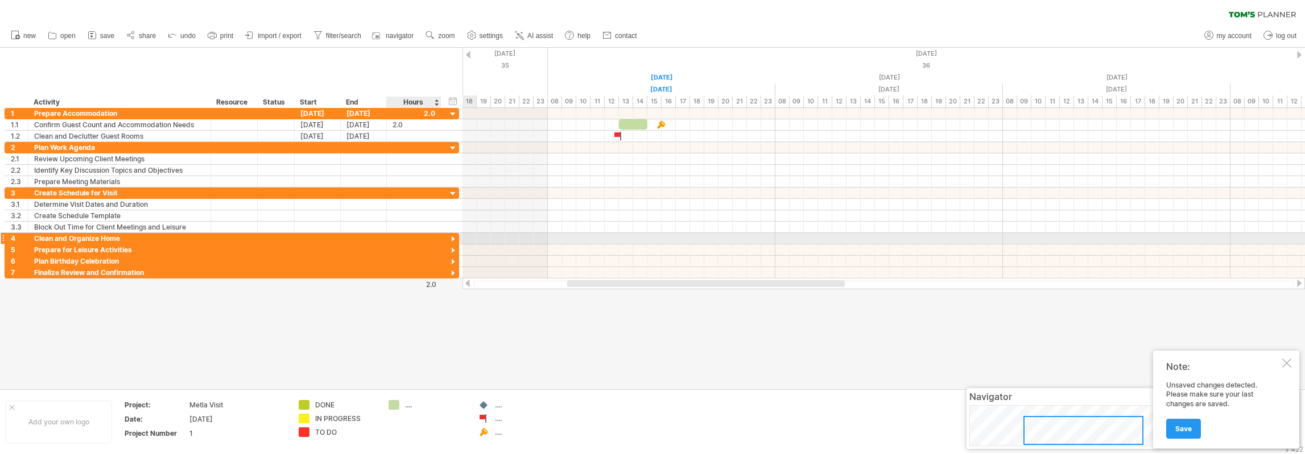
click at [452, 236] on div at bounding box center [453, 239] width 11 height 11
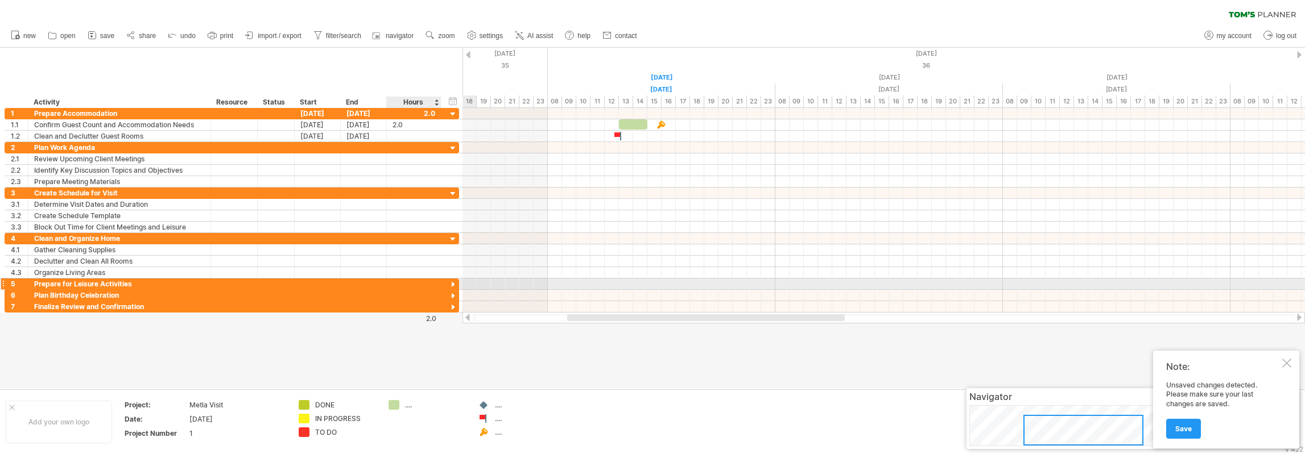
click at [453, 282] on div at bounding box center [453, 285] width 11 height 11
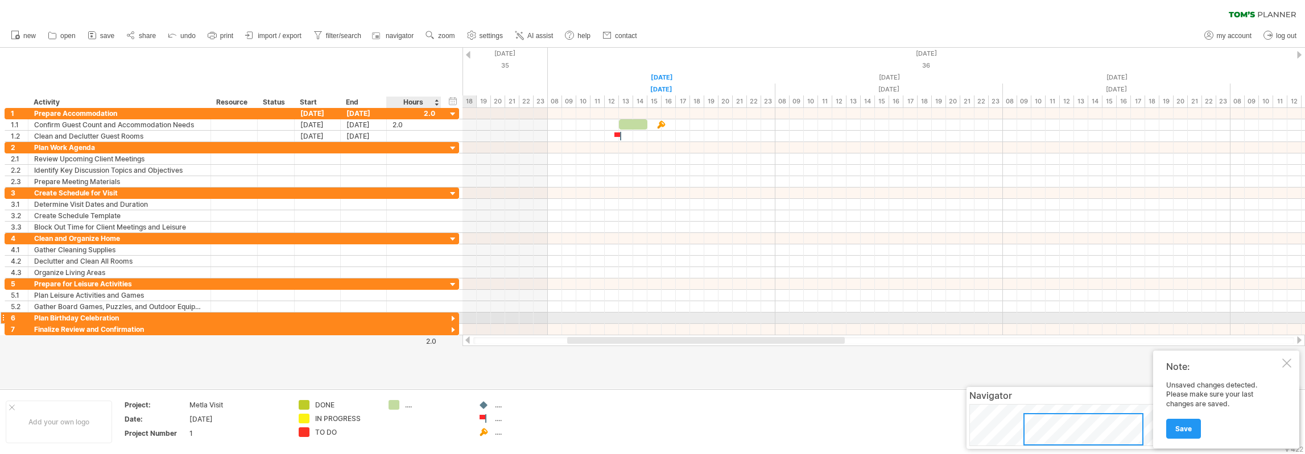
click at [454, 316] on div at bounding box center [453, 319] width 11 height 11
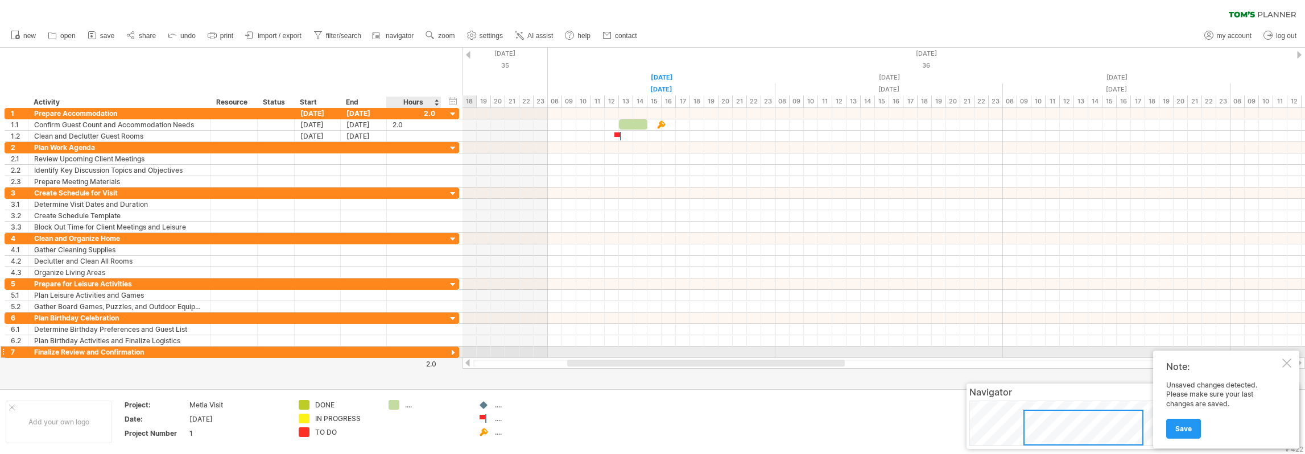
click at [453, 349] on div at bounding box center [453, 353] width 11 height 11
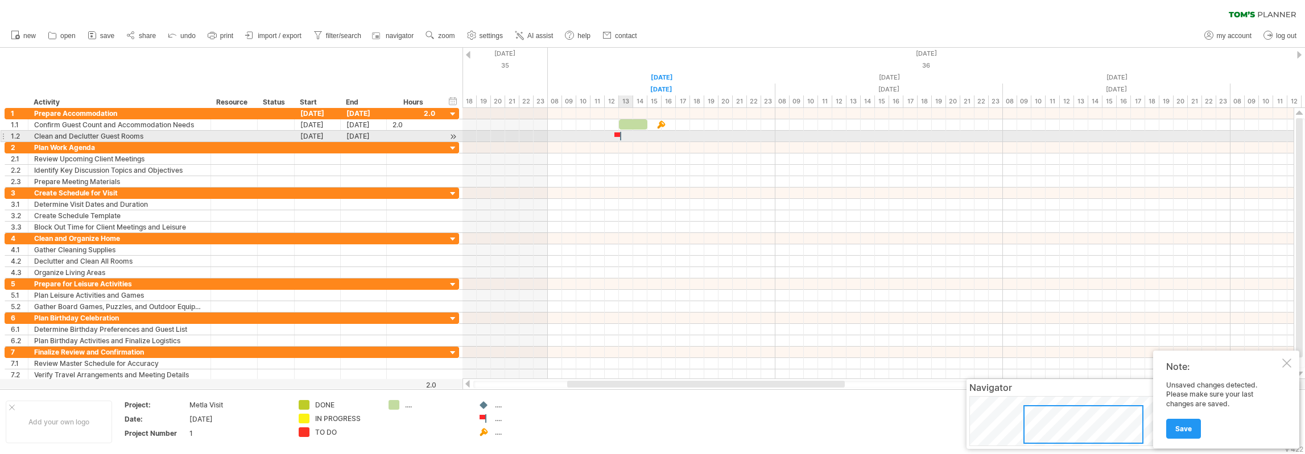
click at [619, 134] on div at bounding box center [618, 136] width 11 height 11
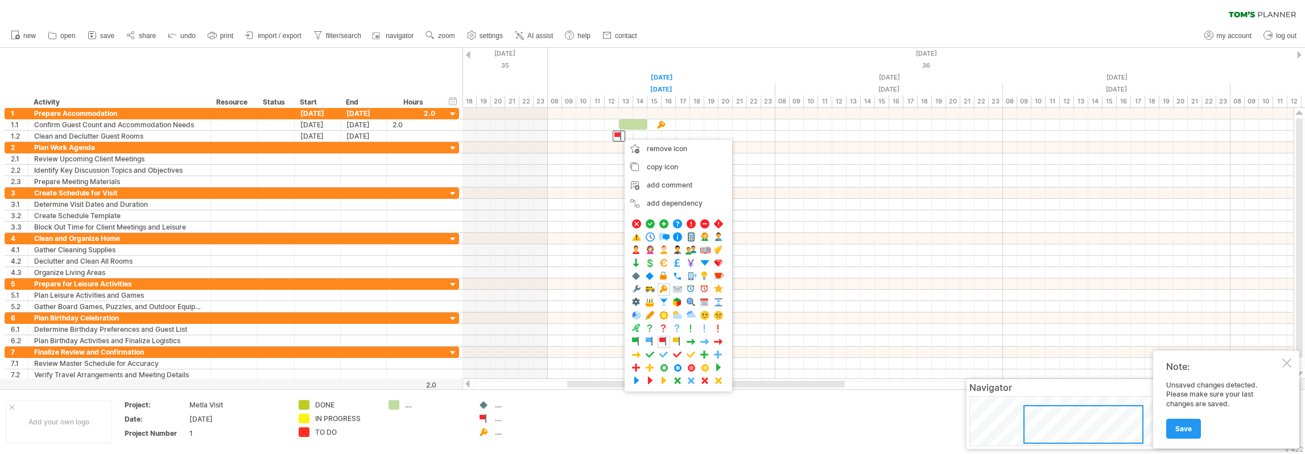
click at [417, 68] on div "hide start/end/duration show start/end/duration ******** Activity ******** Reso…" at bounding box center [231, 78] width 462 height 60
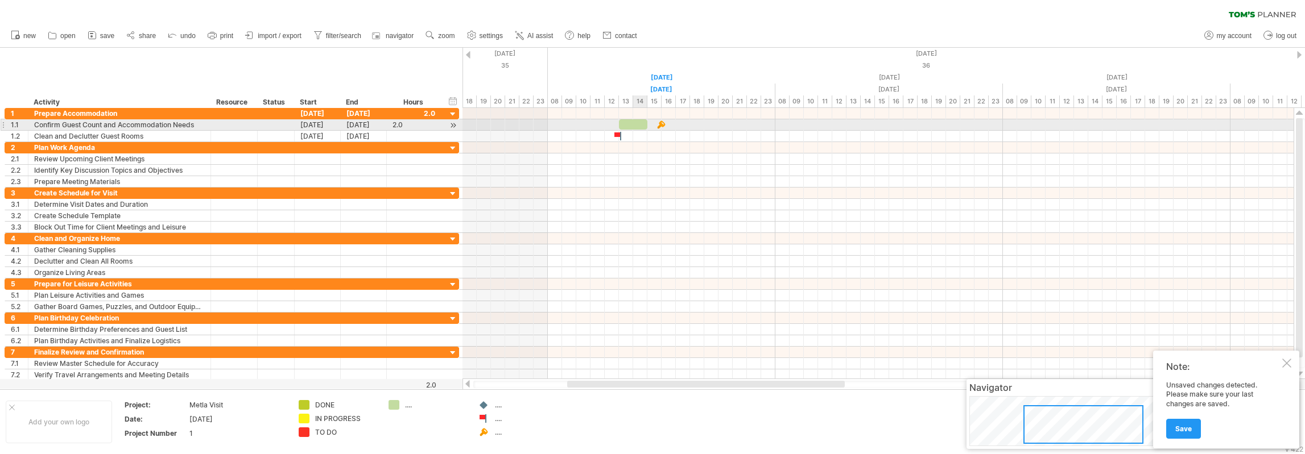
click at [638, 121] on div at bounding box center [633, 124] width 28 height 10
drag, startPoint x: 618, startPoint y: 134, endPoint x: 949, endPoint y: 138, distance: 331.0
click at [949, 138] on div at bounding box center [952, 136] width 13 height 11
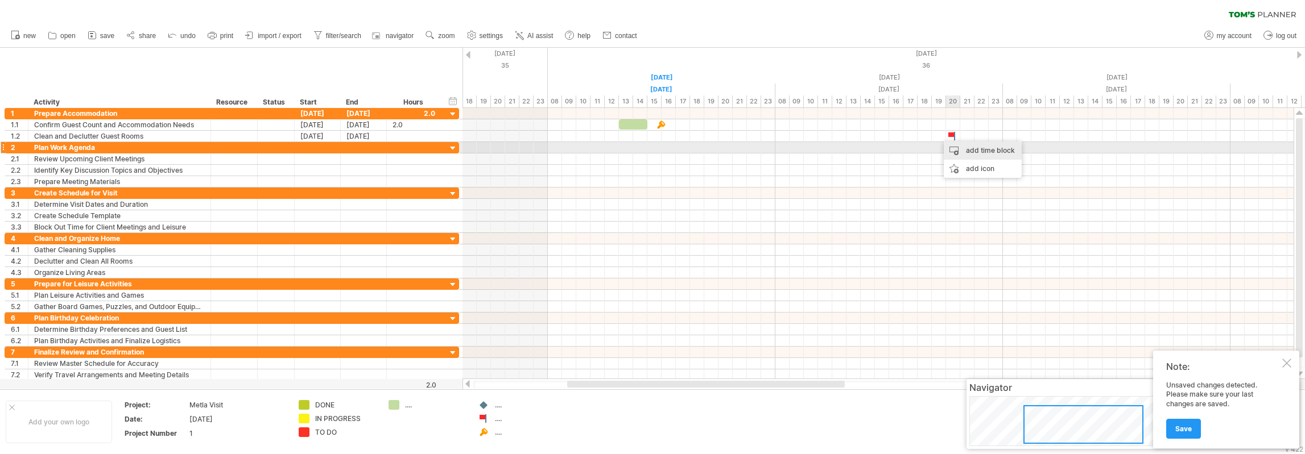
click at [960, 147] on div "add time block" at bounding box center [983, 151] width 78 height 18
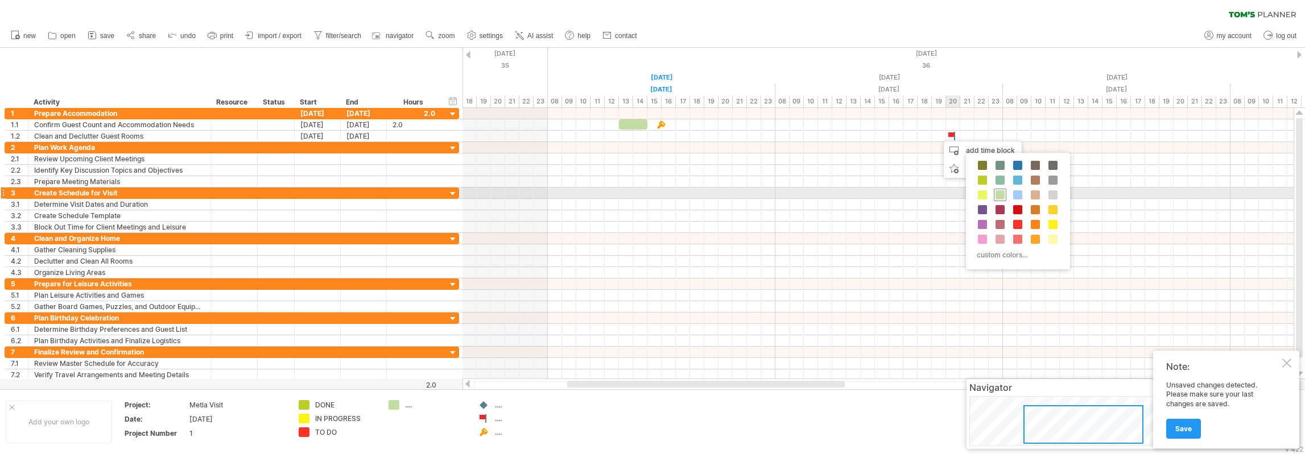
click at [1000, 192] on span at bounding box center [999, 195] width 9 height 9
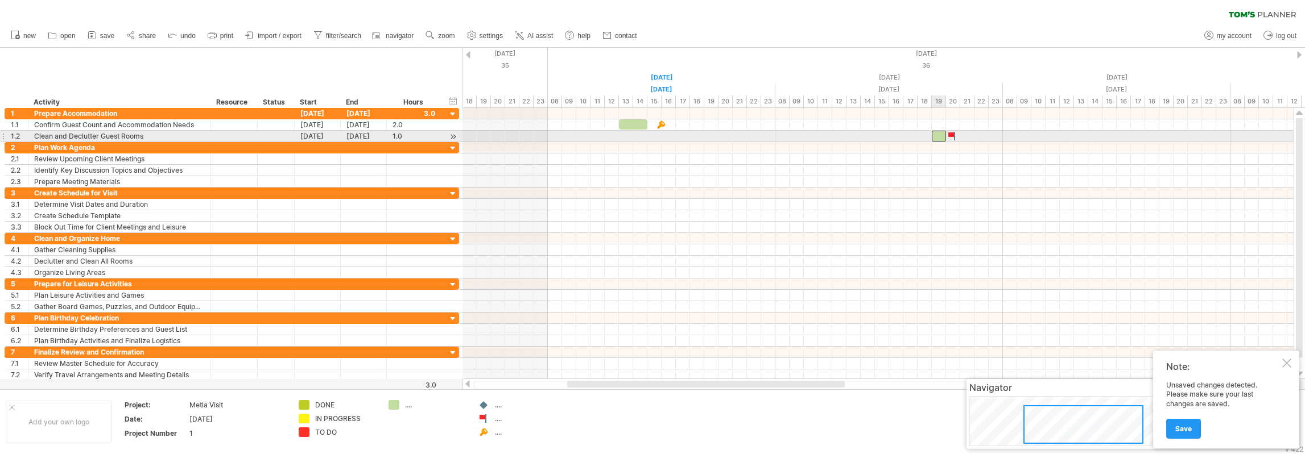
drag, startPoint x: 945, startPoint y: 136, endPoint x: 940, endPoint y: 135, distance: 5.7
click at [940, 135] on div at bounding box center [939, 136] width 14 height 11
click at [630, 126] on div at bounding box center [633, 124] width 28 height 10
drag, startPoint x: 618, startPoint y: 125, endPoint x: 633, endPoint y: 126, distance: 14.8
click at [633, 126] on span at bounding box center [633, 124] width 5 height 11
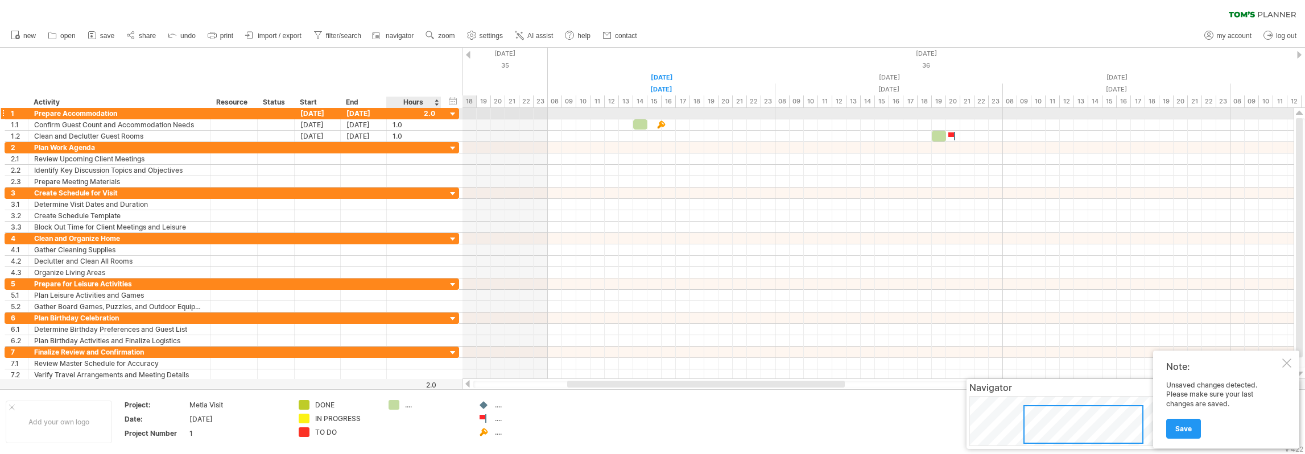
click at [454, 114] on div at bounding box center [453, 114] width 11 height 11
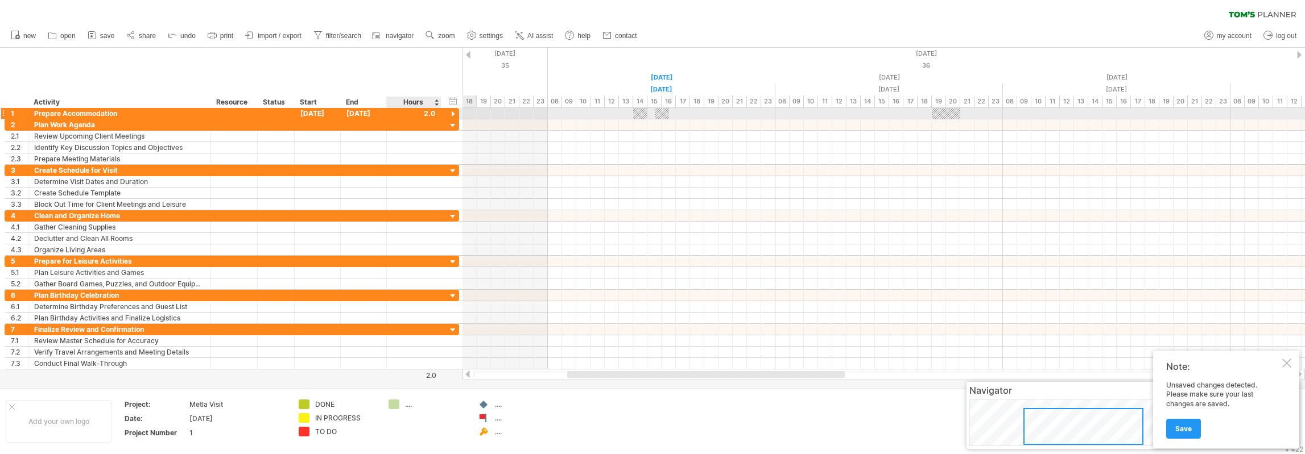
click at [453, 111] on div at bounding box center [453, 114] width 11 height 11
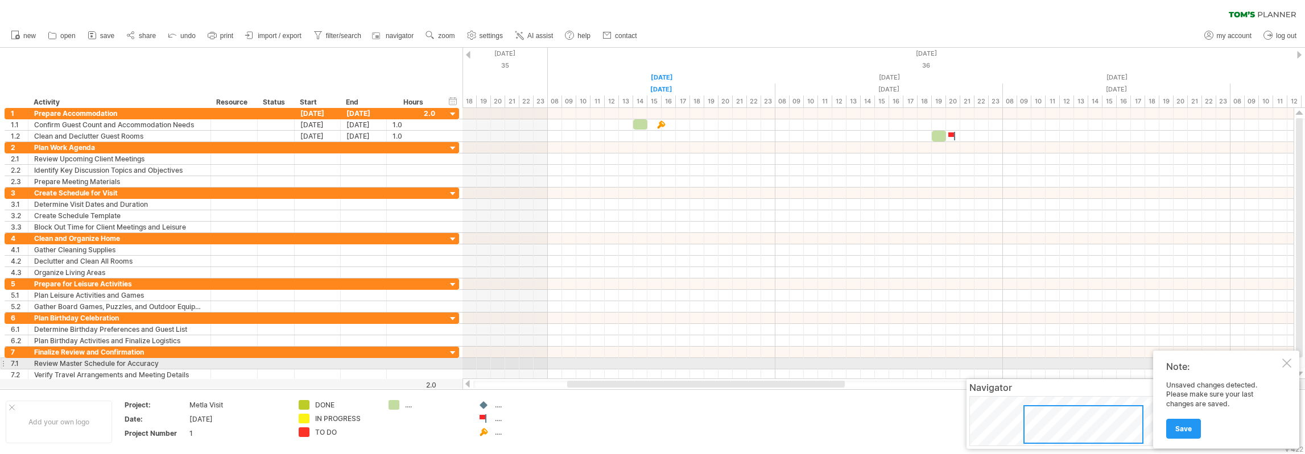
click at [1286, 363] on div at bounding box center [1286, 363] width 9 height 9
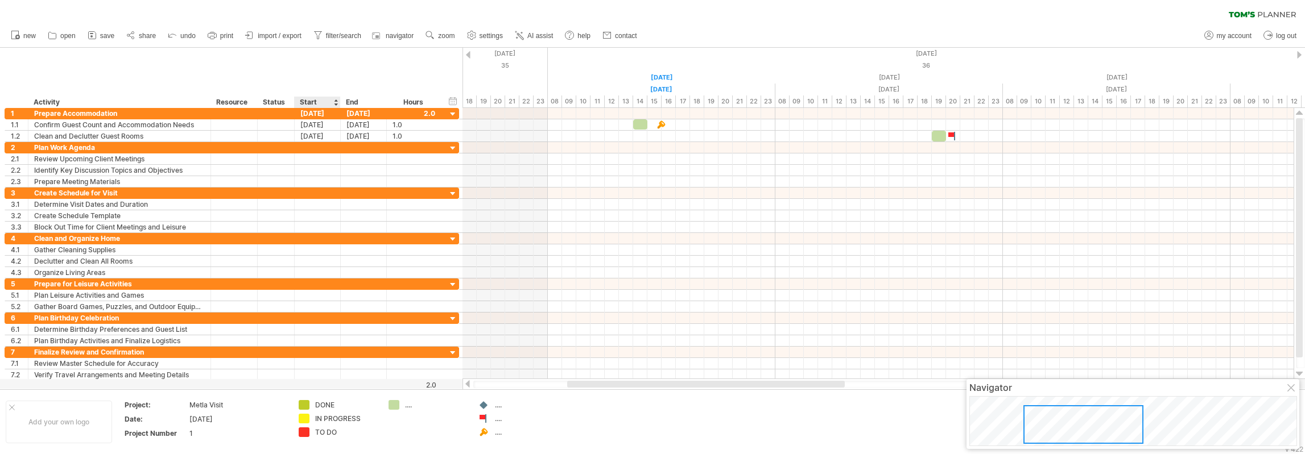
click at [325, 70] on div "hide start/end/duration show start/end/duration ******** Activity ******** Reso…" at bounding box center [231, 78] width 462 height 60
click at [711, 22] on div "clear filter reapply filter" at bounding box center [652, 12] width 1305 height 24
click at [312, 10] on div "clear filter reapply filter" at bounding box center [652, 12] width 1305 height 24
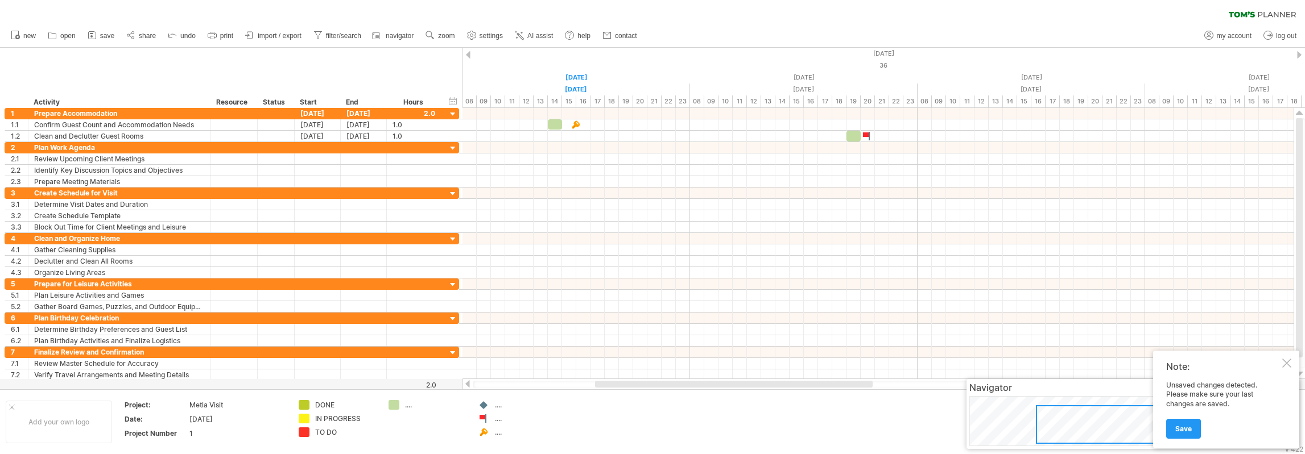
drag, startPoint x: 626, startPoint y: 382, endPoint x: 659, endPoint y: 378, distance: 33.2
click at [654, 382] on div at bounding box center [734, 384] width 278 height 7
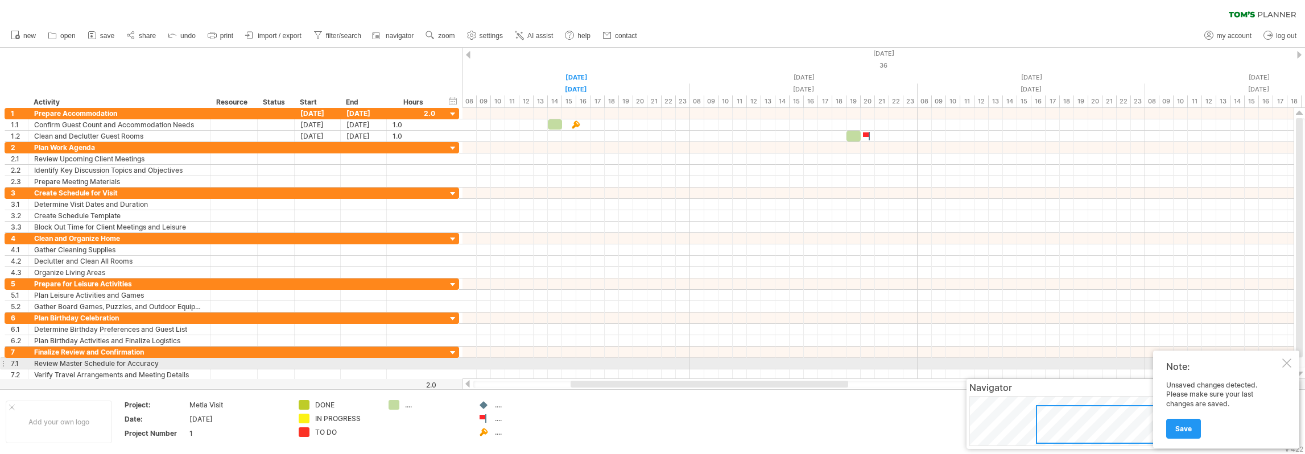
click at [1288, 363] on div at bounding box center [1286, 363] width 9 height 9
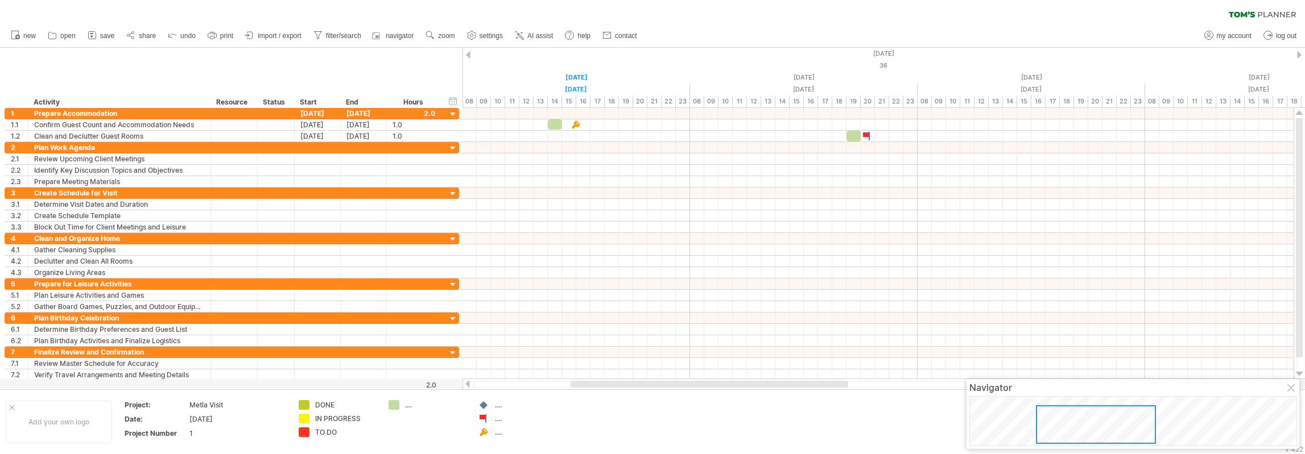
drag, startPoint x: 795, startPoint y: 432, endPoint x: 783, endPoint y: 429, distance: 12.2
click at [797, 13] on div "clear filter reapply filter" at bounding box center [652, 12] width 1305 height 24
